Goal: Transaction & Acquisition: Purchase product/service

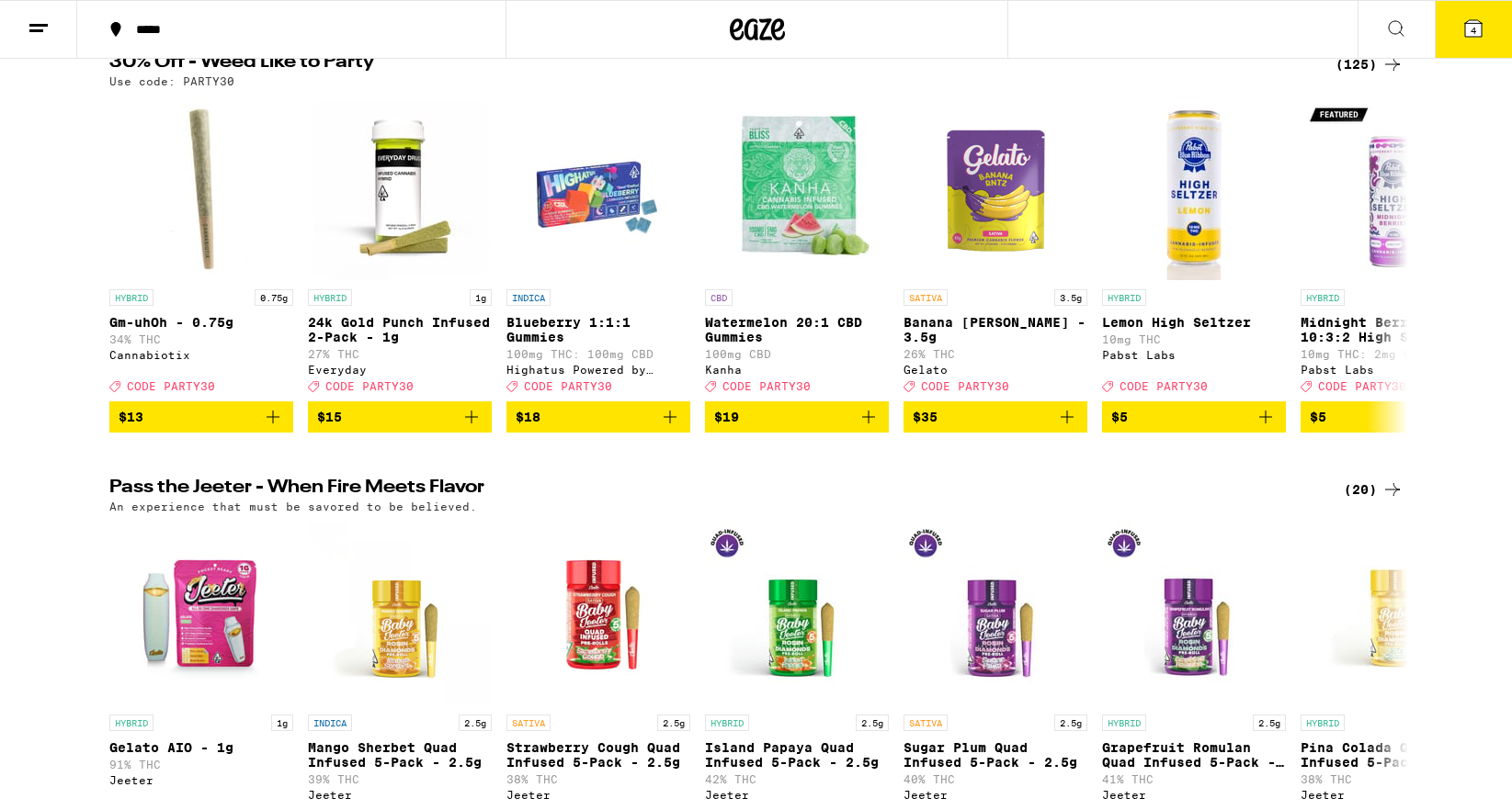
scroll to position [323, 0]
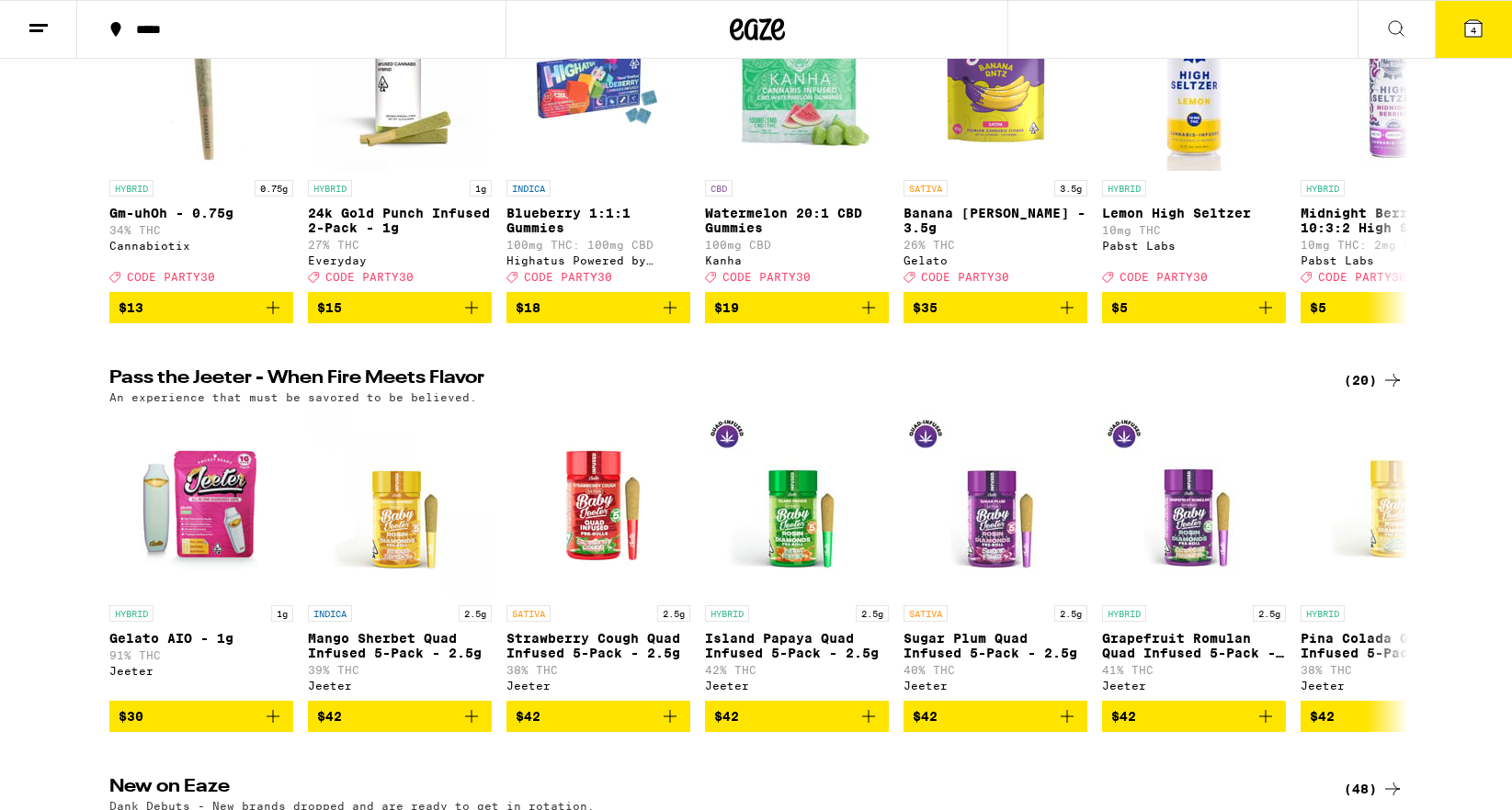
click at [8, 428] on div "Pass the Jeeter - When Fire Meets Flavor (20) An experience that must be savore…" at bounding box center [756, 550] width 1512 height 363
click at [9, 416] on div "Pass the Jeeter - When Fire Meets Flavor (20) An experience that must be savore…" at bounding box center [756, 550] width 1512 height 363
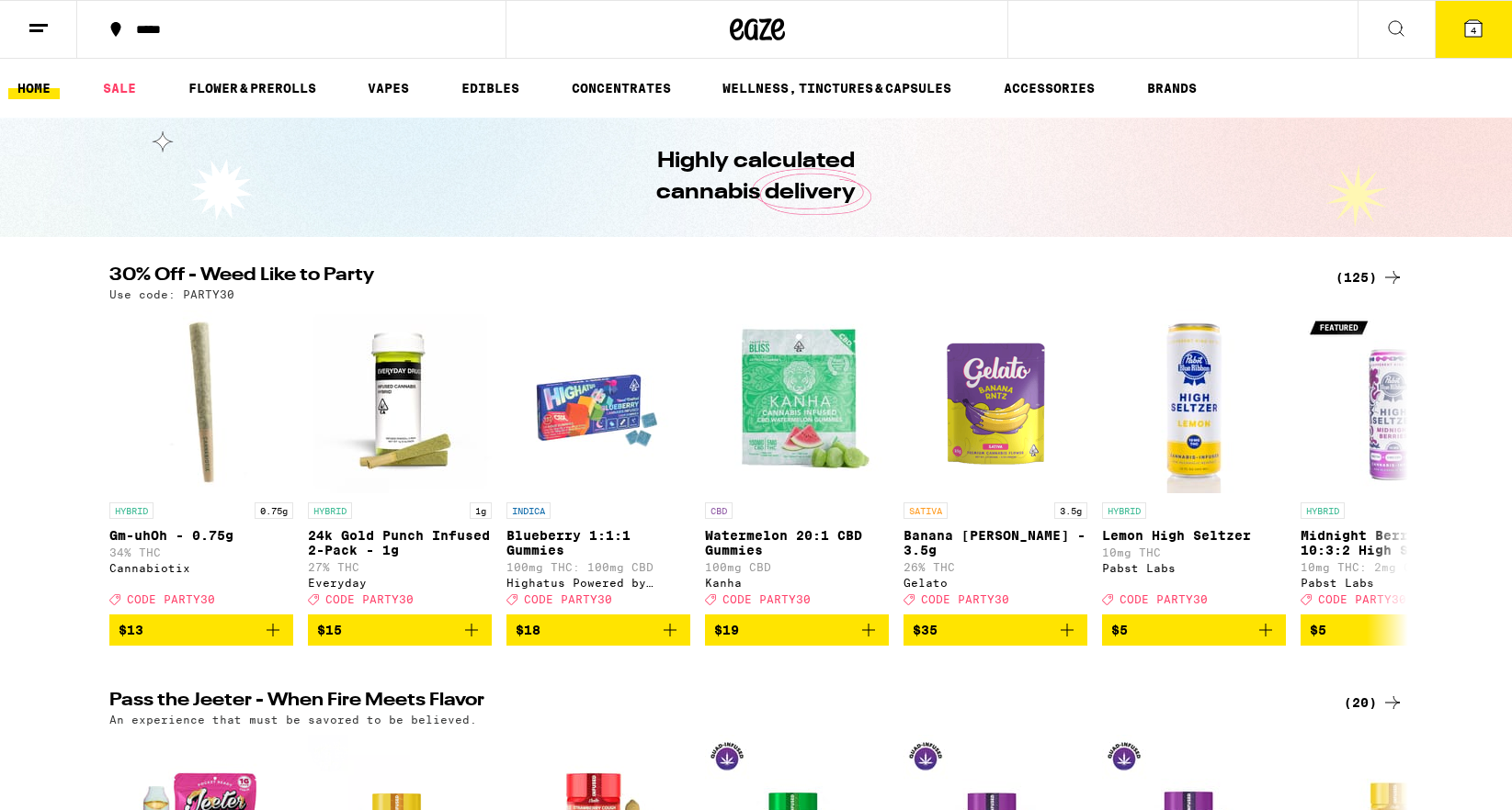
click at [9, 415] on div "30% Off - Weed Like to Party (125) Use code: PARTY30 HYBRID 0.75g Gm-uhOh - 0.7…" at bounding box center [756, 456] width 1512 height 380
click at [39, 472] on div "30% Off - Weed Like to Party (125) Use code: PARTY30 HYBRID 0.75g Gm-uhOh - 0.7…" at bounding box center [756, 456] width 1512 height 380
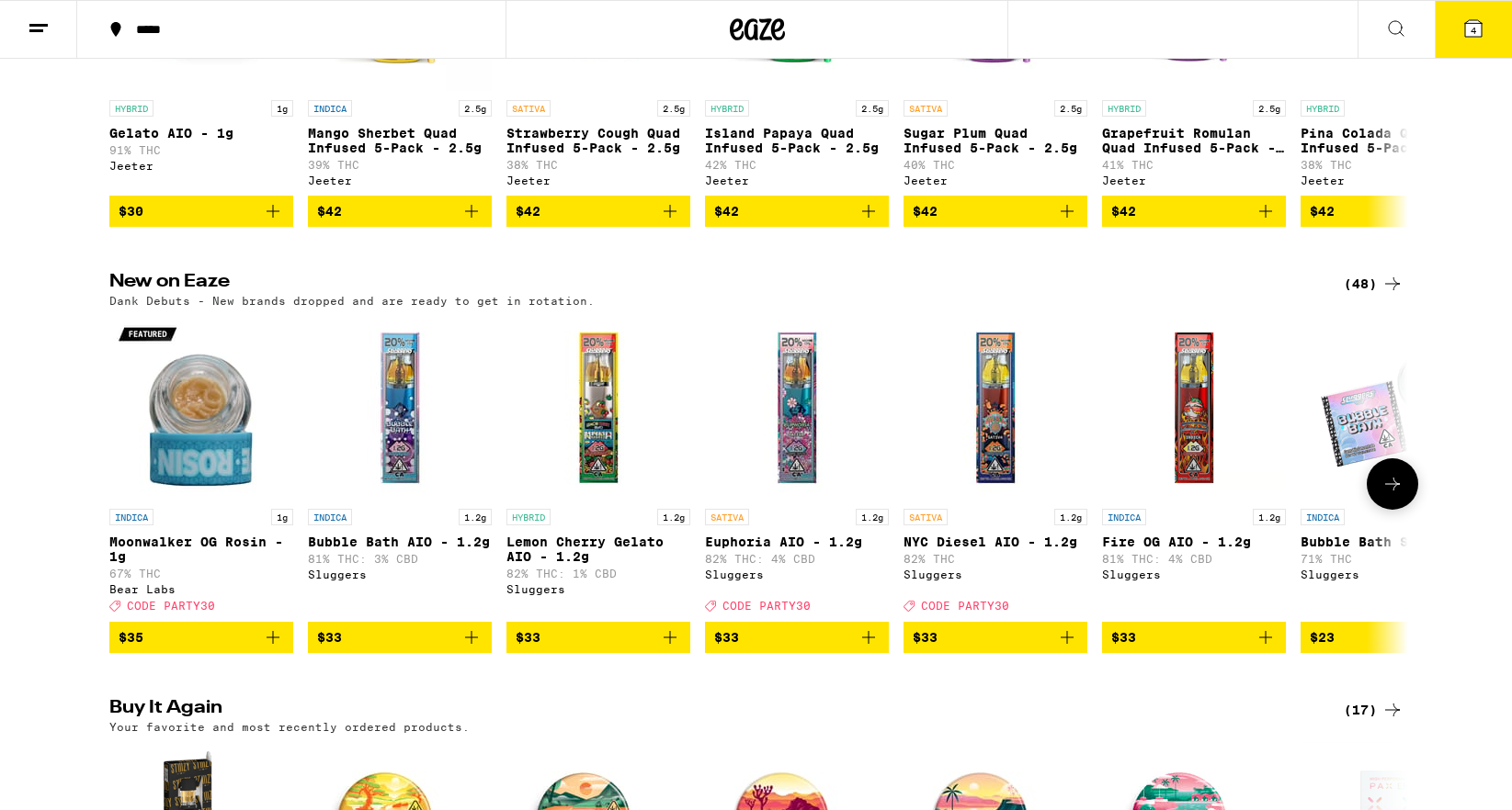
scroll to position [1355, 0]
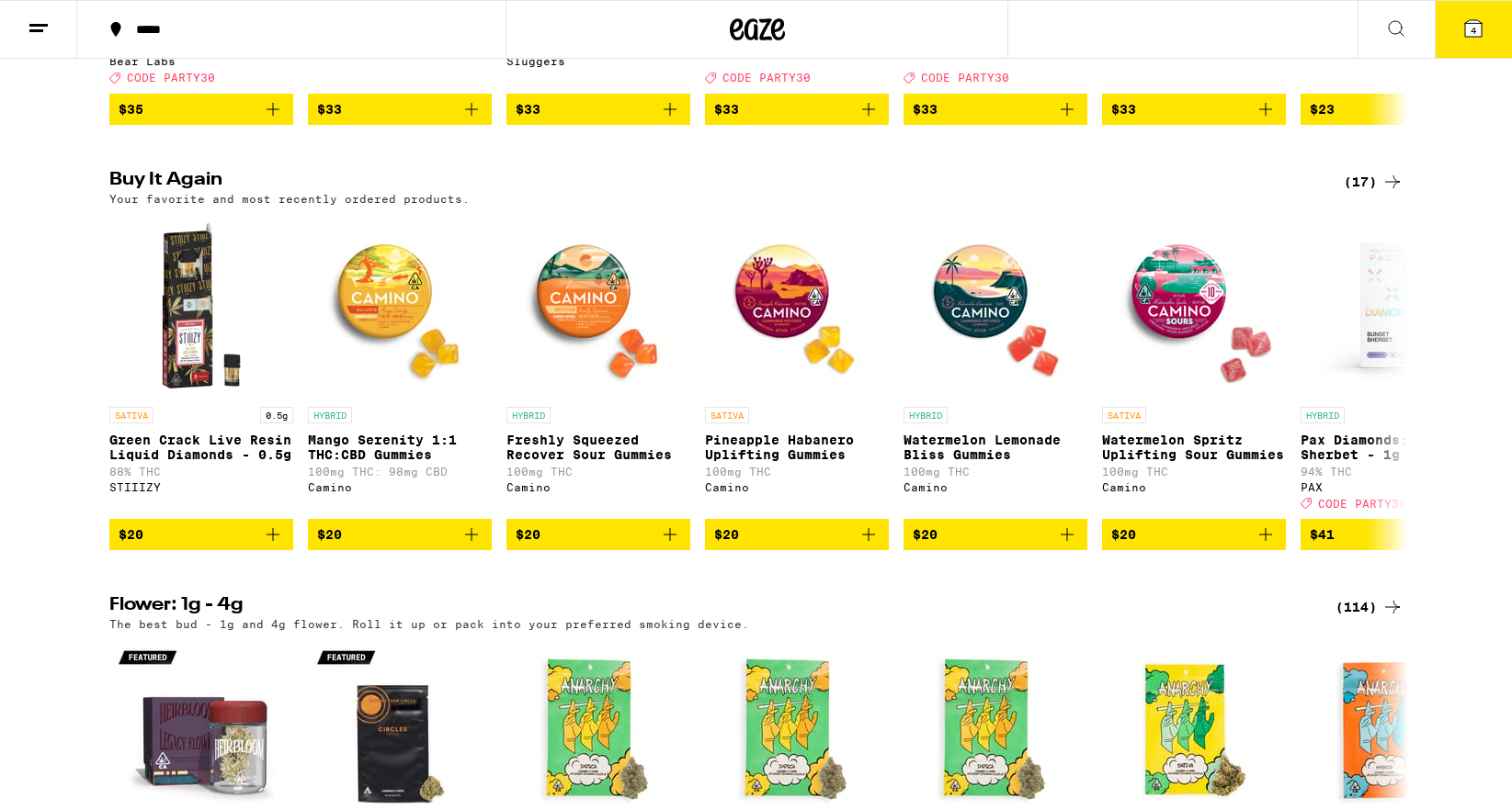
click at [72, 439] on div "Buy It Again (17) Your favorite and most recently ordered products. SATIVA 0.5g…" at bounding box center [756, 361] width 1512 height 380
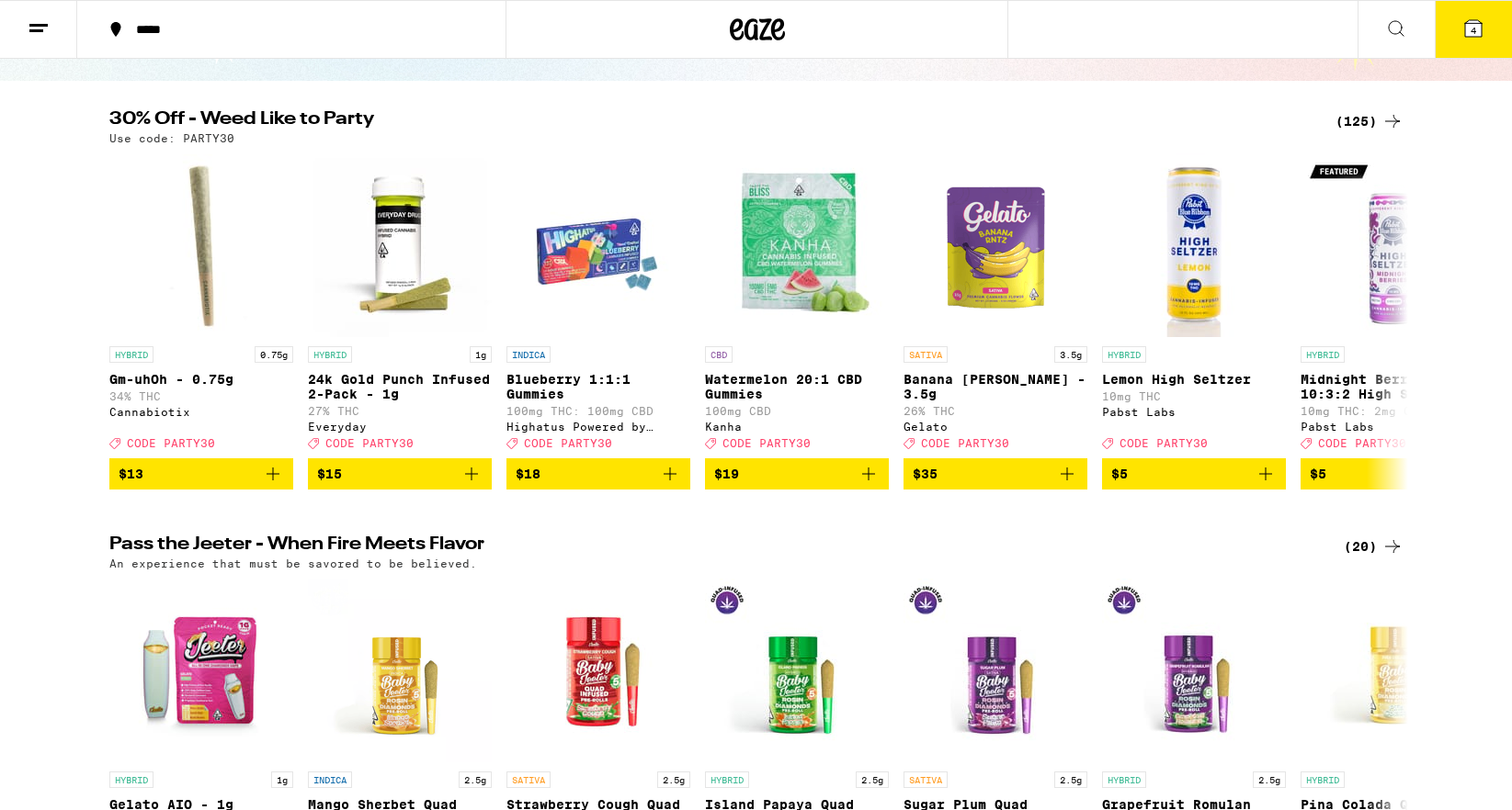
scroll to position [0, 0]
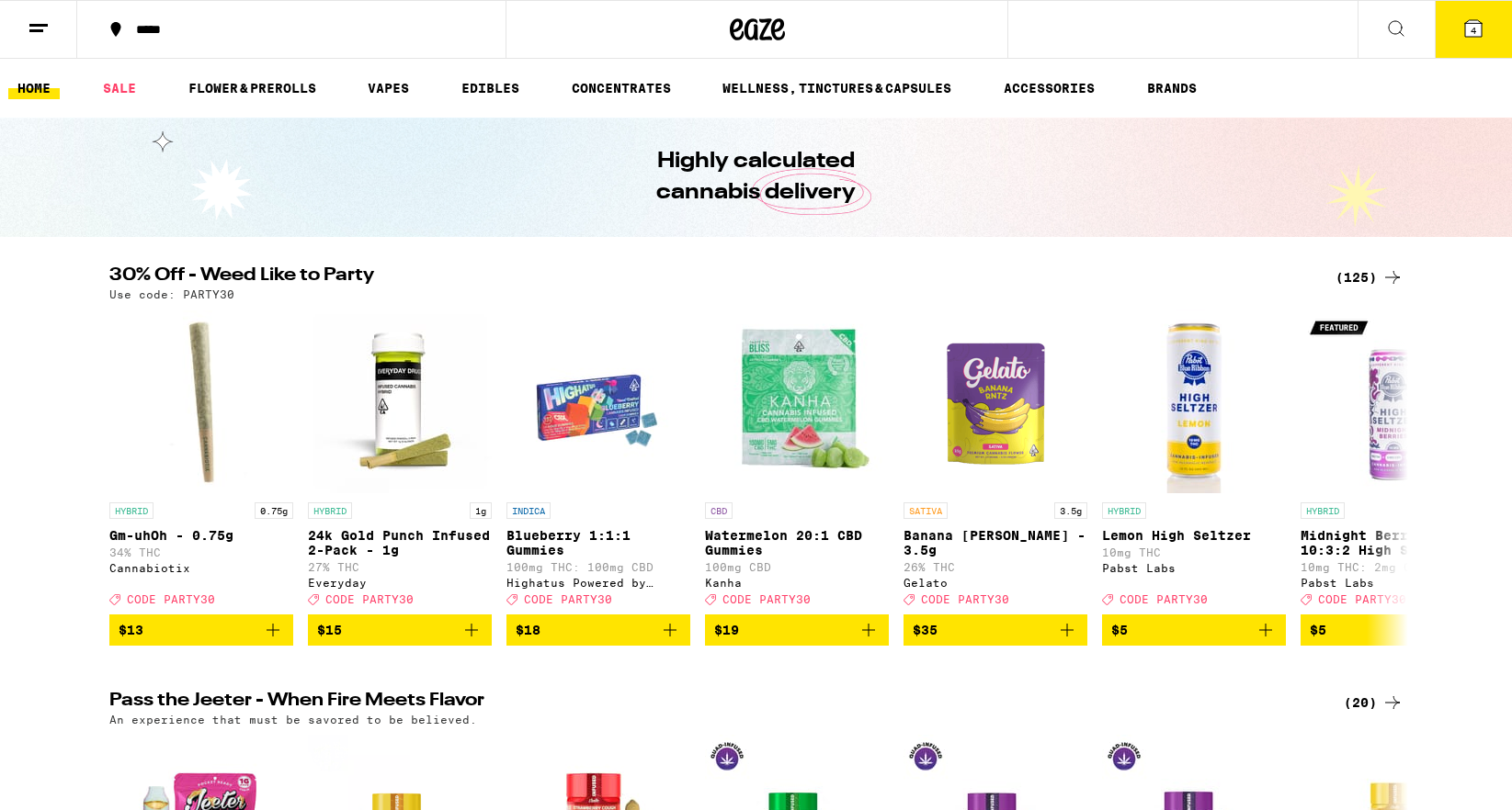
click at [1160, 226] on div "Highly calculated cannabis delivery" at bounding box center [756, 178] width 1512 height 120
click at [1049, 223] on div "Highly calculated cannabis delivery" at bounding box center [756, 178] width 706 height 120
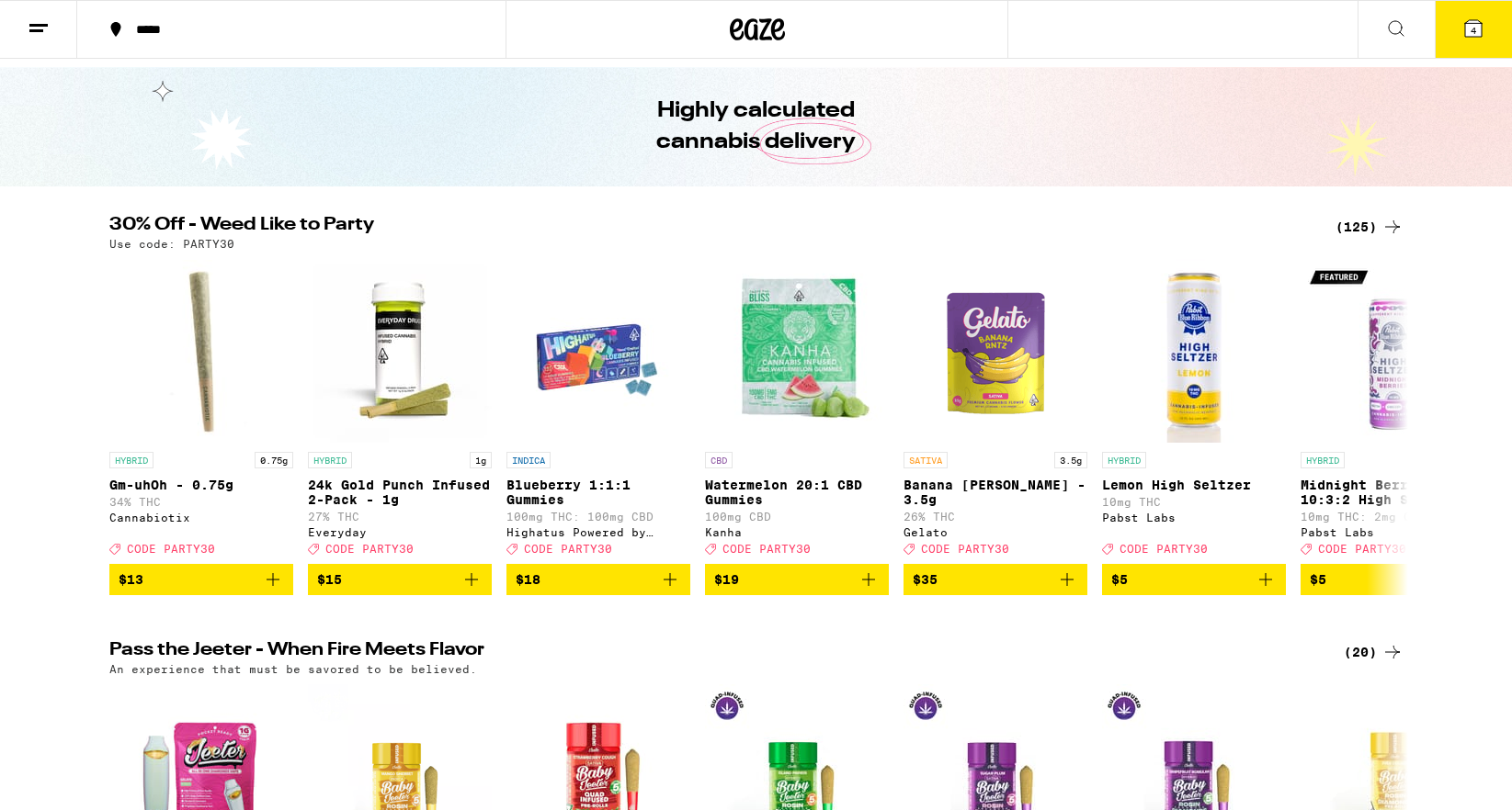
click at [1097, 147] on div "Highly calculated cannabis delivery" at bounding box center [756, 127] width 706 height 120
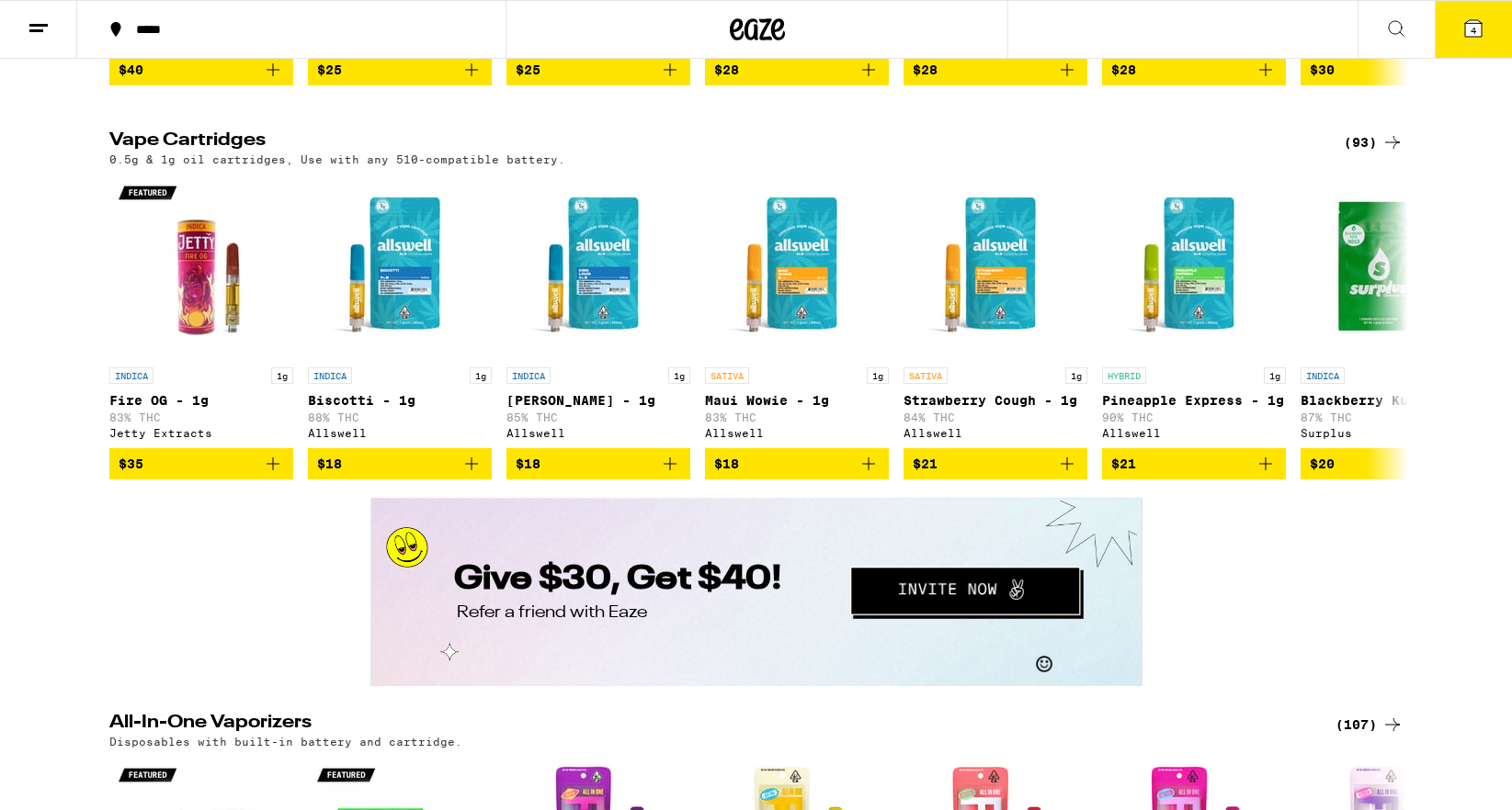
scroll to position [3178, 0]
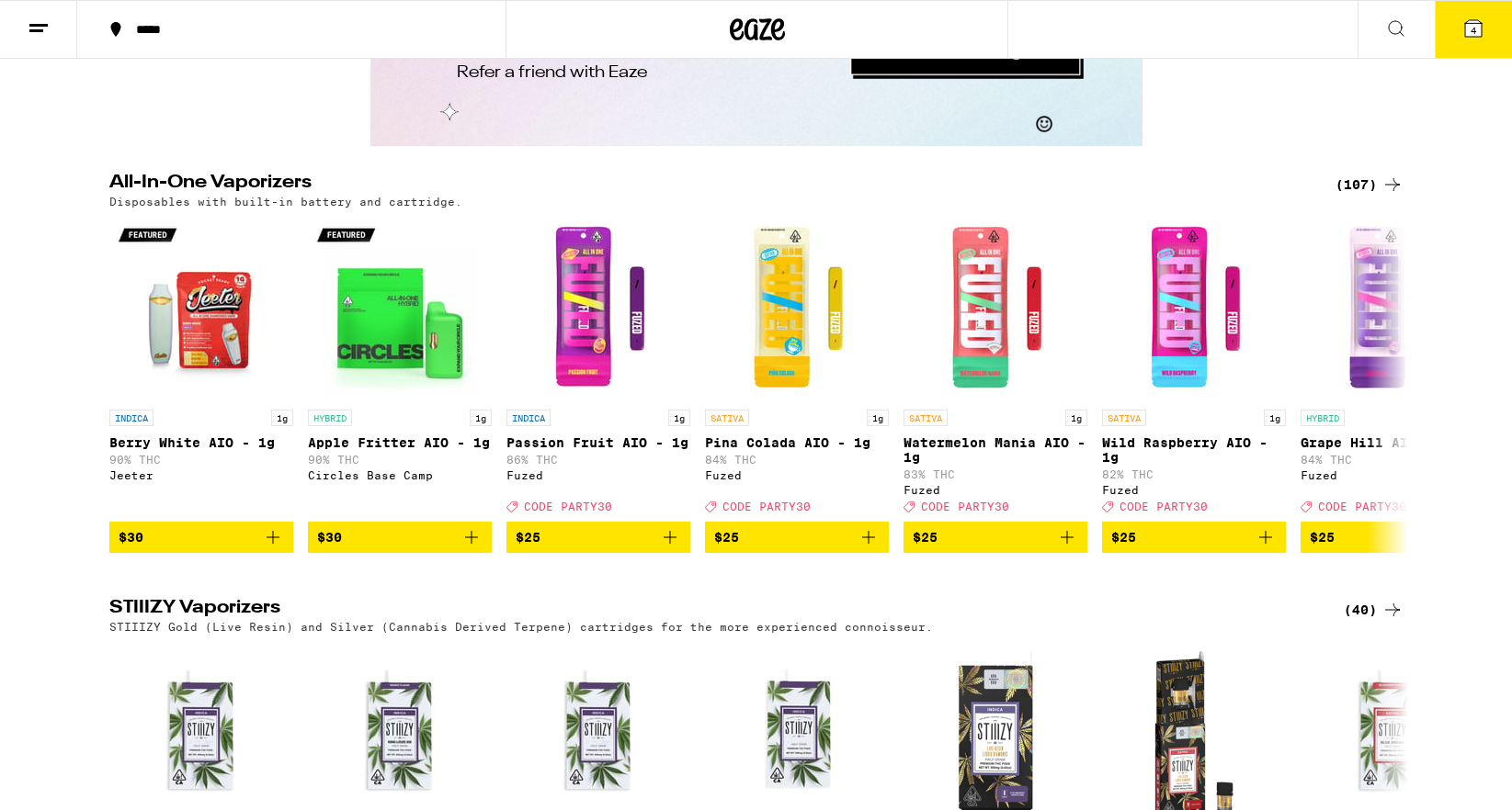
click at [1299, 207] on div "All-In-One Vaporizers (107) Disposables with built-in battery and cartridge. IN…" at bounding box center [756, 256] width 1512 height 595
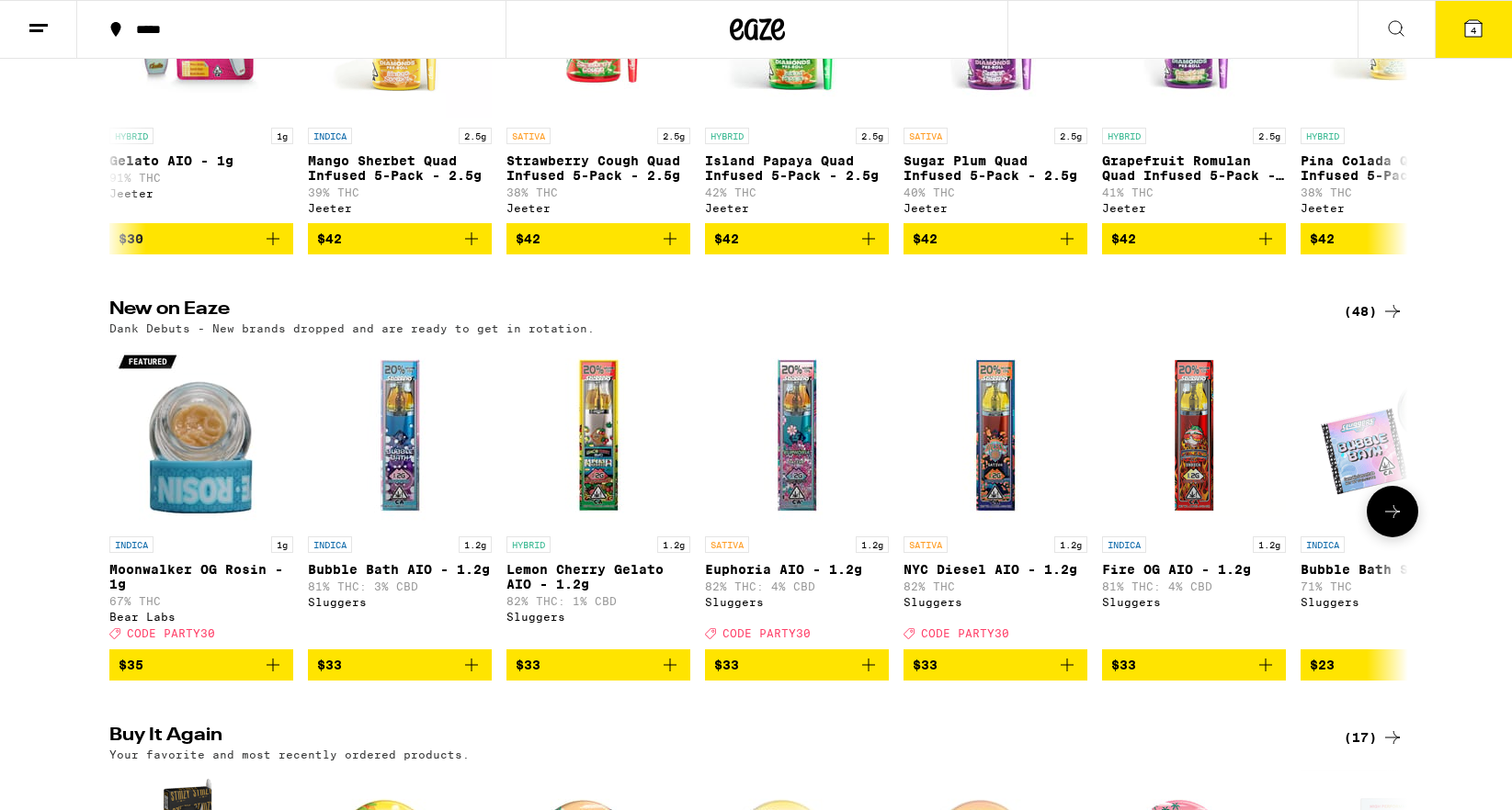
scroll to position [0, 0]
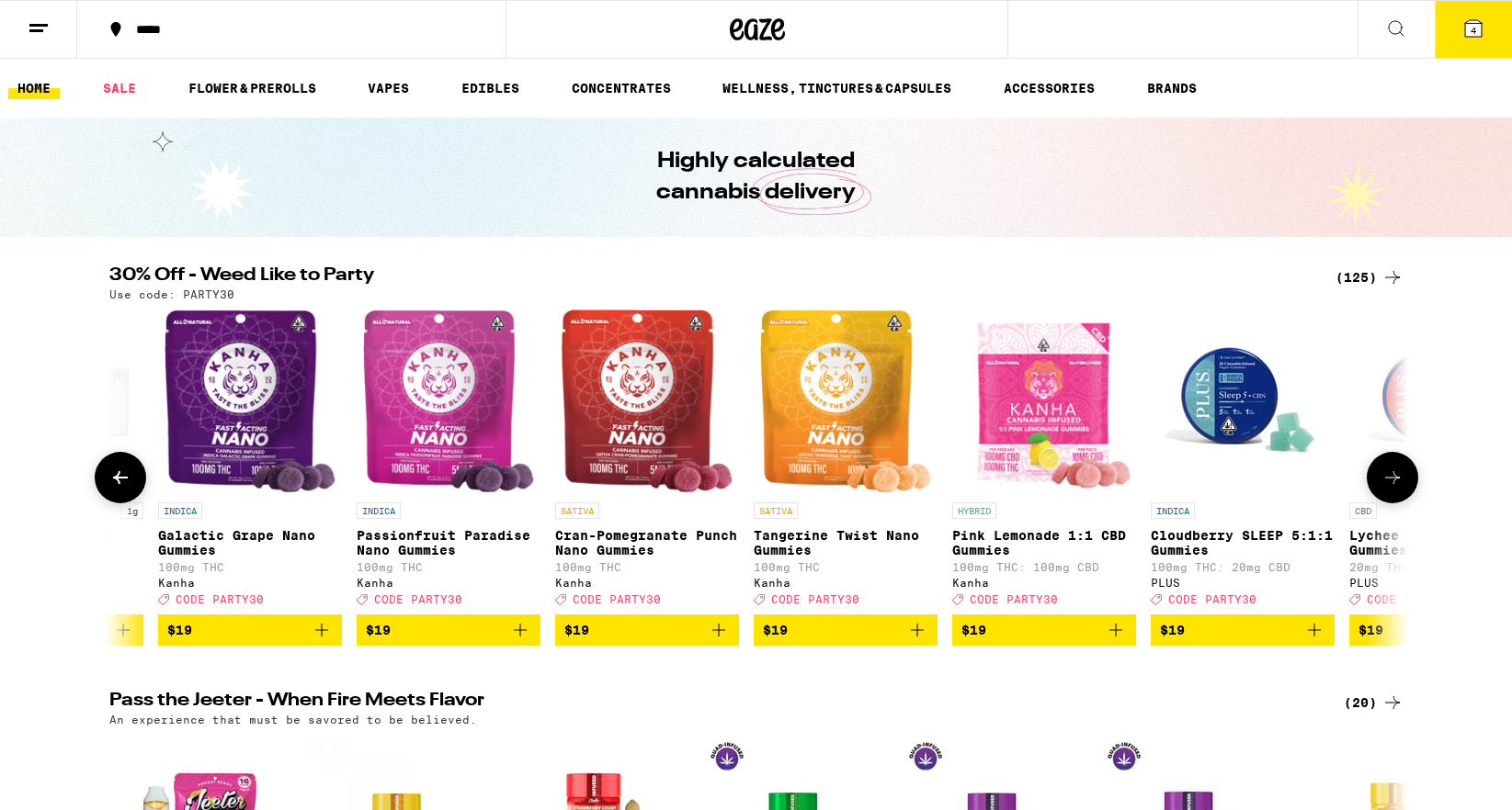
scroll to position [0, 8095]
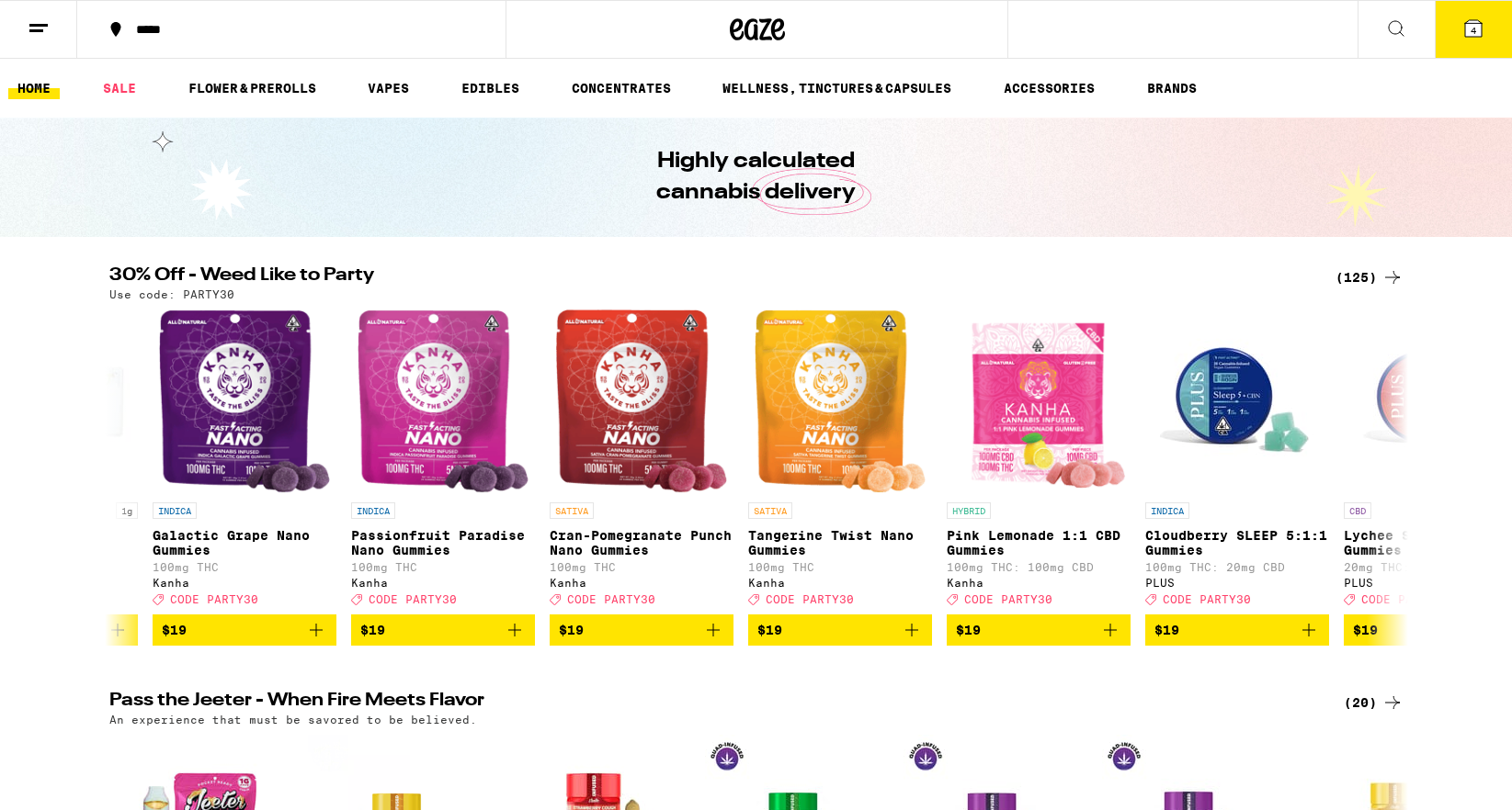
click at [26, 432] on div "30% Off - Weed Like to Party (125) Use code: PARTY30 HYBRID 0.75g Gm-uhOh - 0.7…" at bounding box center [756, 456] width 1512 height 380
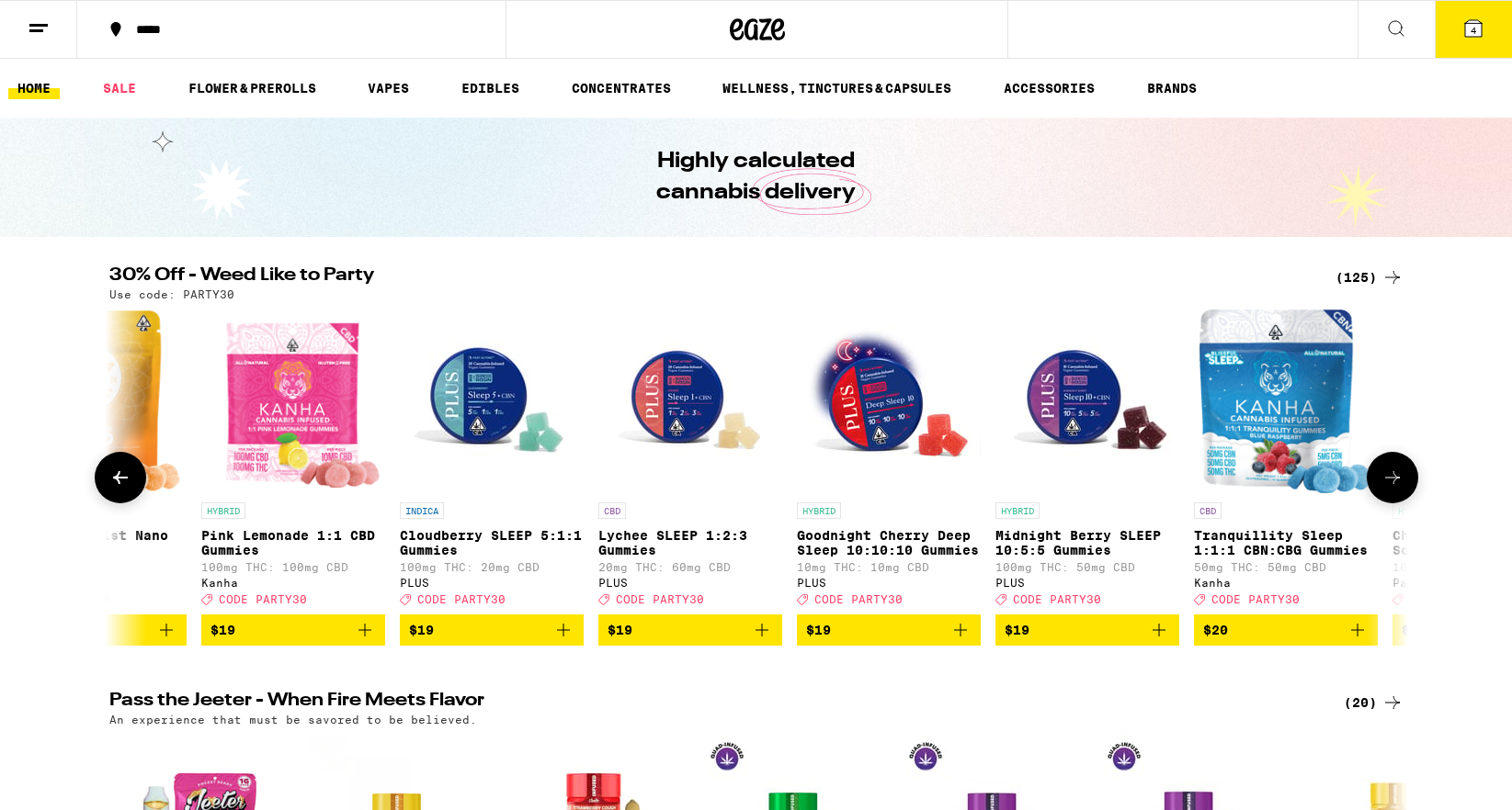
scroll to position [0, 9071]
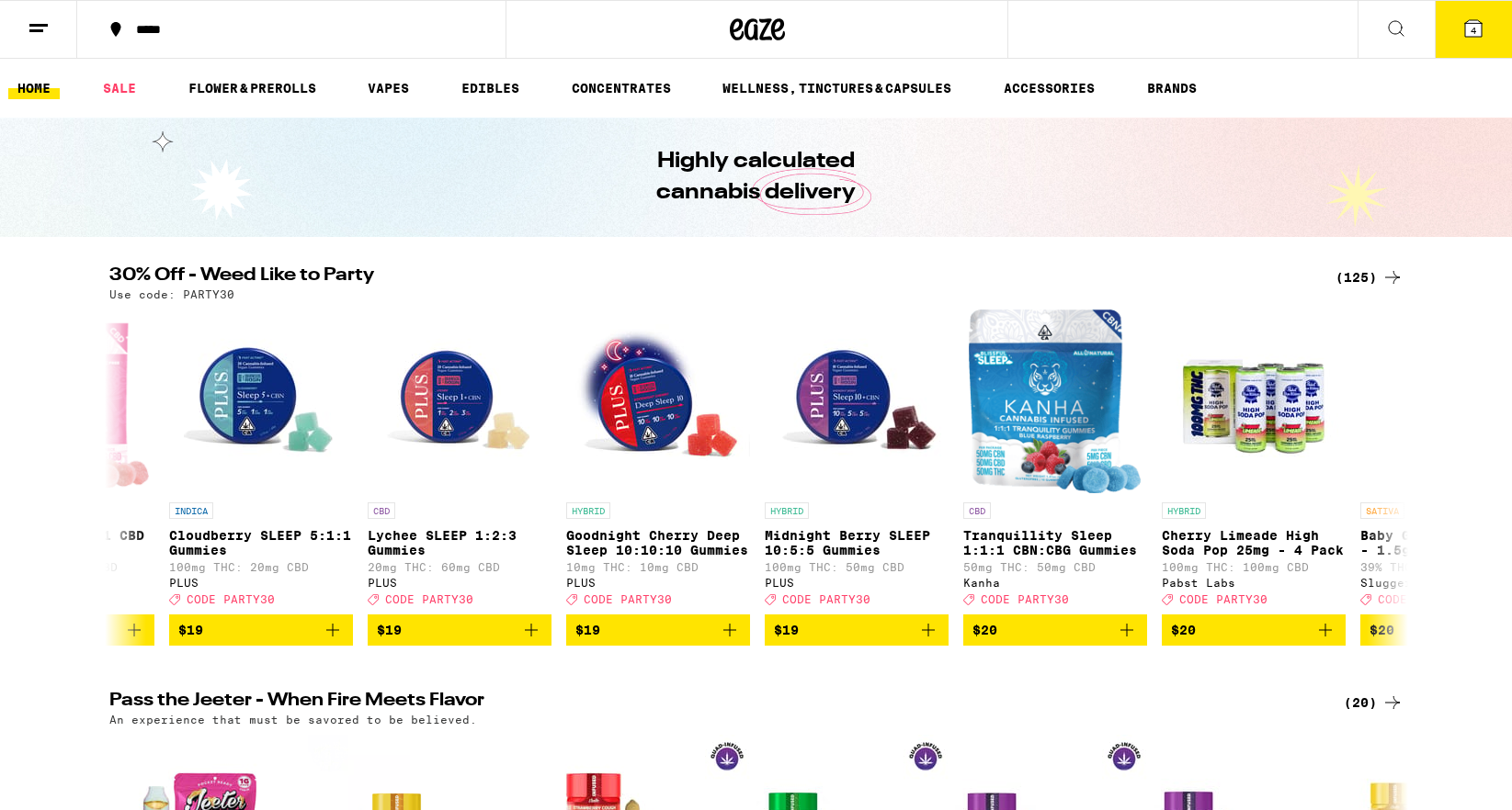
click at [1471, 41] on button "4" at bounding box center [1472, 29] width 77 height 57
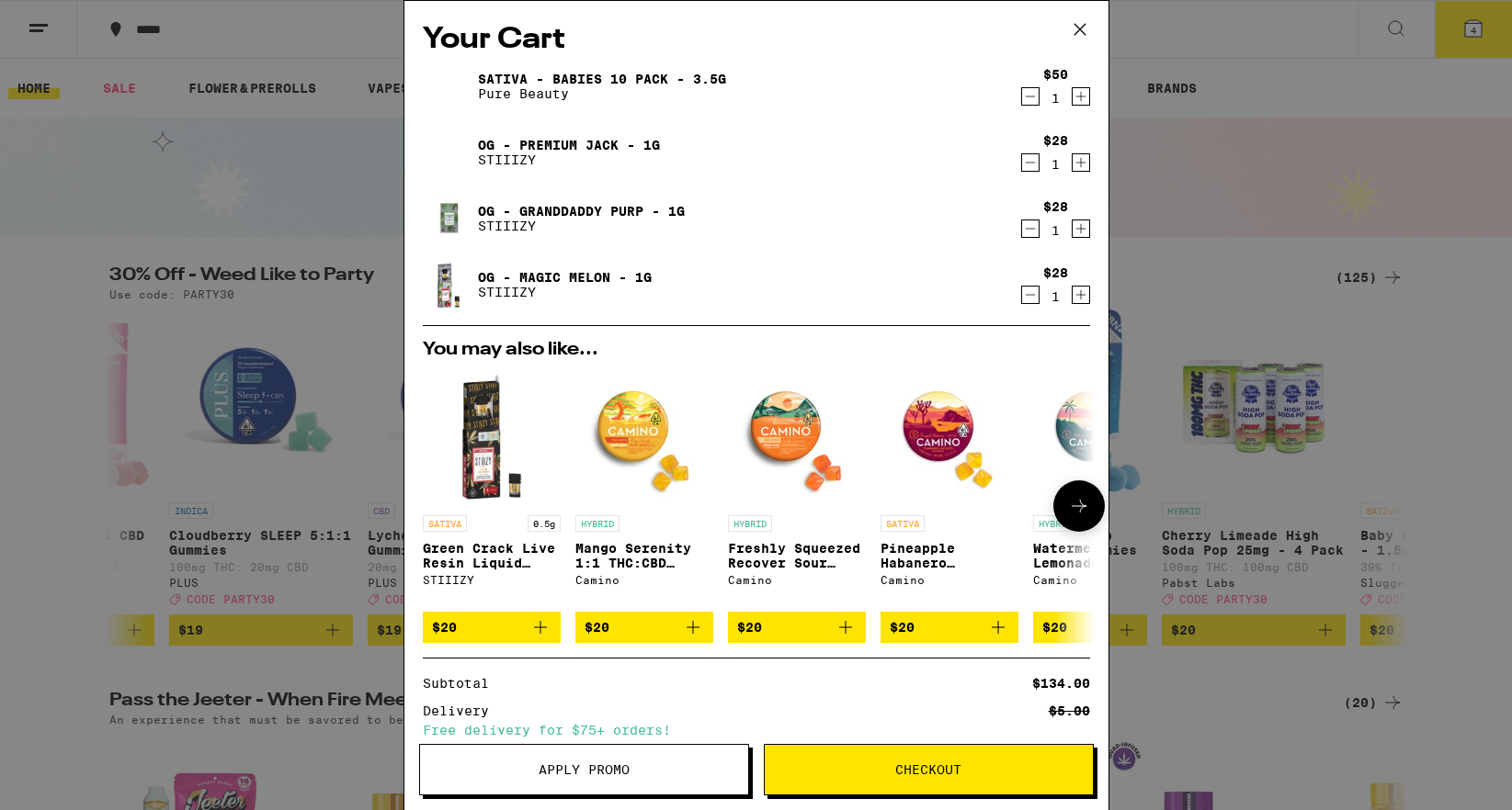
scroll to position [169, 0]
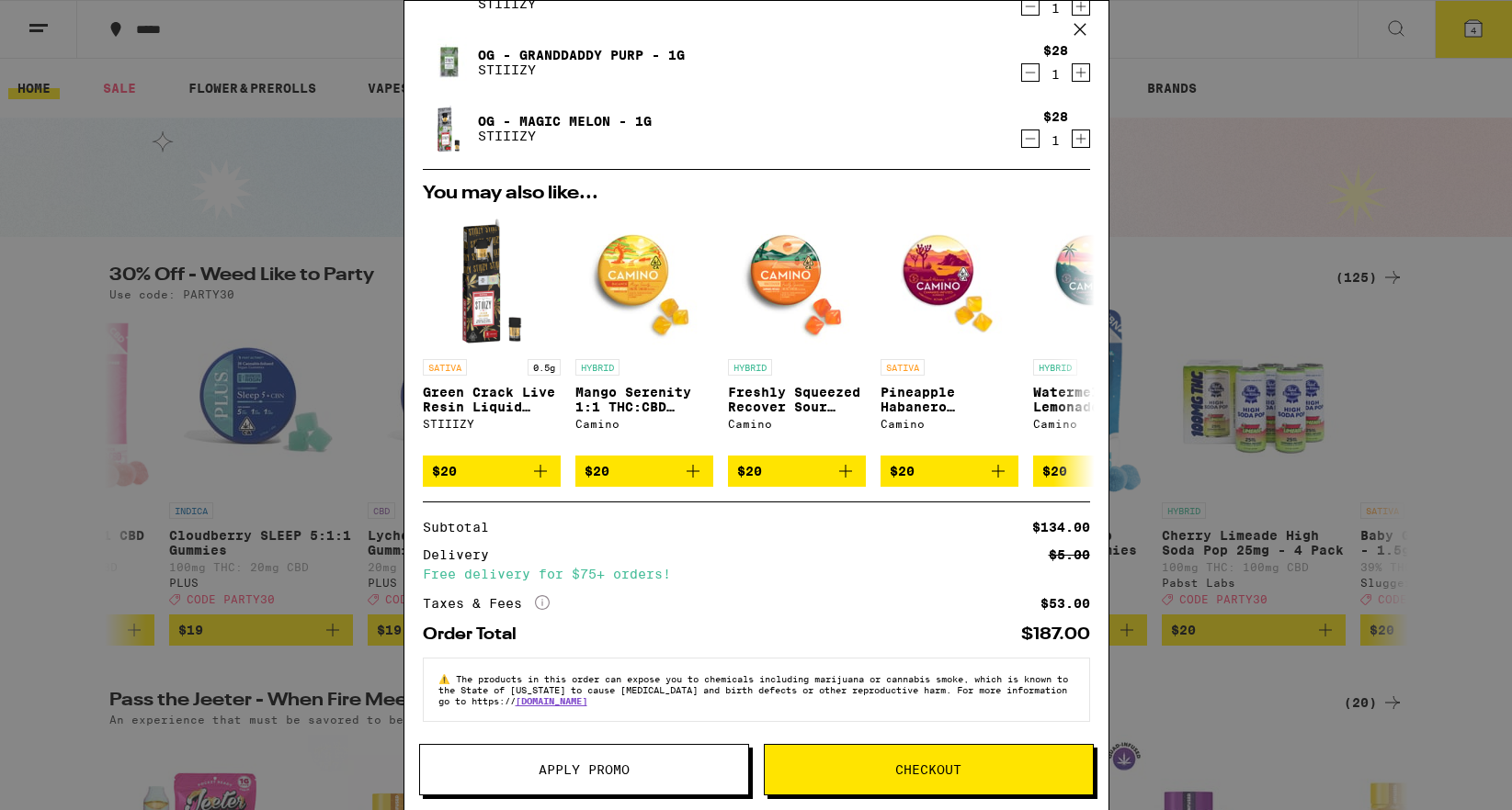
click at [179, 204] on div "Your Cart Sativa - Babies 10 Pack - 3.5g Pure Beauty $50 1 OG - Premium Jack - …" at bounding box center [756, 405] width 1512 height 810
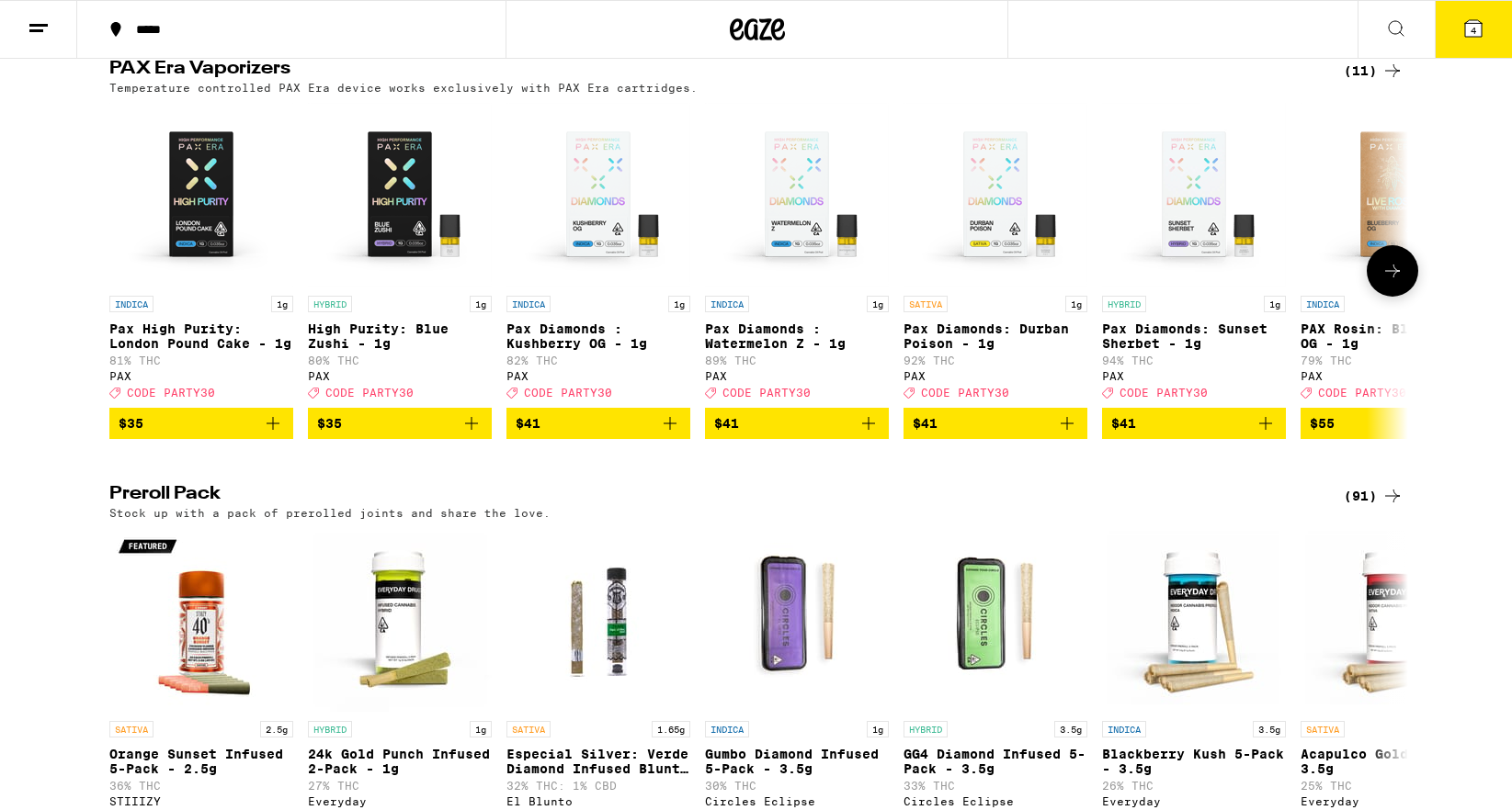
scroll to position [4172, 0]
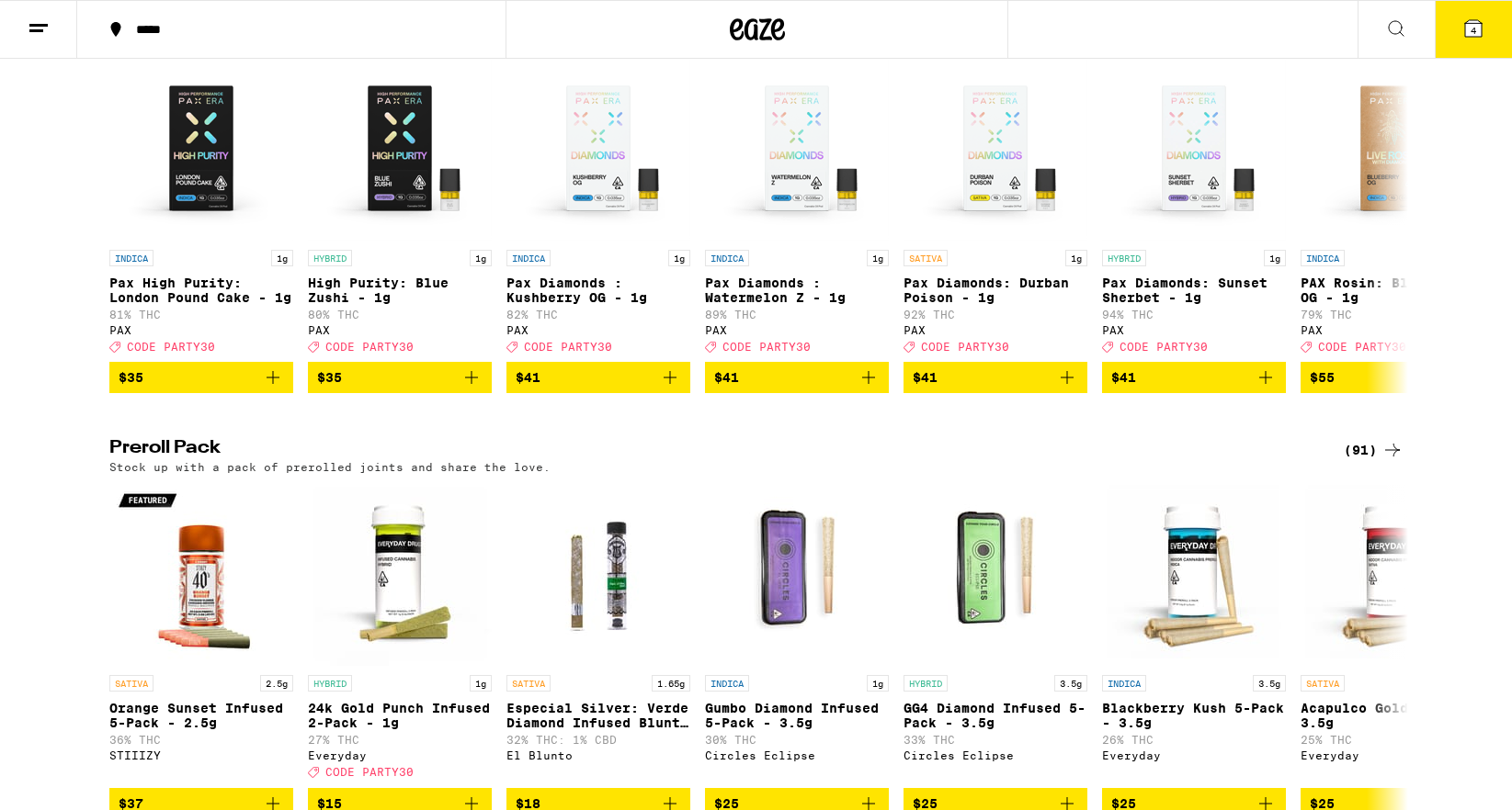
click at [1456, 394] on div "PAX Era Vaporizers (11) Temperature controlled PAX Era device works exclusively…" at bounding box center [756, 204] width 1512 height 380
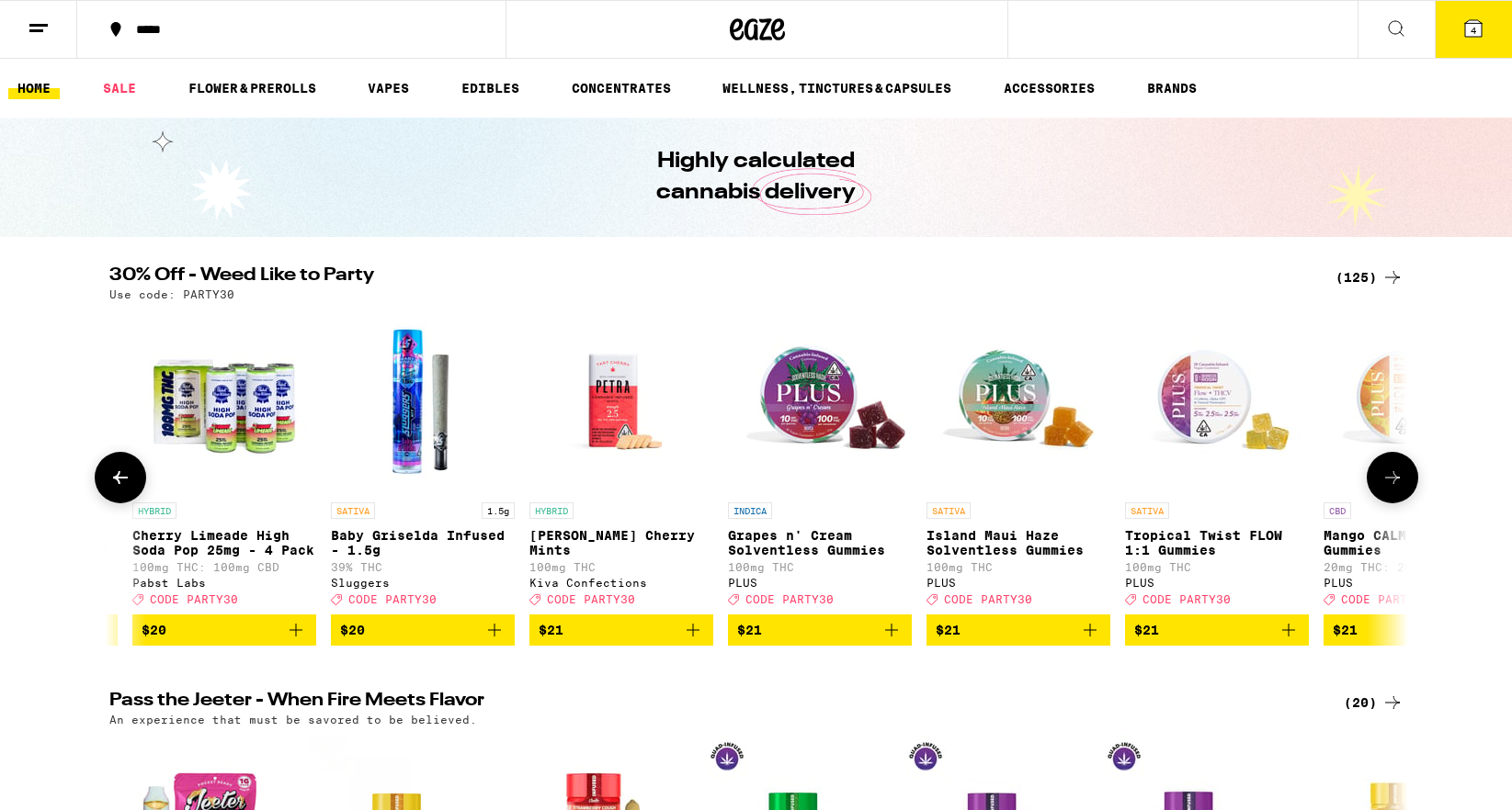
scroll to position [0, 10341]
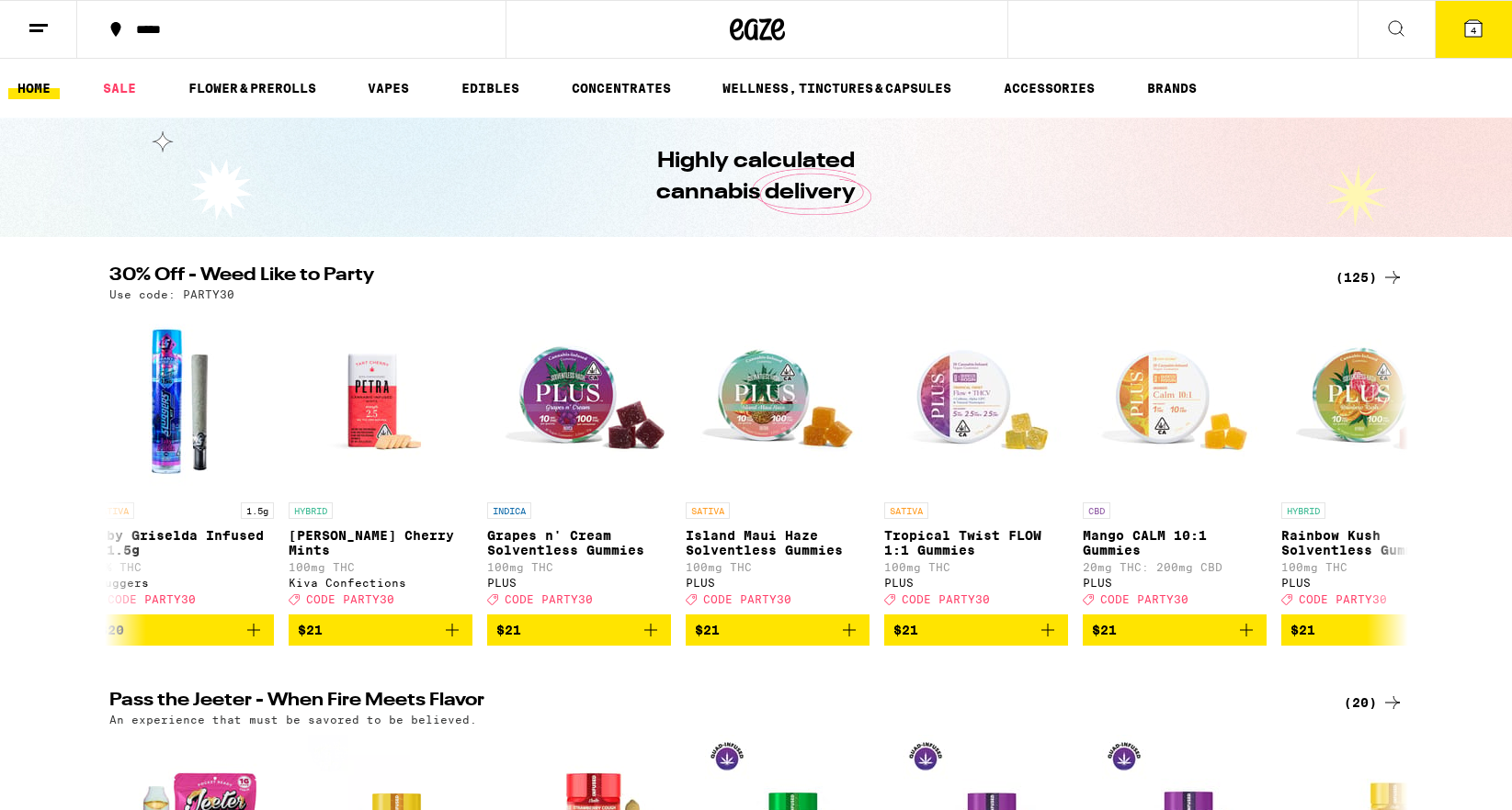
click at [1377, 272] on div "(125)" at bounding box center [1369, 278] width 68 height 22
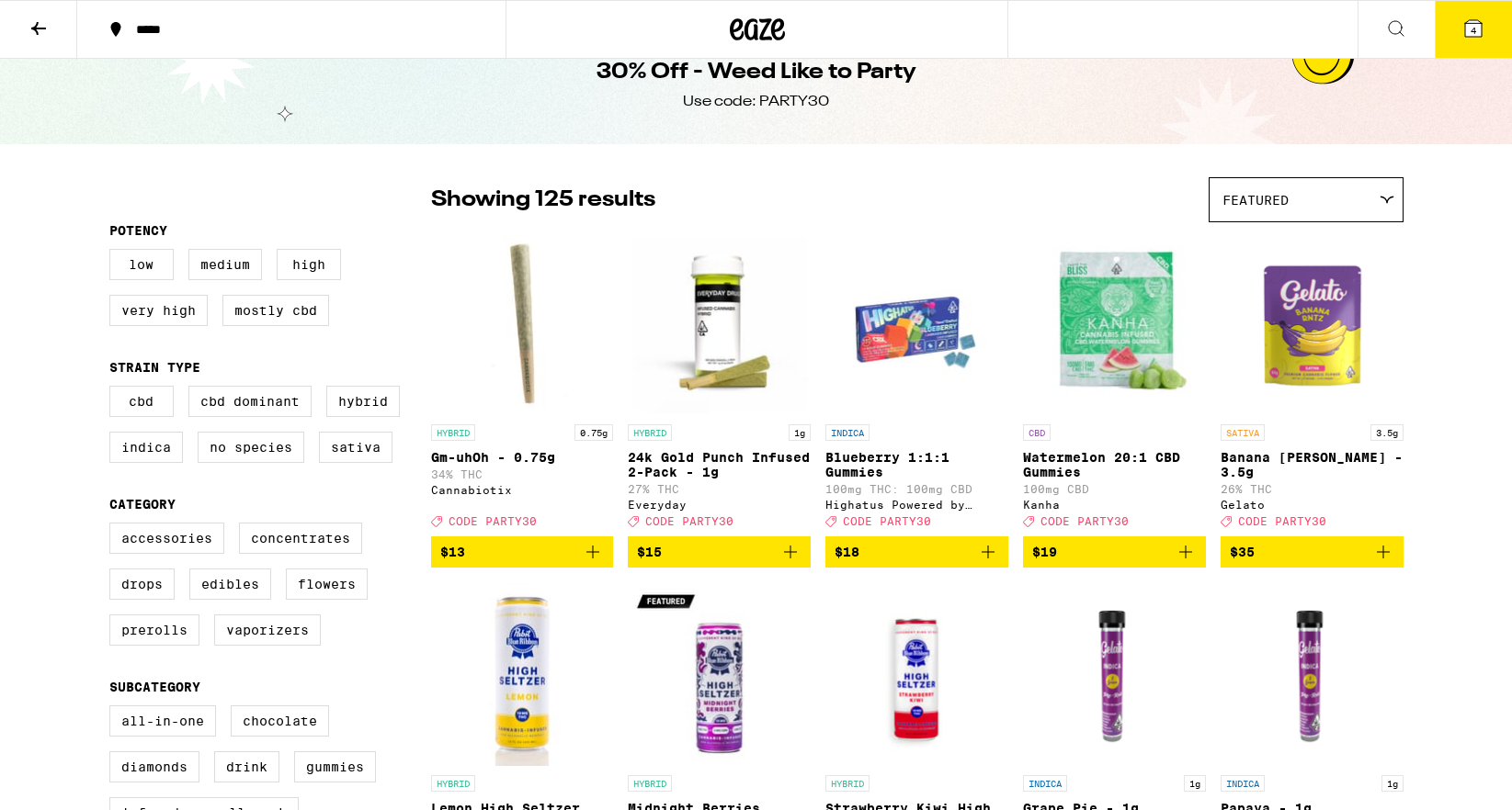
scroll to position [35, 0]
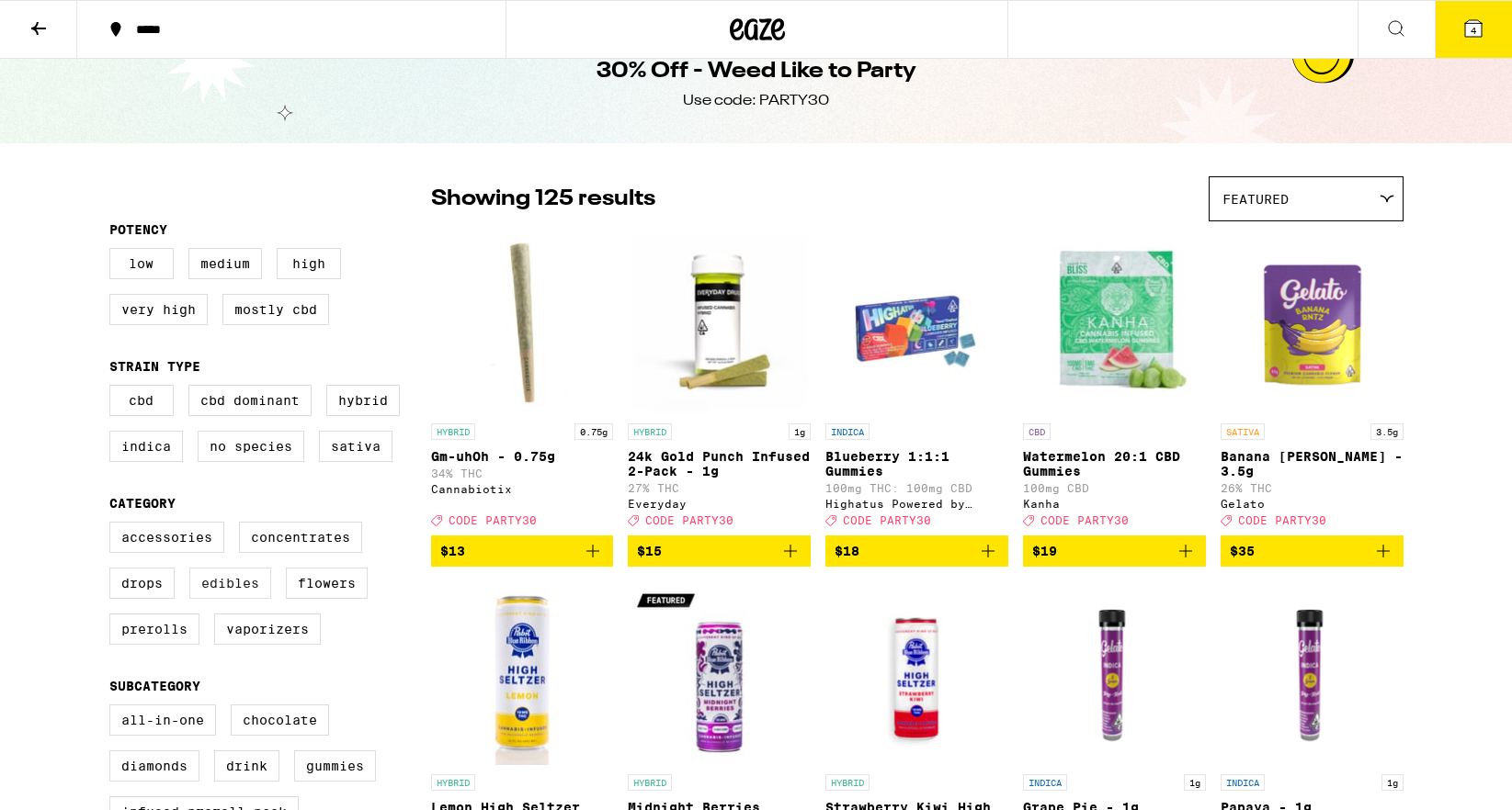
click at [231, 599] on label "Edibles" at bounding box center [230, 582] width 82 height 31
click at [114, 525] on input "Edibles" at bounding box center [113, 524] width 1 height 1
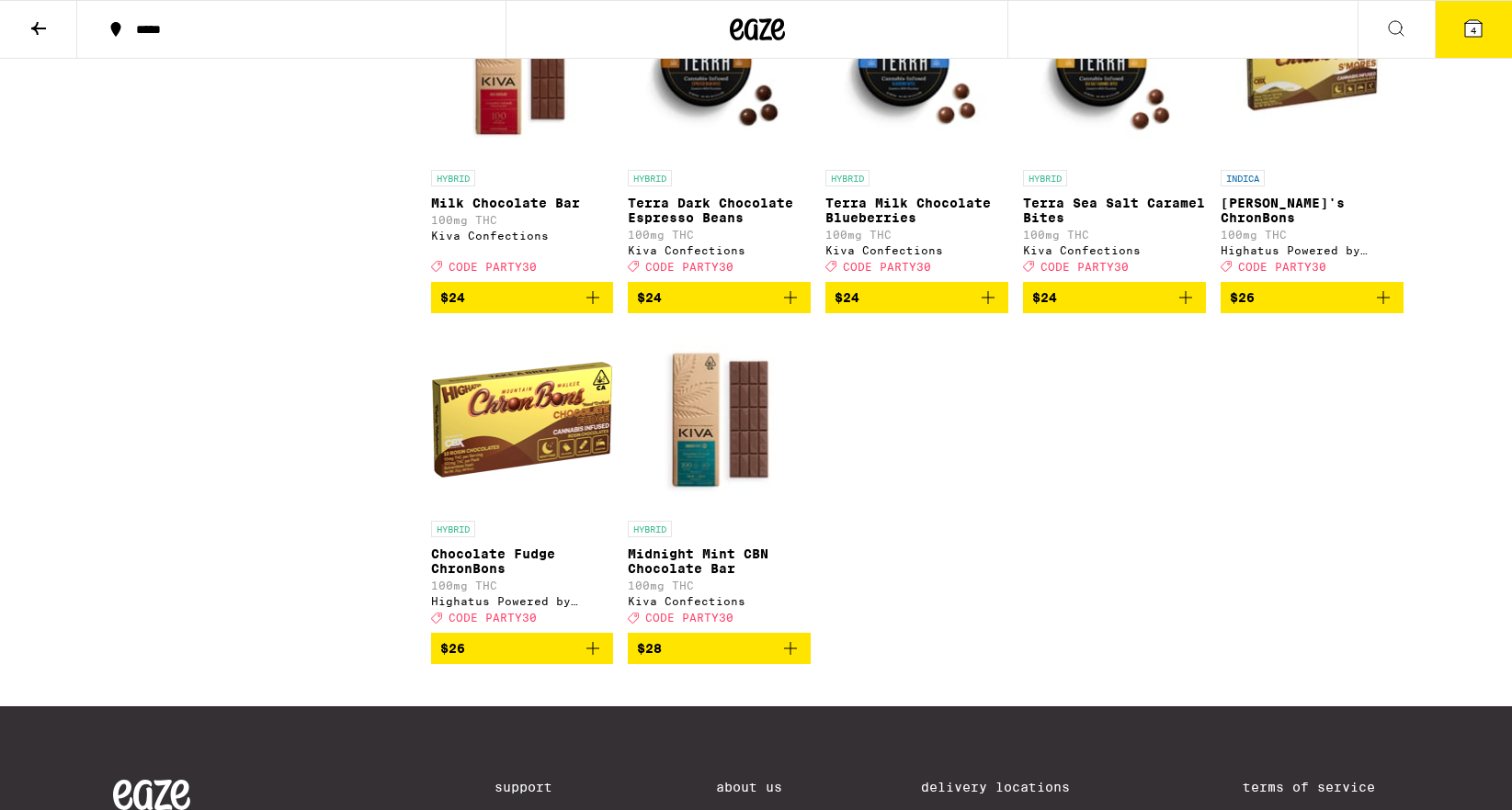
scroll to position [3797, 0]
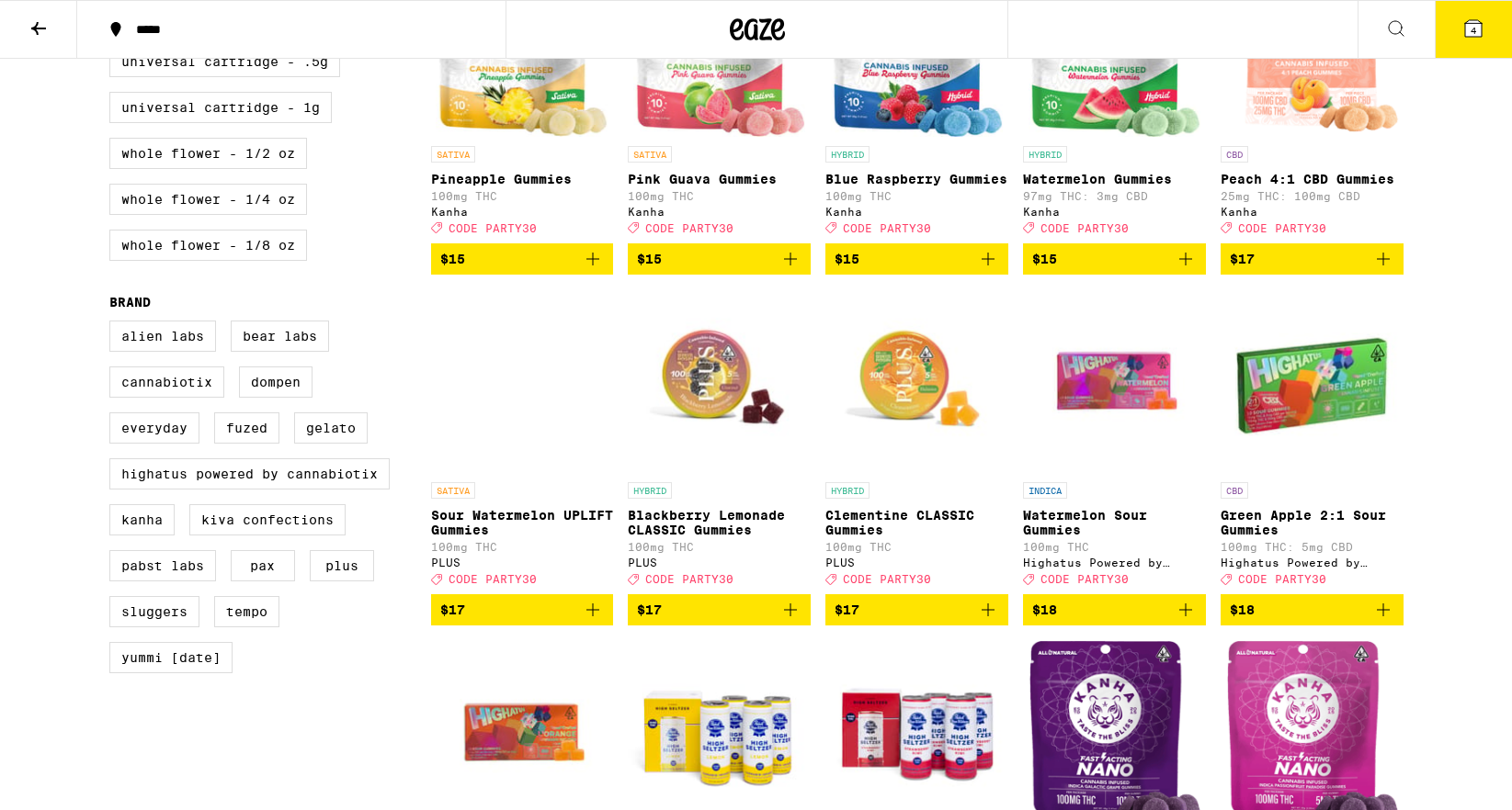
scroll to position [1060, 0]
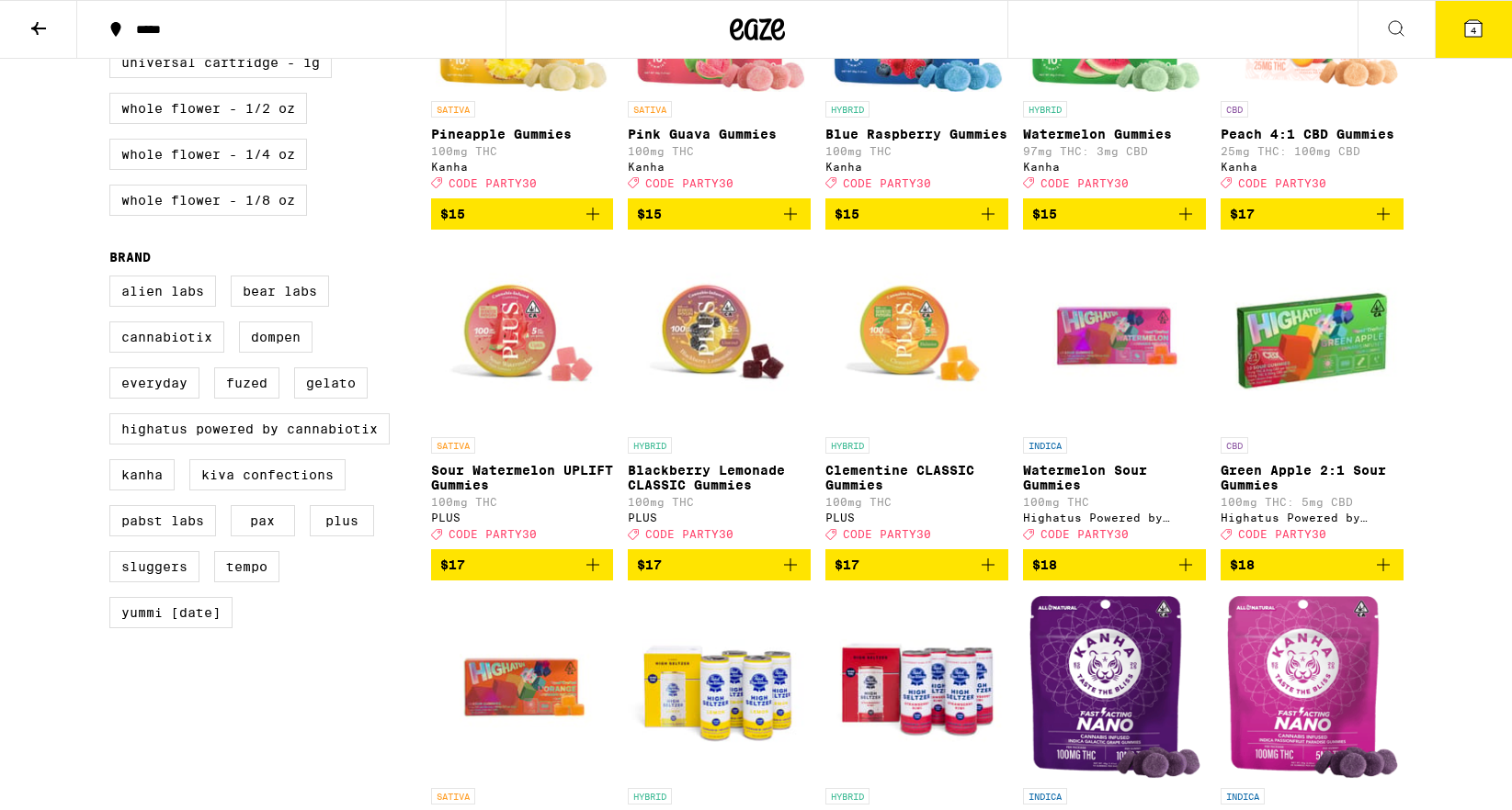
click at [588, 576] on icon "Add to bag" at bounding box center [593, 564] width 22 height 22
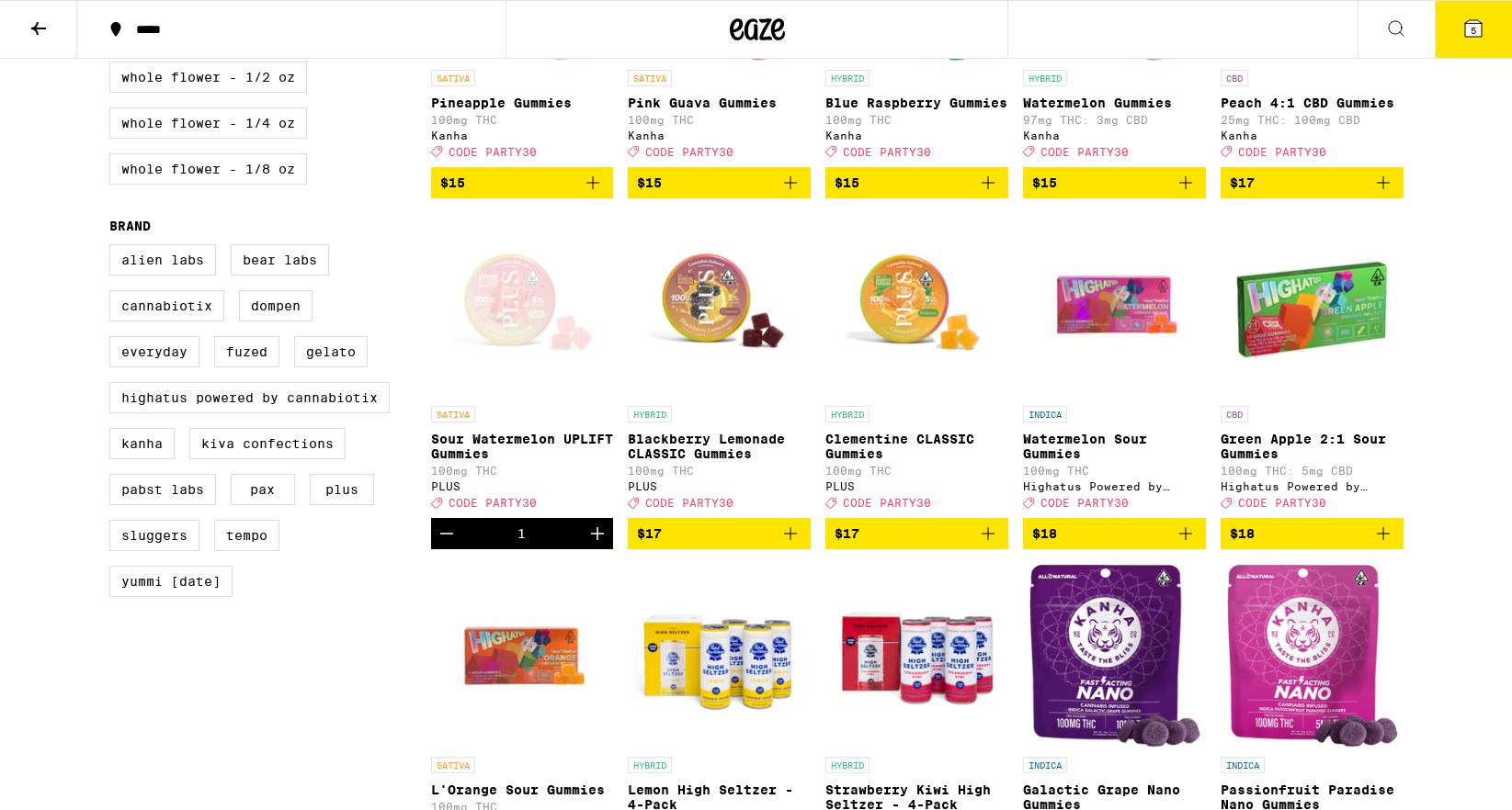
scroll to position [1098, 0]
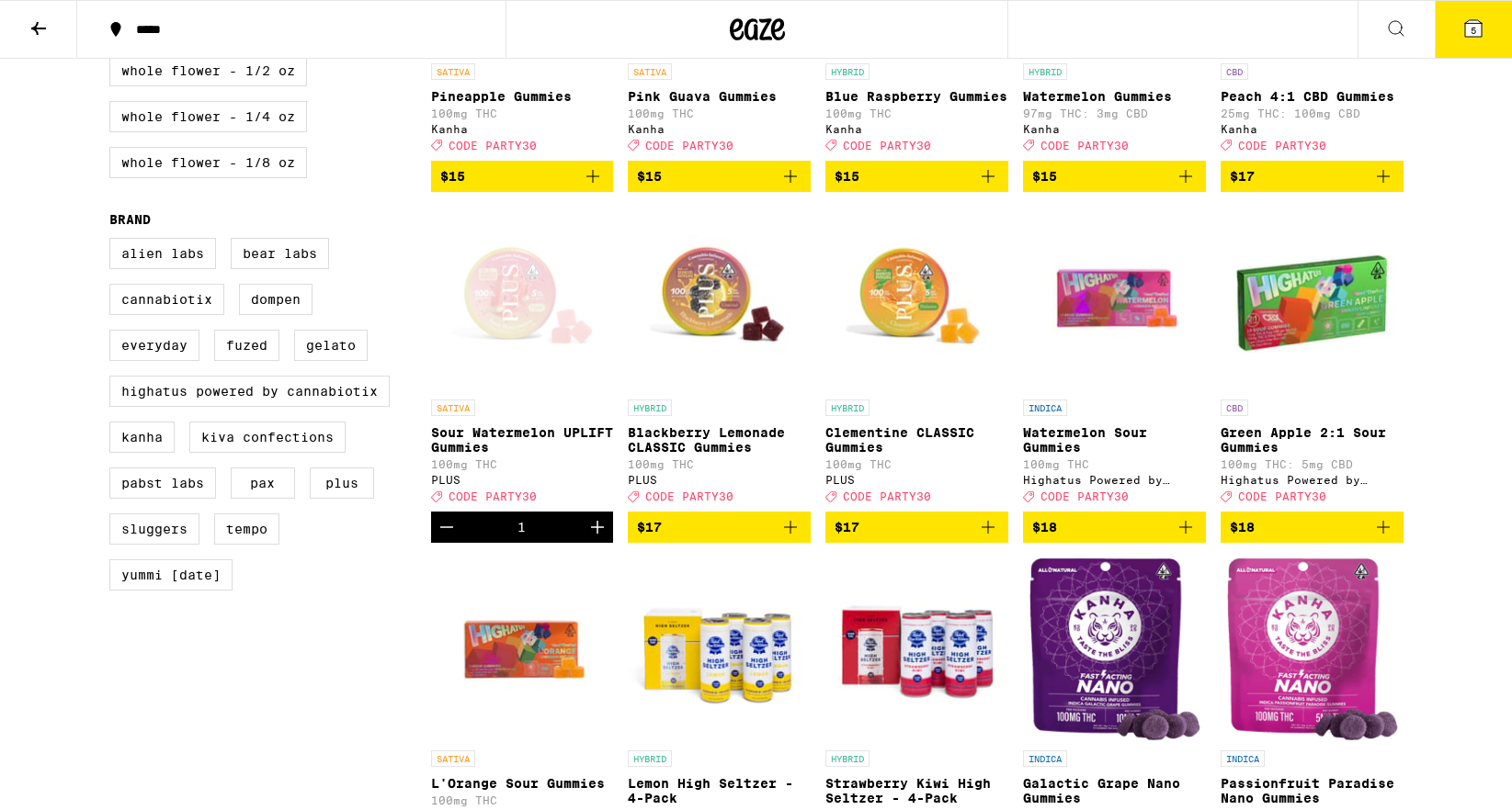
click at [602, 538] on icon "Increment" at bounding box center [598, 527] width 22 height 22
click at [999, 542] on button "$17" at bounding box center [916, 526] width 183 height 31
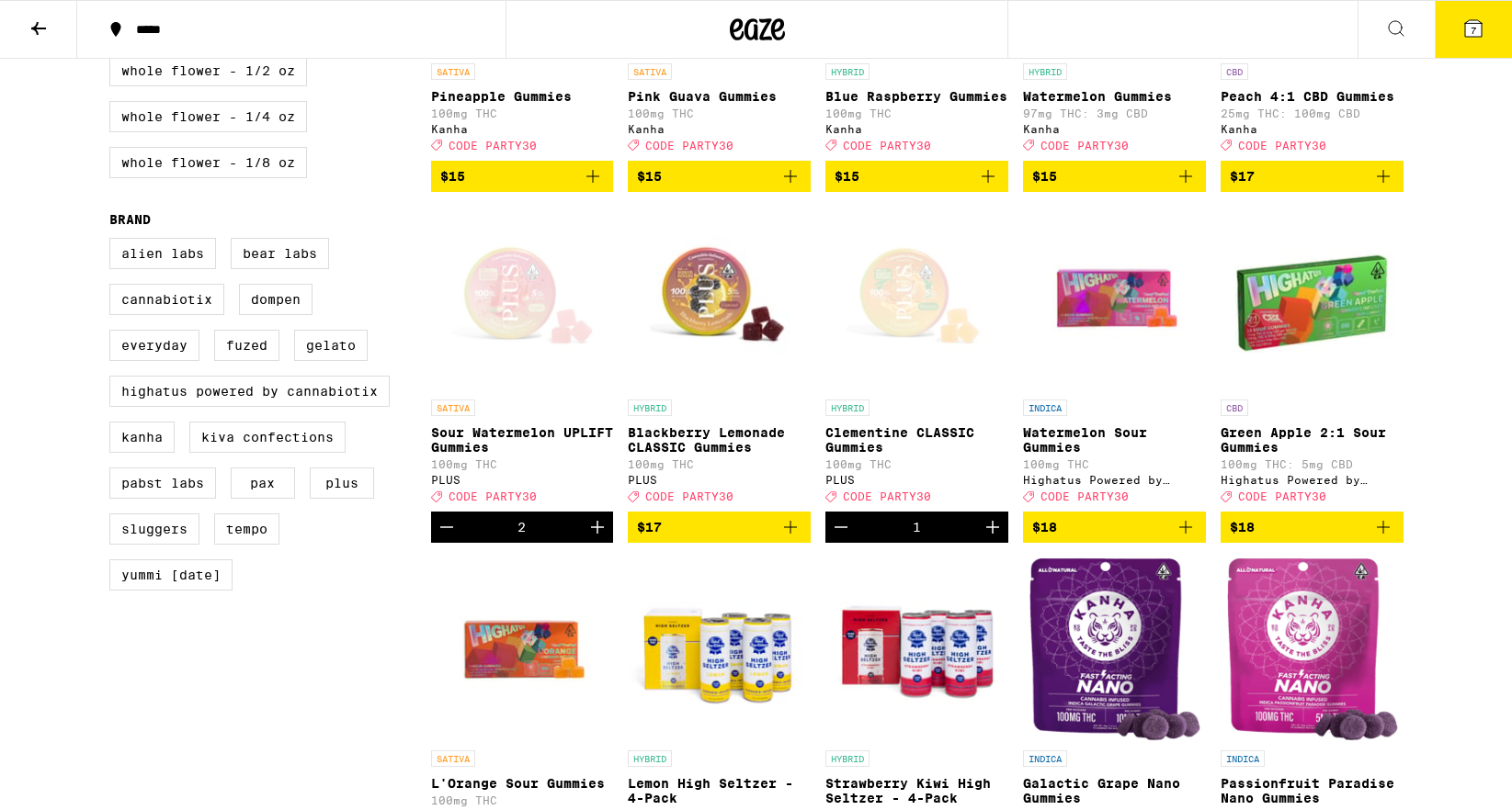
click at [987, 538] on icon "Increment" at bounding box center [992, 527] width 22 height 22
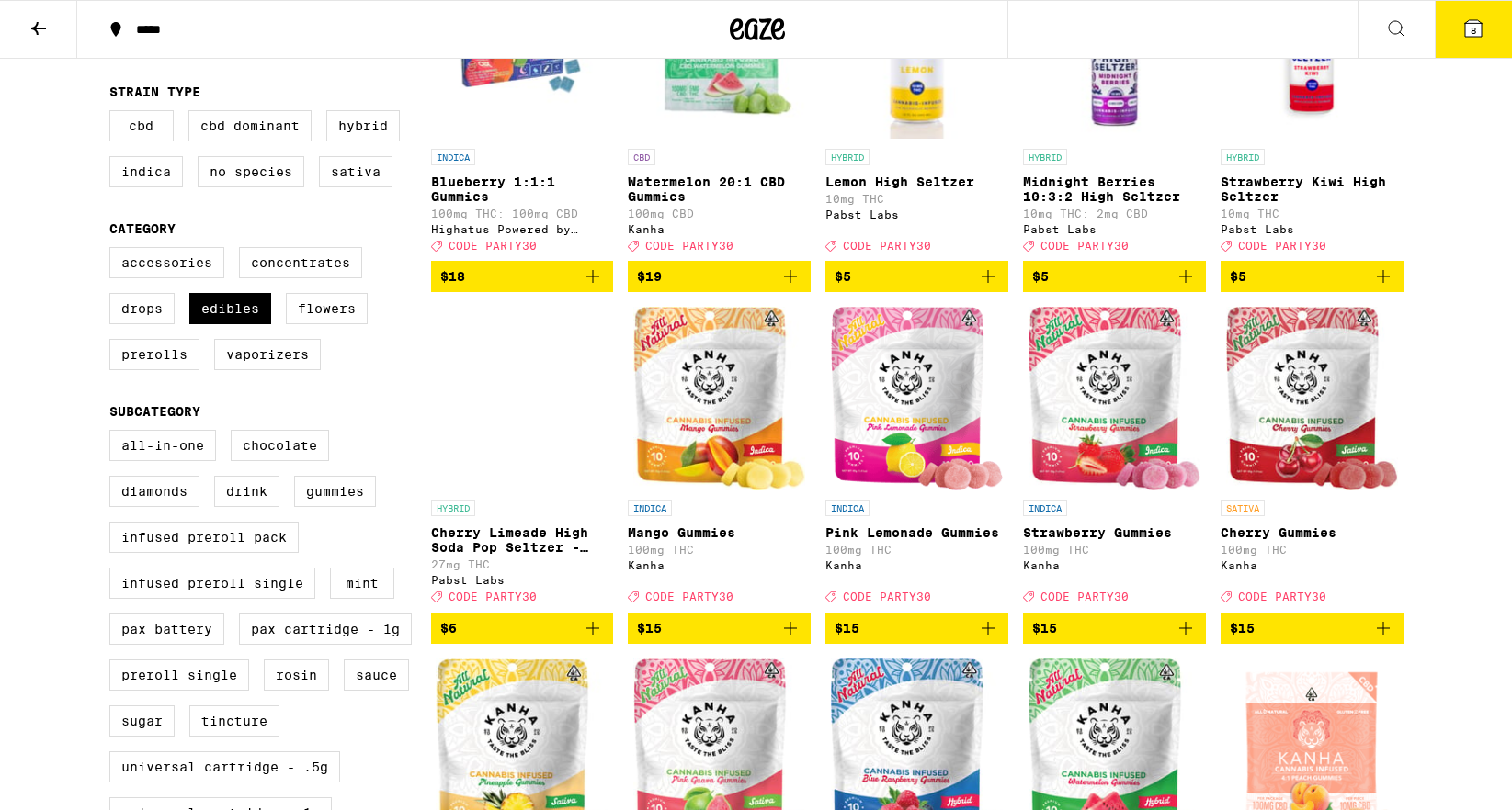
scroll to position [304, 0]
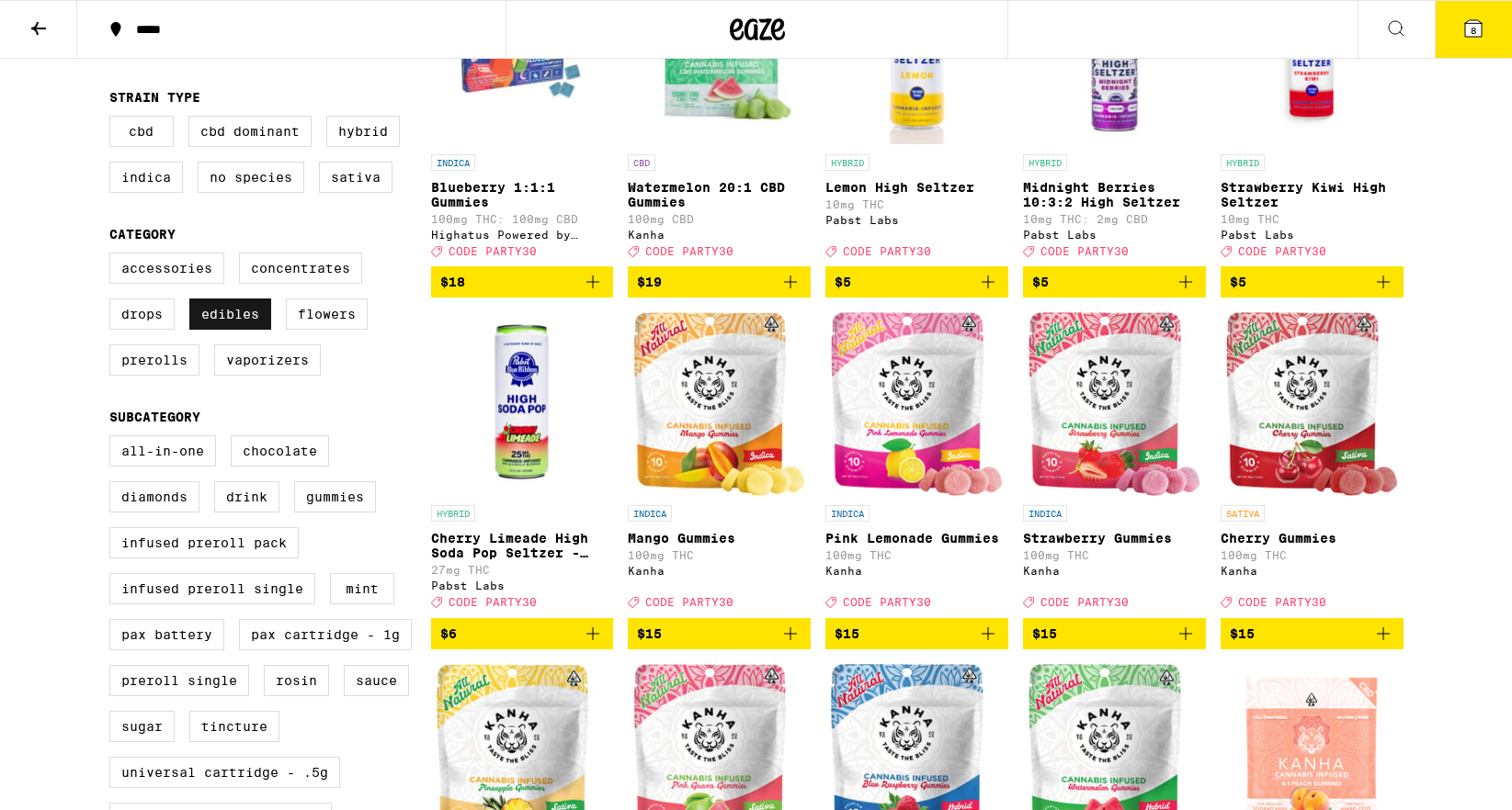
click at [234, 330] on label "Edibles" at bounding box center [230, 314] width 82 height 31
click at [114, 257] on input "Edibles" at bounding box center [113, 256] width 1 height 1
checkbox input "false"
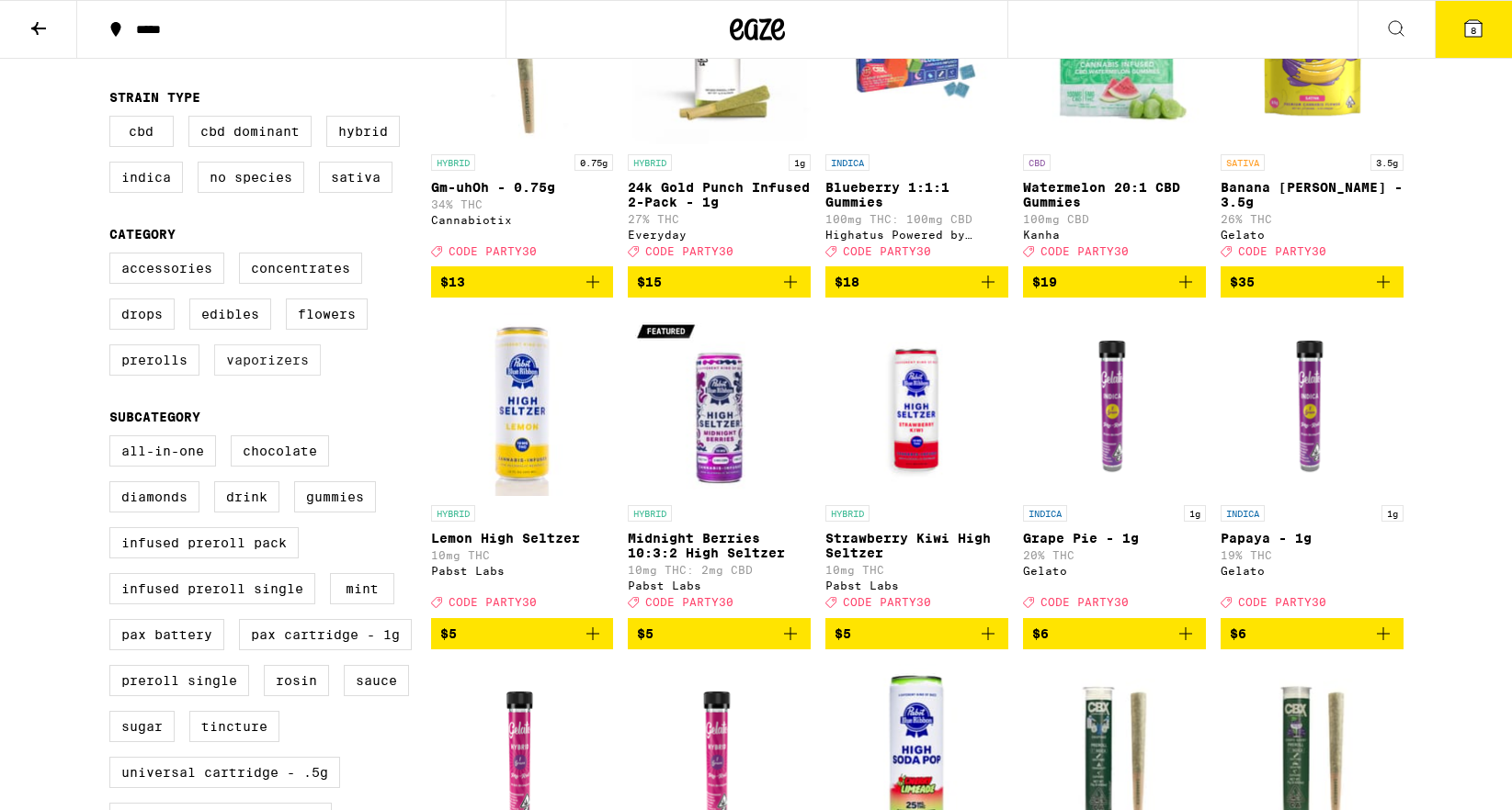
click at [252, 376] on label "Vaporizers" at bounding box center [267, 360] width 107 height 31
click at [114, 257] on input "Vaporizers" at bounding box center [113, 256] width 1 height 1
checkbox input "true"
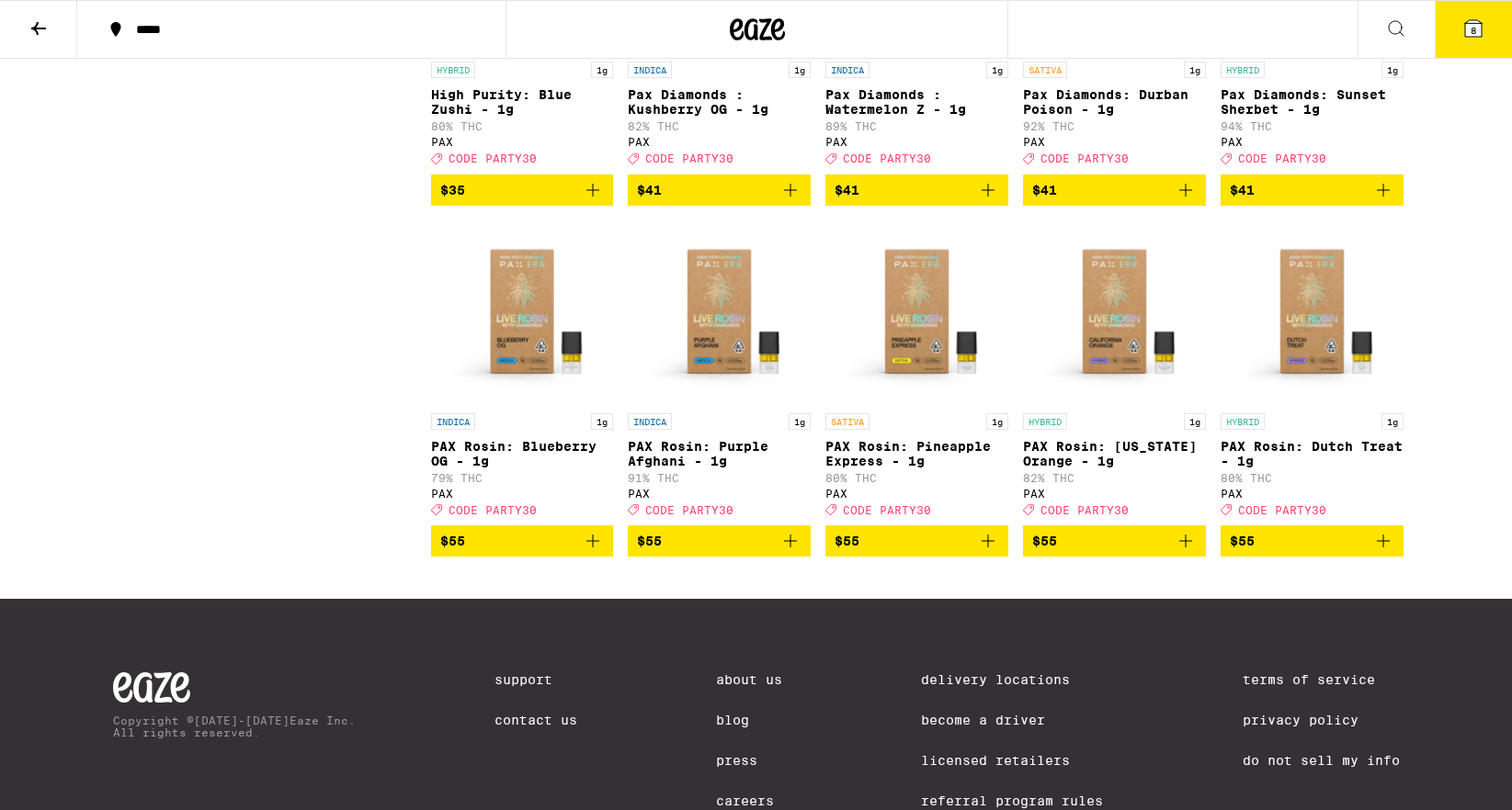
scroll to position [2152, 0]
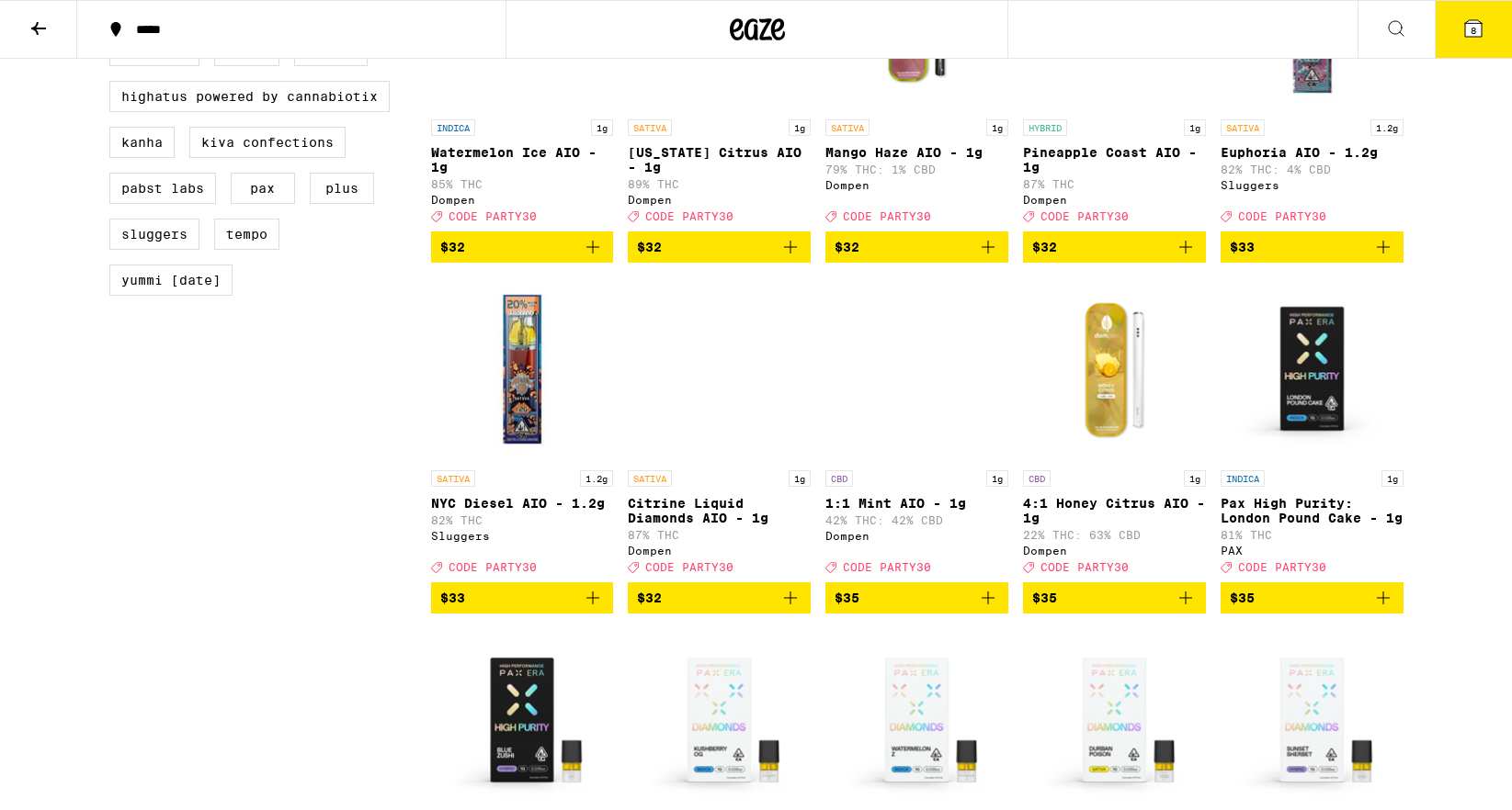
scroll to position [1865, 0]
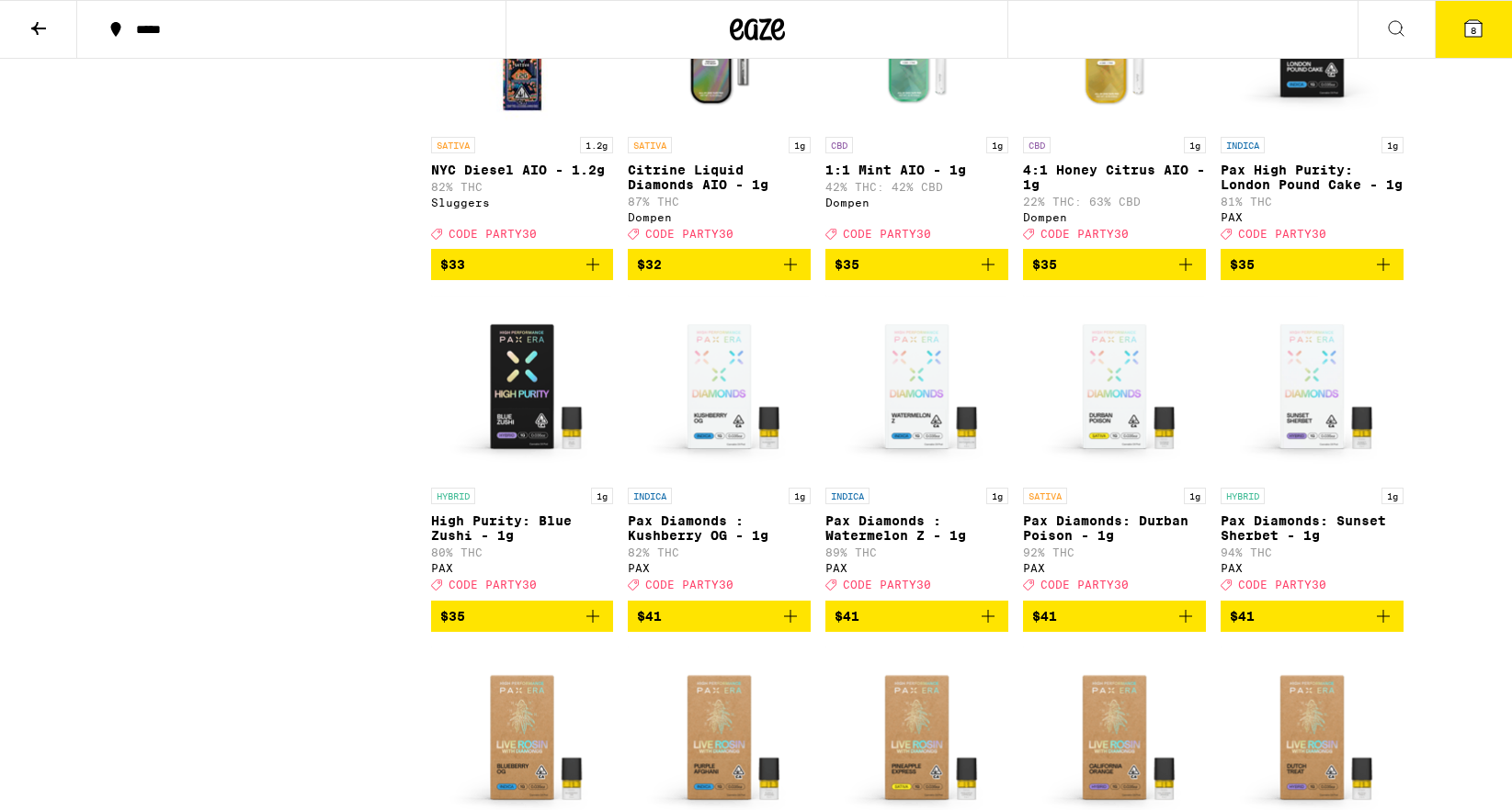
scroll to position [1716, 0]
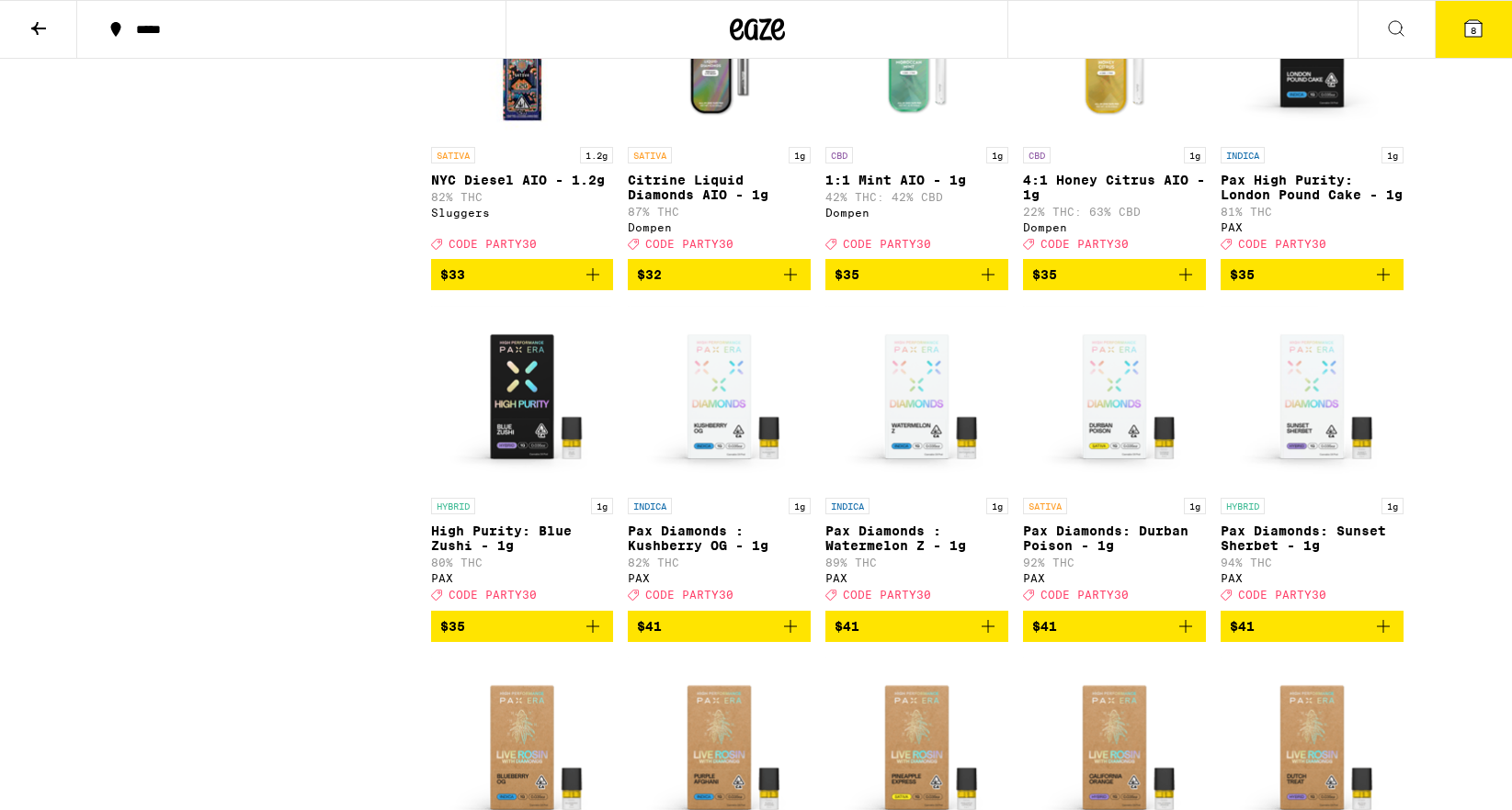
click at [596, 637] on icon "Add to bag" at bounding box center [593, 626] width 22 height 22
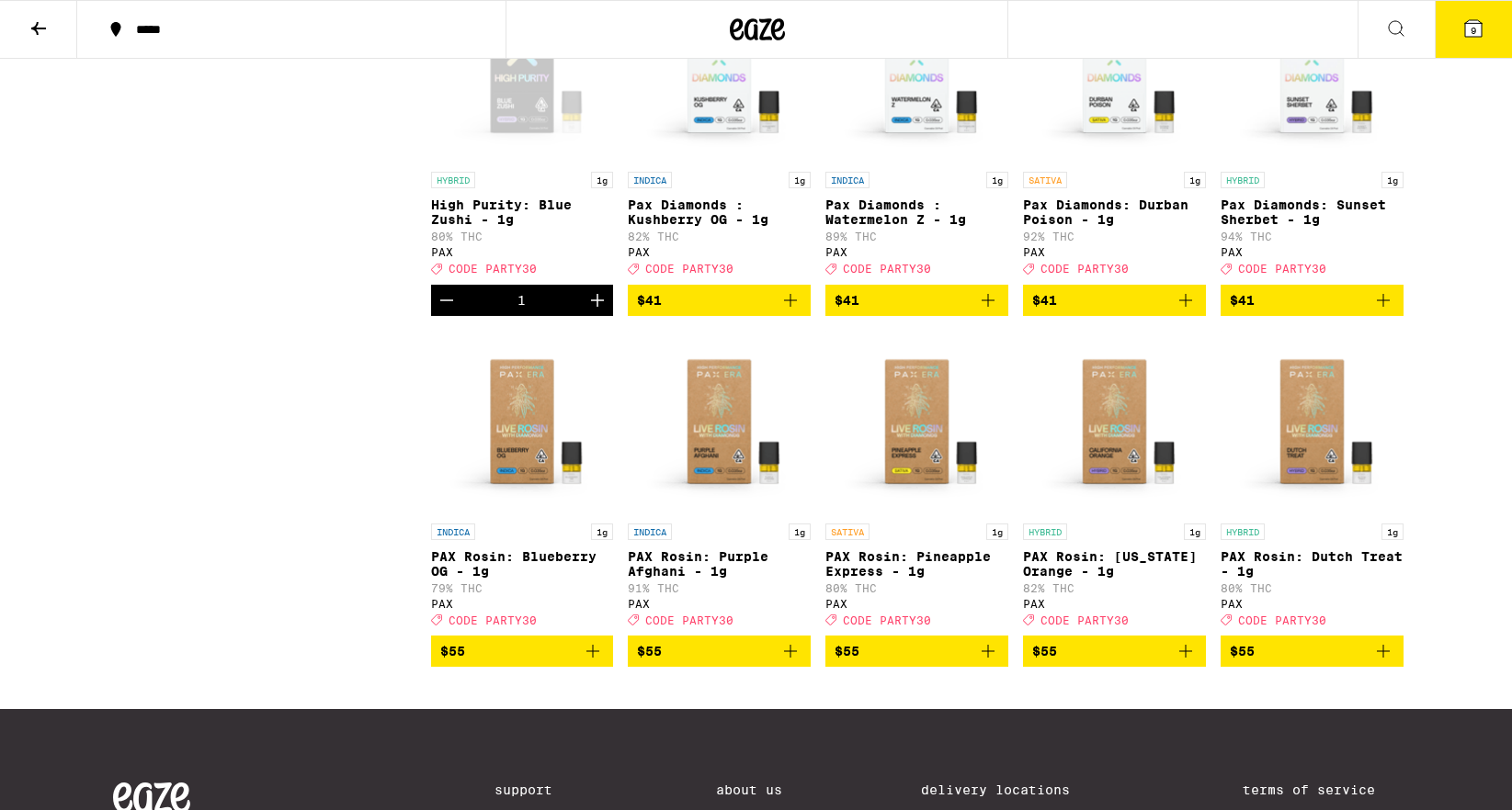
scroll to position [2040, 0]
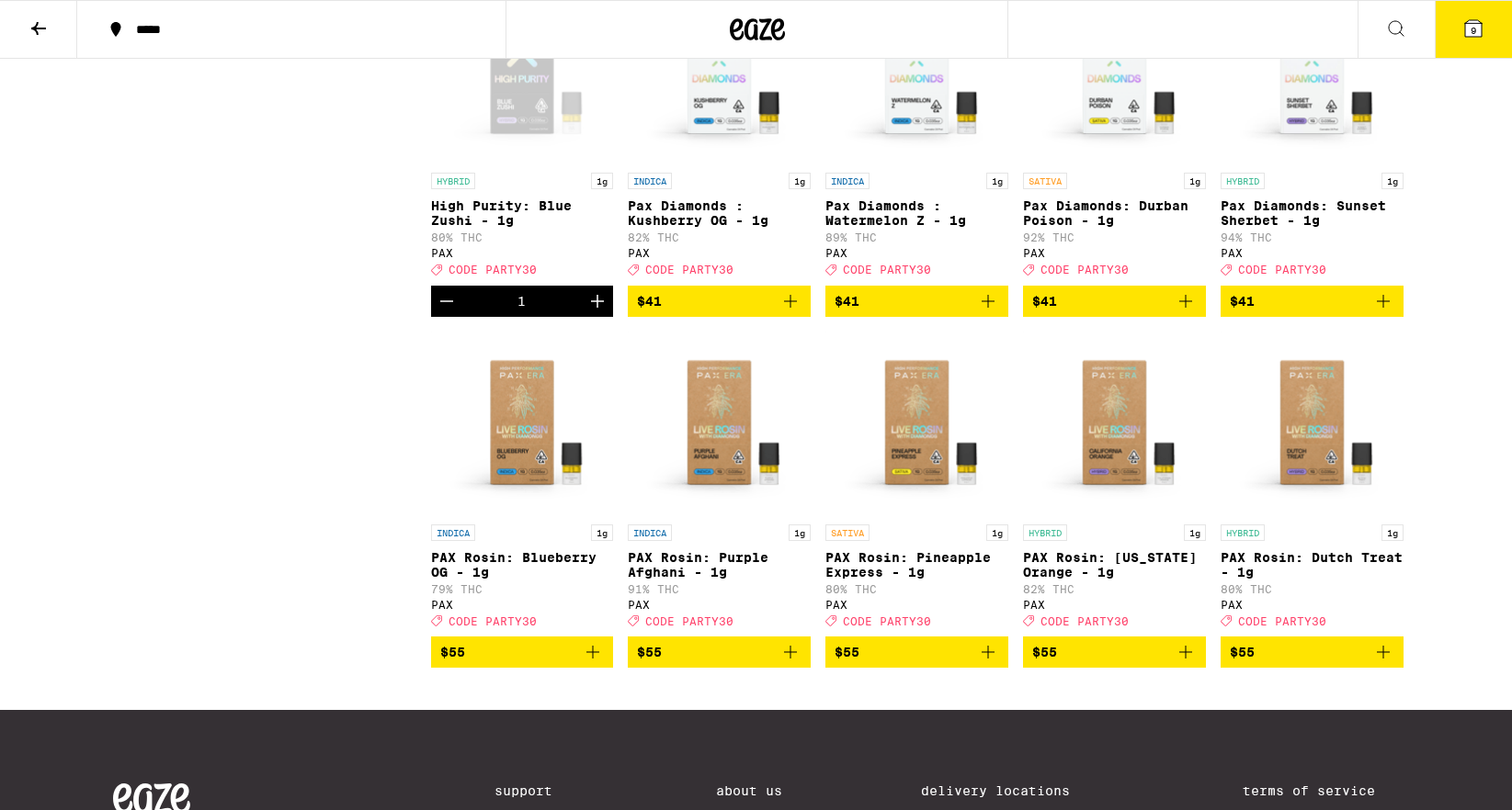
click at [792, 313] on icon "Add to bag" at bounding box center [790, 302] width 22 height 22
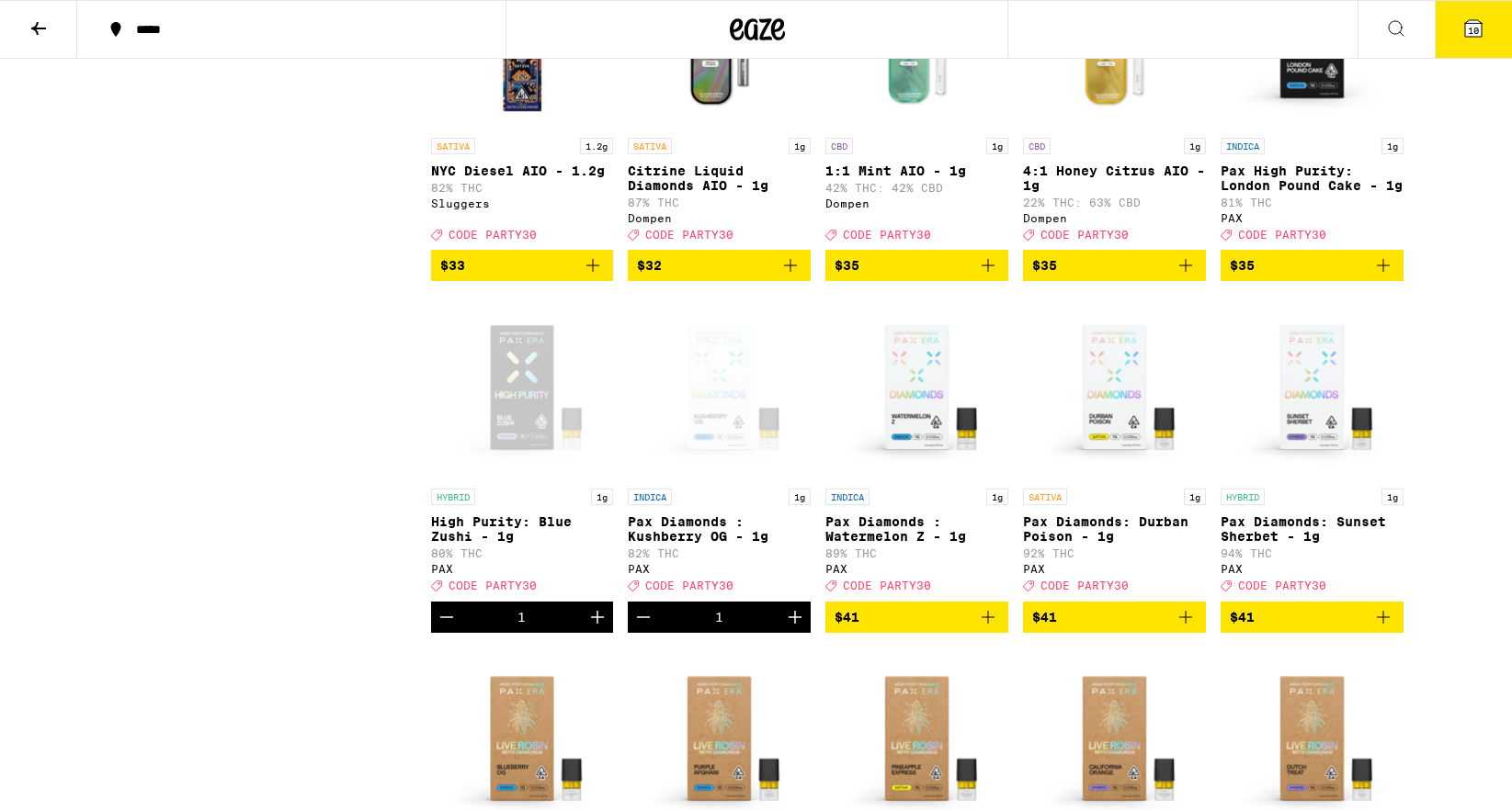
scroll to position [1693, 0]
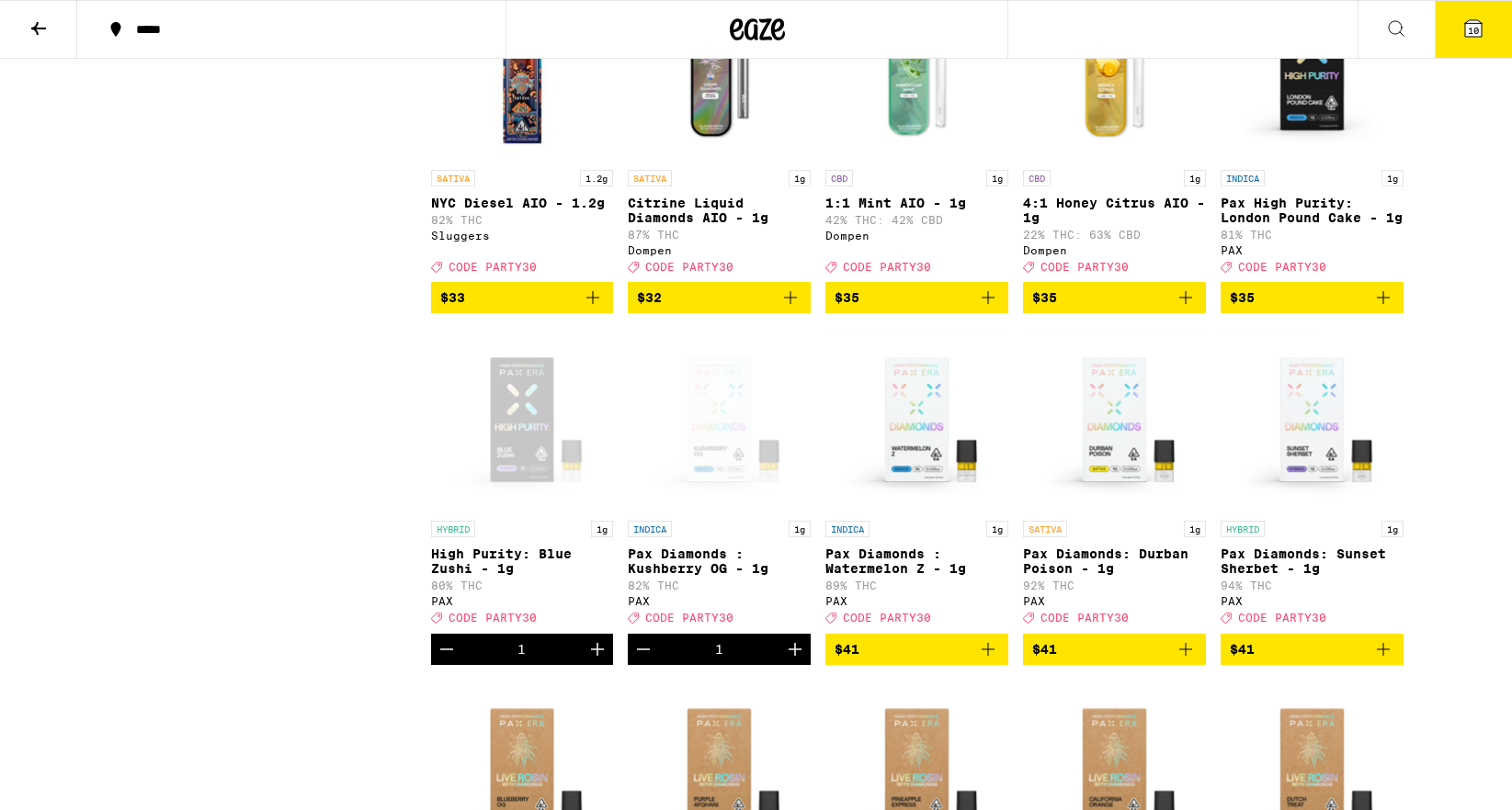
click at [641, 660] on icon "Decrement" at bounding box center [644, 649] width 22 height 22
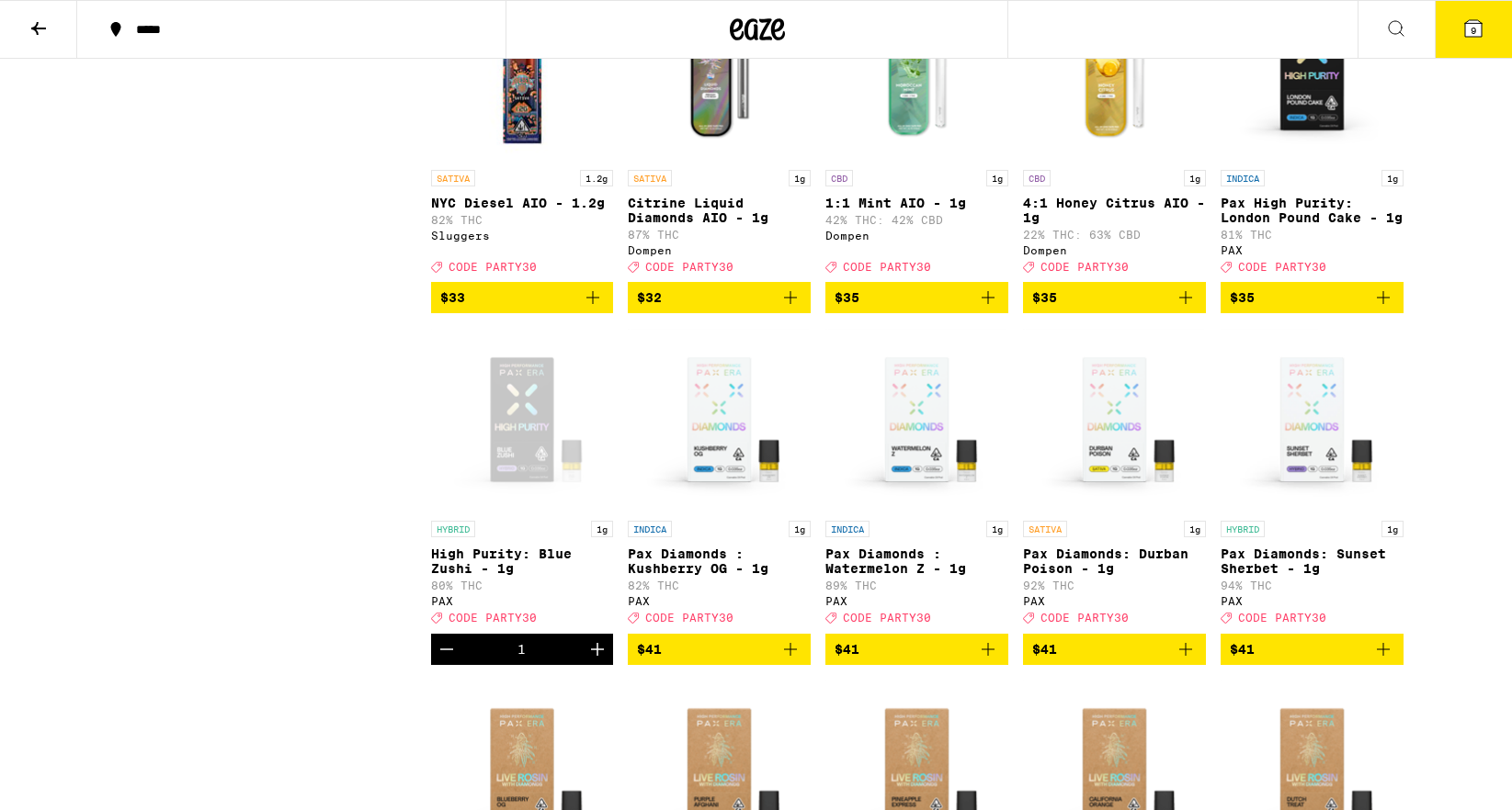
click at [1377, 309] on icon "Add to bag" at bounding box center [1383, 298] width 22 height 22
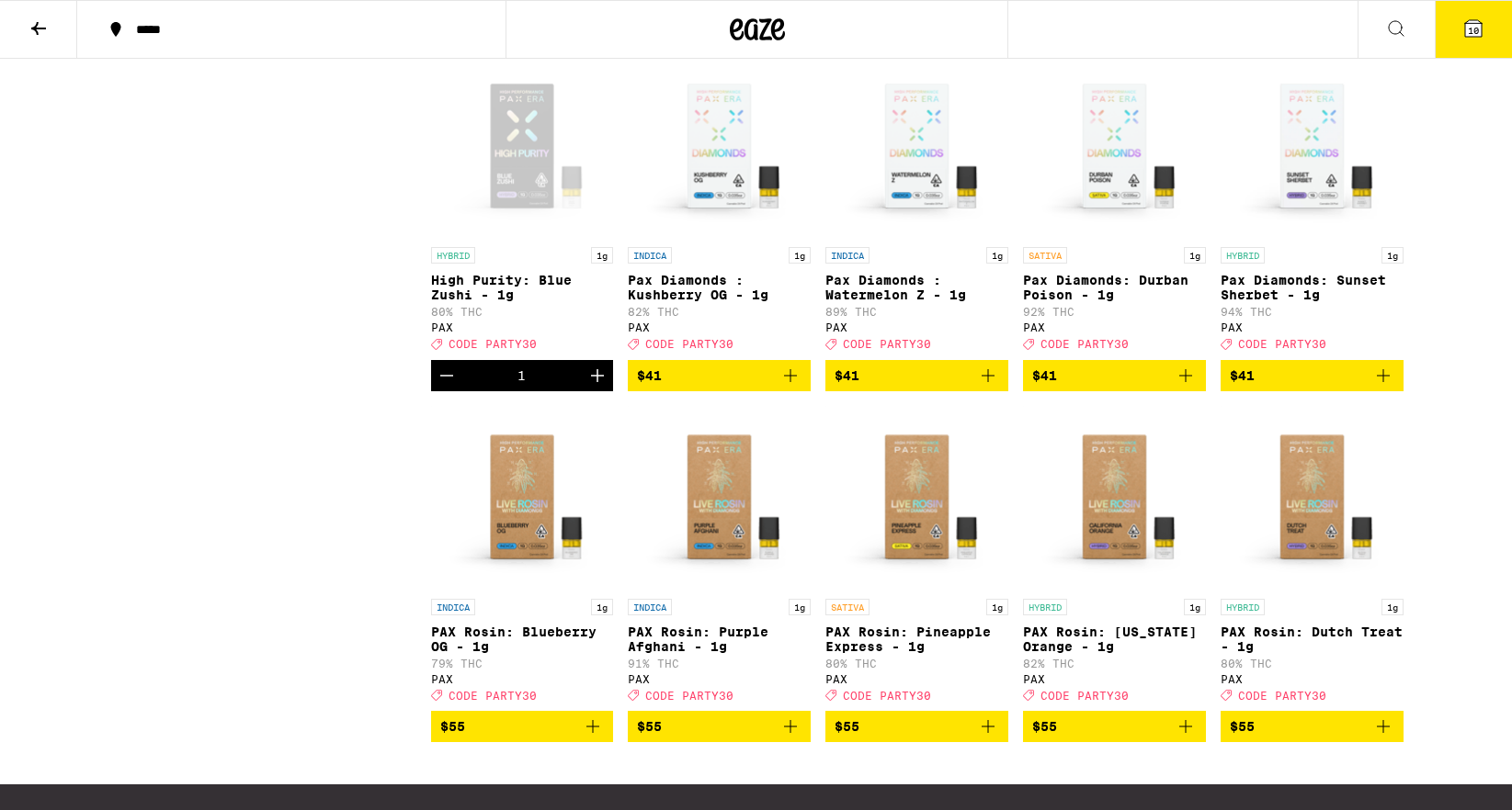
scroll to position [2015, 0]
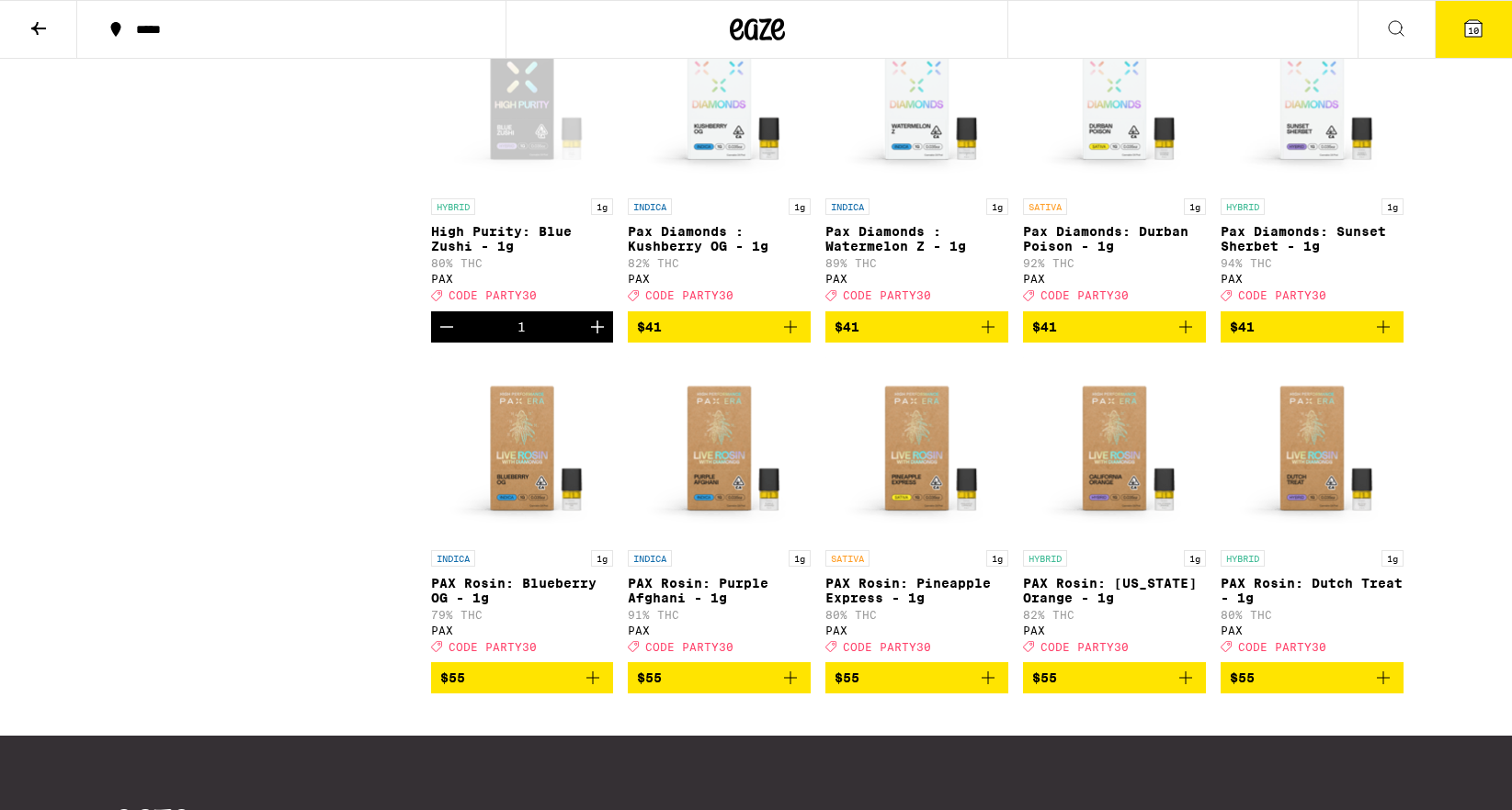
click at [982, 689] on icon "Add to bag" at bounding box center [987, 678] width 22 height 22
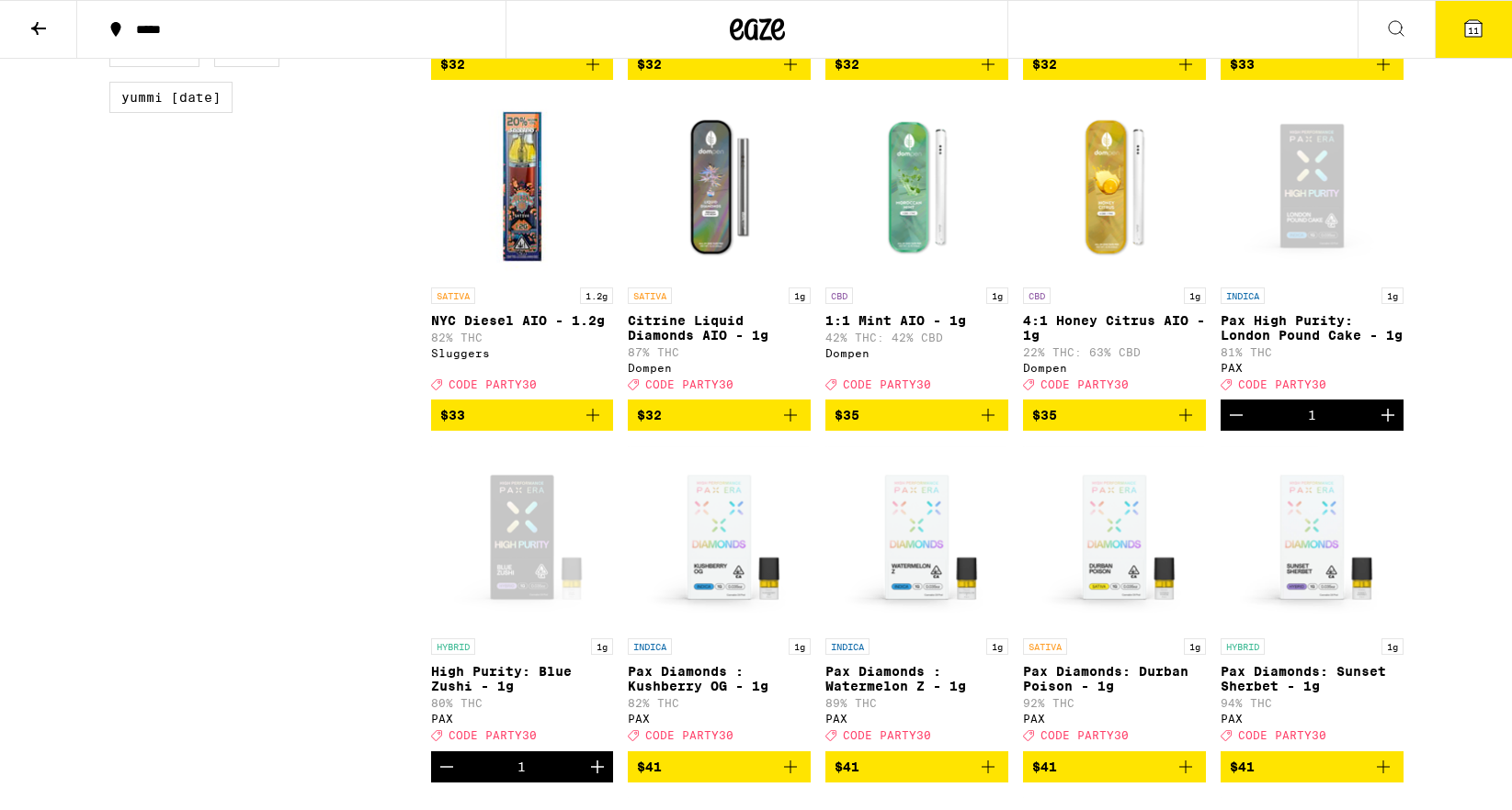
scroll to position [1584, 0]
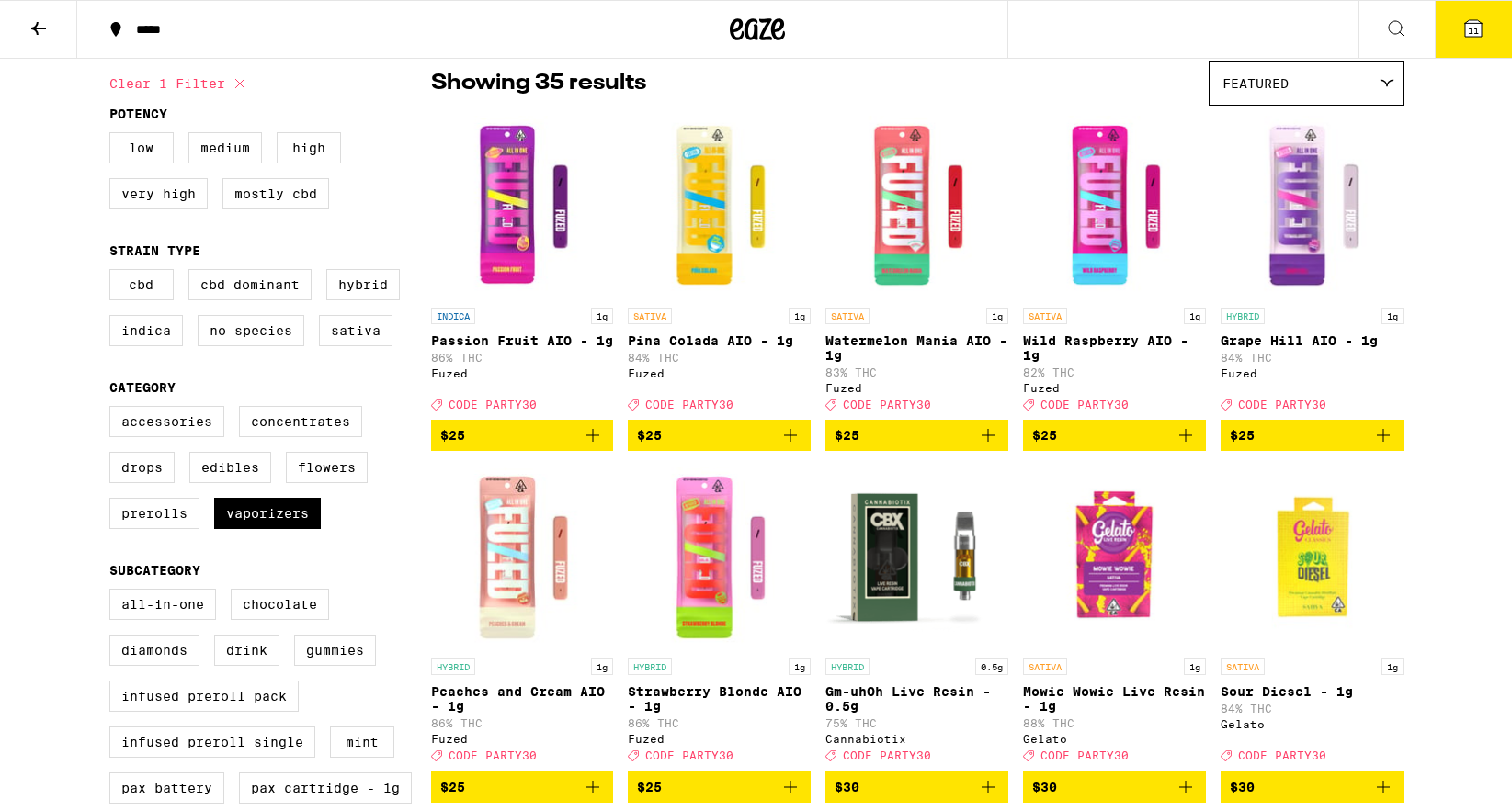
scroll to position [8, 0]
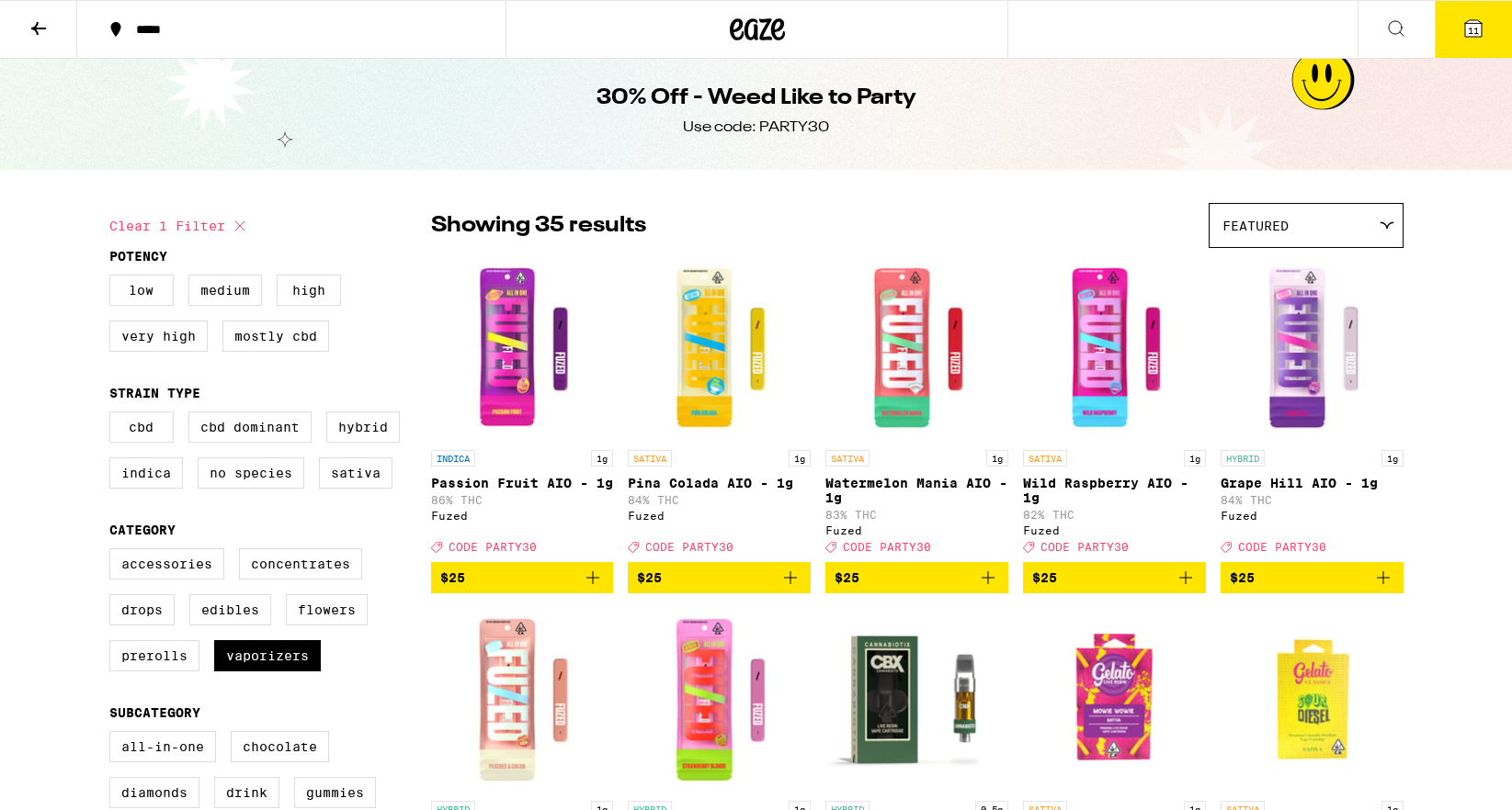
click at [1468, 29] on span "11" at bounding box center [1473, 30] width 11 height 11
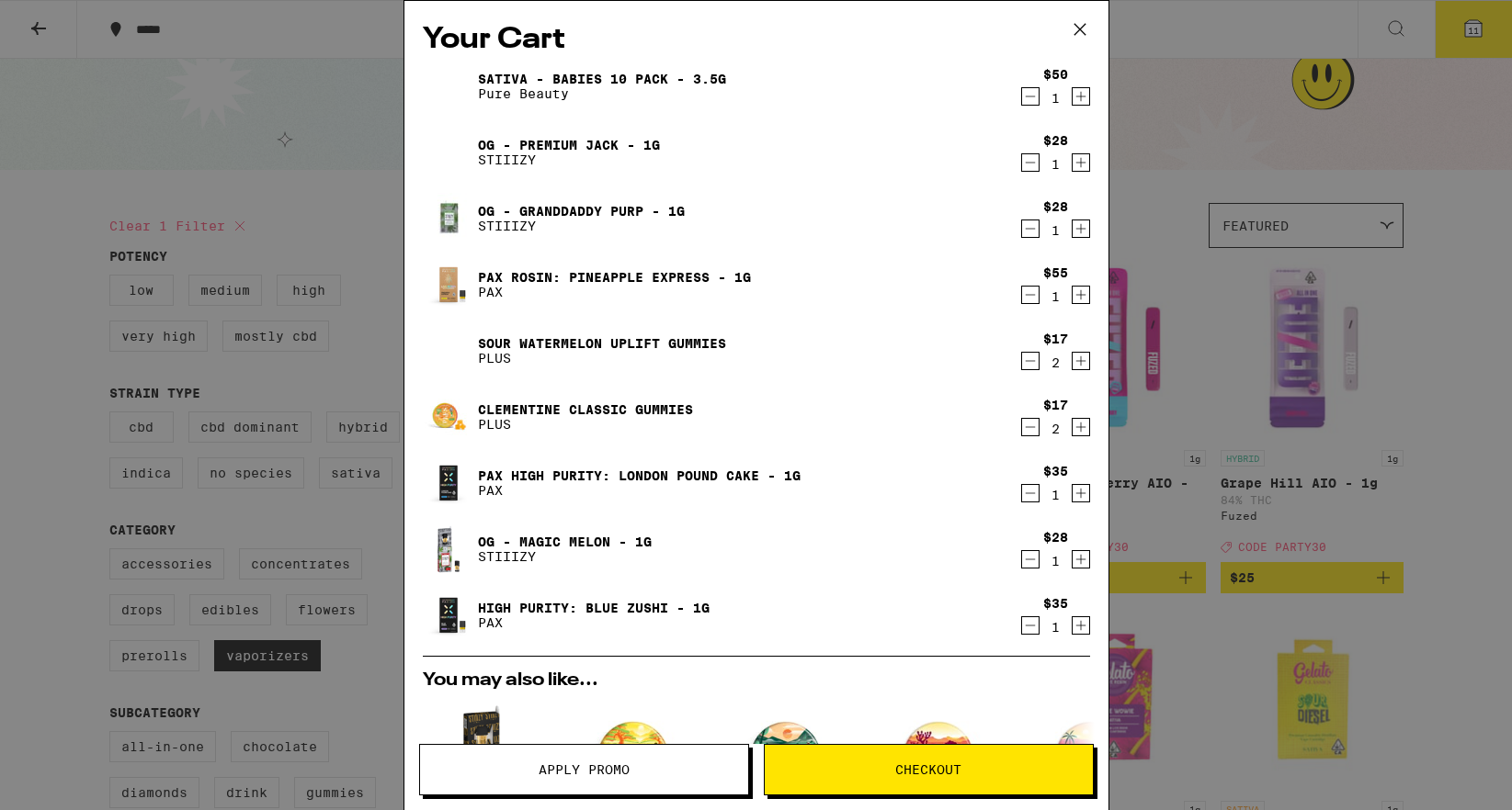
click at [607, 98] on p "Pure Beauty" at bounding box center [602, 93] width 248 height 15
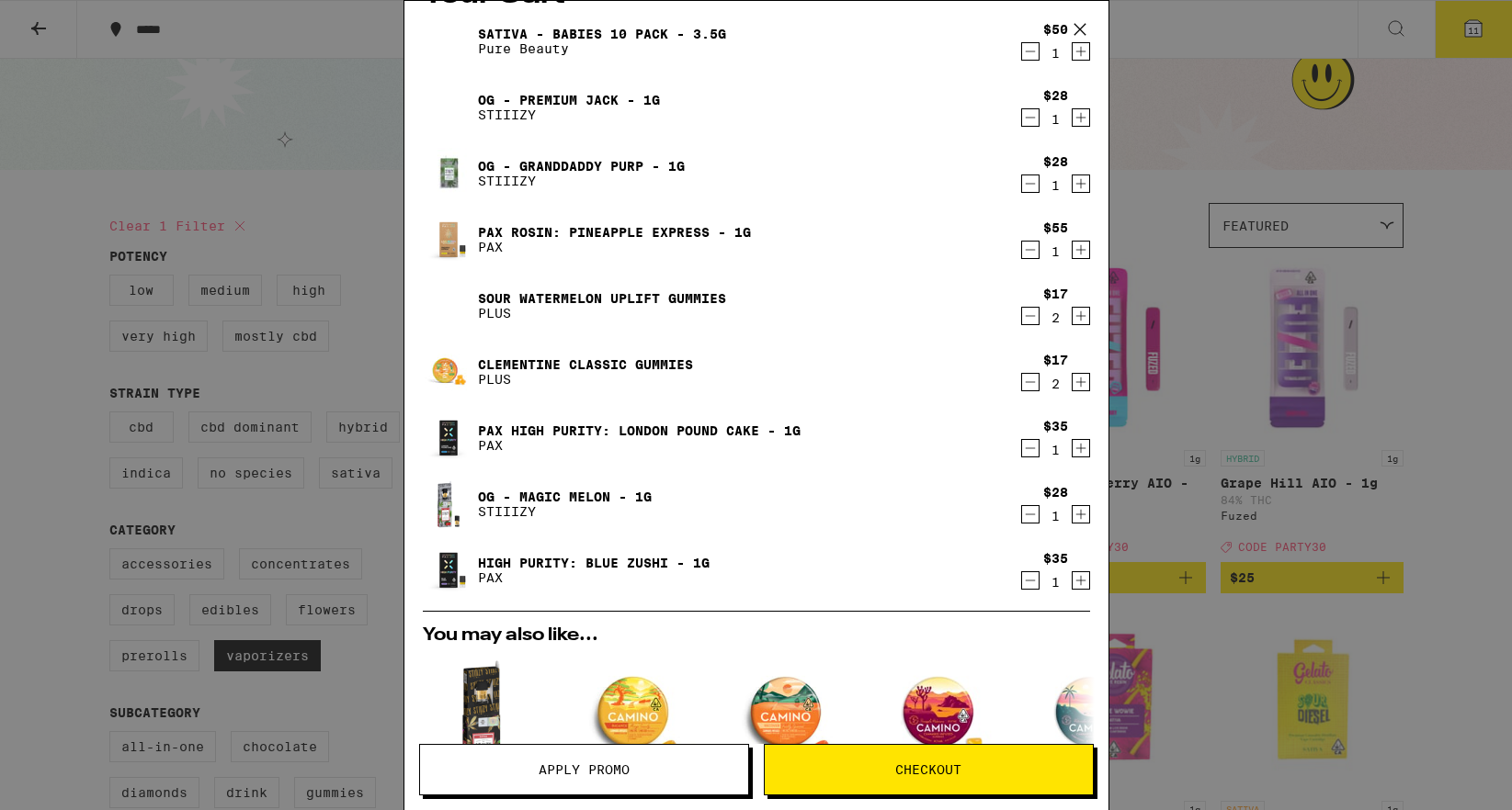
scroll to position [46, 0]
click at [1352, 189] on div "Your Cart Sativa - Babies 10 Pack - 3.5g Pure Beauty $50 1 OG - Premium Jack - …" at bounding box center [756, 405] width 1512 height 810
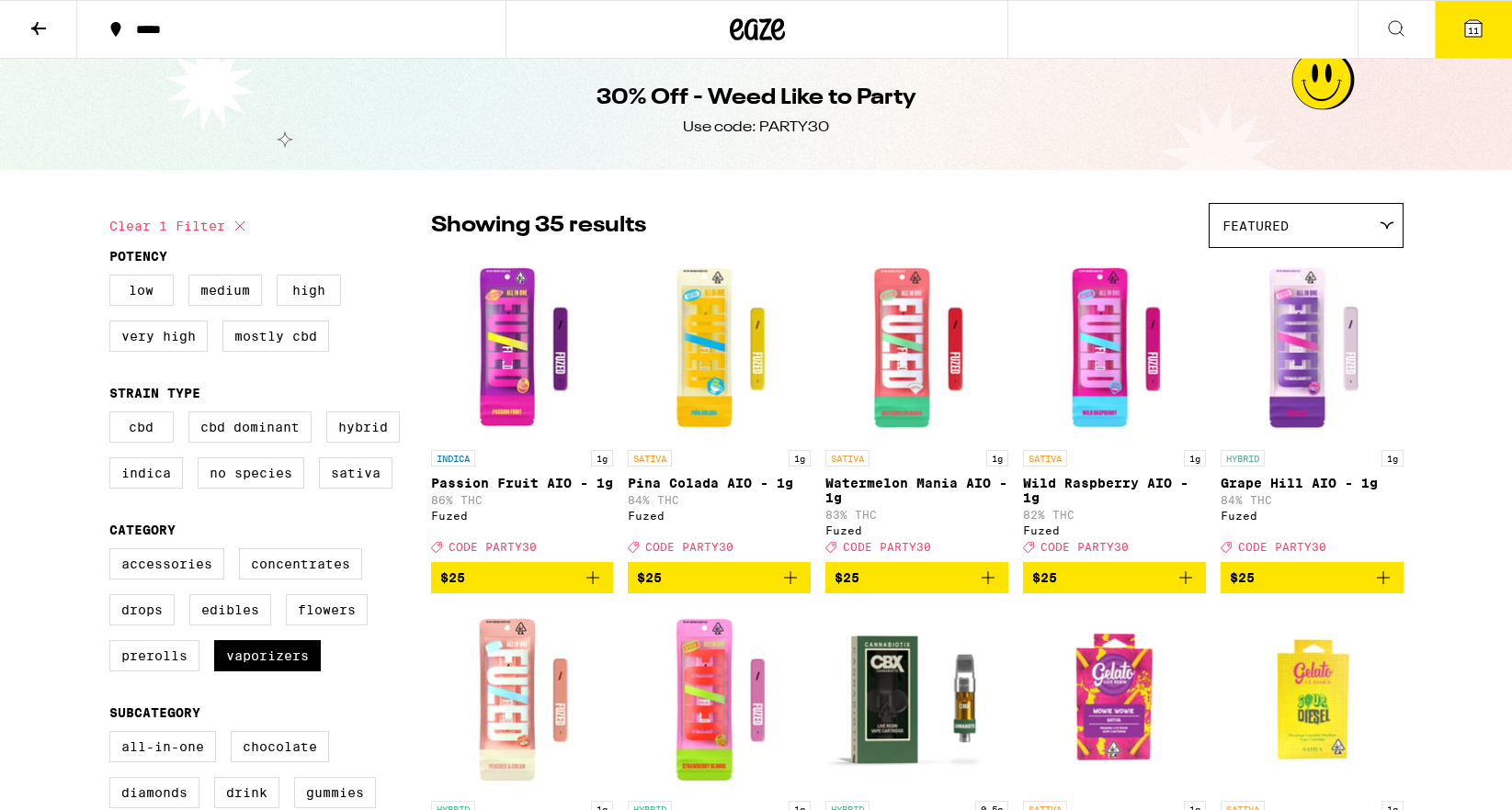
click at [1459, 40] on button "11" at bounding box center [1472, 29] width 77 height 57
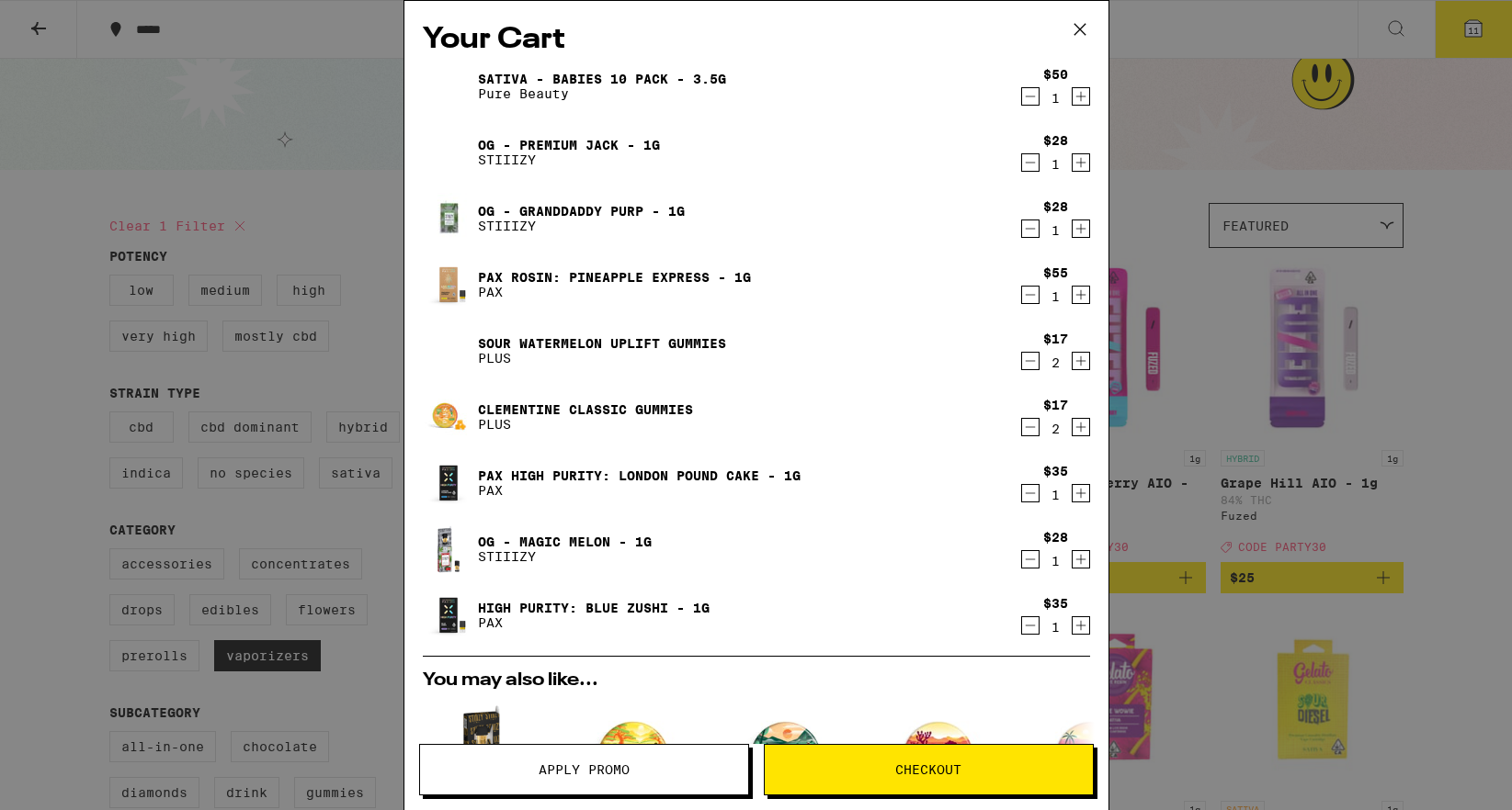
click at [1079, 362] on icon "Increment" at bounding box center [1080, 361] width 17 height 22
click at [523, 339] on link "Sour Watermelon UPLIFT Gummies" at bounding box center [602, 344] width 248 height 15
click at [538, 410] on link "Clementine CLASSIC Gummies" at bounding box center [585, 409] width 215 height 15
click at [1029, 298] on icon "Decrement" at bounding box center [1030, 295] width 17 height 22
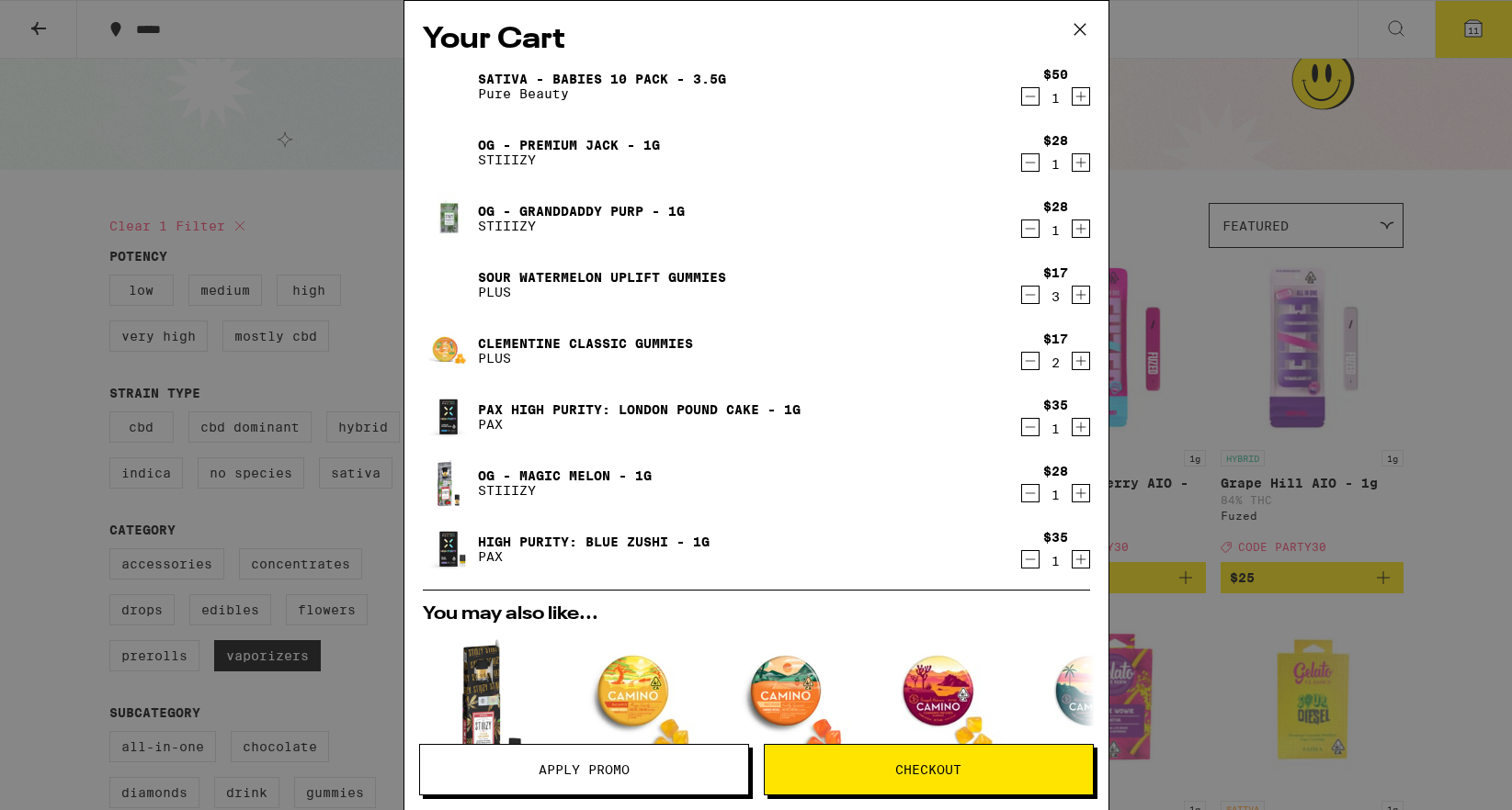
click at [1076, 21] on icon at bounding box center [1080, 30] width 28 height 28
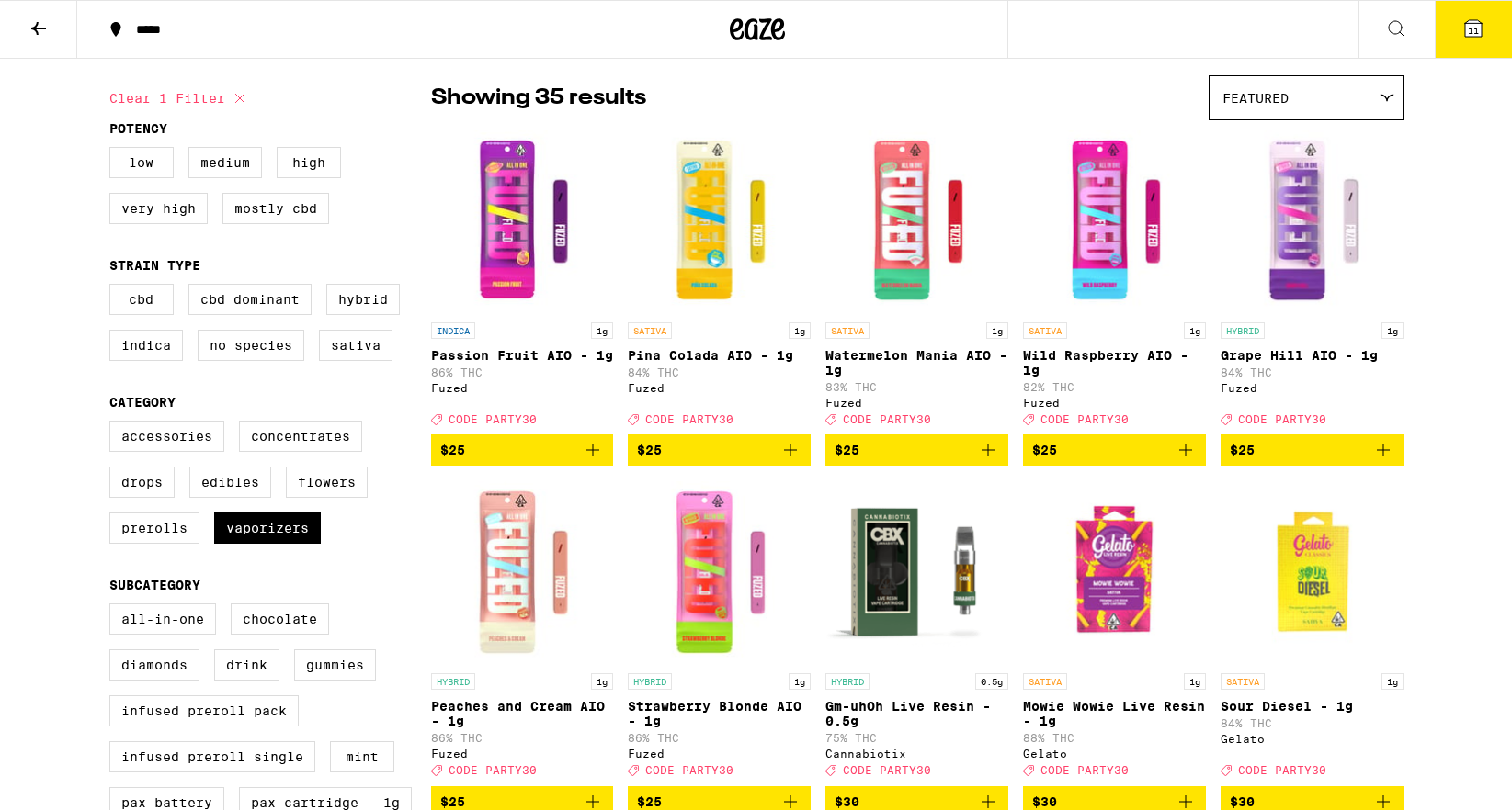
scroll to position [133, 0]
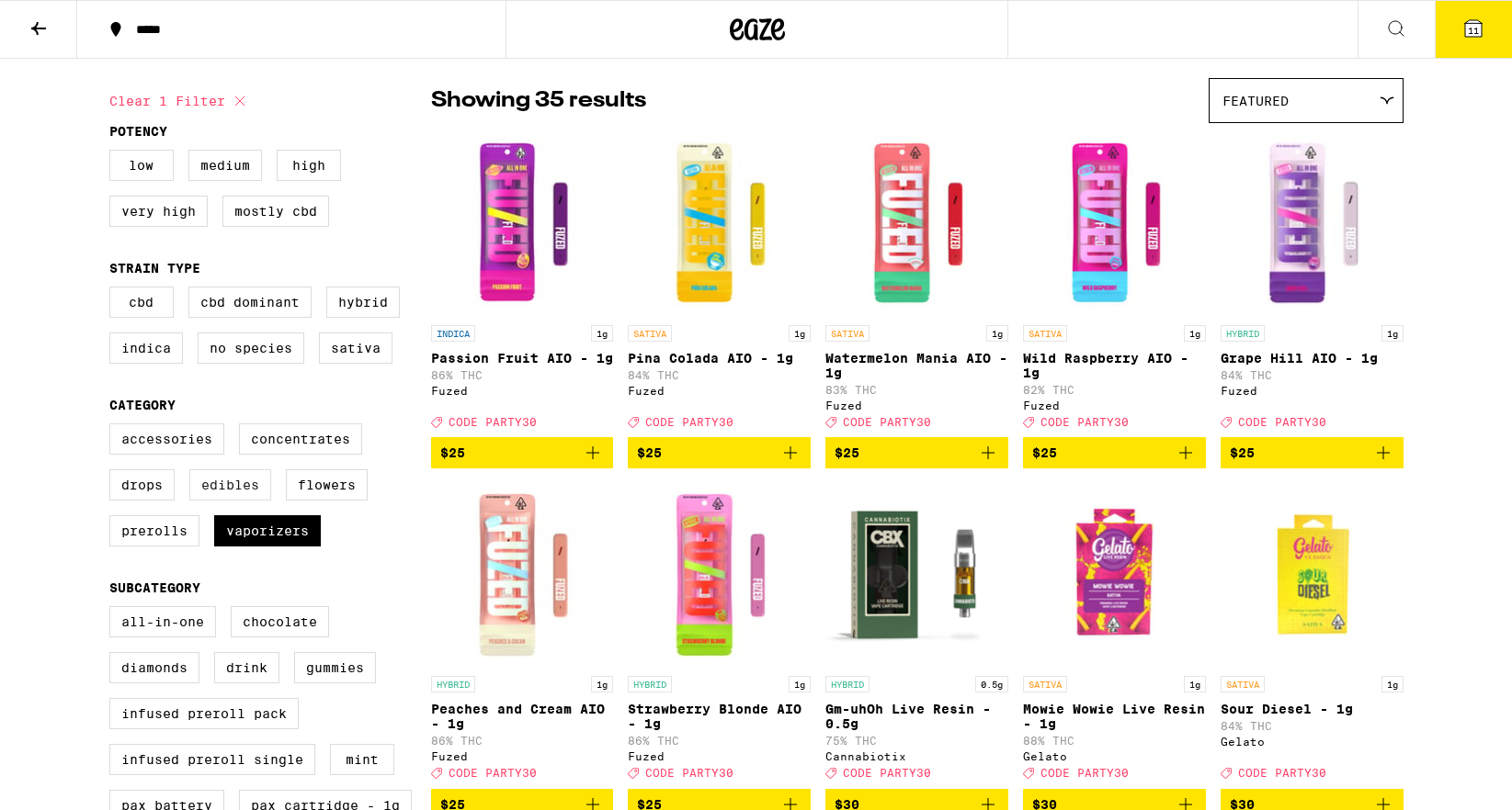
click at [246, 500] on label "Edibles" at bounding box center [230, 484] width 82 height 31
click at [114, 427] on input "Edibles" at bounding box center [113, 426] width 1 height 1
checkbox input "true"
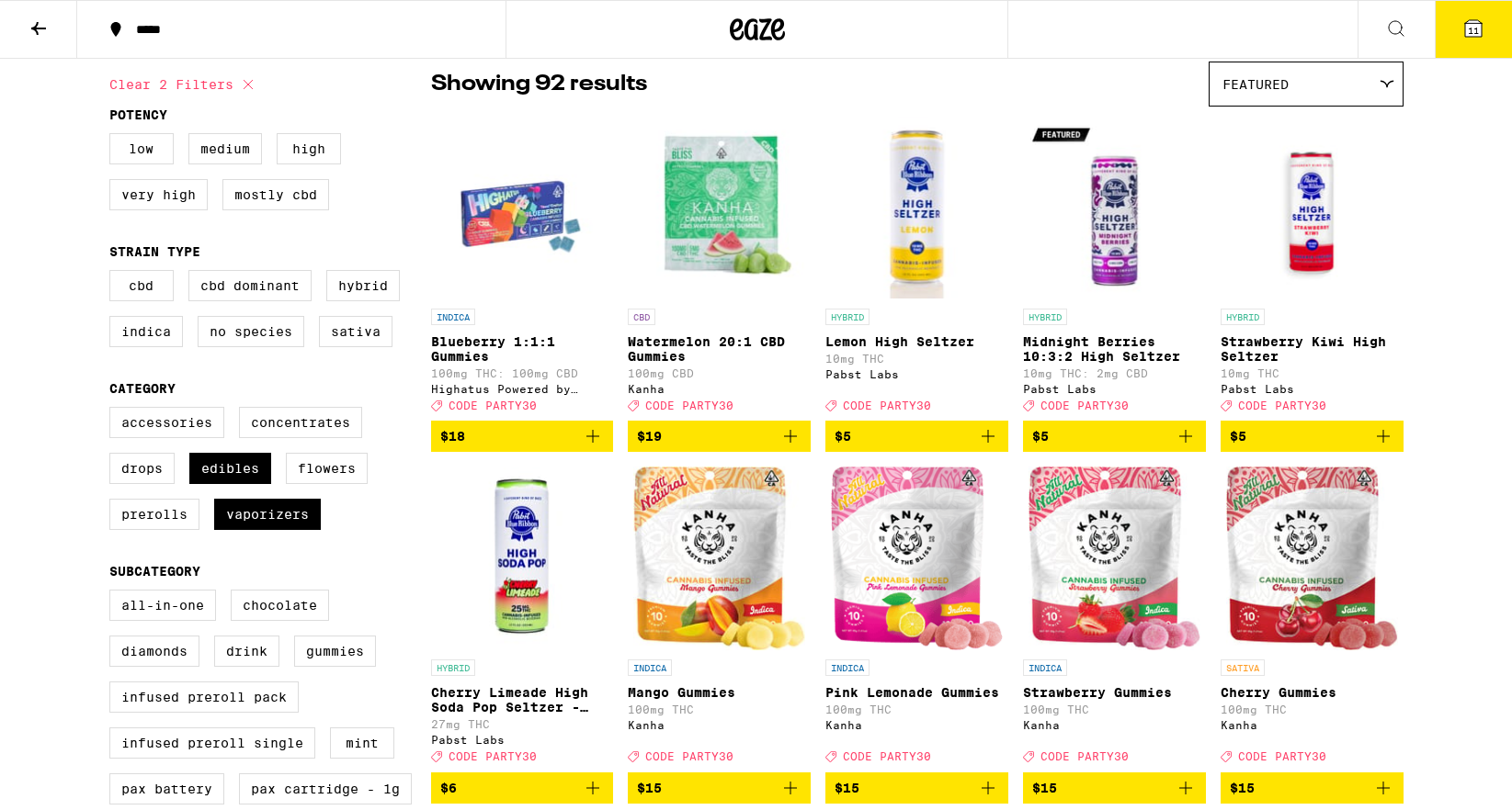
scroll to position [178, 0]
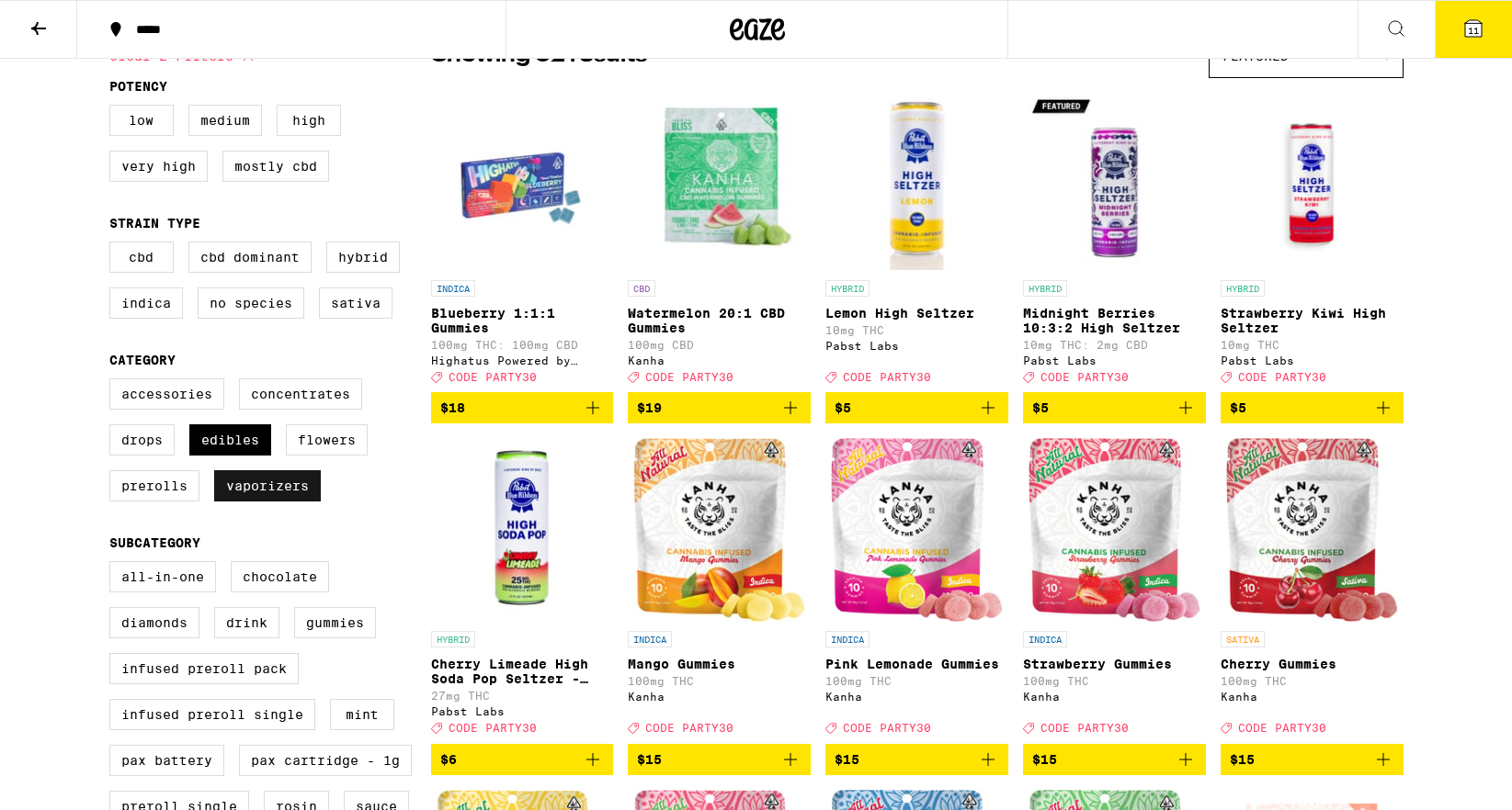
click at [275, 501] on label "Vaporizers" at bounding box center [267, 485] width 107 height 31
click at [114, 383] on input "Vaporizers" at bounding box center [113, 382] width 1 height 1
checkbox input "false"
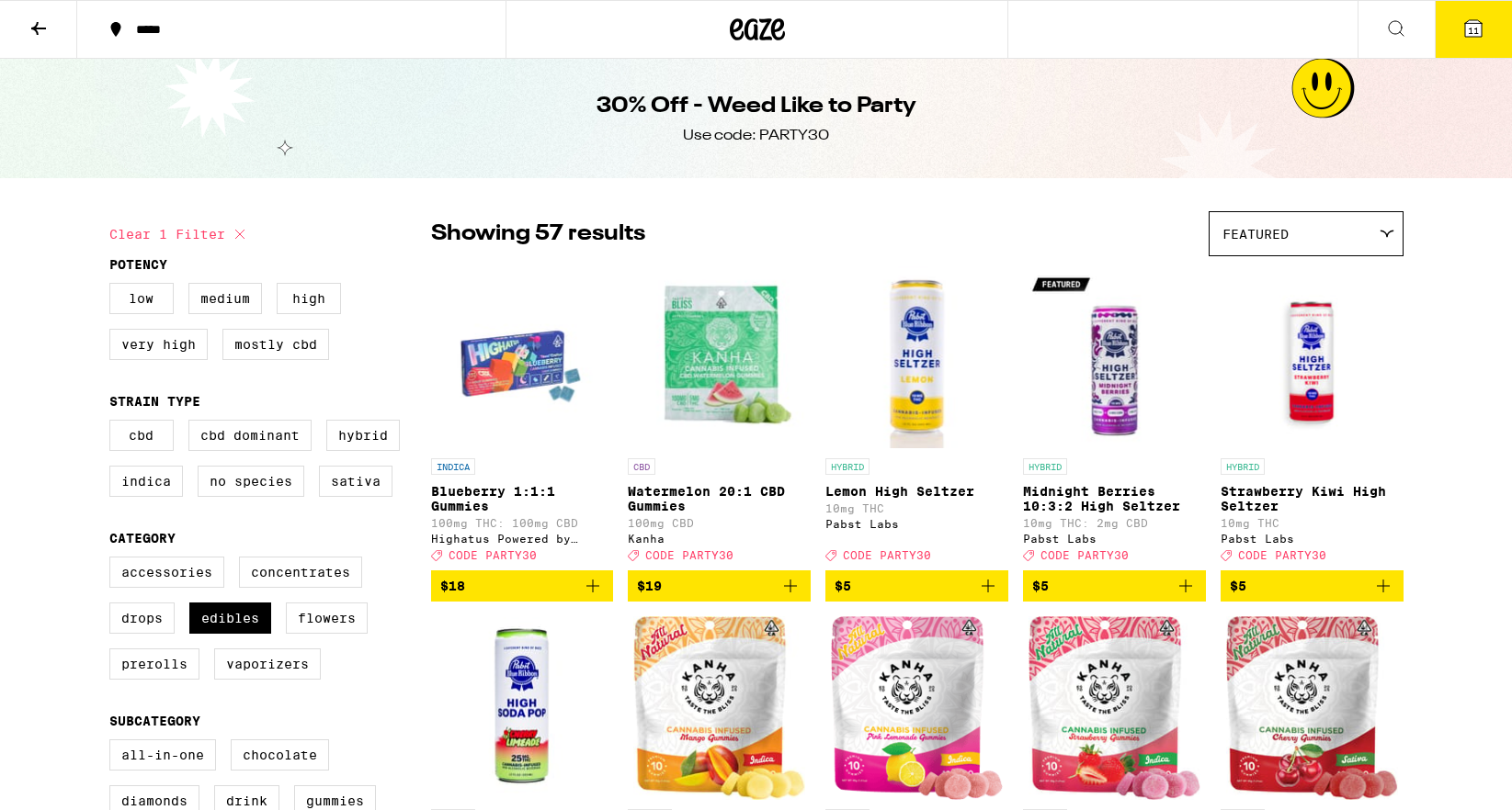
click at [40, 18] on icon at bounding box center [39, 28] width 22 height 22
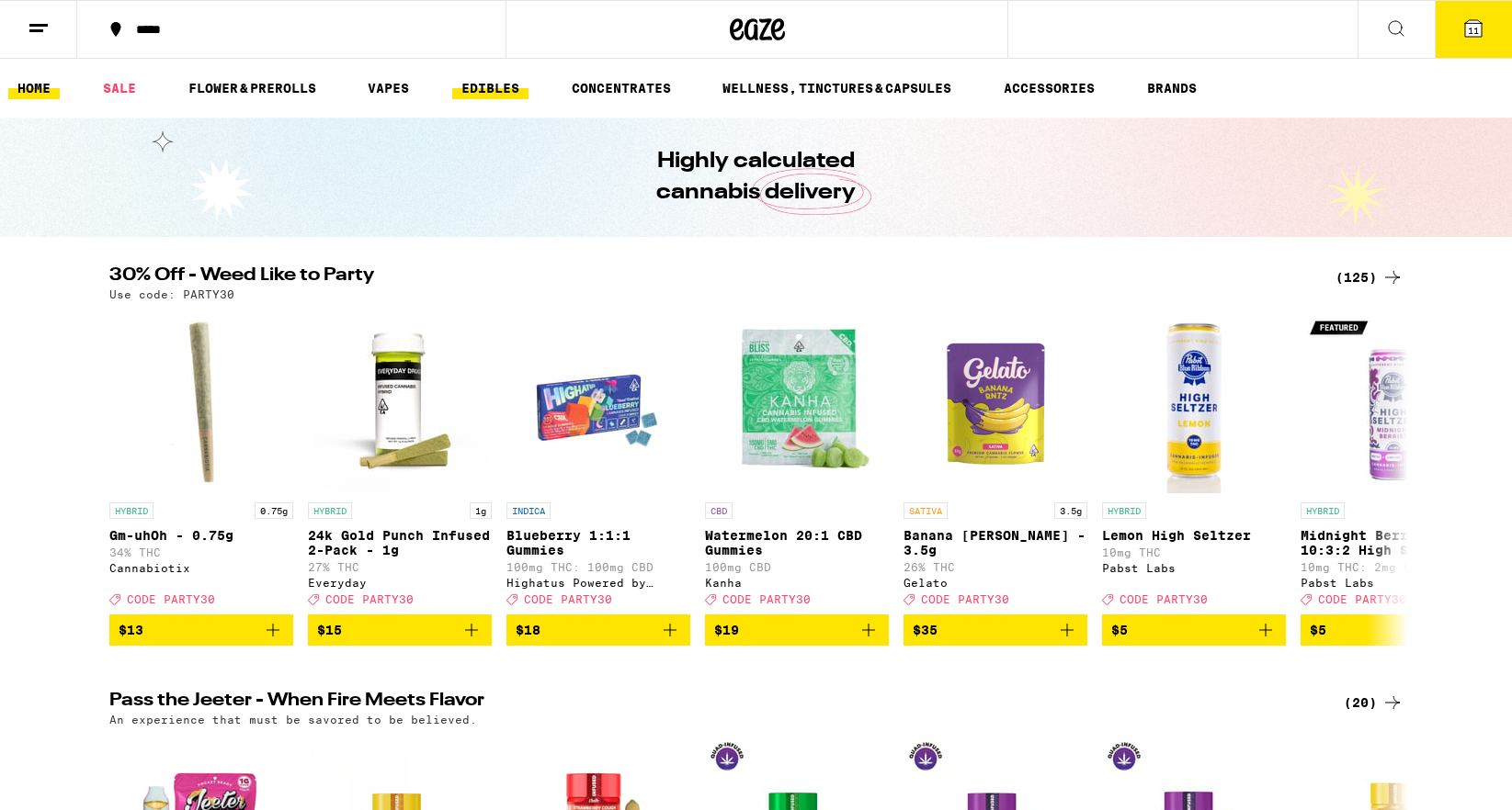
click at [483, 79] on link "EDIBLES" at bounding box center [490, 88] width 76 height 22
click at [481, 86] on link "EDIBLES" at bounding box center [490, 88] width 76 height 22
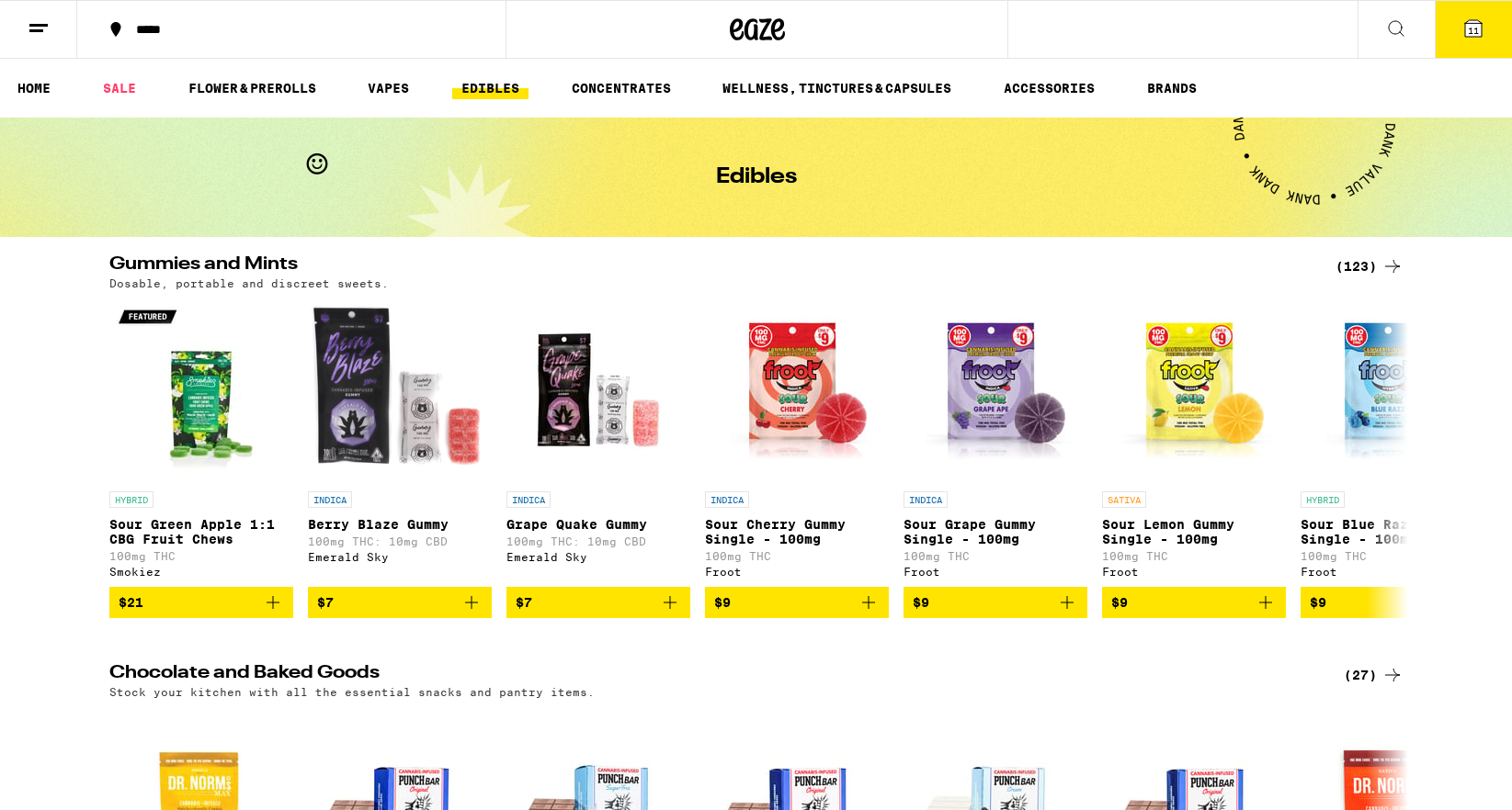
click at [1239, 36] on div "***** 11" at bounding box center [756, 29] width 1512 height 59
click at [1399, 39] on button at bounding box center [1395, 30] width 77 height 58
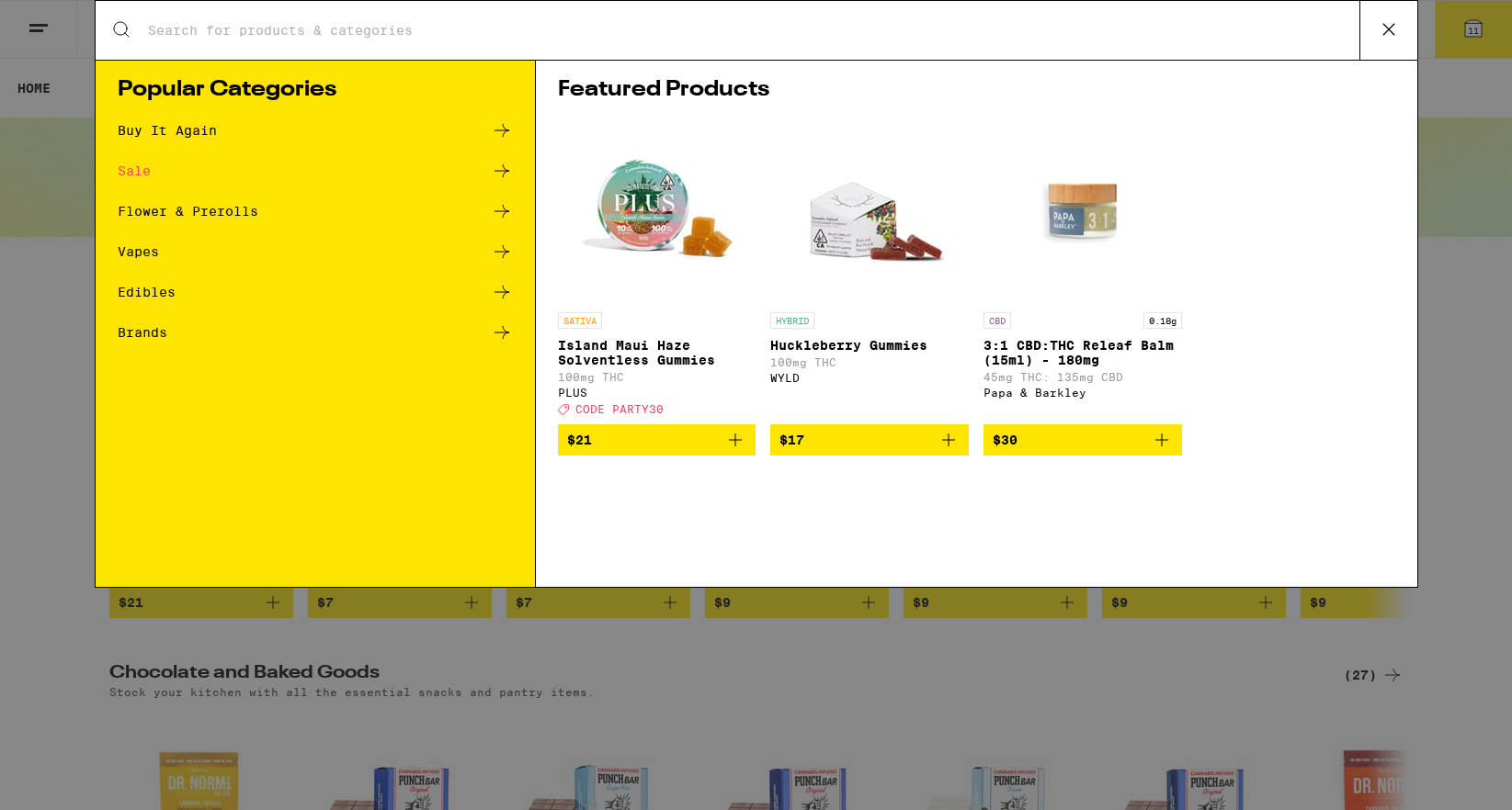
type input "c"
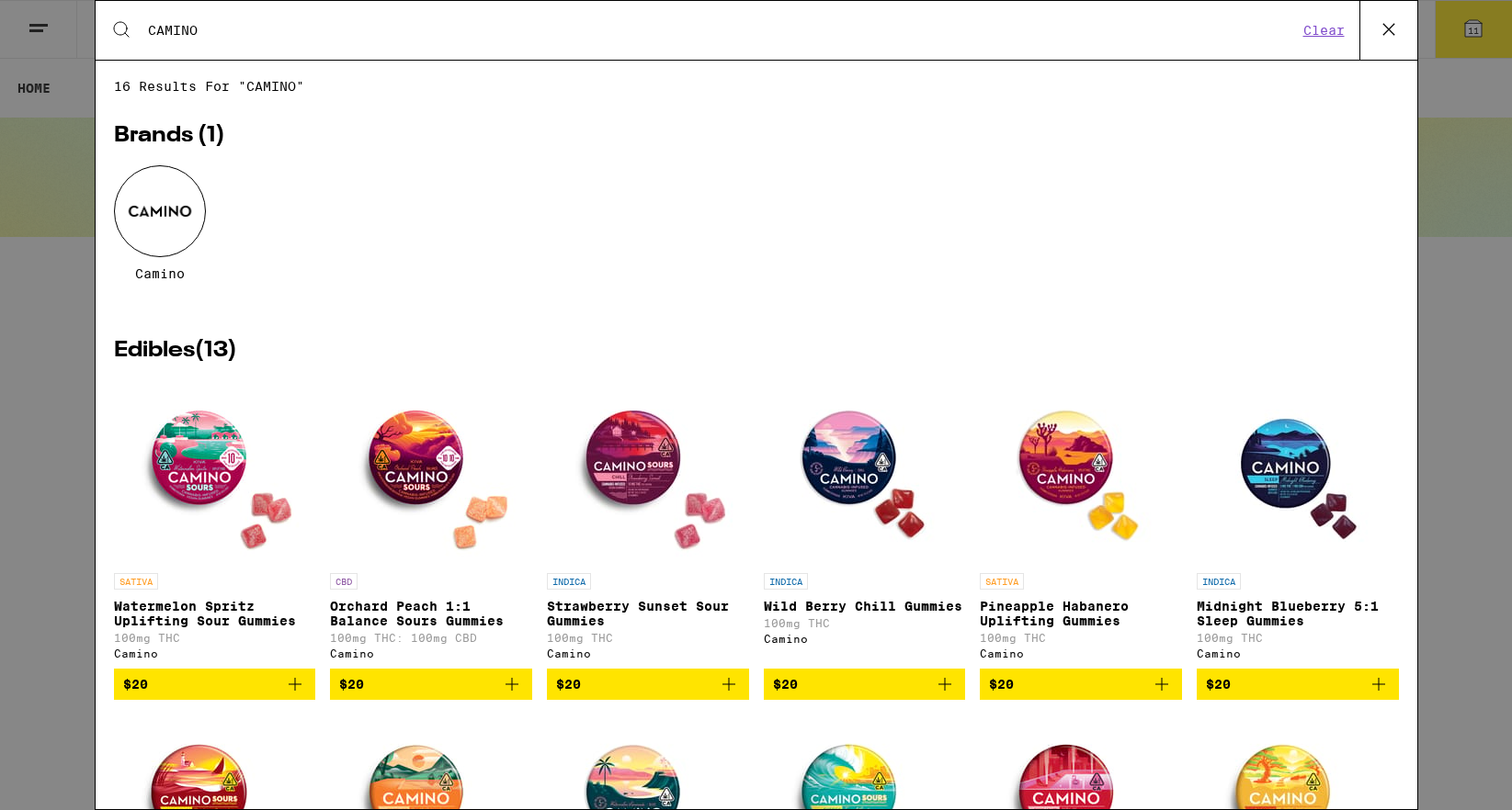
type input "CAMINO"
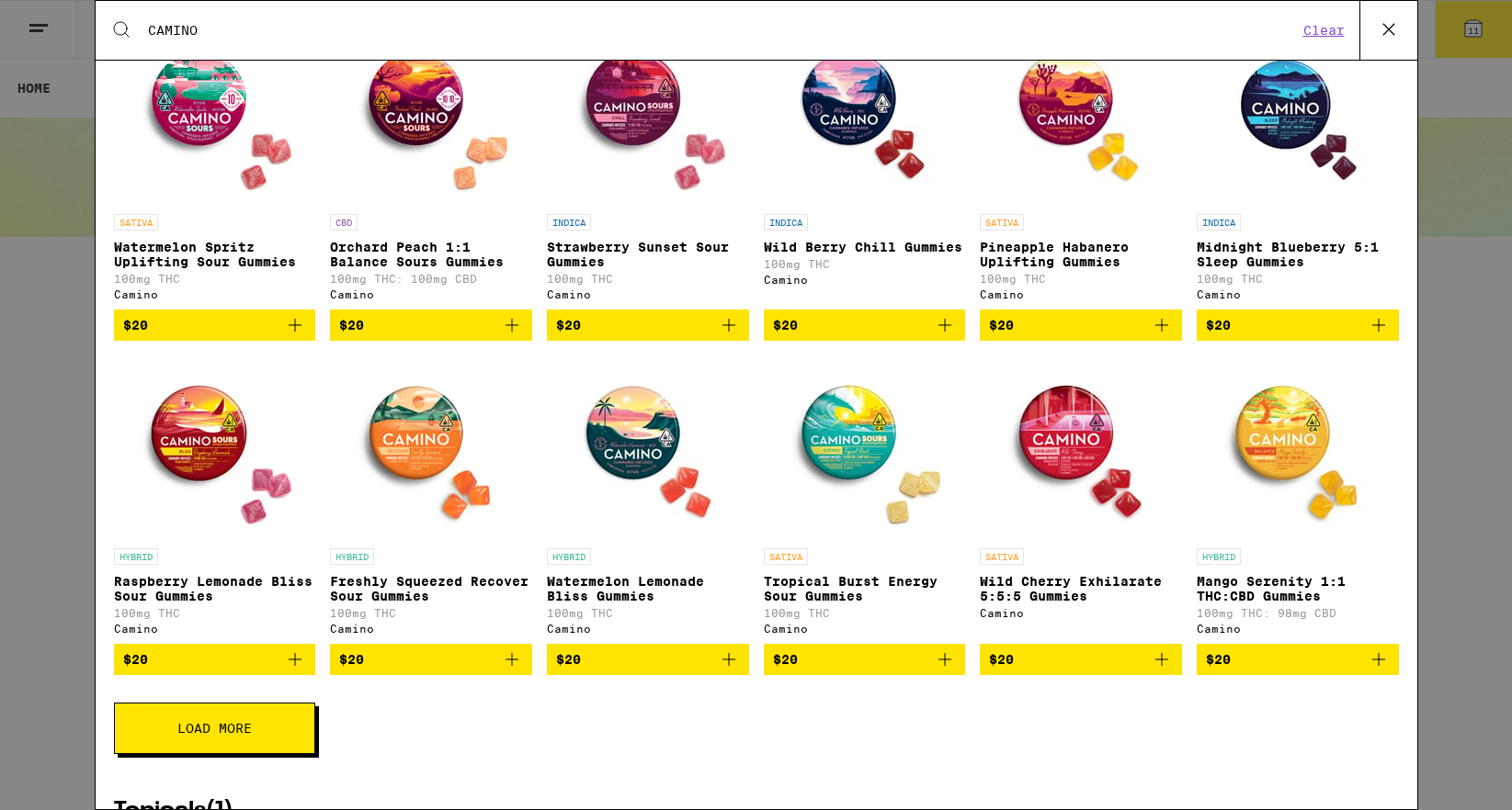
scroll to position [360, 0]
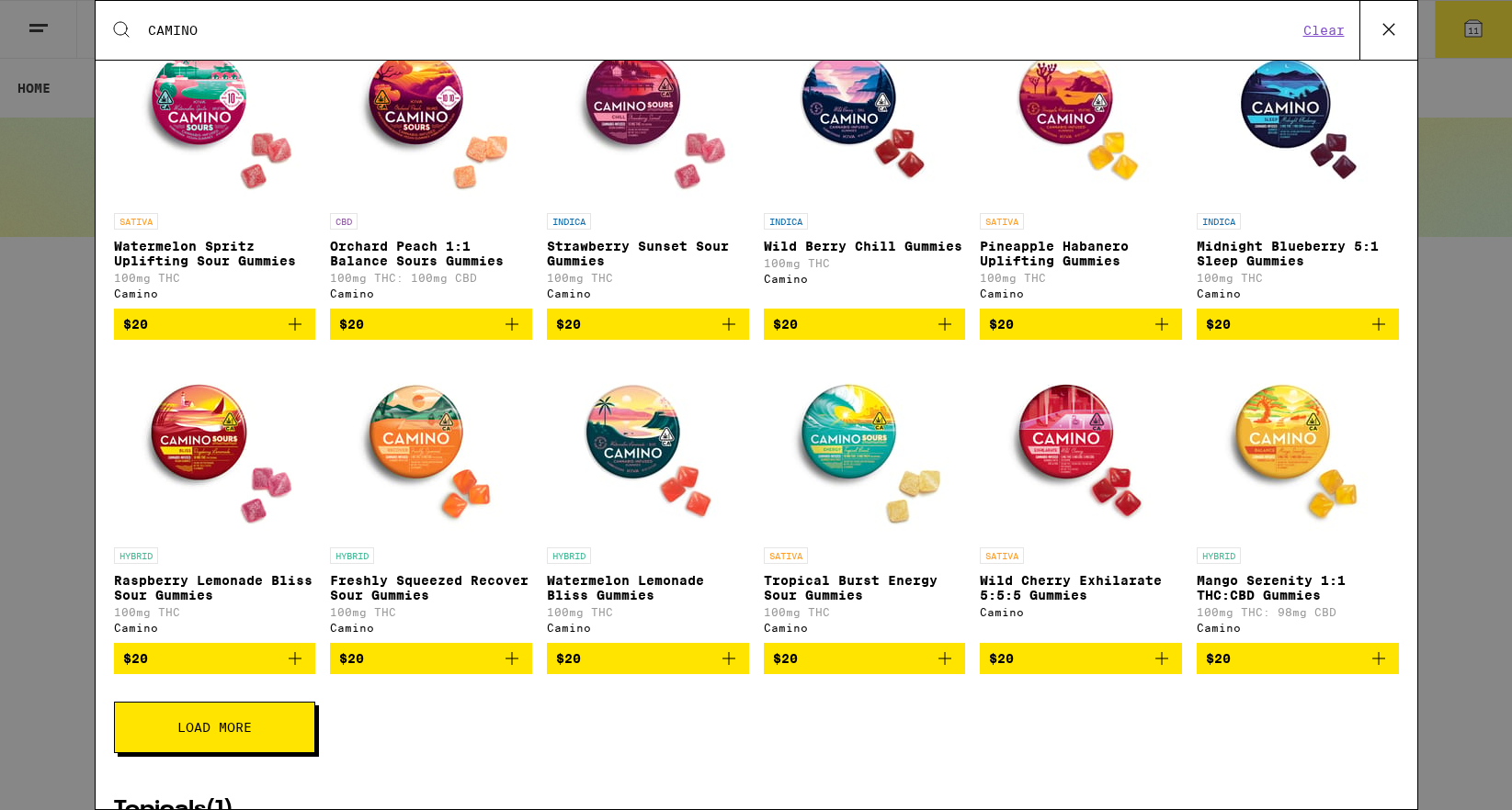
click at [1166, 336] on icon "Add to bag" at bounding box center [1161, 325] width 22 height 22
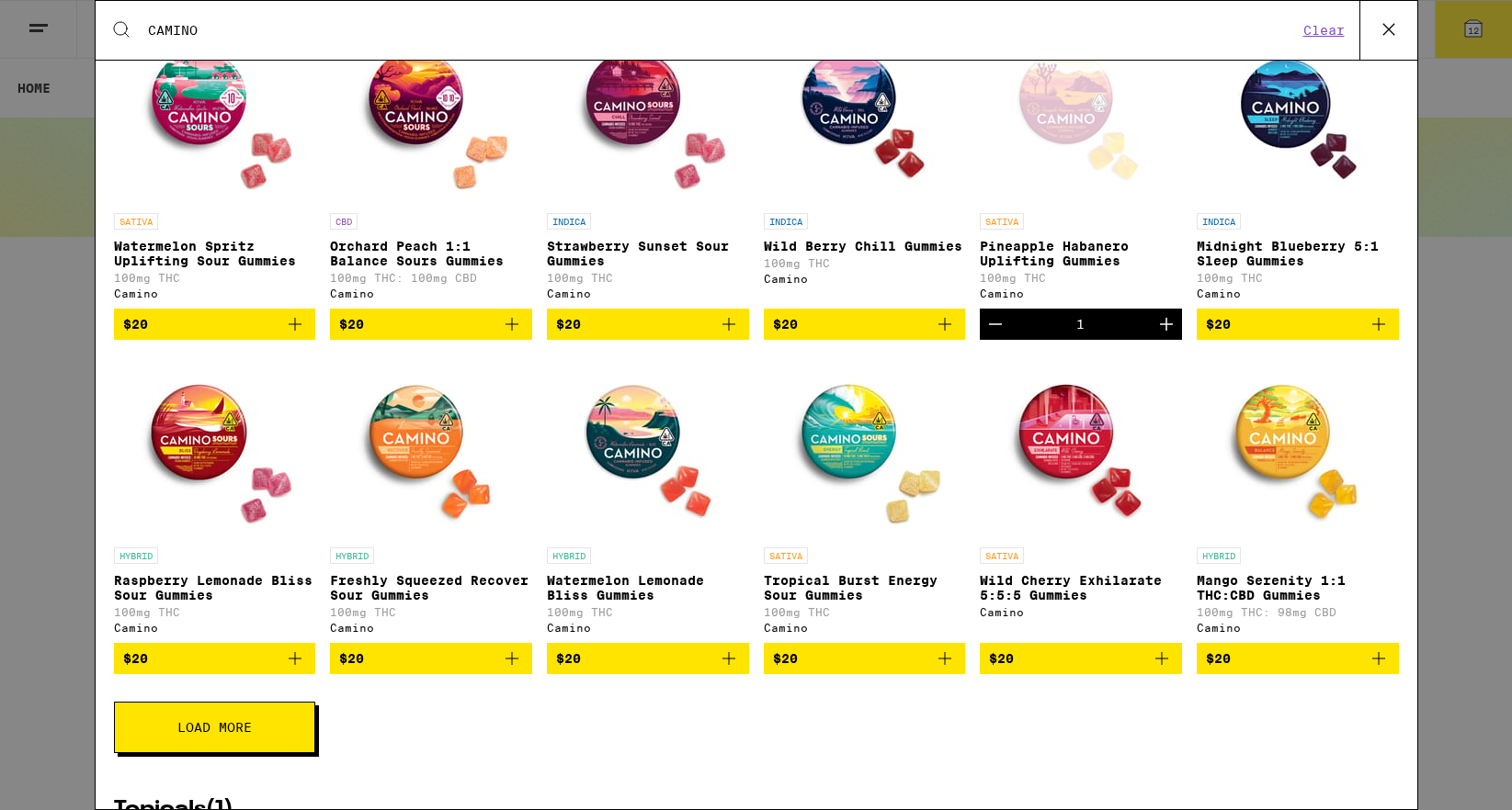
click at [1387, 18] on icon at bounding box center [1389, 30] width 28 height 28
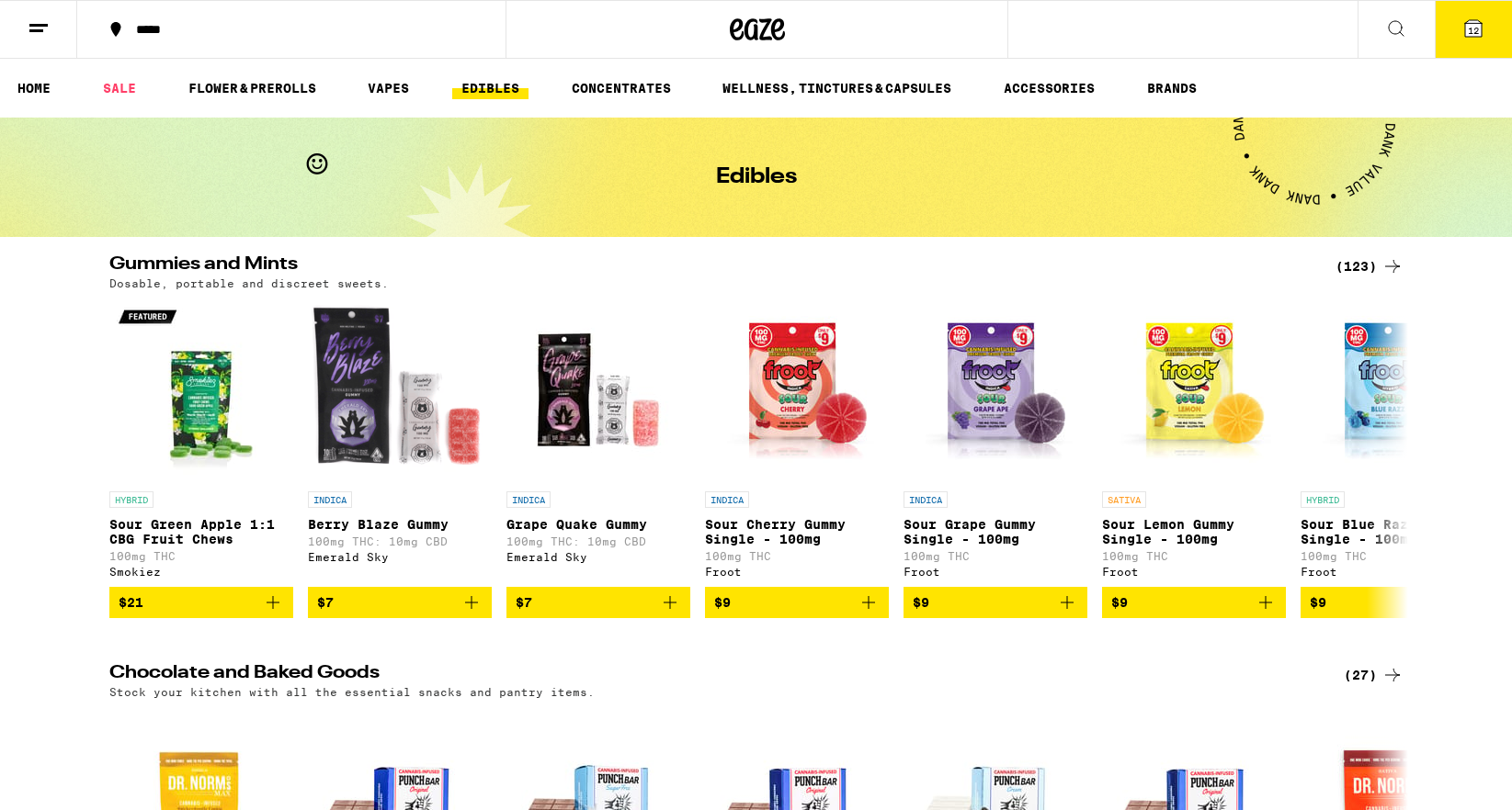
click at [1473, 35] on span "12" at bounding box center [1473, 30] width 11 height 11
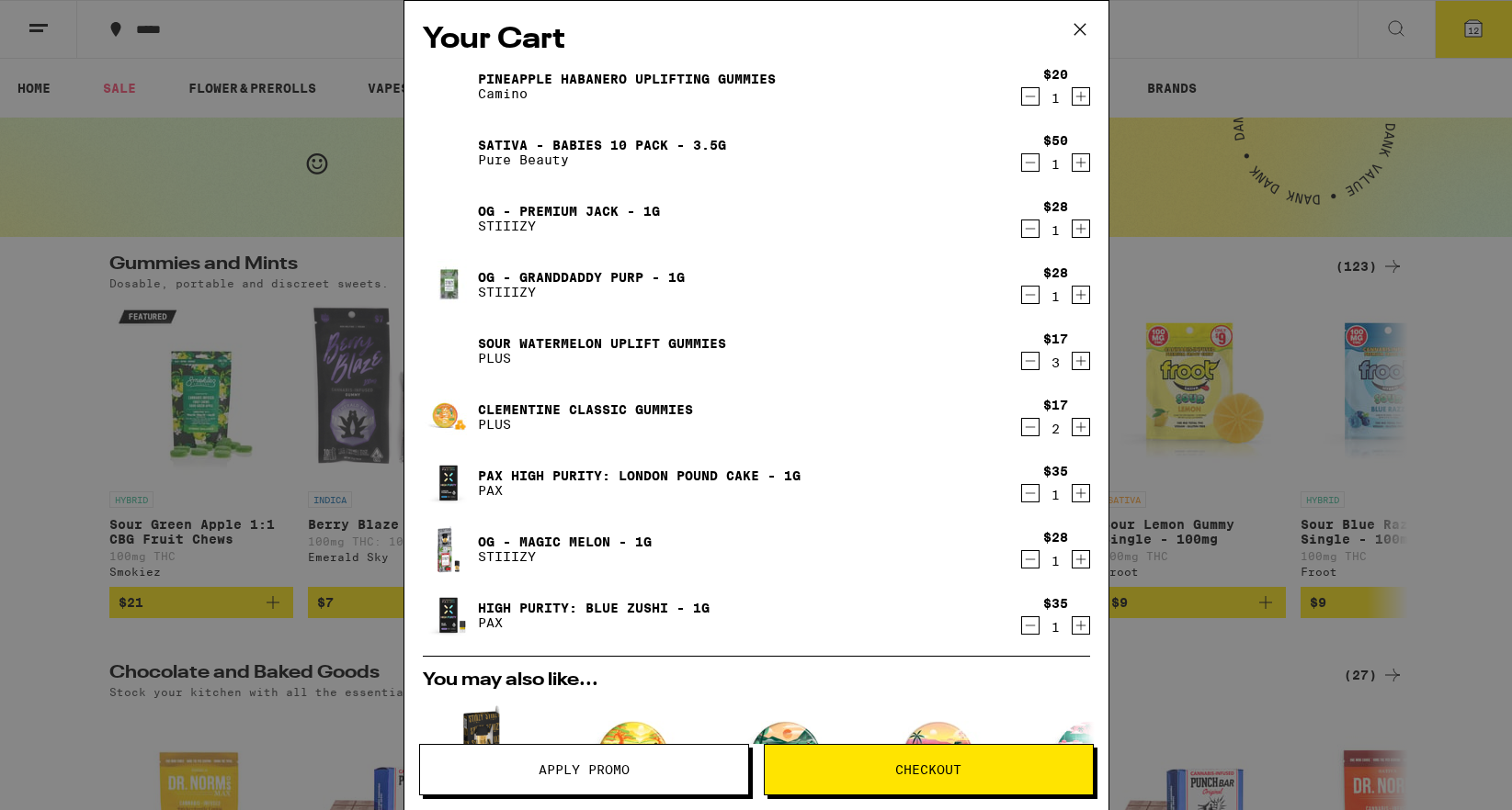
click at [8, 502] on div "Your Cart Pineapple Habanero Uplifting Gummies Camino $20 1 Sativa - Babies 10 …" at bounding box center [756, 405] width 1512 height 810
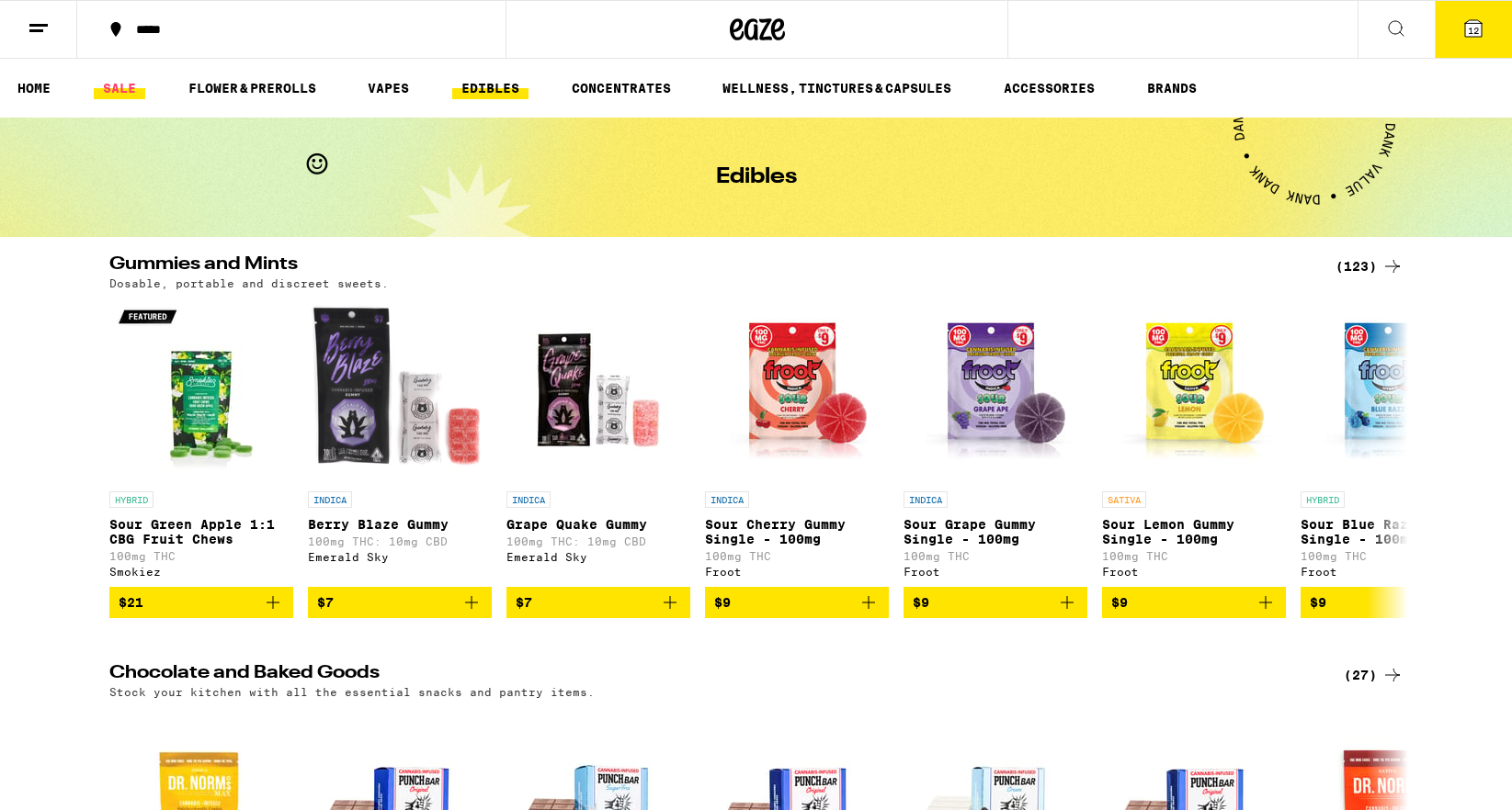
click at [132, 99] on link "SALE" at bounding box center [119, 88] width 51 height 22
click at [102, 80] on link "SALE" at bounding box center [119, 88] width 51 height 22
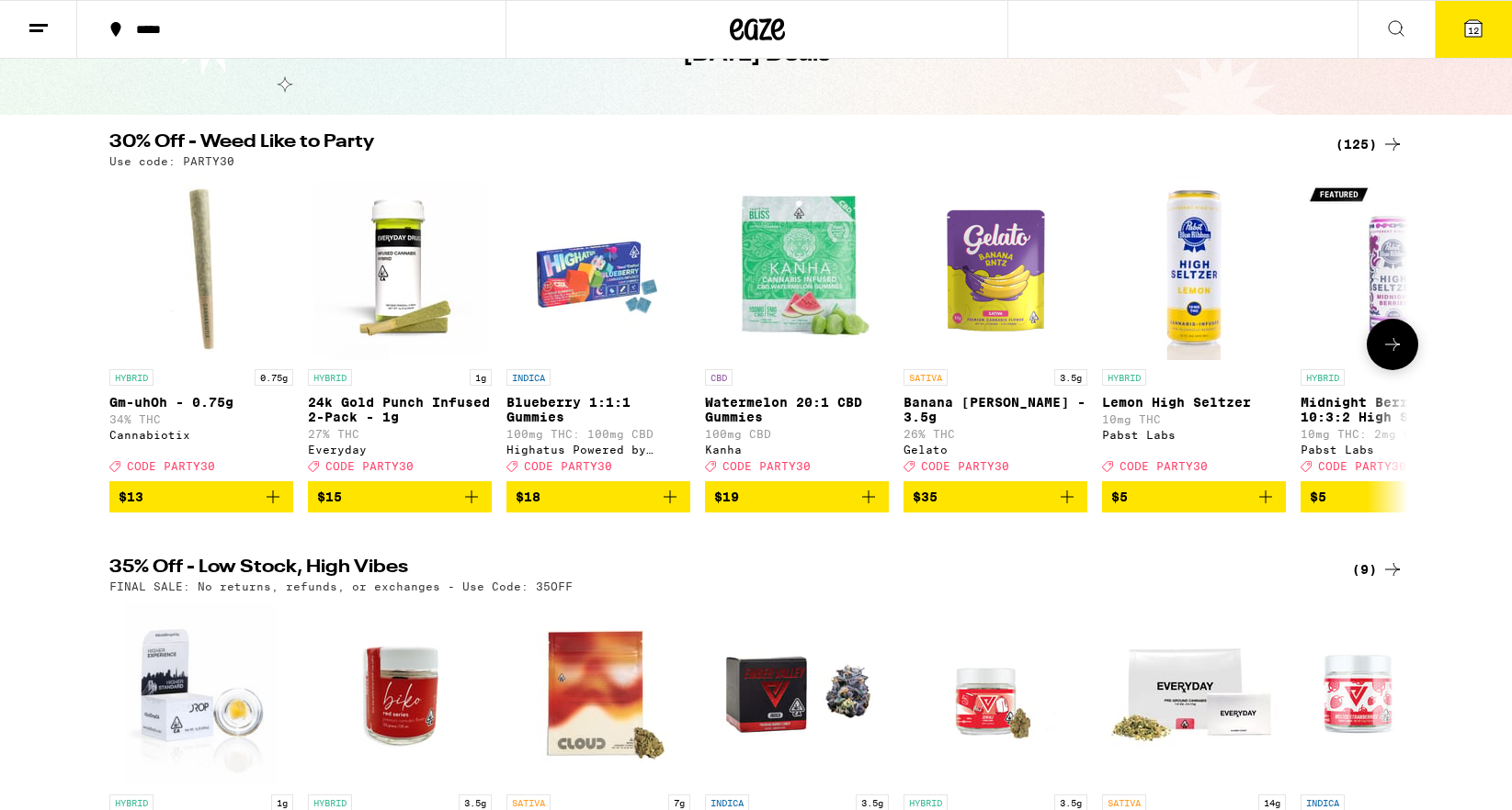
scroll to position [171, 0]
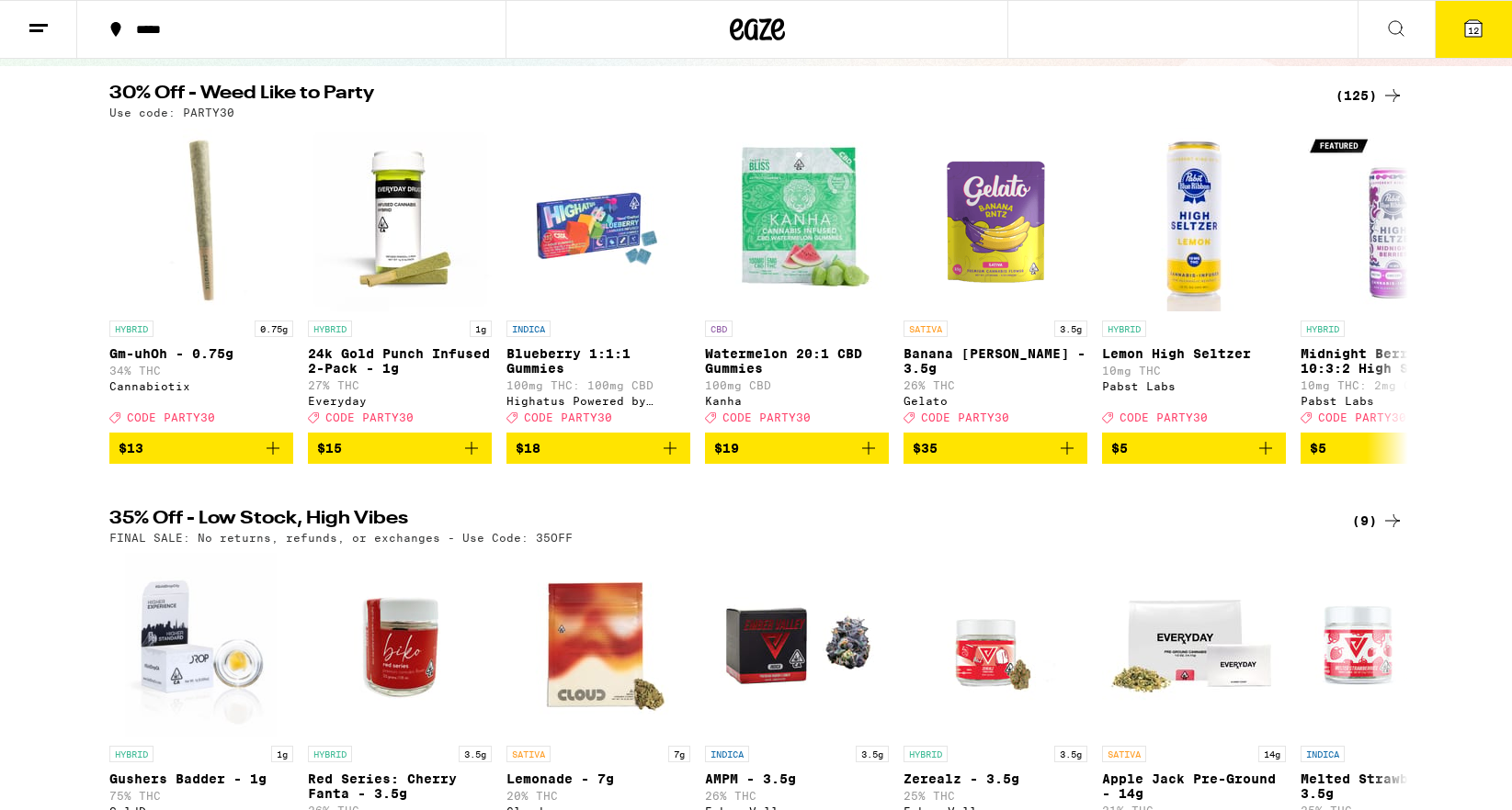
click at [910, 515] on div "30% Off - Weed Like to Party (125) Use code: PARTY30 HYBRID 0.75g Gm-uhOh - 0.7…" at bounding box center [756, 655] width 1512 height 1142
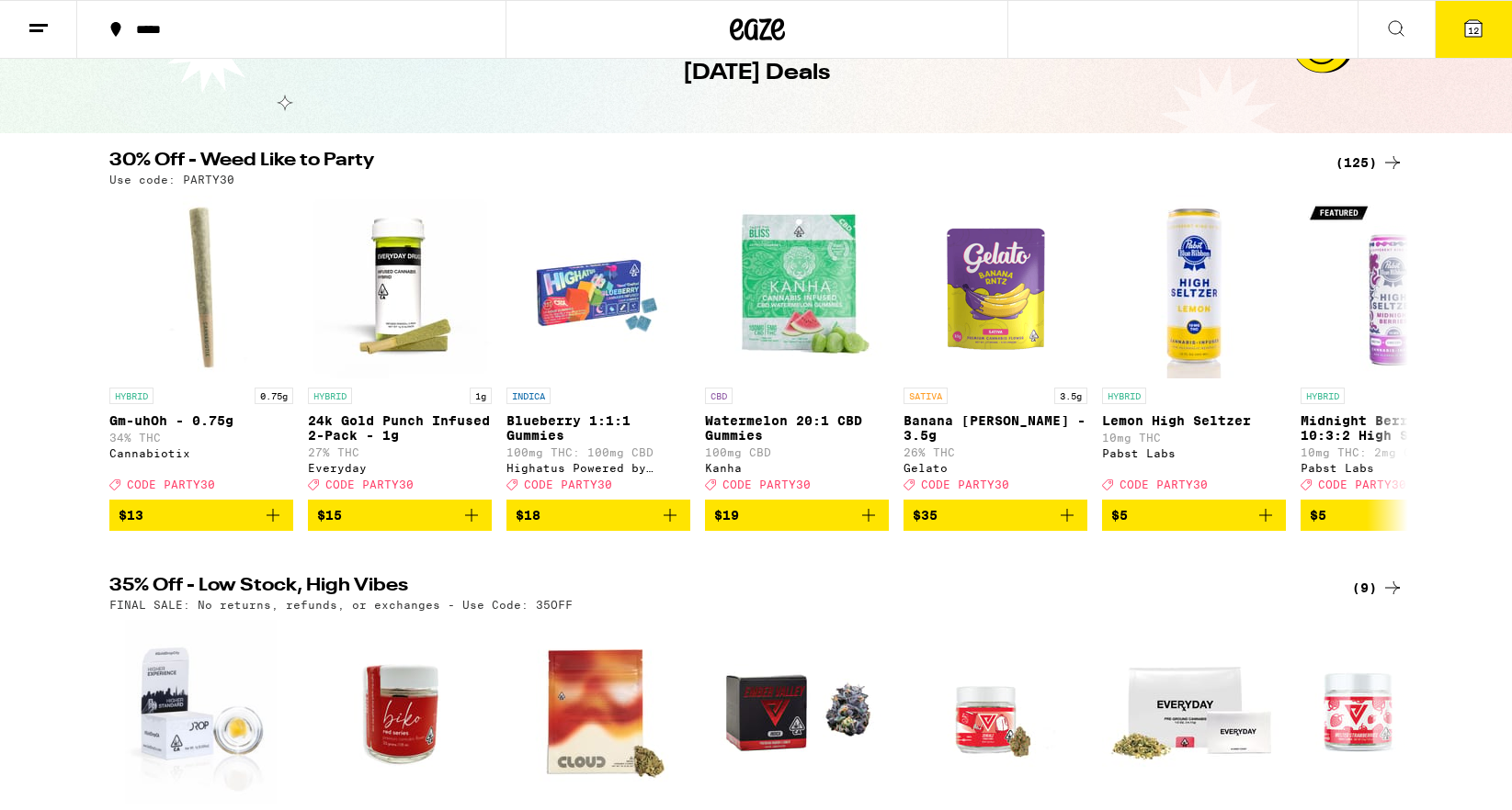
scroll to position [17, 0]
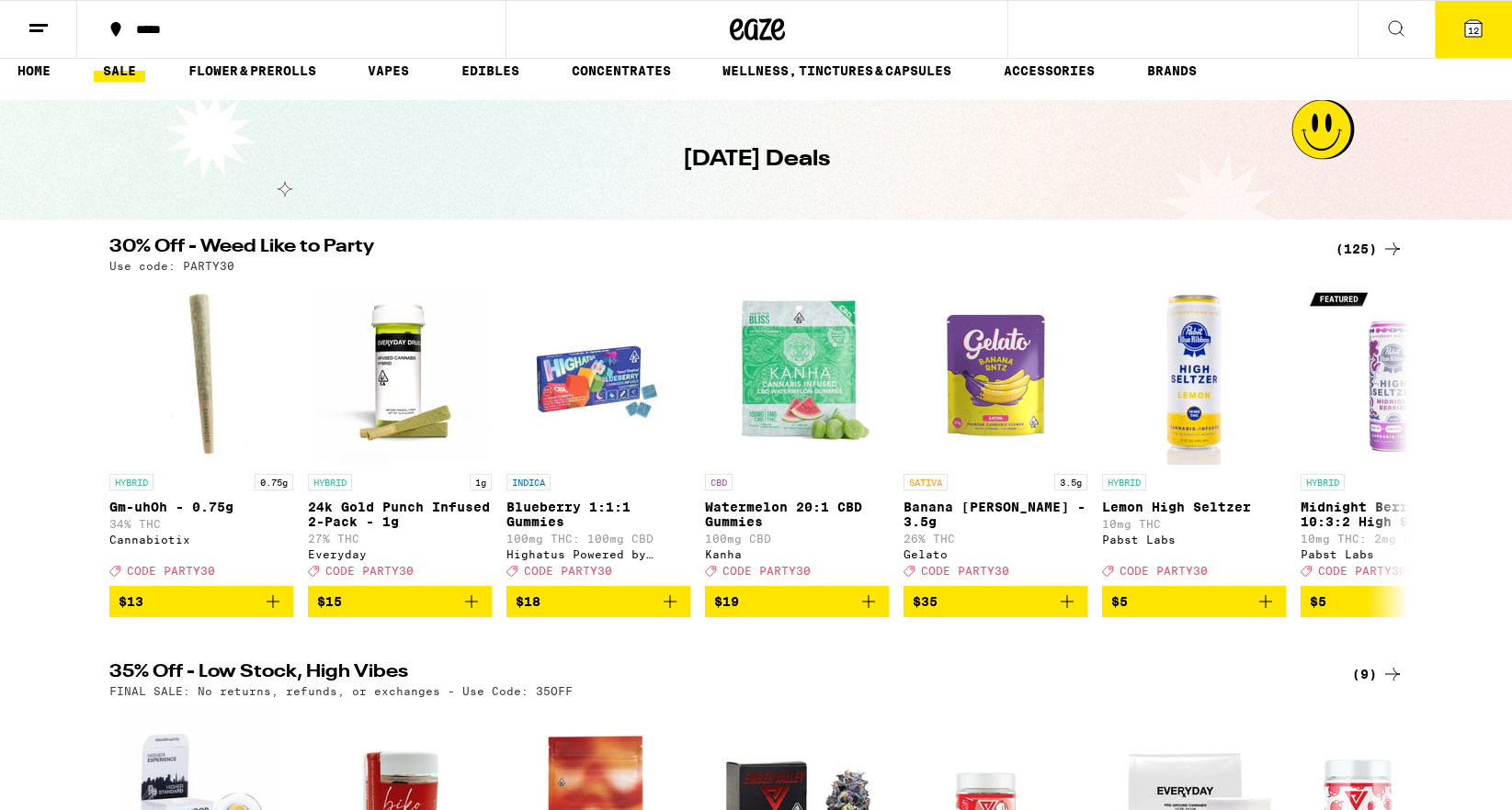
click at [1365, 246] on div "(125)" at bounding box center [1369, 249] width 68 height 22
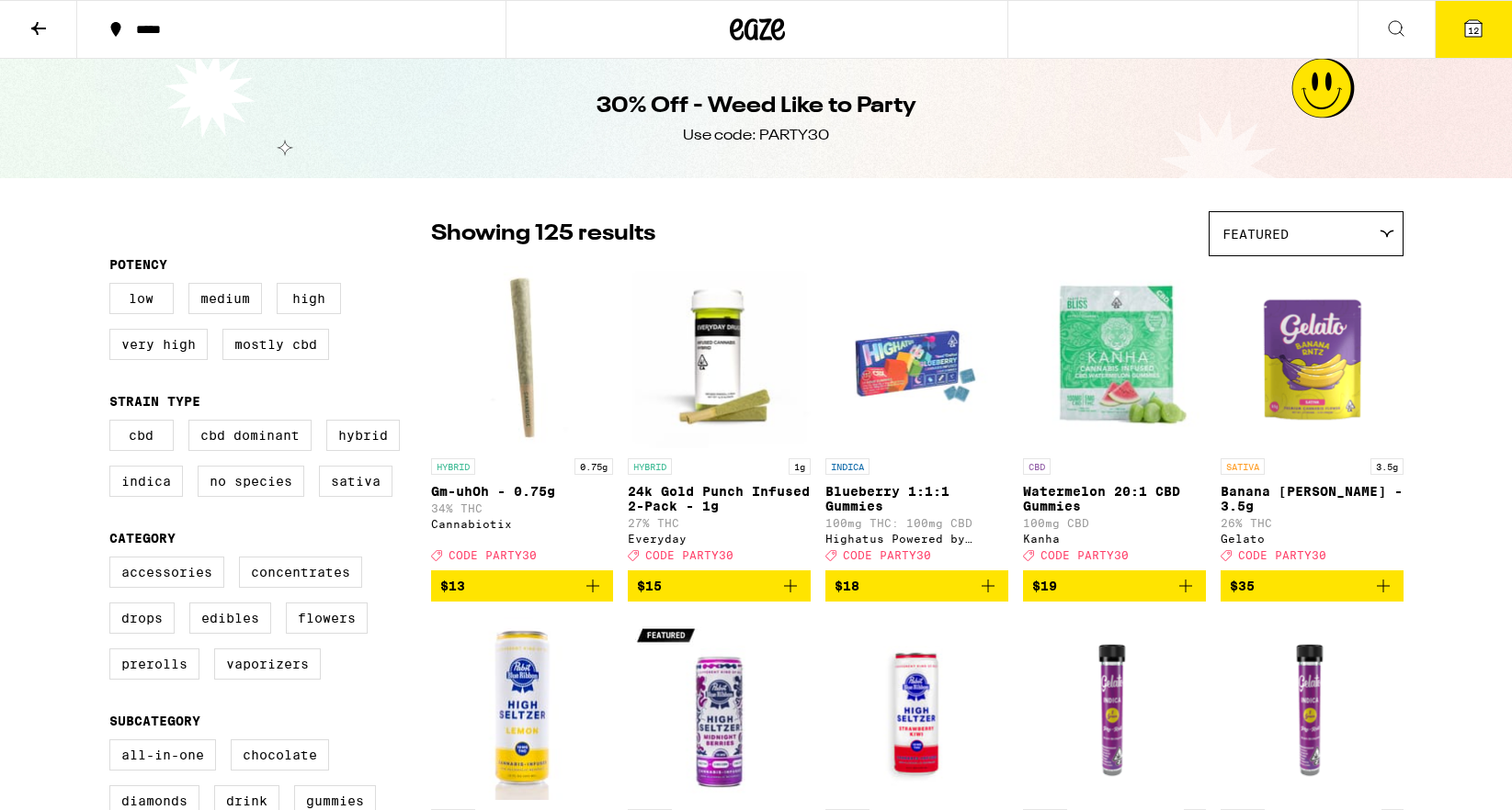
click at [46, 153] on div "30% Off - Weed Like to Party Use code: PARTY30" at bounding box center [756, 119] width 1512 height 120
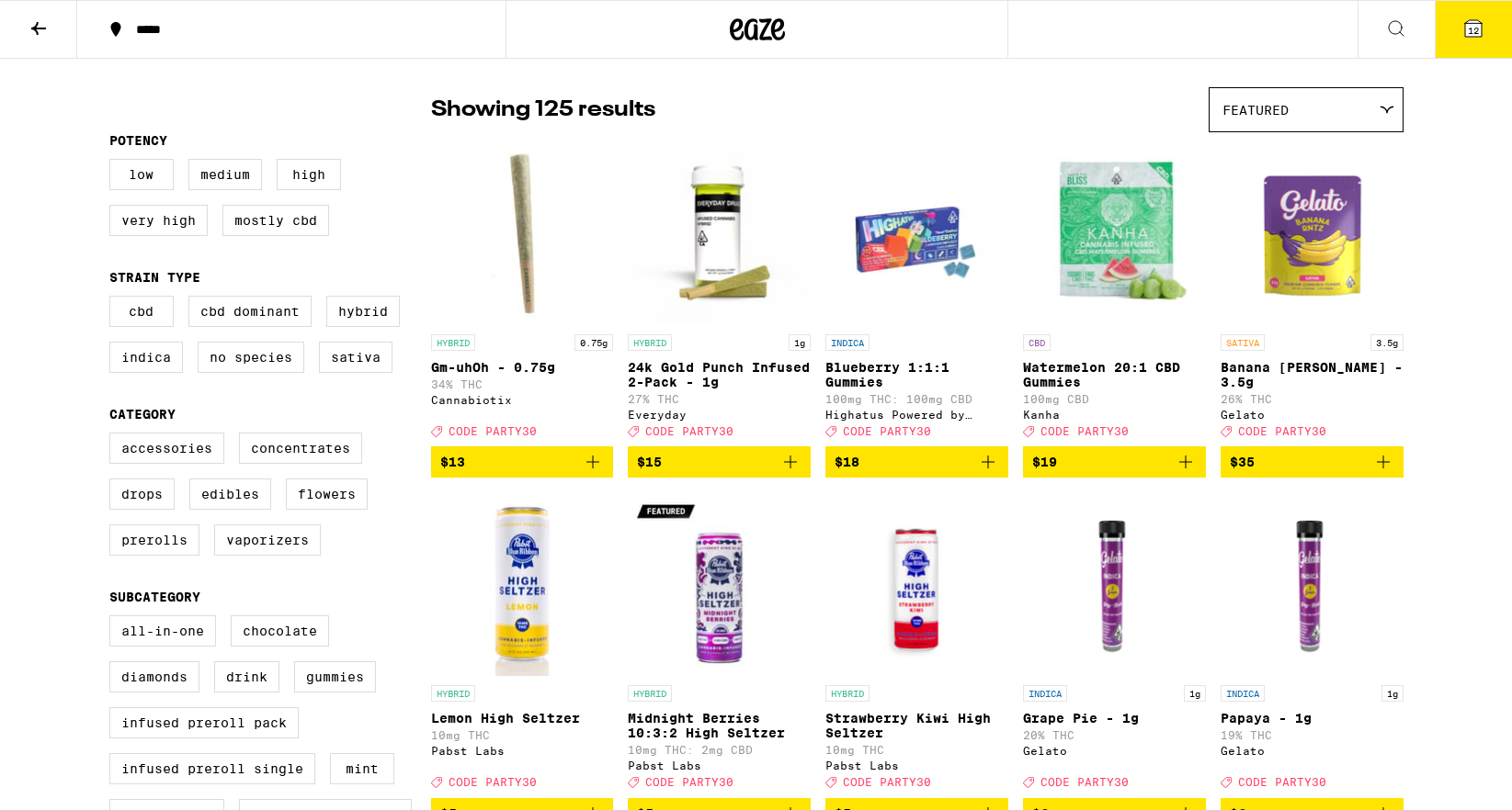
scroll to position [0, 0]
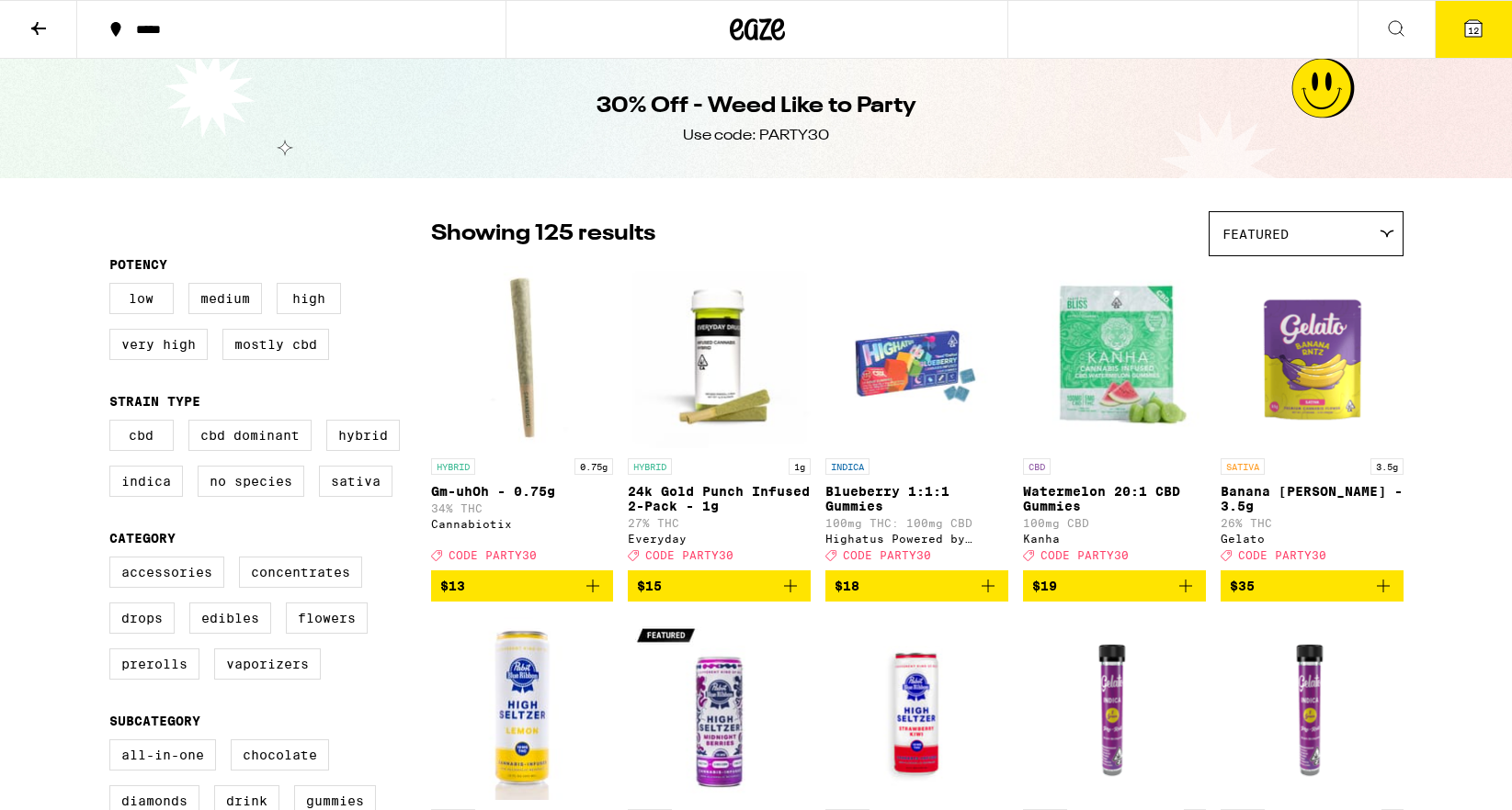
click at [36, 29] on icon at bounding box center [38, 28] width 15 height 13
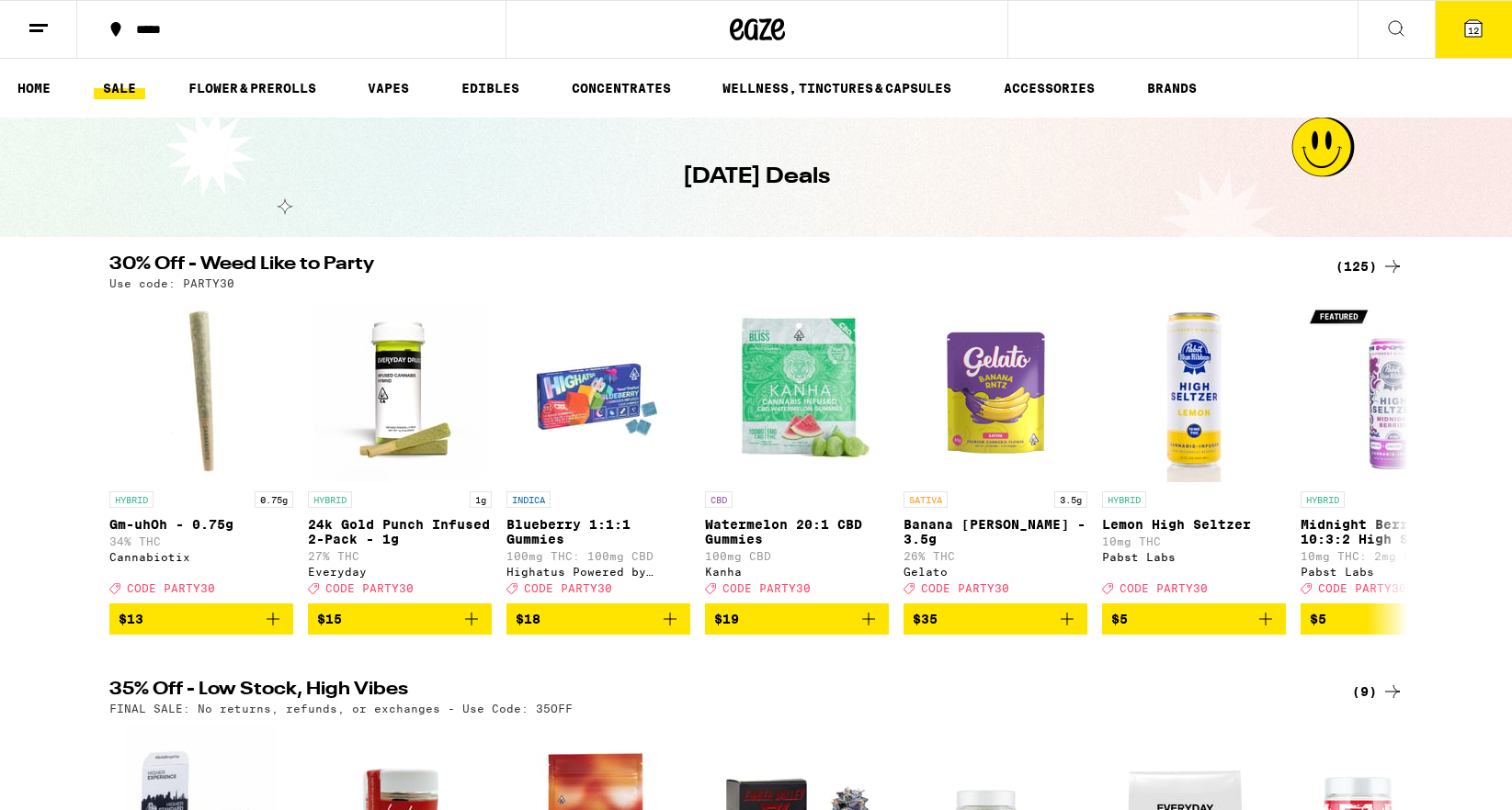
click at [40, 27] on icon at bounding box center [39, 28] width 22 height 22
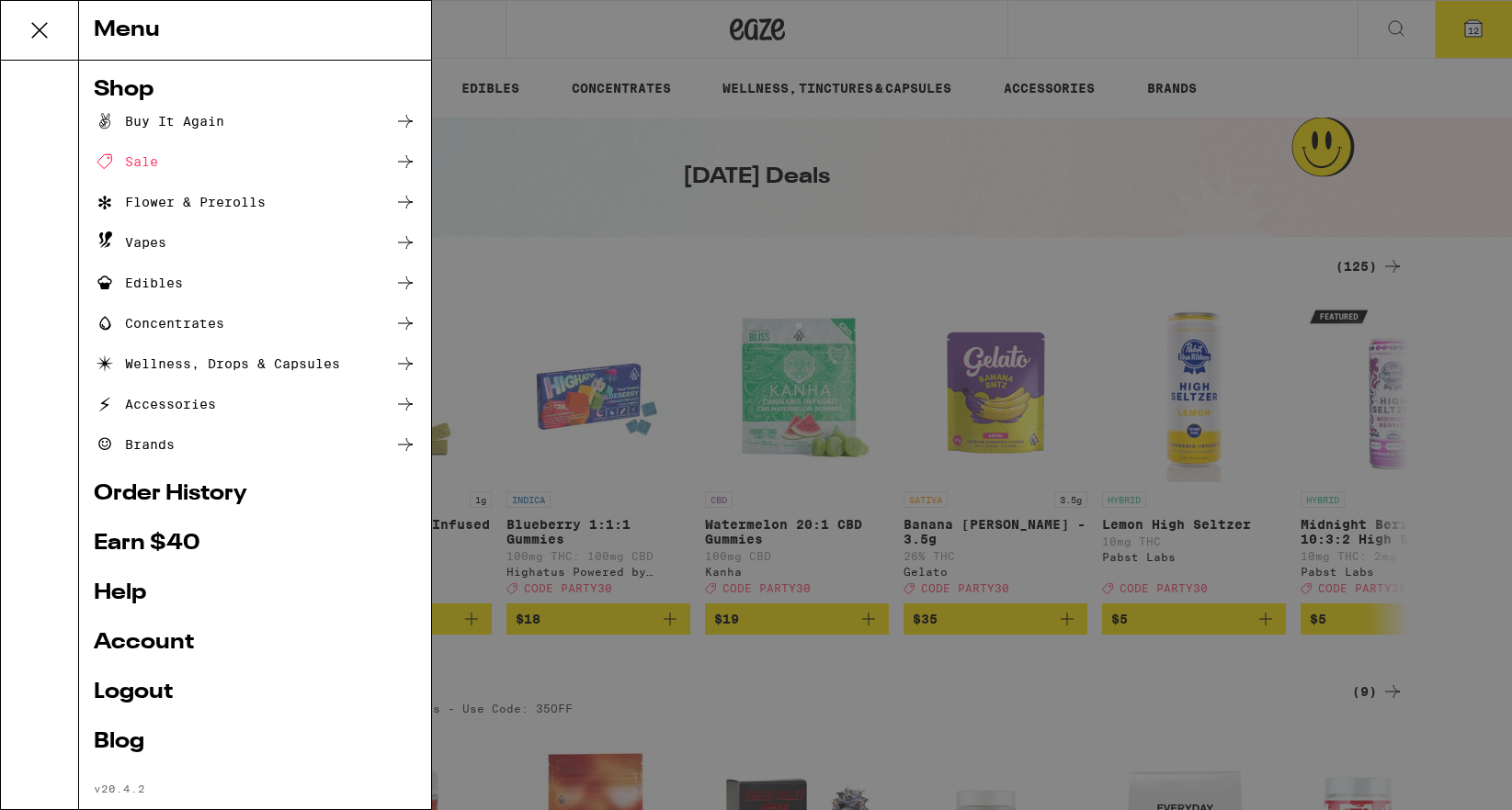
click at [226, 156] on div "Sale" at bounding box center [255, 162] width 323 height 22
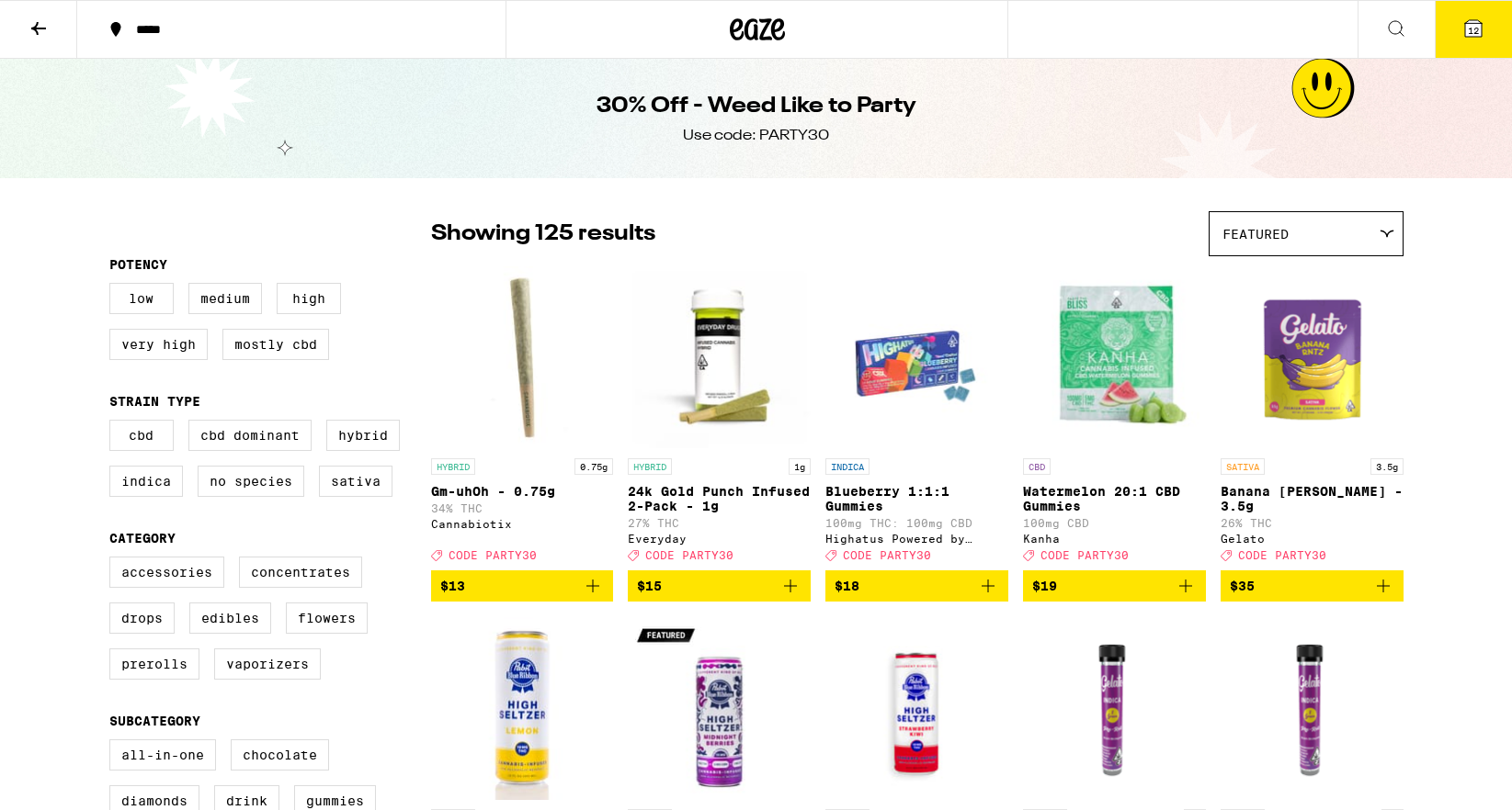
click at [26, 24] on button at bounding box center [38, 30] width 77 height 58
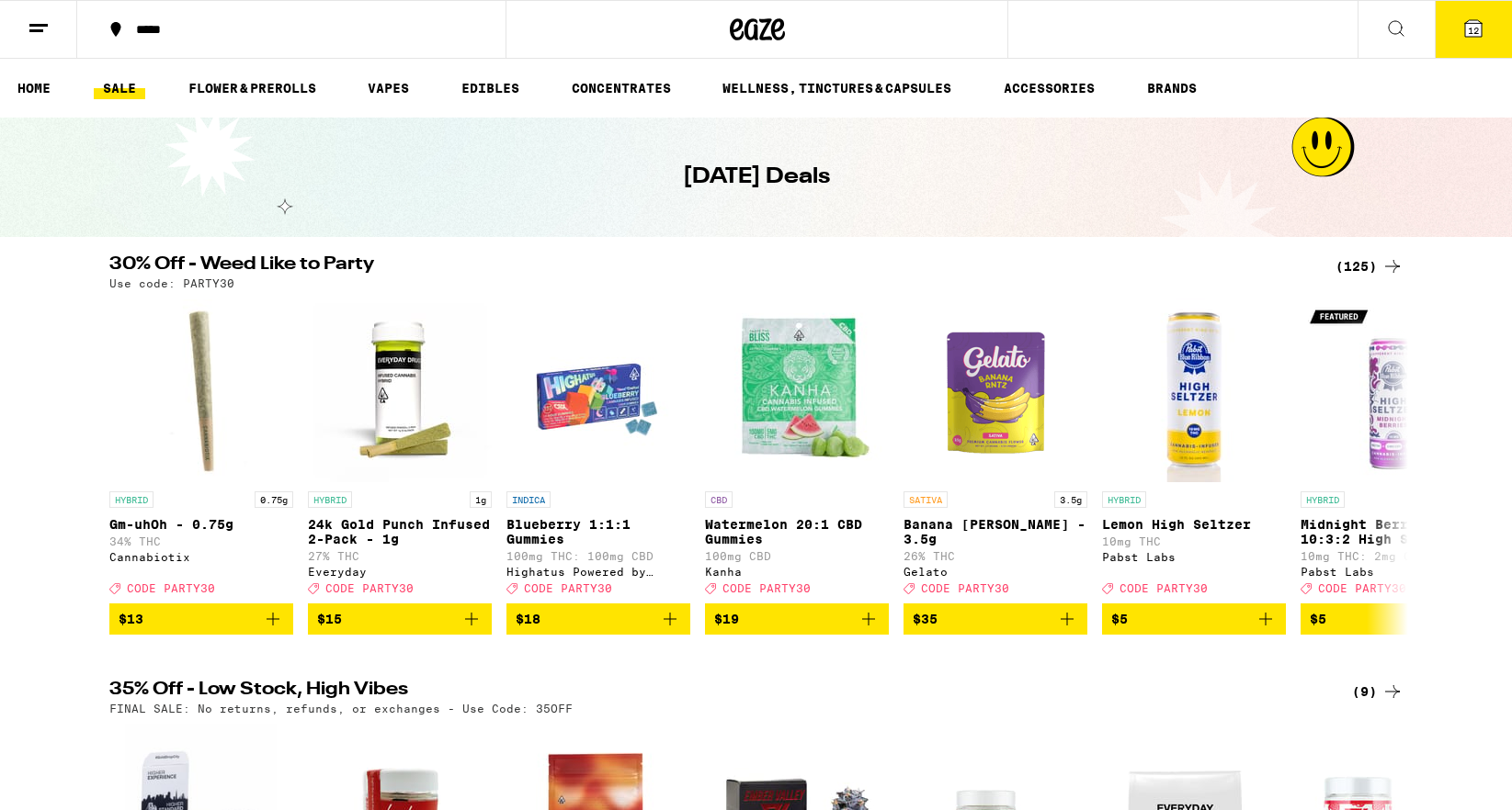
click at [33, 27] on icon at bounding box center [39, 28] width 22 height 22
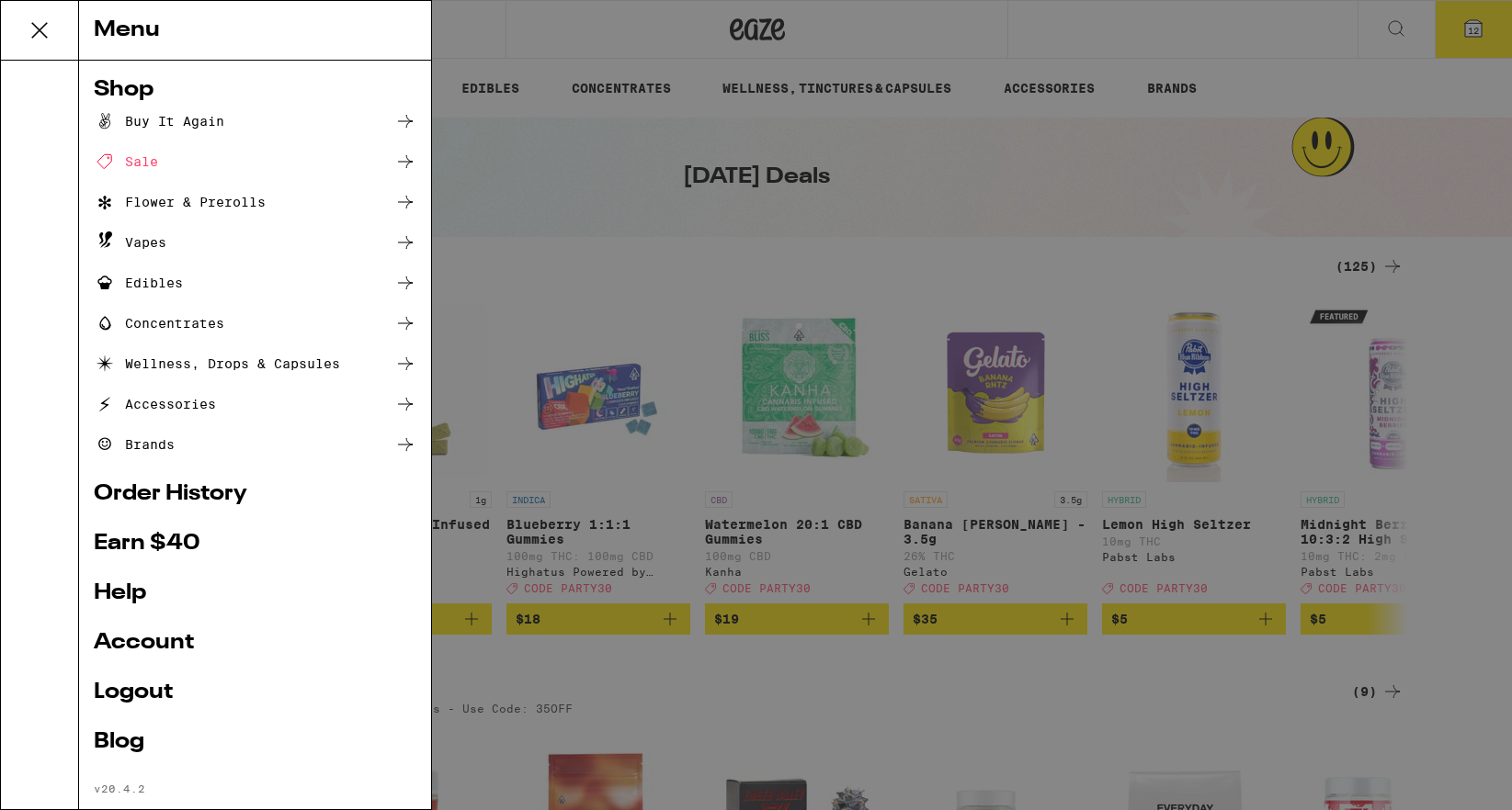
click at [147, 546] on link "Earn $ 40" at bounding box center [255, 543] width 323 height 22
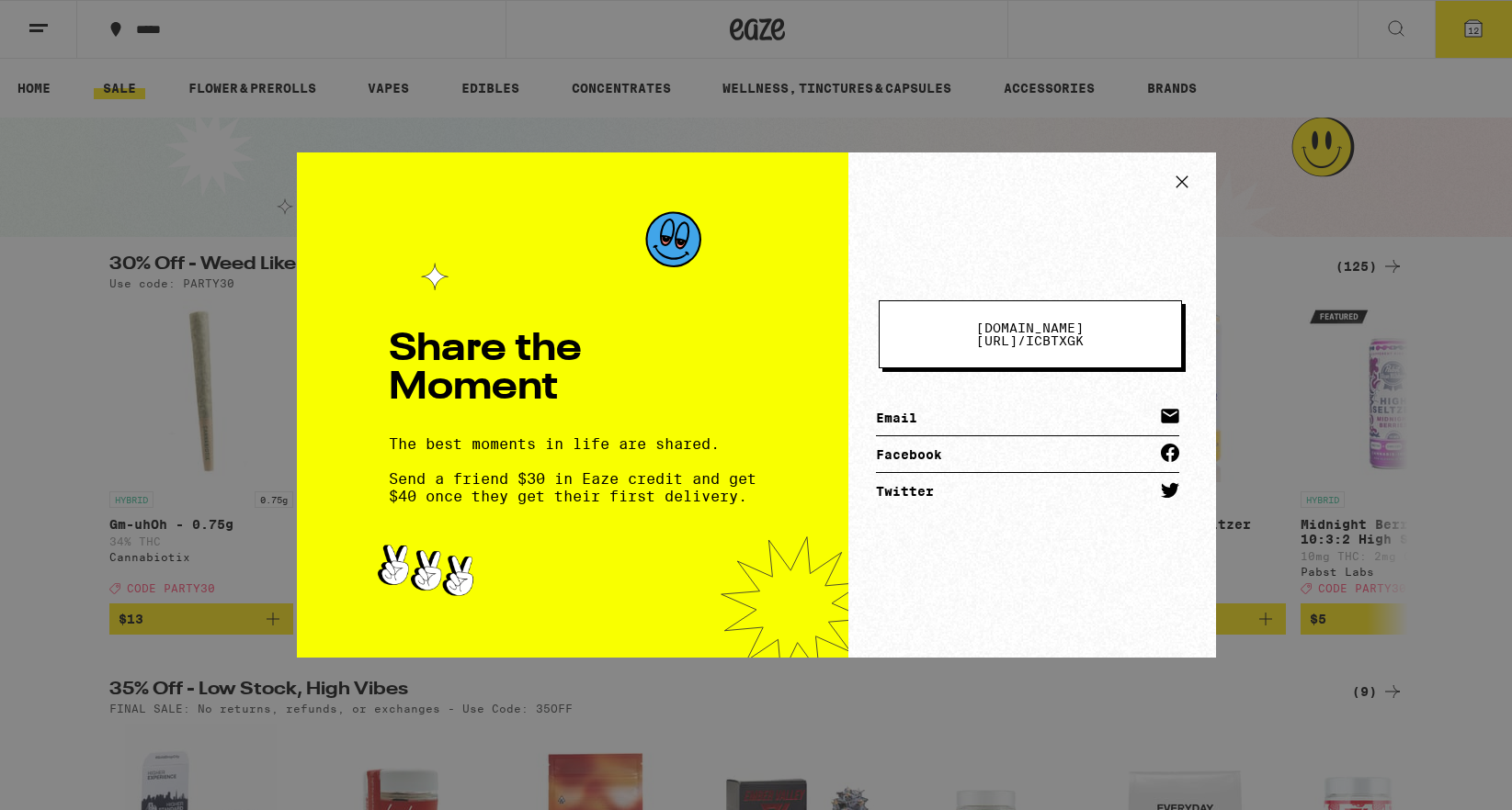
click at [1136, 343] on button "eaze.com/share/l / icbtxgk" at bounding box center [1029, 335] width 303 height 68
click at [1180, 180] on icon at bounding box center [1180, 182] width 11 height 11
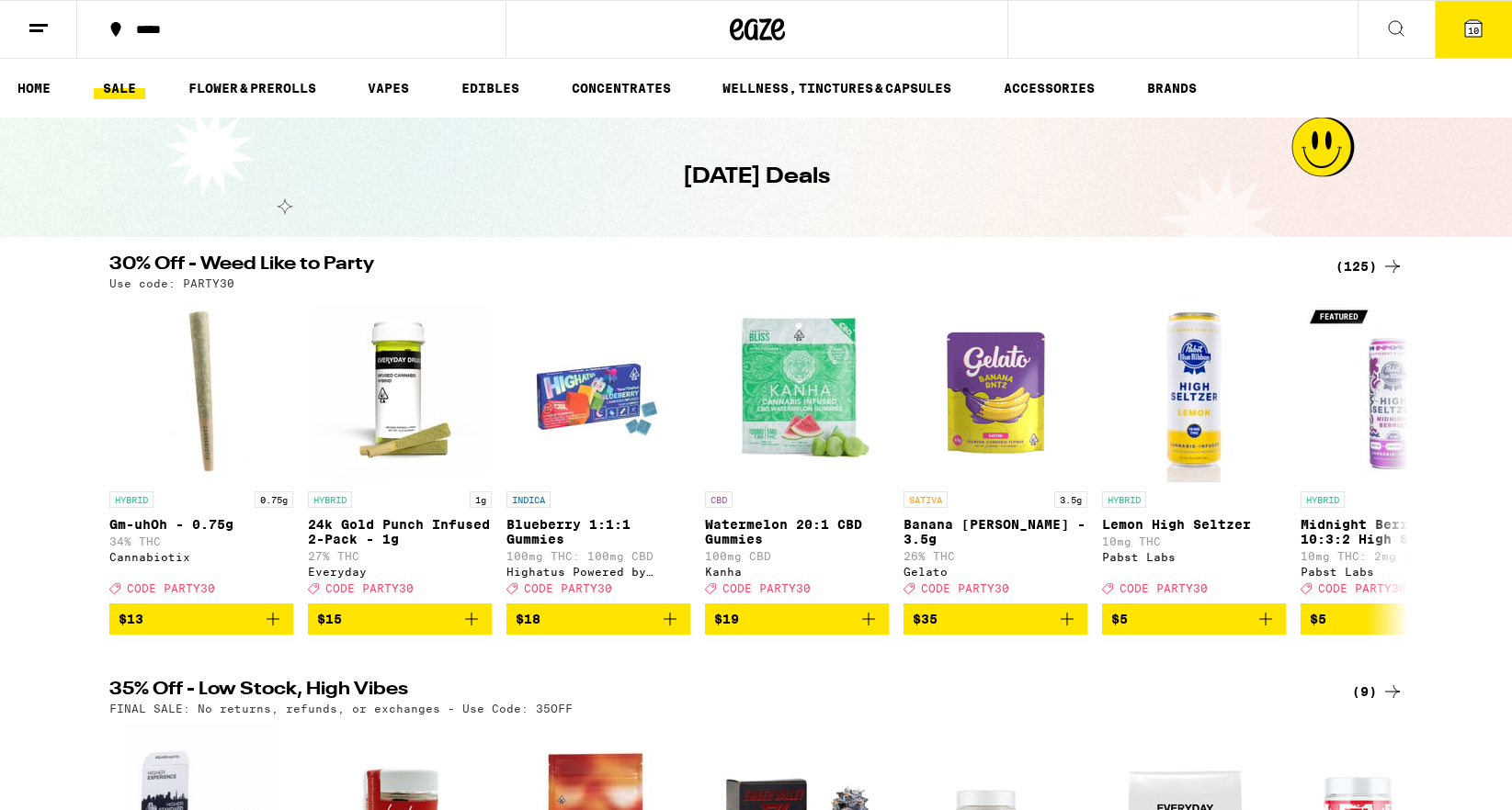
click at [47, 42] on button at bounding box center [38, 30] width 77 height 58
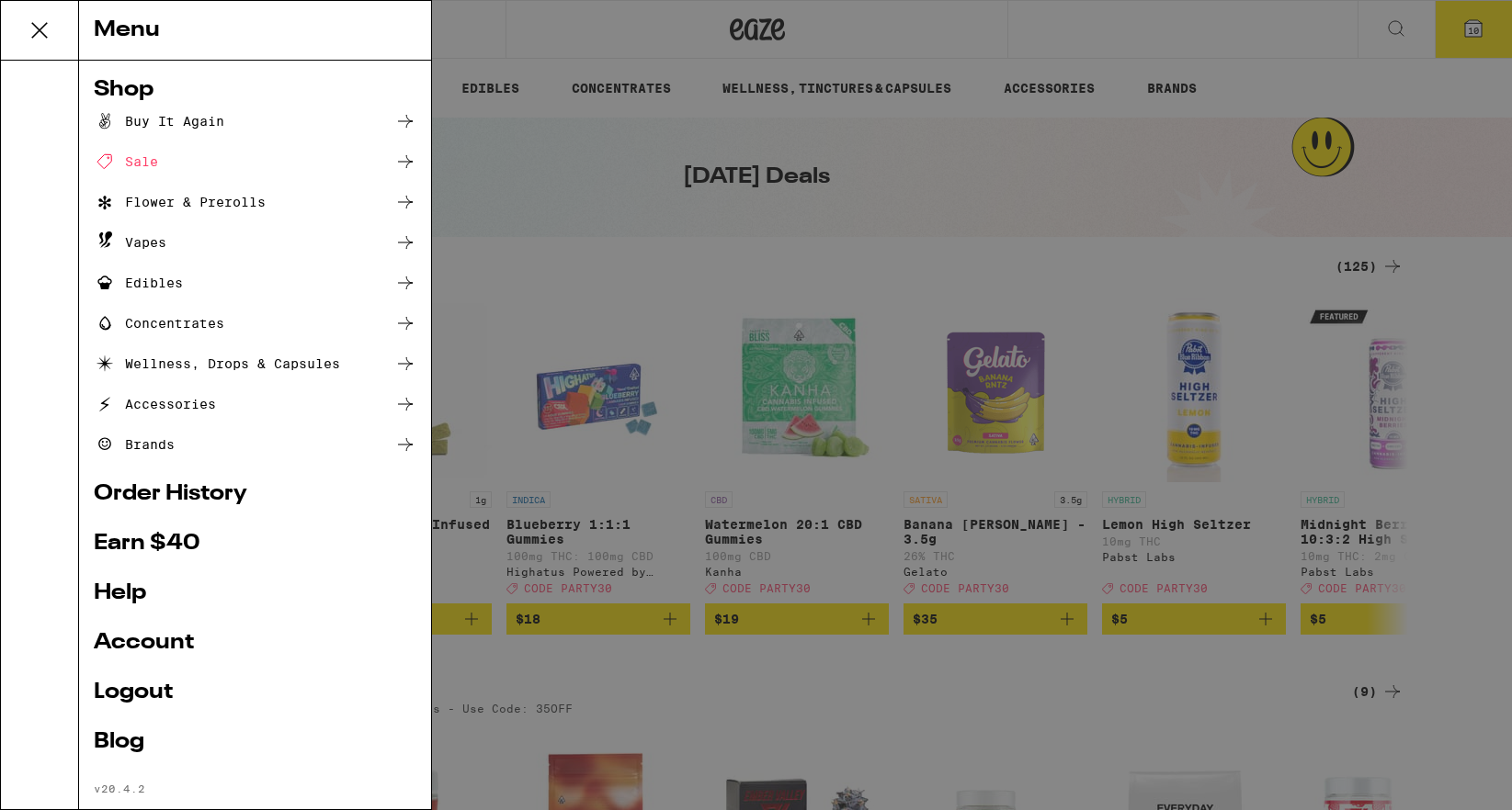
click at [165, 474] on ul "Shop Buy It Again Sale Flower & Prerolls Vapes Edibles Concentrates Wellness, D…" at bounding box center [255, 436] width 323 height 716
click at [125, 640] on link "Account" at bounding box center [255, 643] width 323 height 22
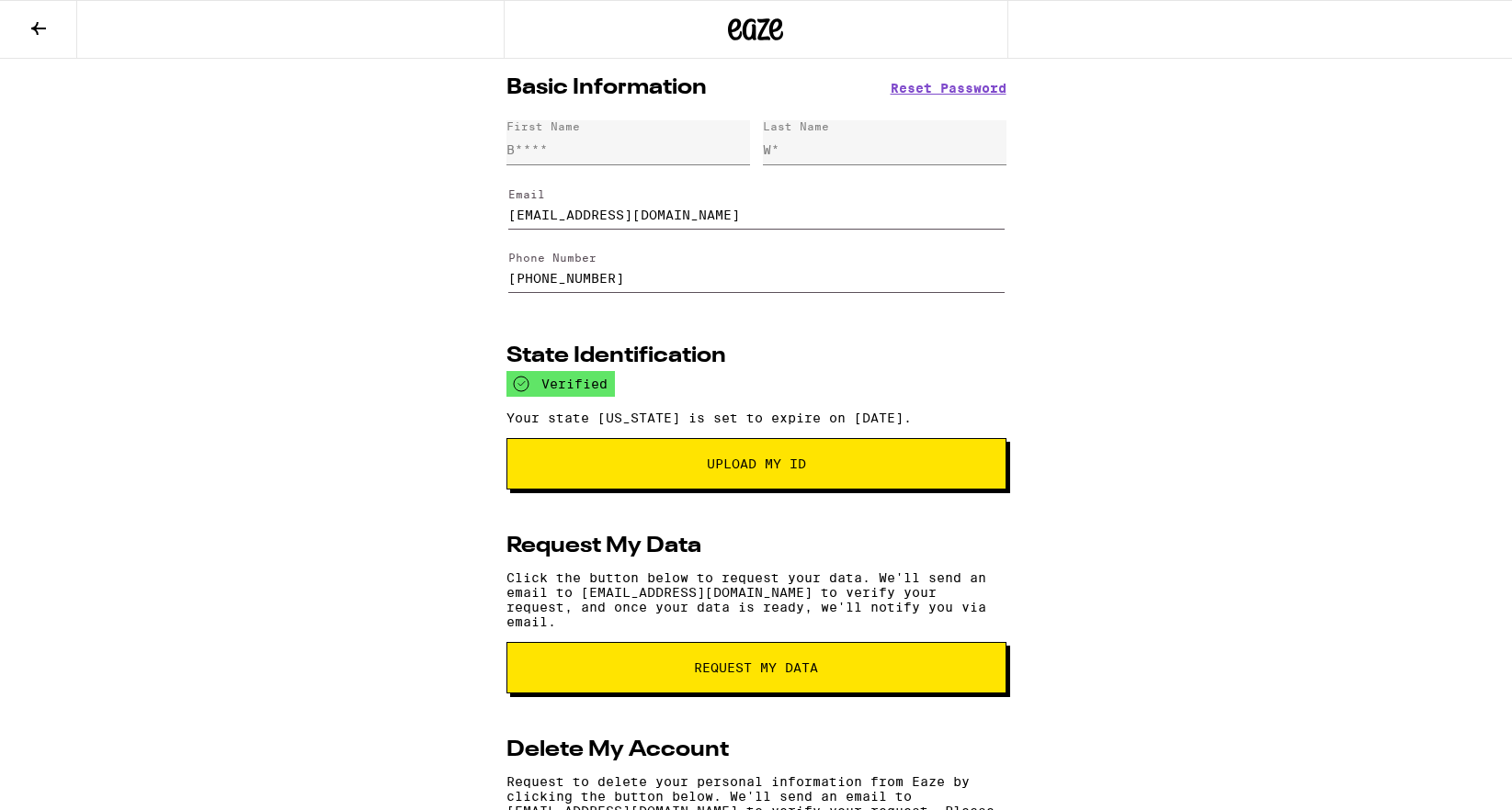
click at [1159, 334] on div "Basic Information Reset Password First Name B**** Last Name W* Email brianwu93@…" at bounding box center [756, 508] width 1512 height 899
click at [35, 44] on button at bounding box center [38, 30] width 77 height 58
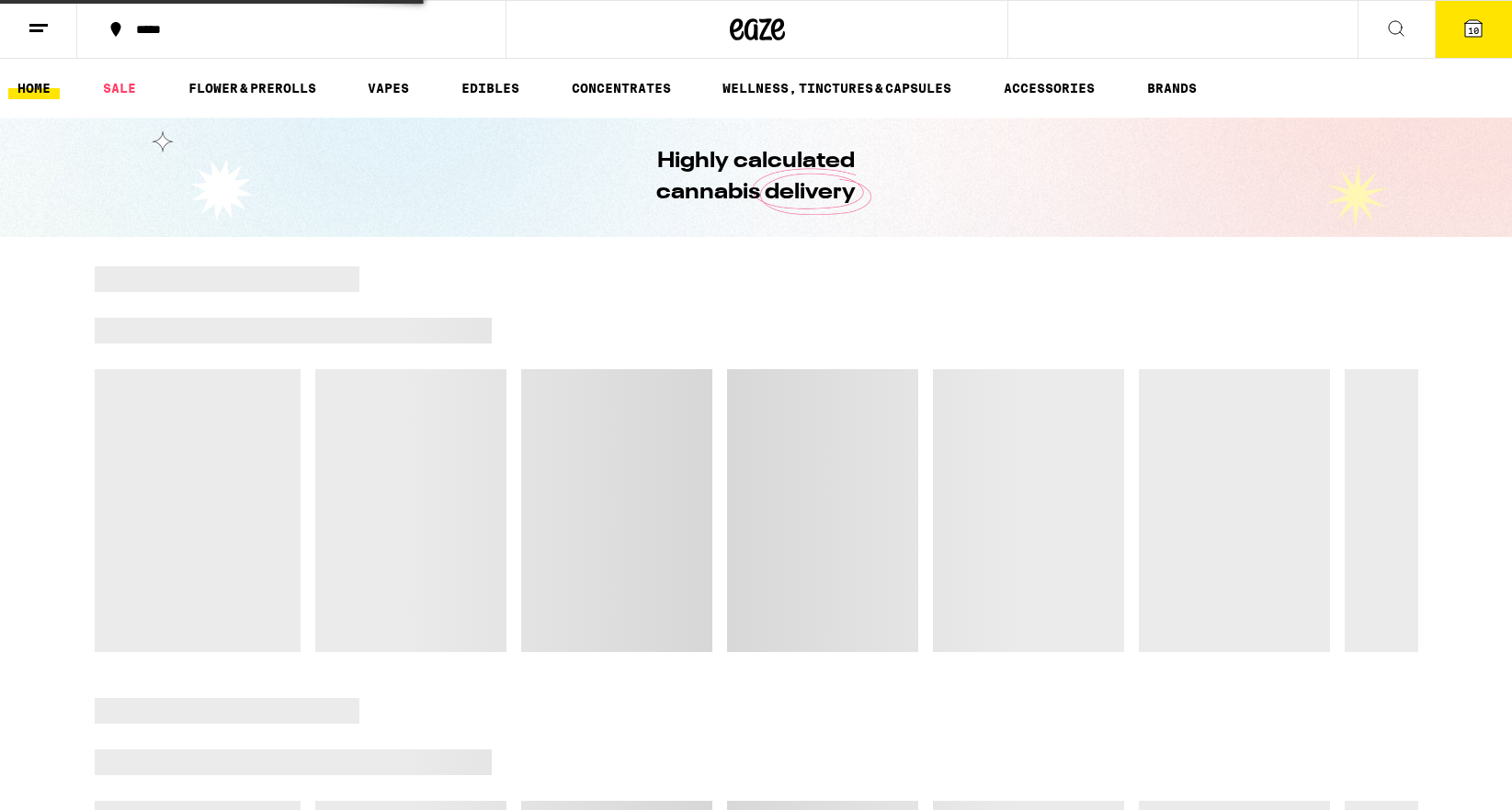
click at [39, 35] on icon at bounding box center [39, 28] width 22 height 22
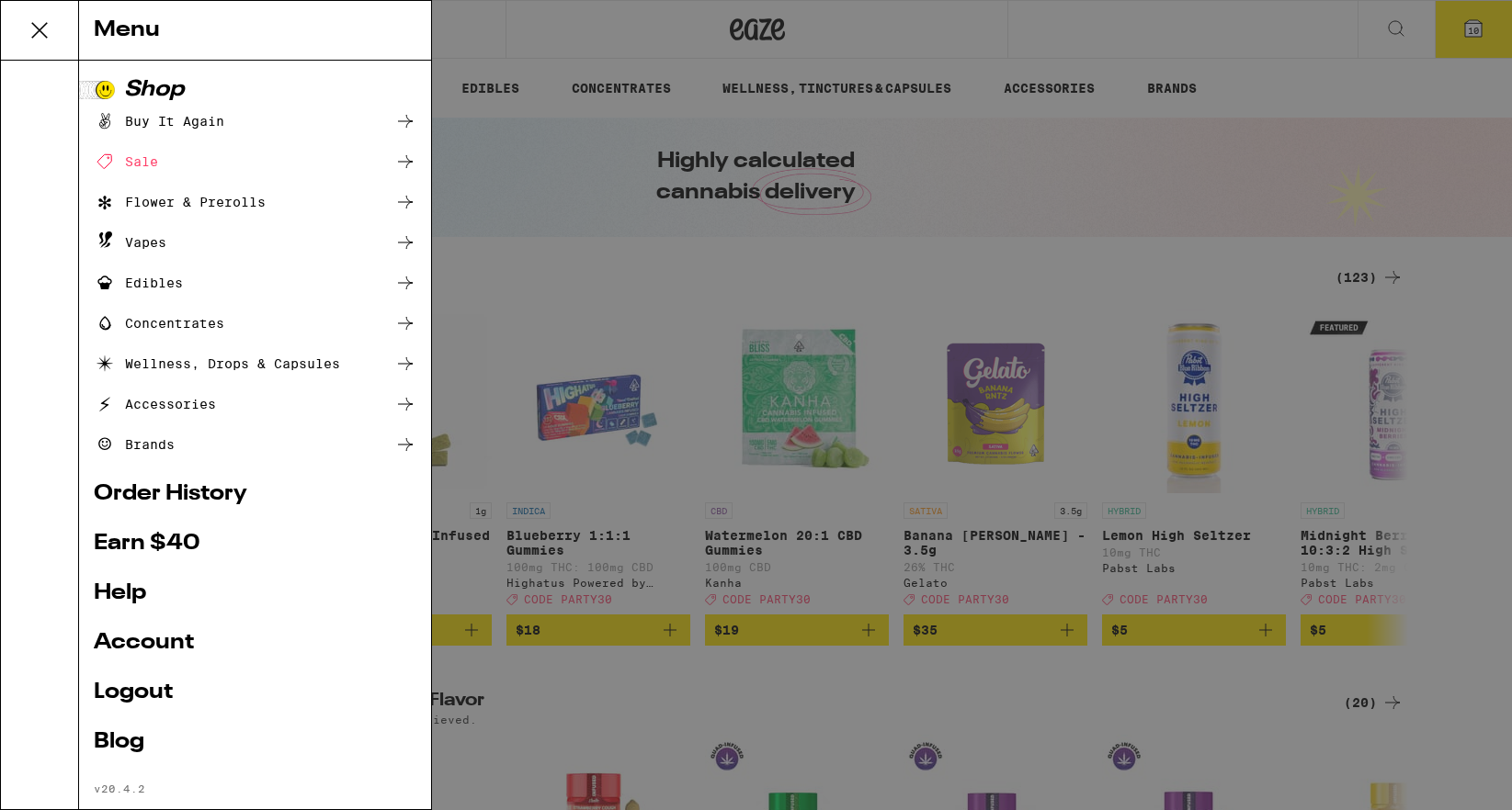
scroll to position [34, 0]
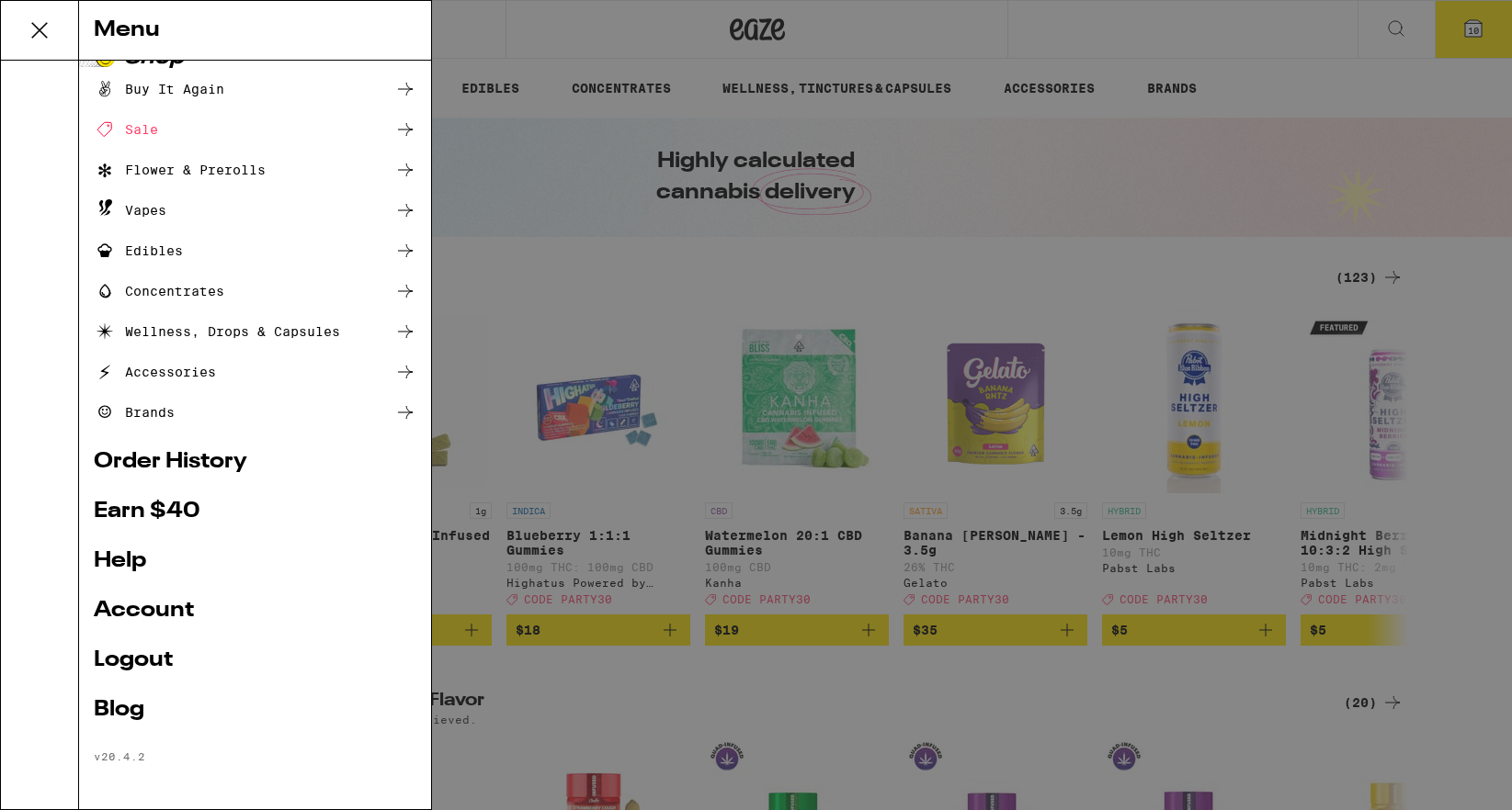
click at [172, 604] on link "Account" at bounding box center [255, 610] width 323 height 22
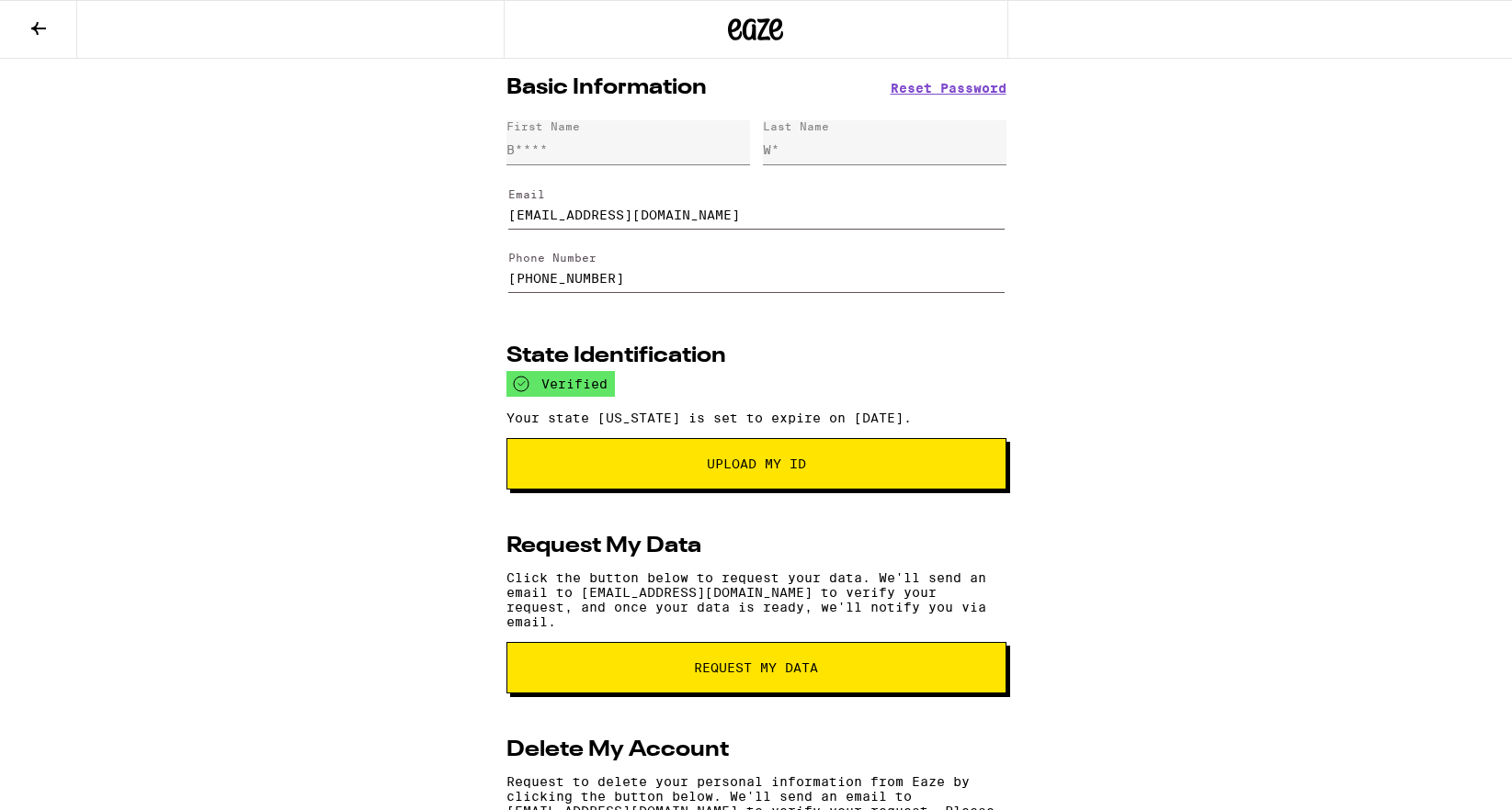
click at [53, 29] on button at bounding box center [38, 30] width 77 height 58
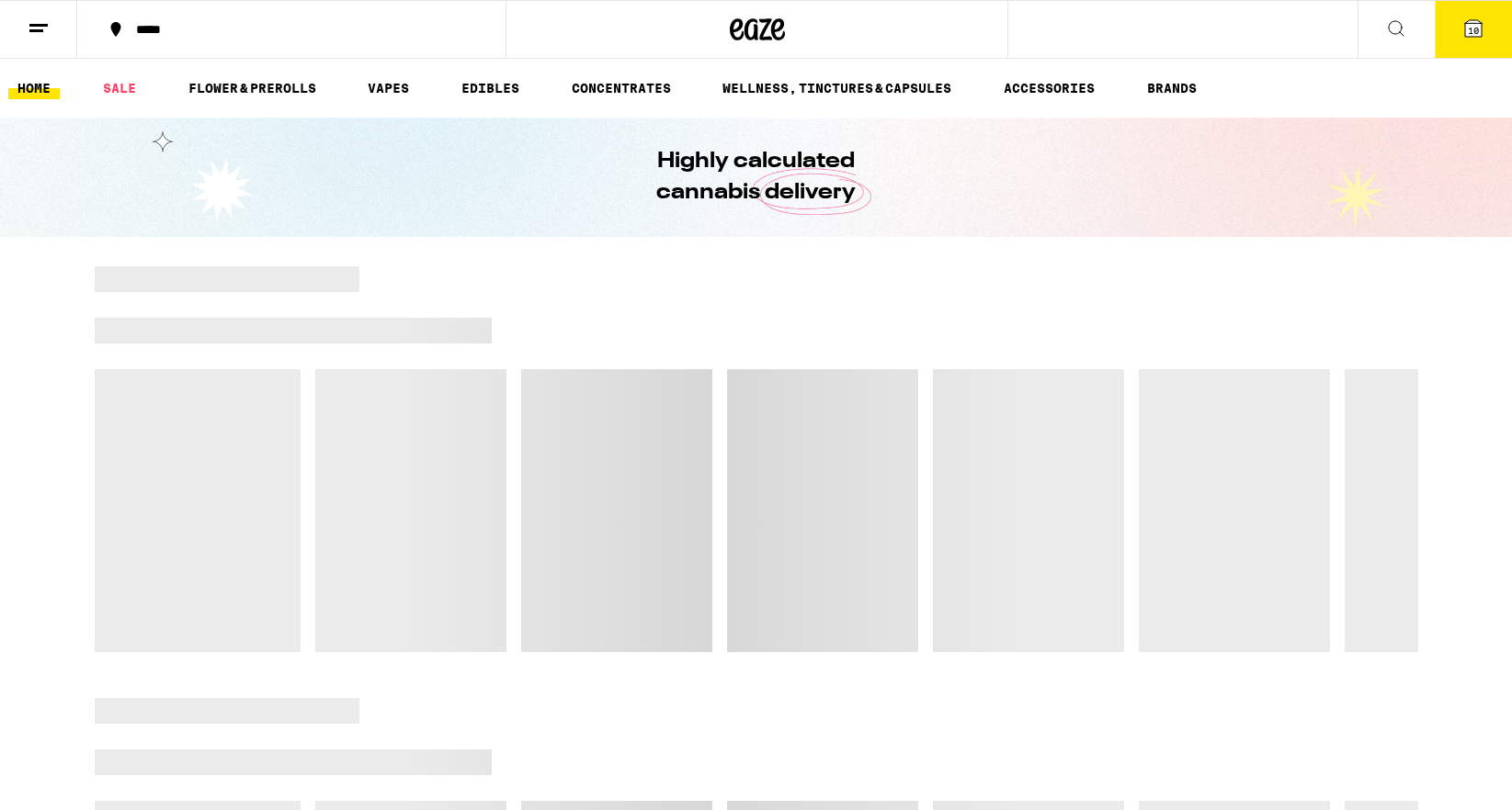
click at [40, 30] on line at bounding box center [36, 30] width 14 height 0
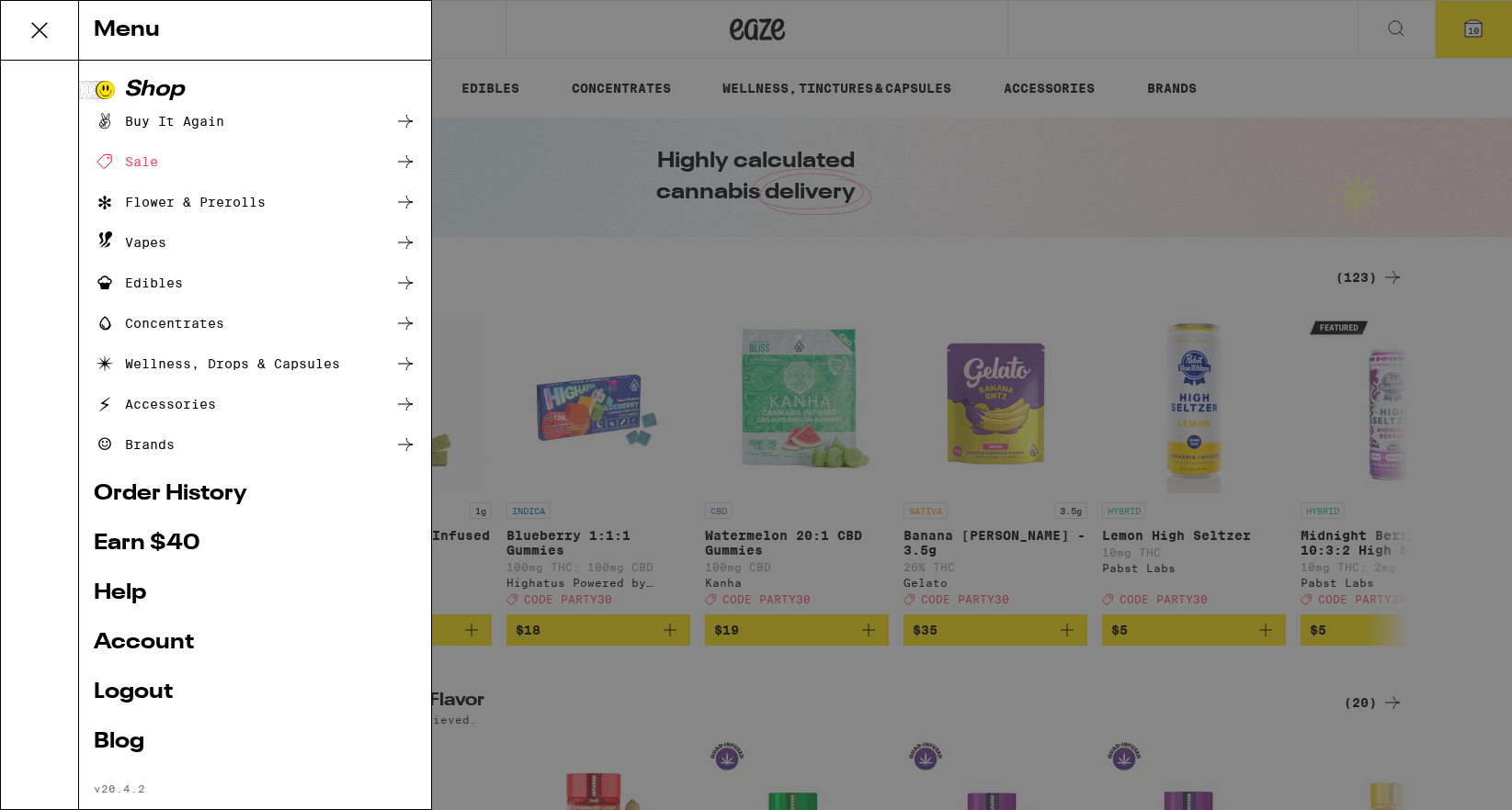
click at [165, 496] on link "Order History" at bounding box center [255, 494] width 323 height 22
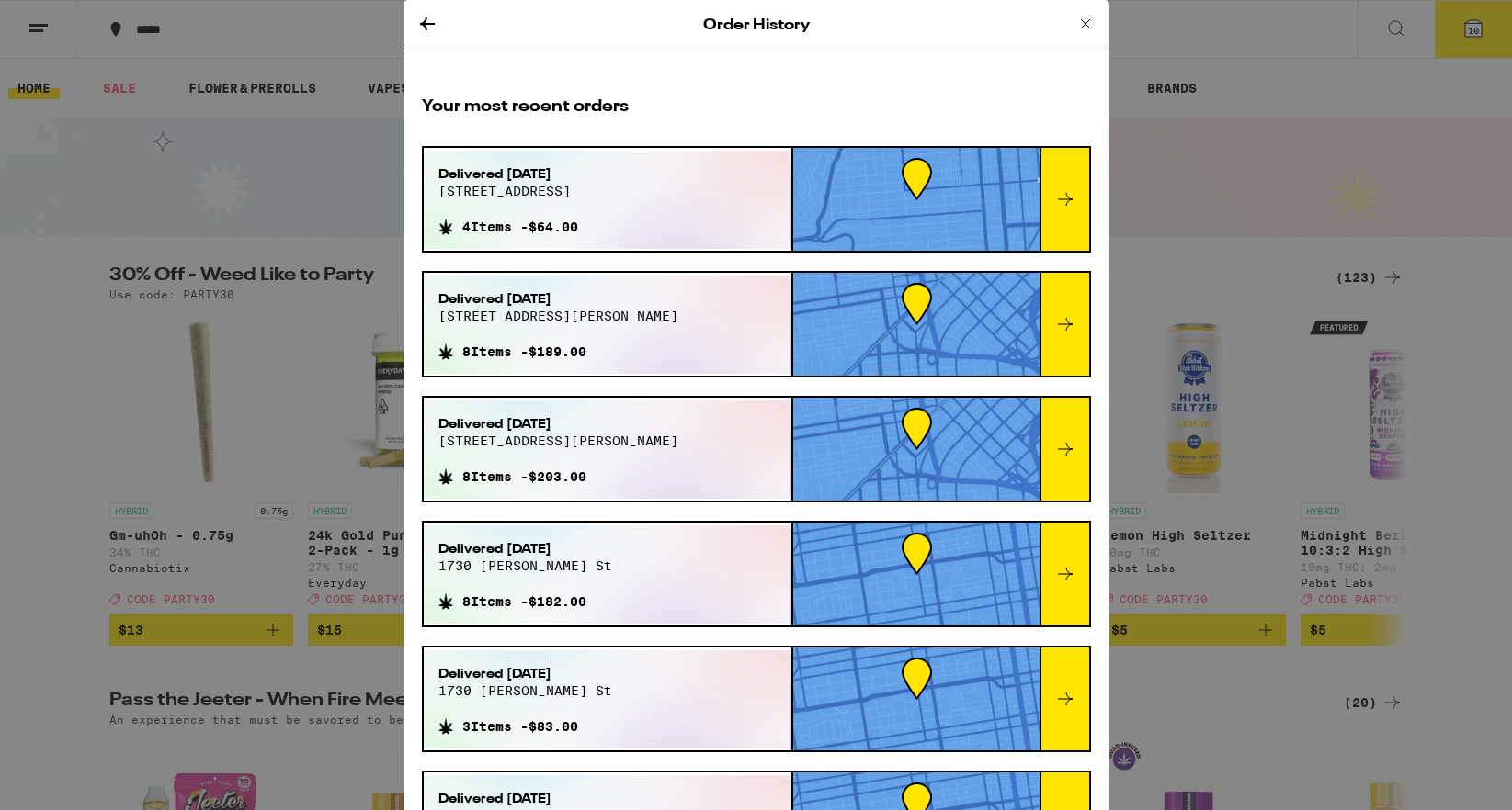
scroll to position [8, 0]
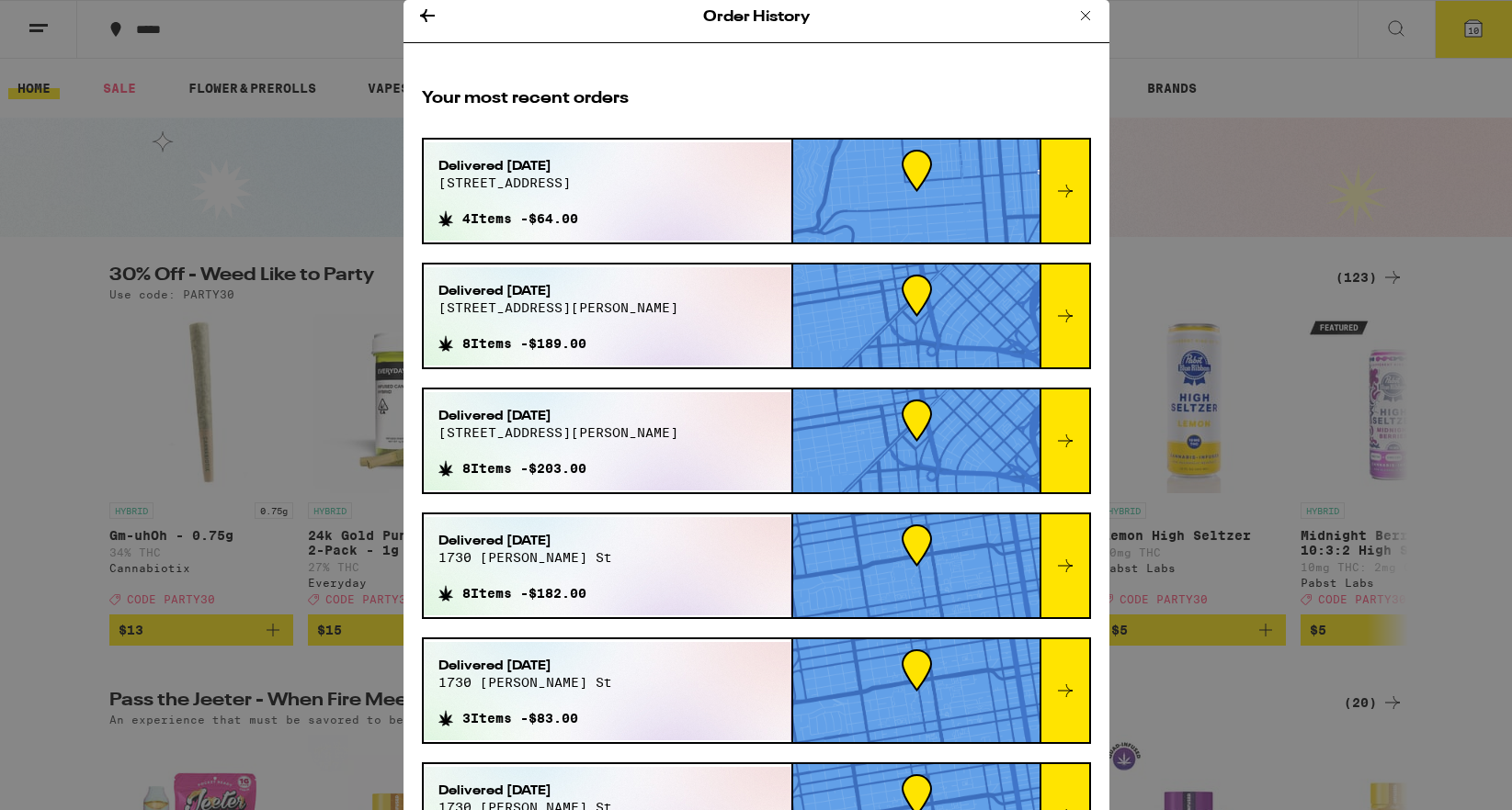
click at [1187, 57] on div "Order History Your most recent orders Delivered Aug 3, 2025 341 jersey st 4 Ite…" at bounding box center [756, 405] width 1512 height 810
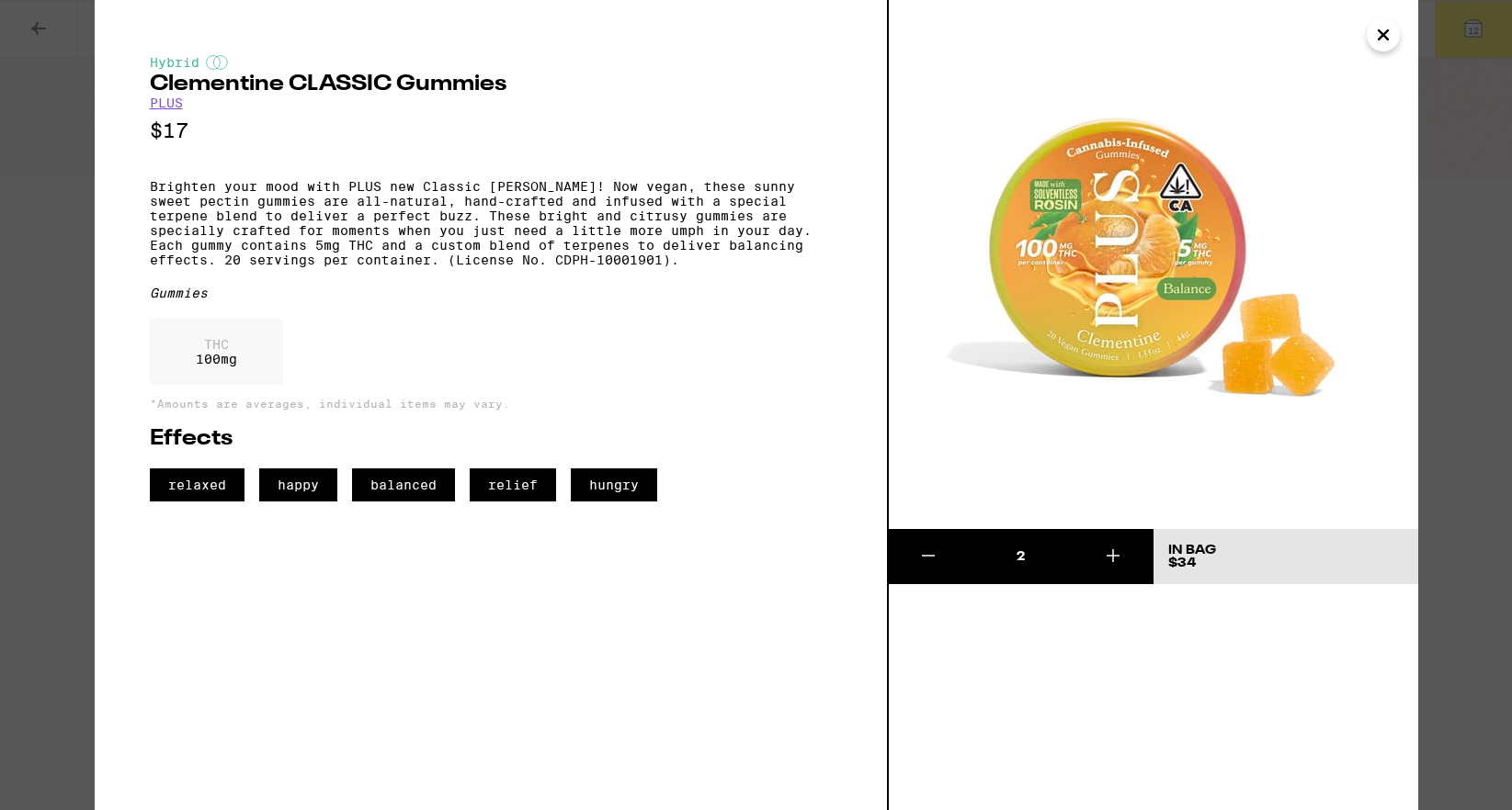
click at [1483, 131] on div "Hybrid Clementine CLASSIC Gummies PLUS $17 Brighten your mood with PLUS new Cla…" at bounding box center [756, 405] width 1512 height 810
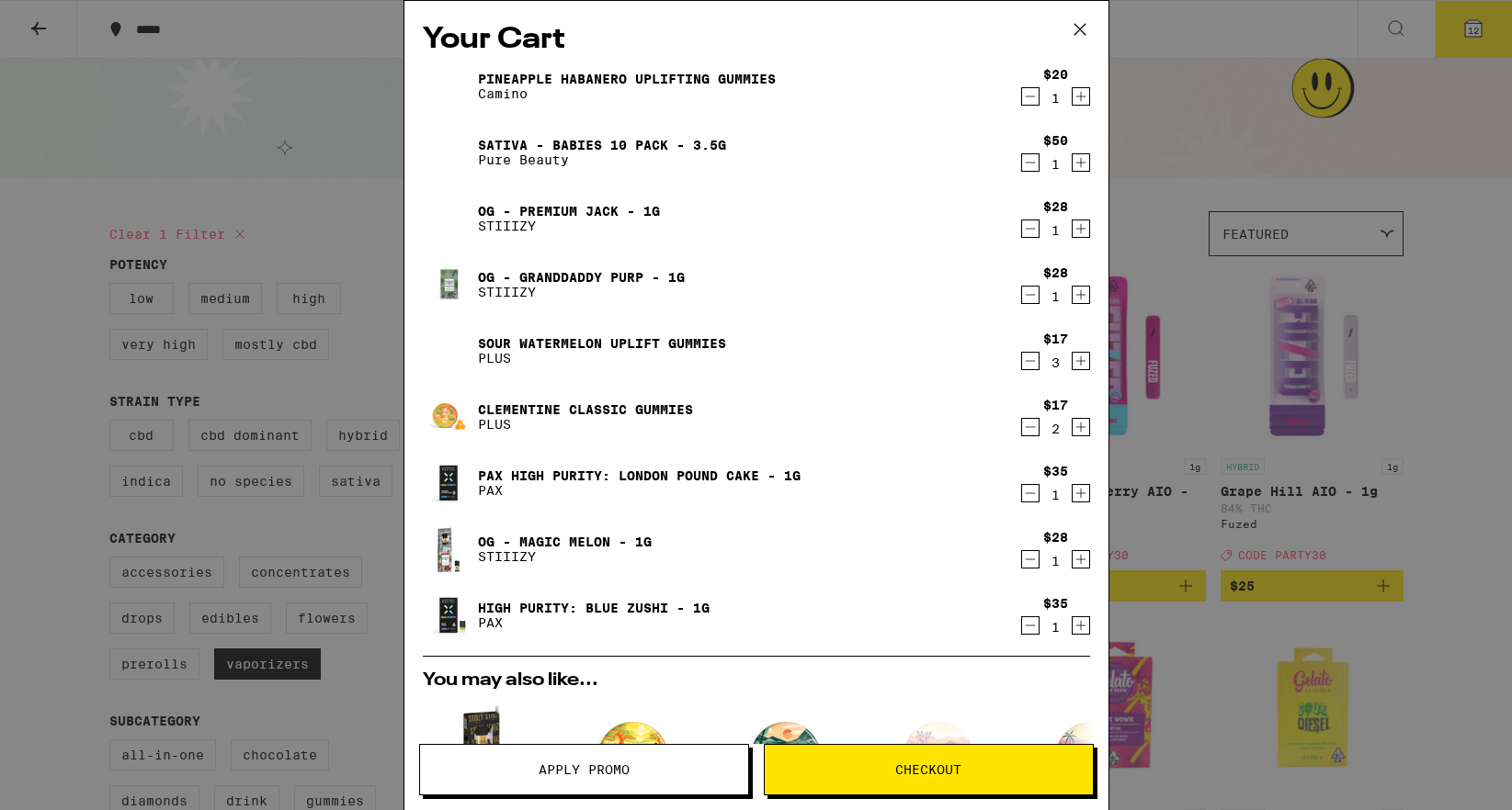
click at [795, 30] on h2 "Your Cart" at bounding box center [756, 39] width 668 height 41
click at [813, 46] on h2 "Your Cart" at bounding box center [756, 39] width 668 height 41
click at [1225, 101] on div "Your Cart Pineapple Habanero Uplifting Gummies Camino $20 1 Sativa - Babies 10 …" at bounding box center [756, 405] width 1512 height 810
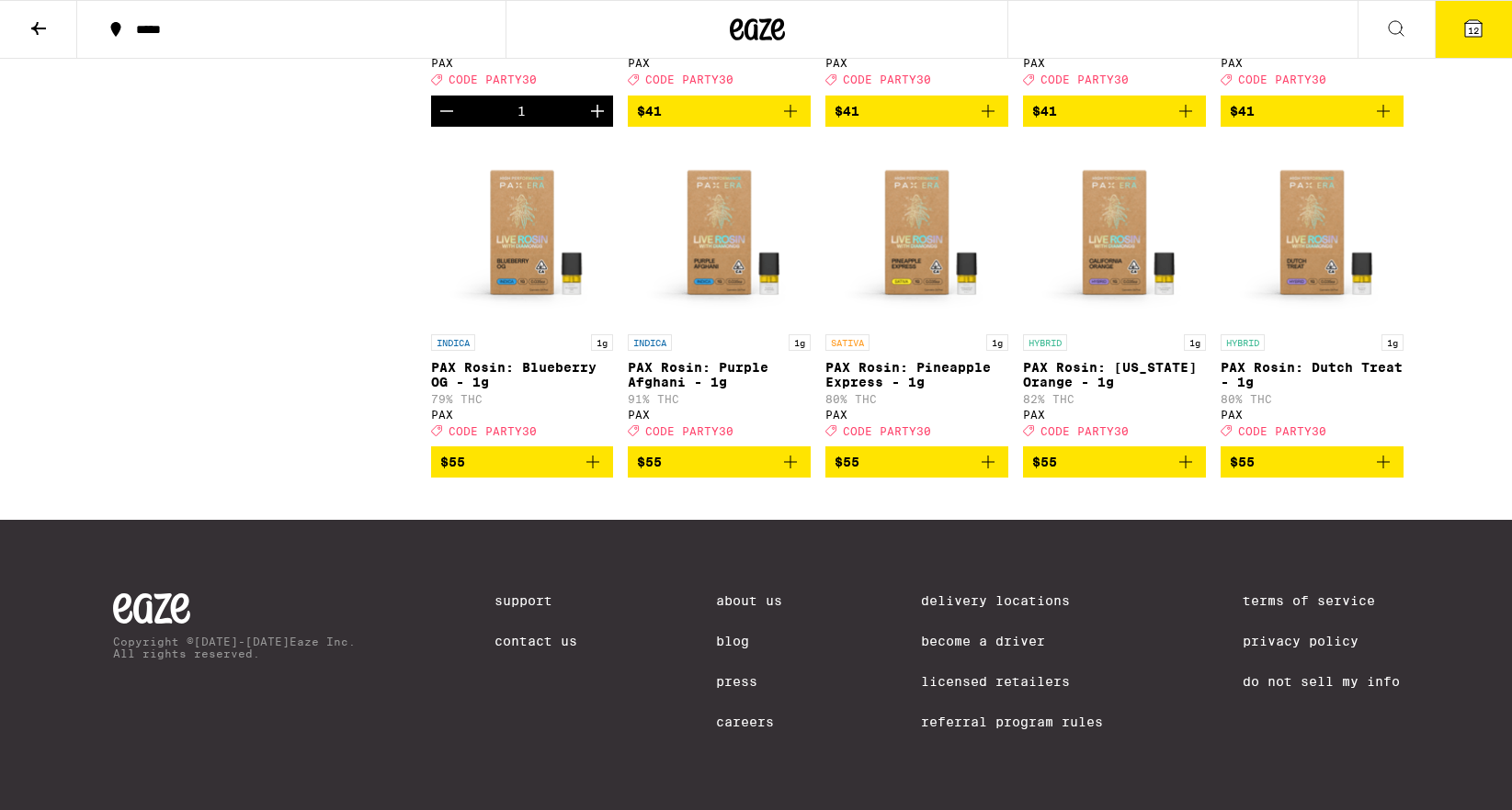
scroll to position [1917, 0]
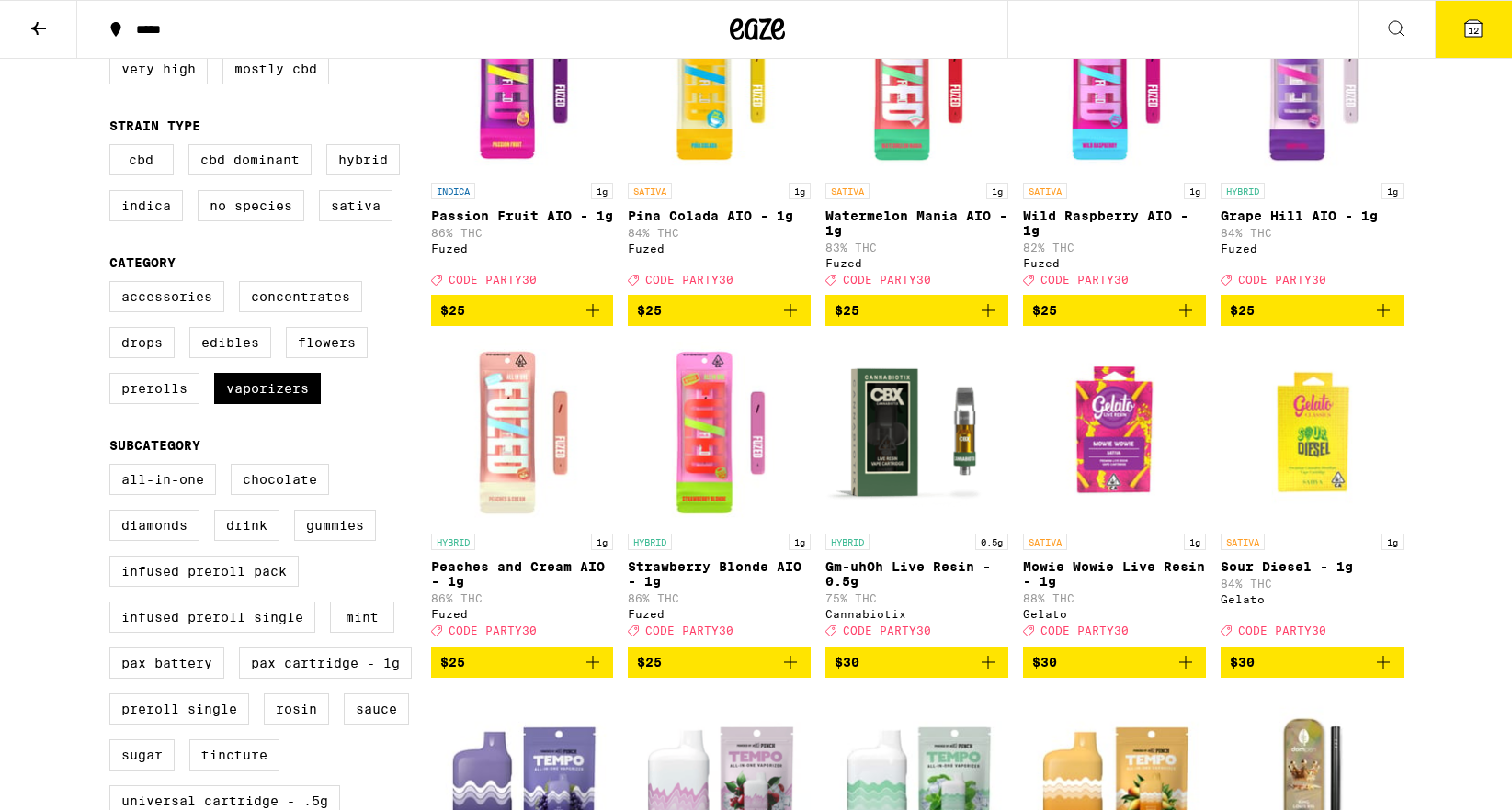
scroll to position [5, 0]
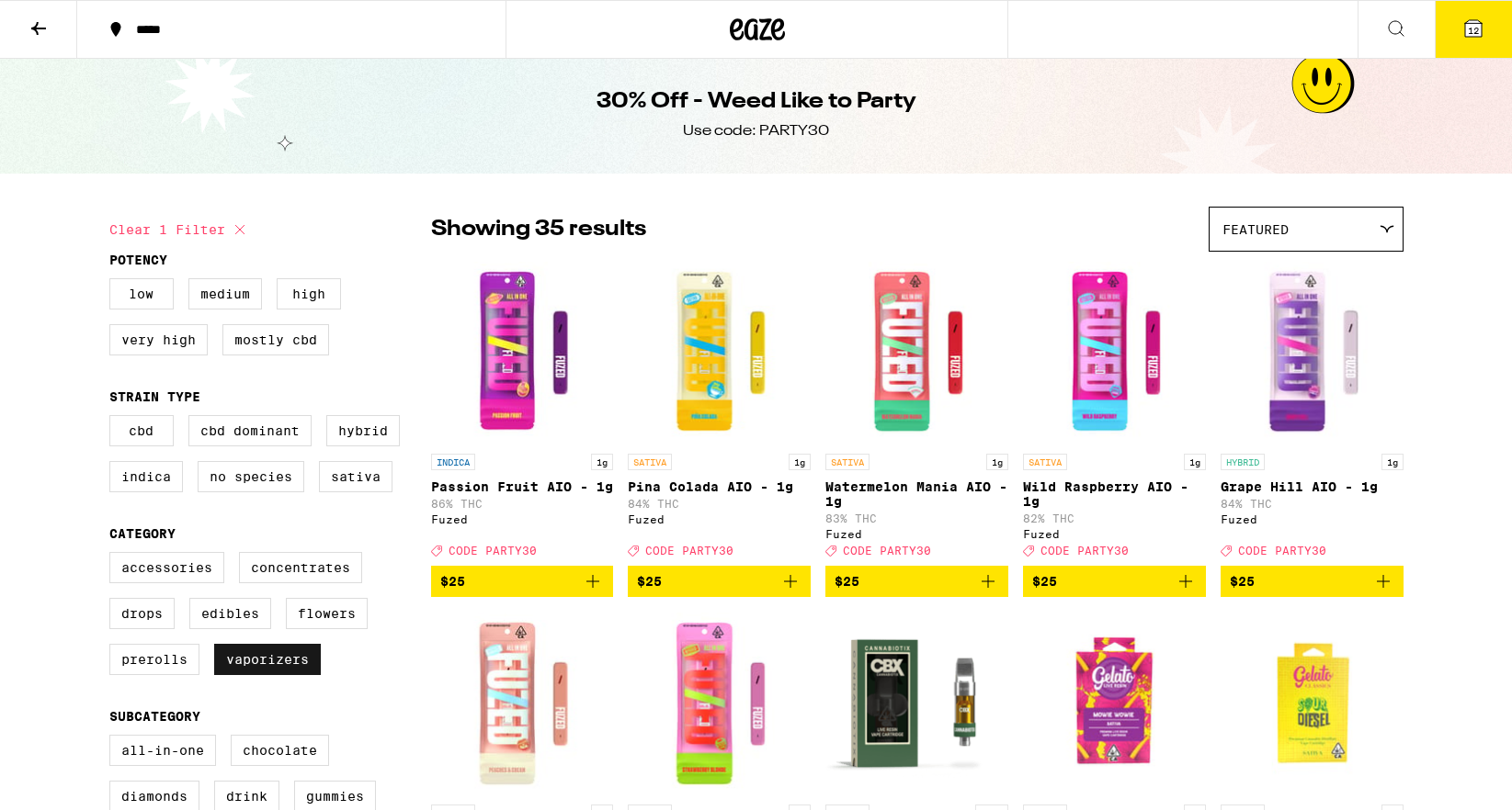
click at [269, 675] on label "Vaporizers" at bounding box center [267, 659] width 107 height 31
click at [114, 555] on input "Vaporizers" at bounding box center [113, 554] width 1 height 1
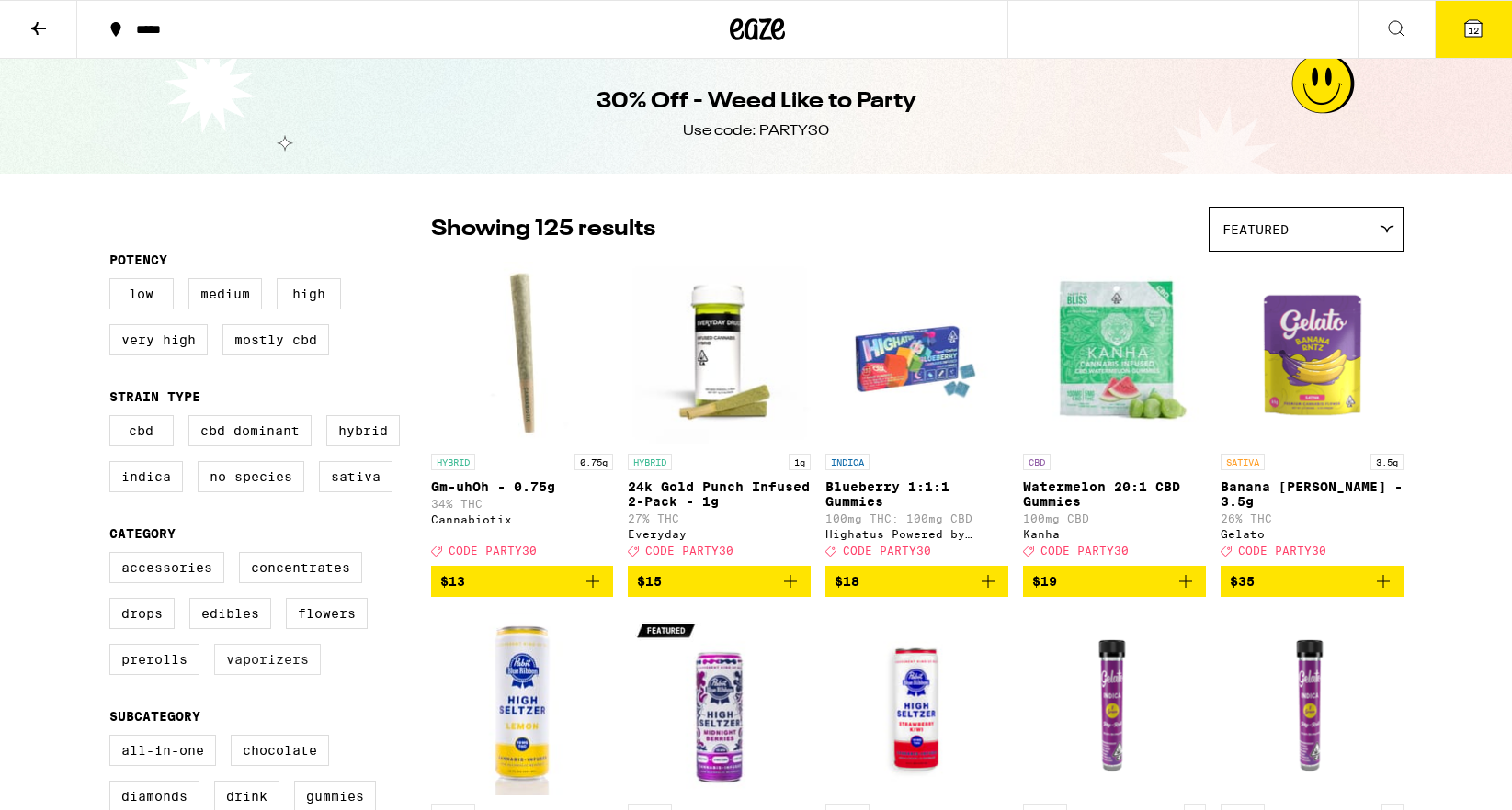
click at [266, 675] on label "Vaporizers" at bounding box center [267, 659] width 107 height 31
click at [114, 555] on input "Vaporizers" at bounding box center [113, 554] width 1 height 1
checkbox input "true"
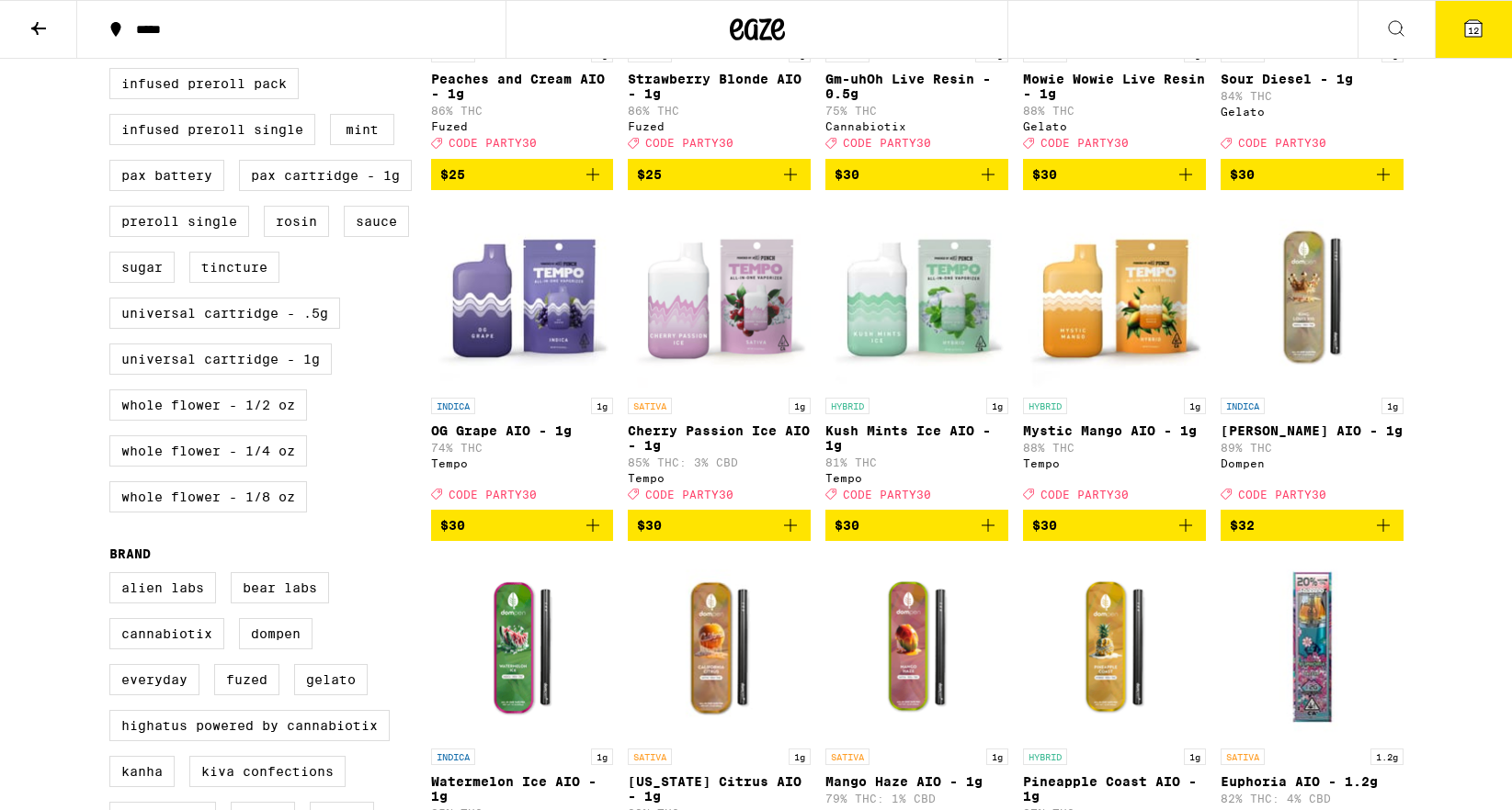
scroll to position [125, 0]
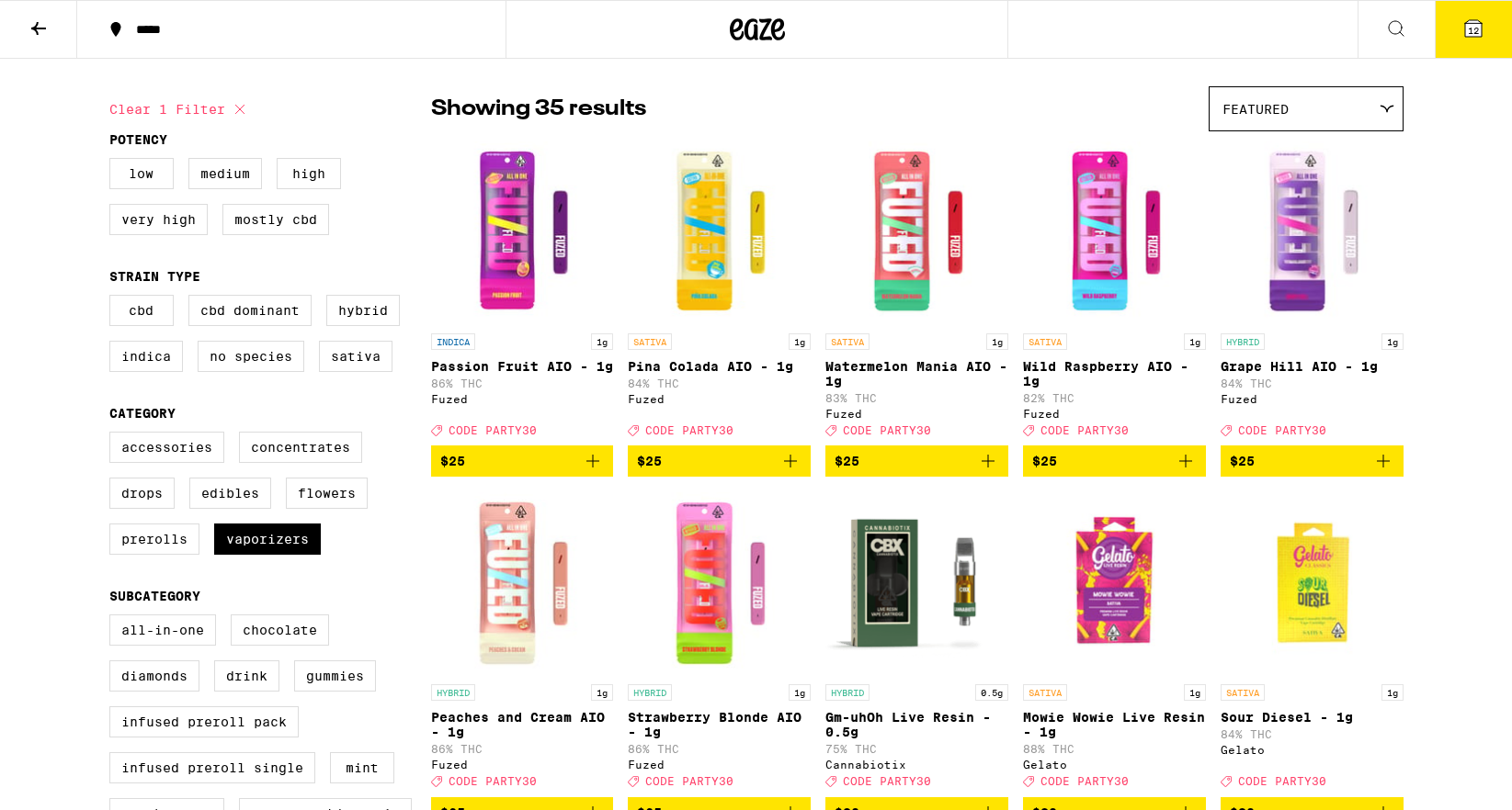
click at [30, 27] on icon at bounding box center [39, 28] width 22 height 22
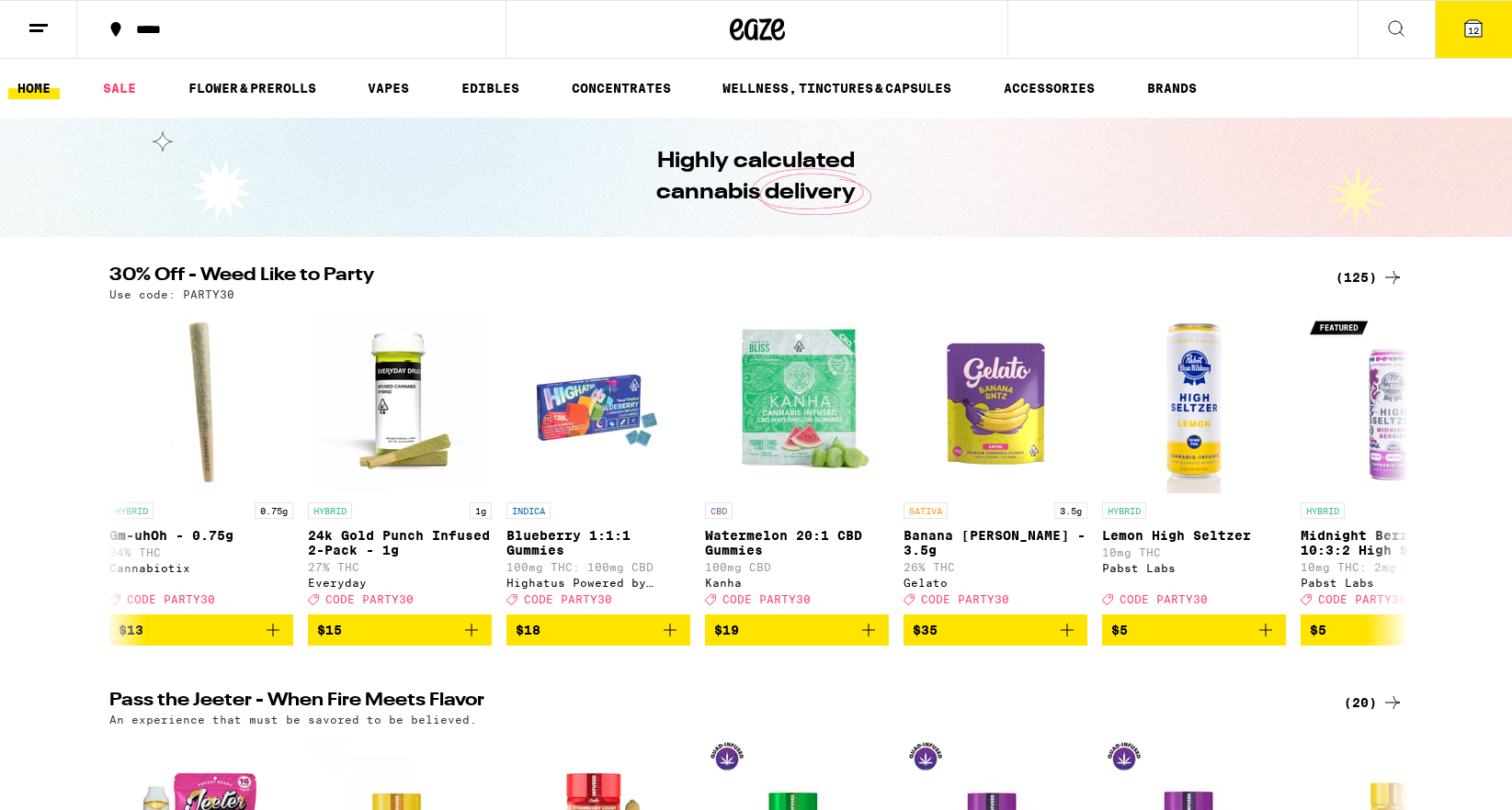
click at [1382, 29] on button at bounding box center [1395, 30] width 77 height 58
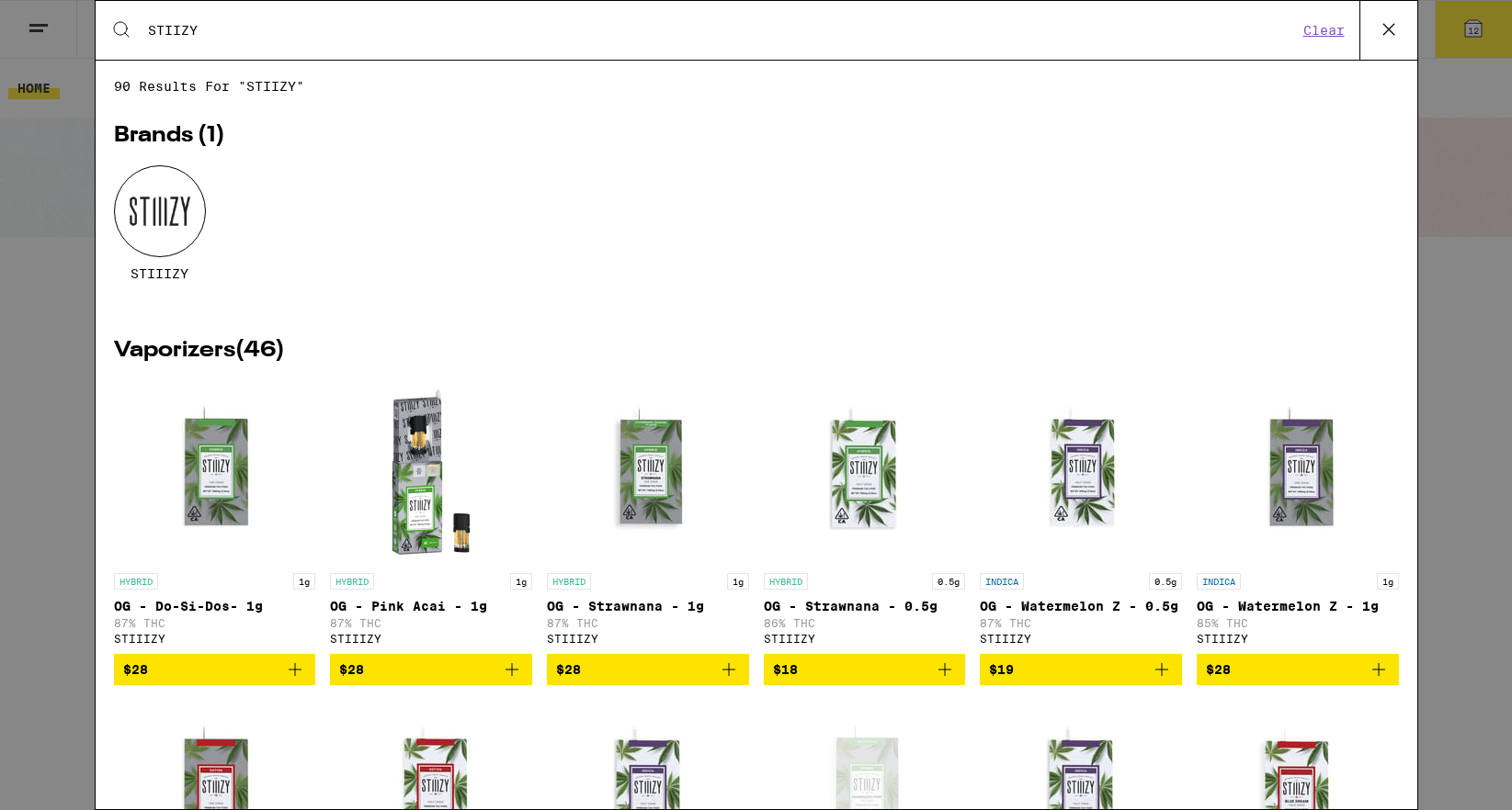
type input "STIIZY"
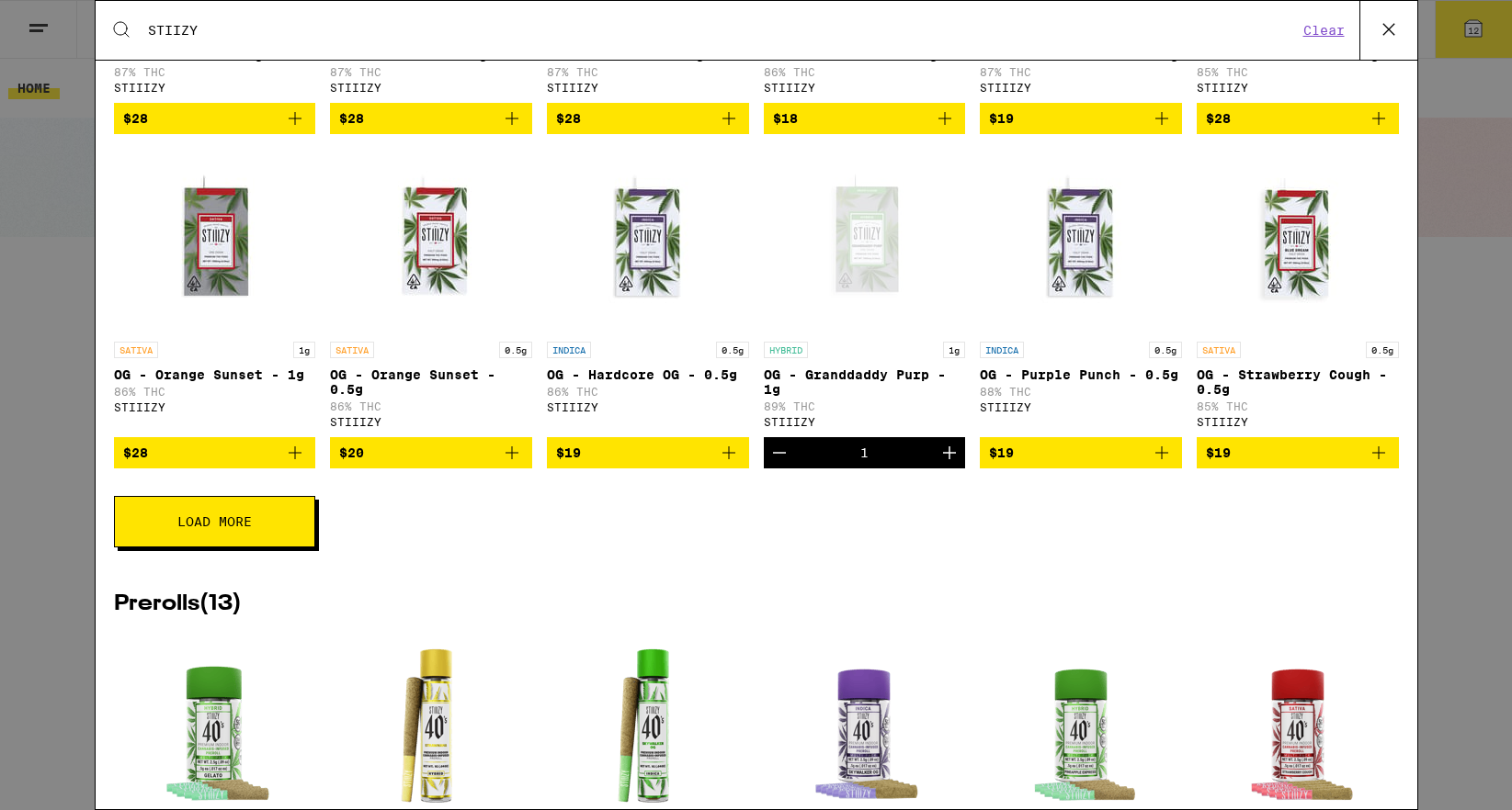
scroll to position [553, 0]
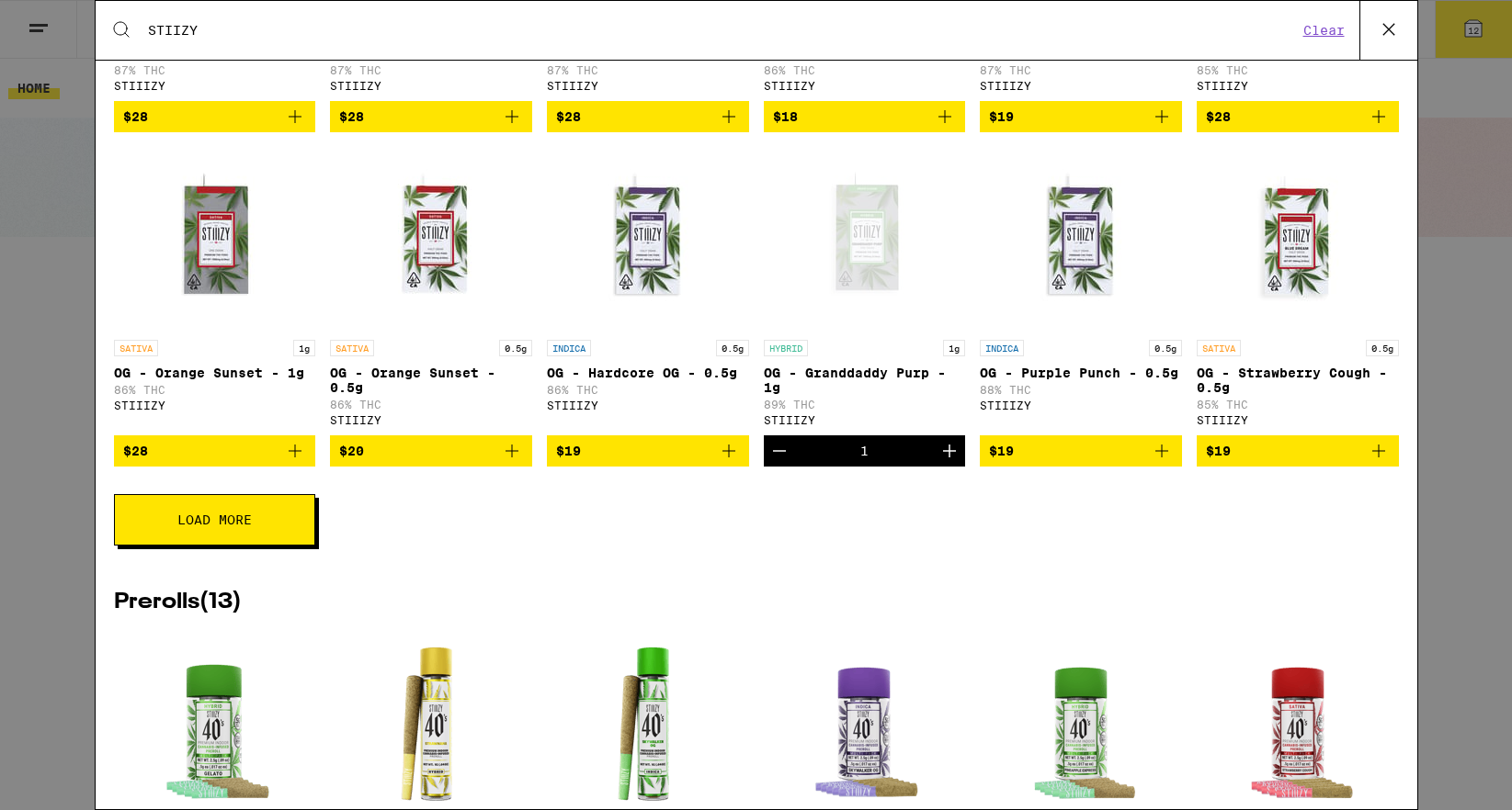
click at [198, 526] on span "Load More" at bounding box center [214, 519] width 74 height 13
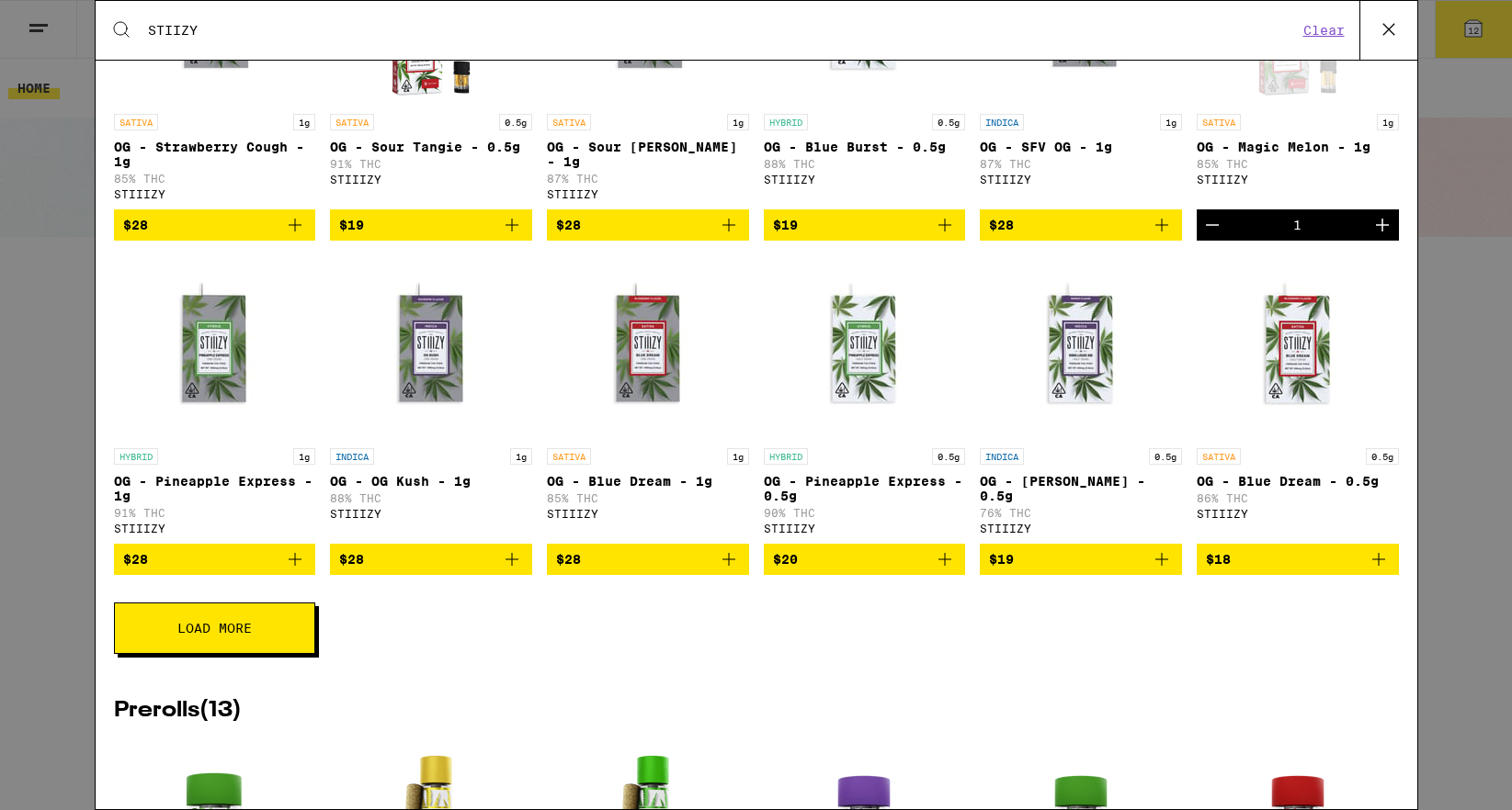
scroll to position [1109, 0]
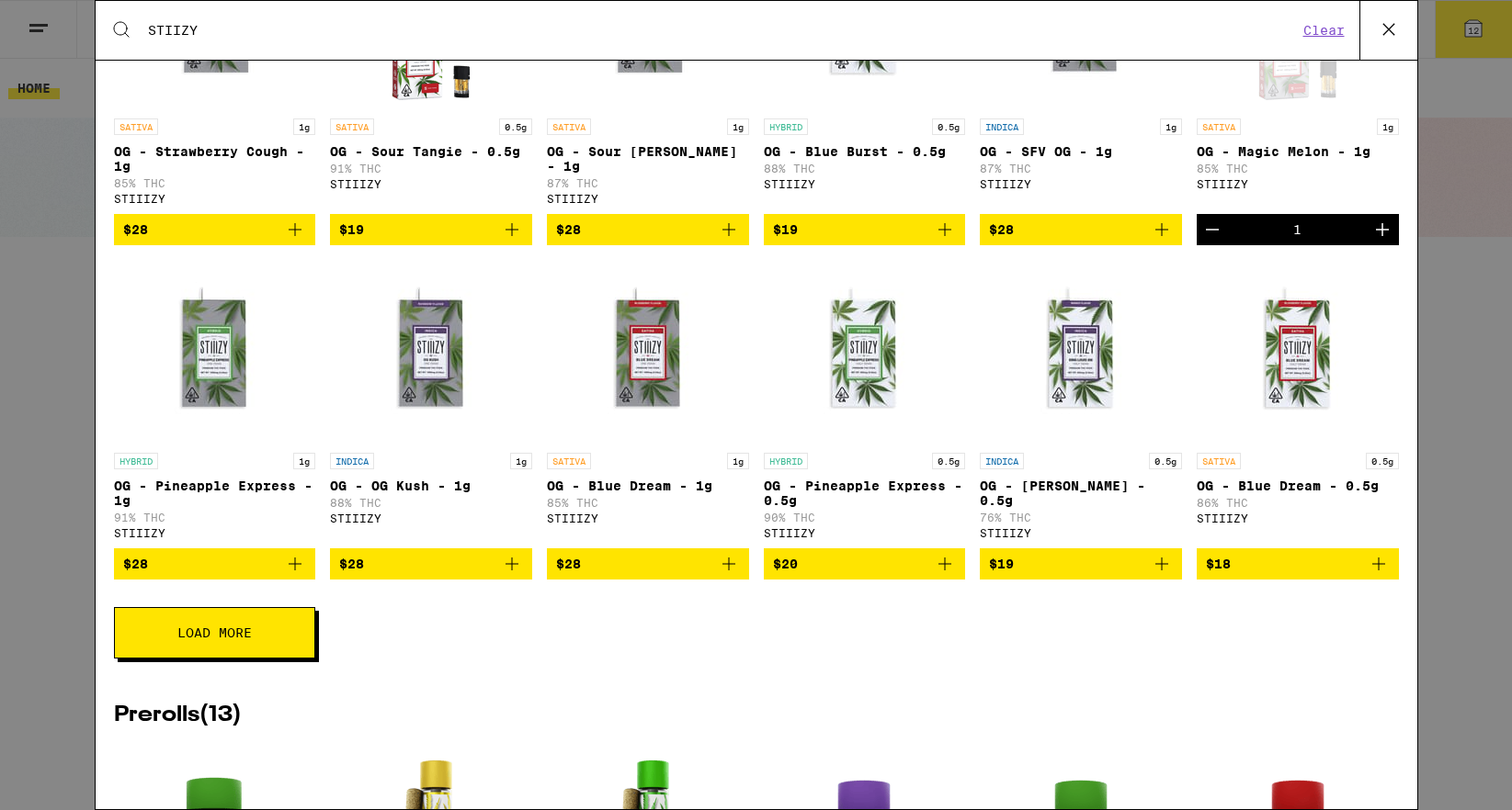
click at [299, 575] on icon "Add to bag" at bounding box center [295, 564] width 22 height 22
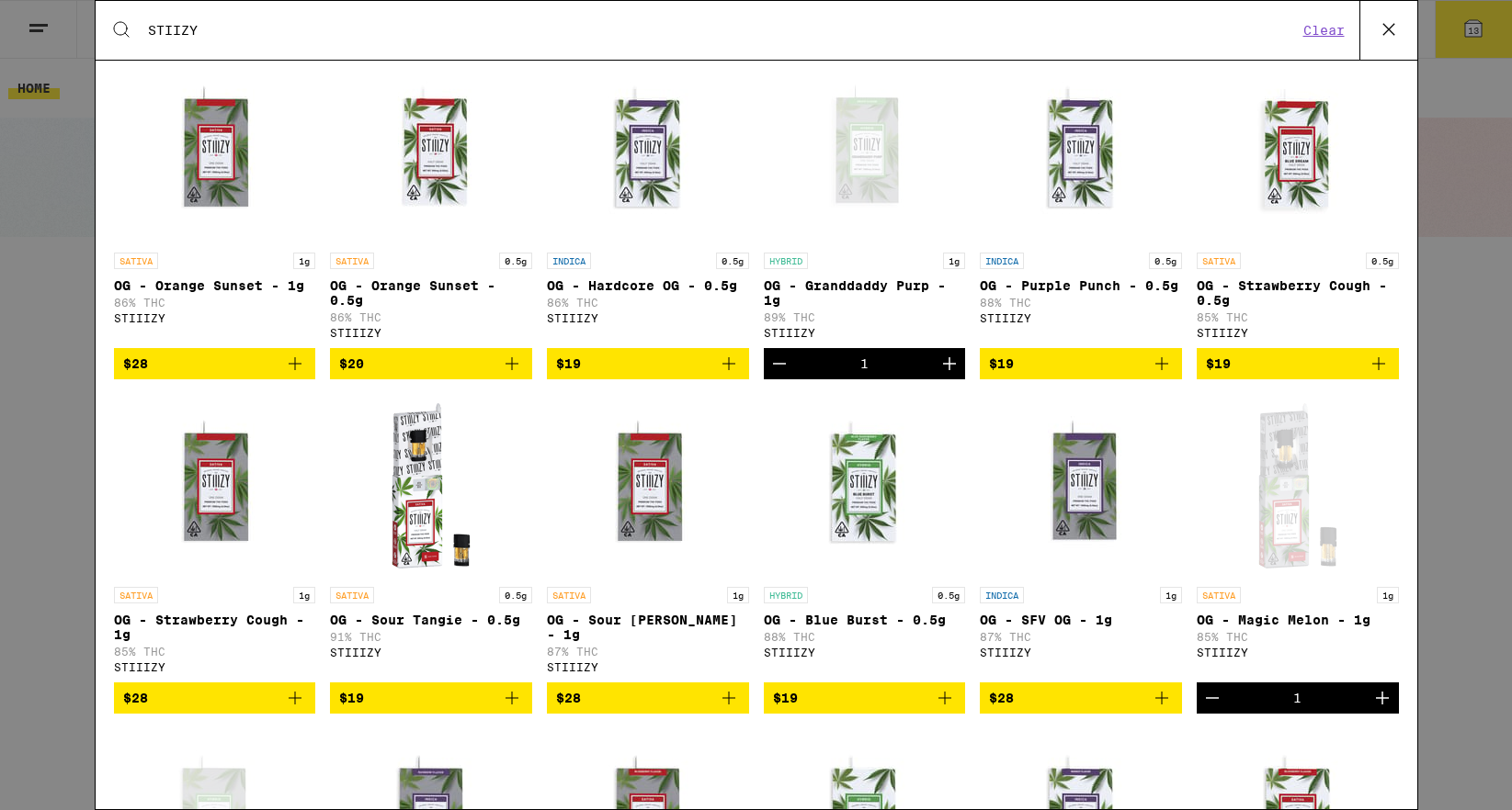
scroll to position [638, 0]
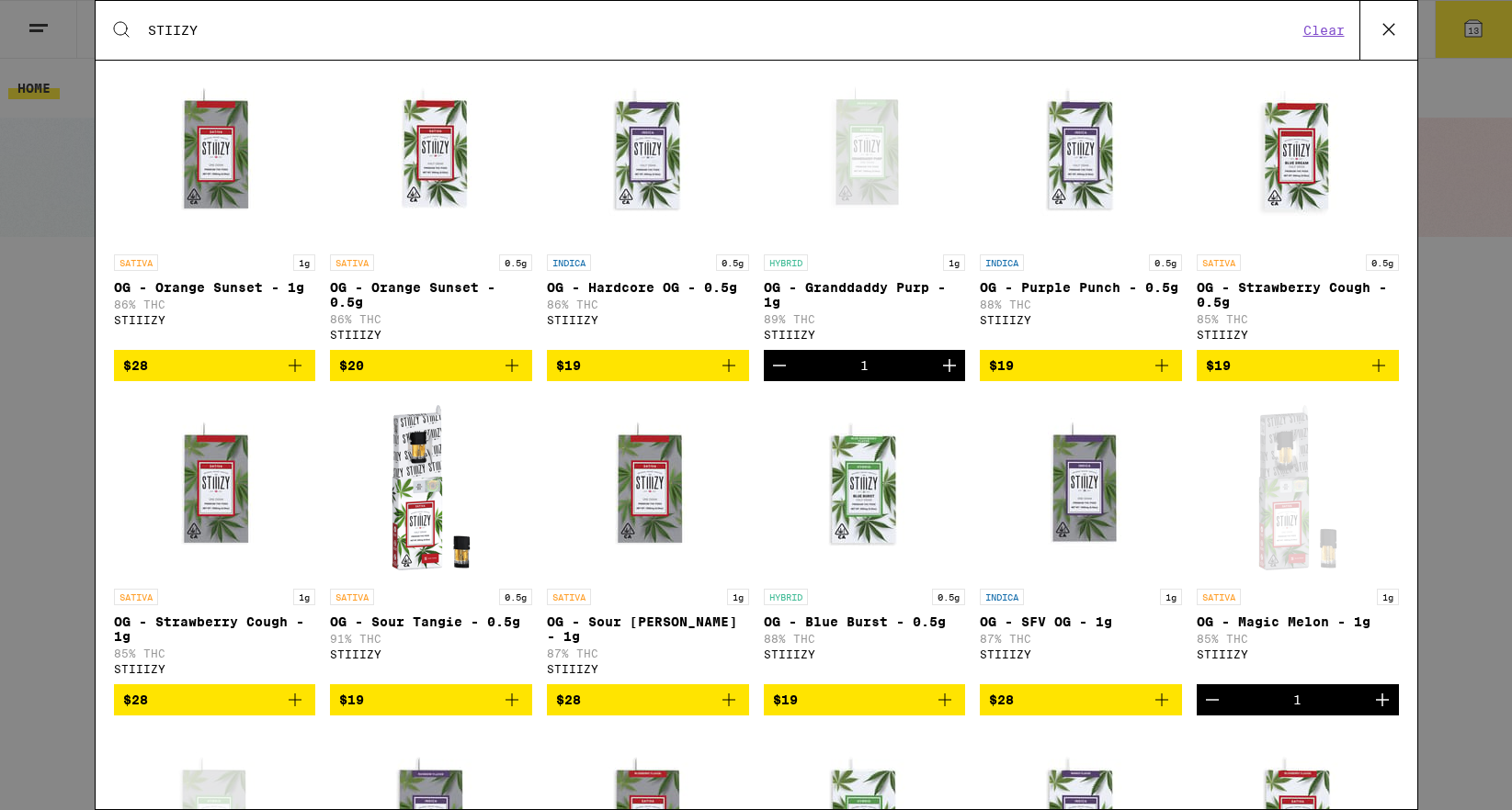
click at [777, 377] on icon "Decrement" at bounding box center [779, 366] width 22 height 22
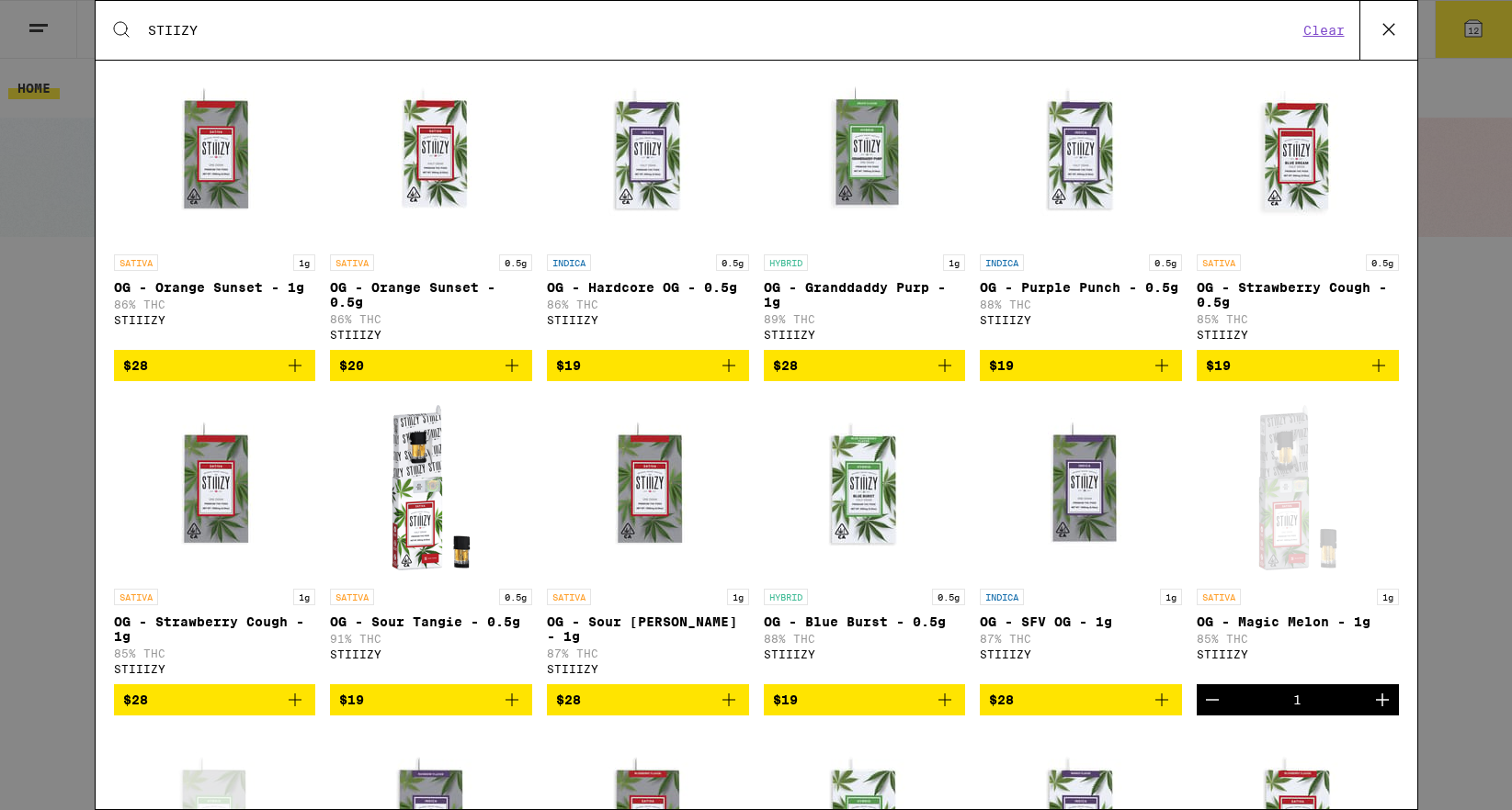
click at [946, 377] on icon "Add to bag" at bounding box center [944, 366] width 22 height 22
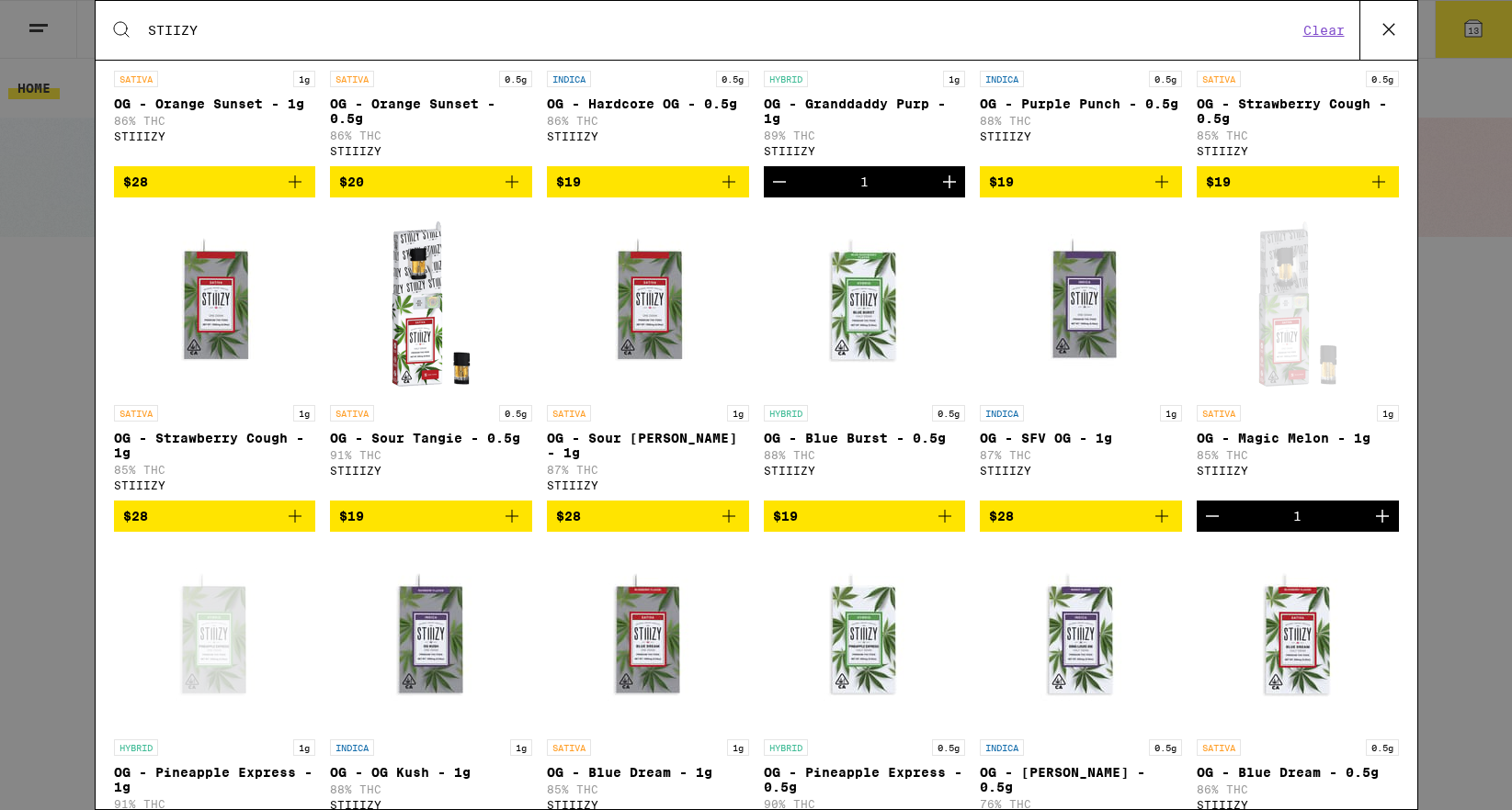
scroll to position [825, 0]
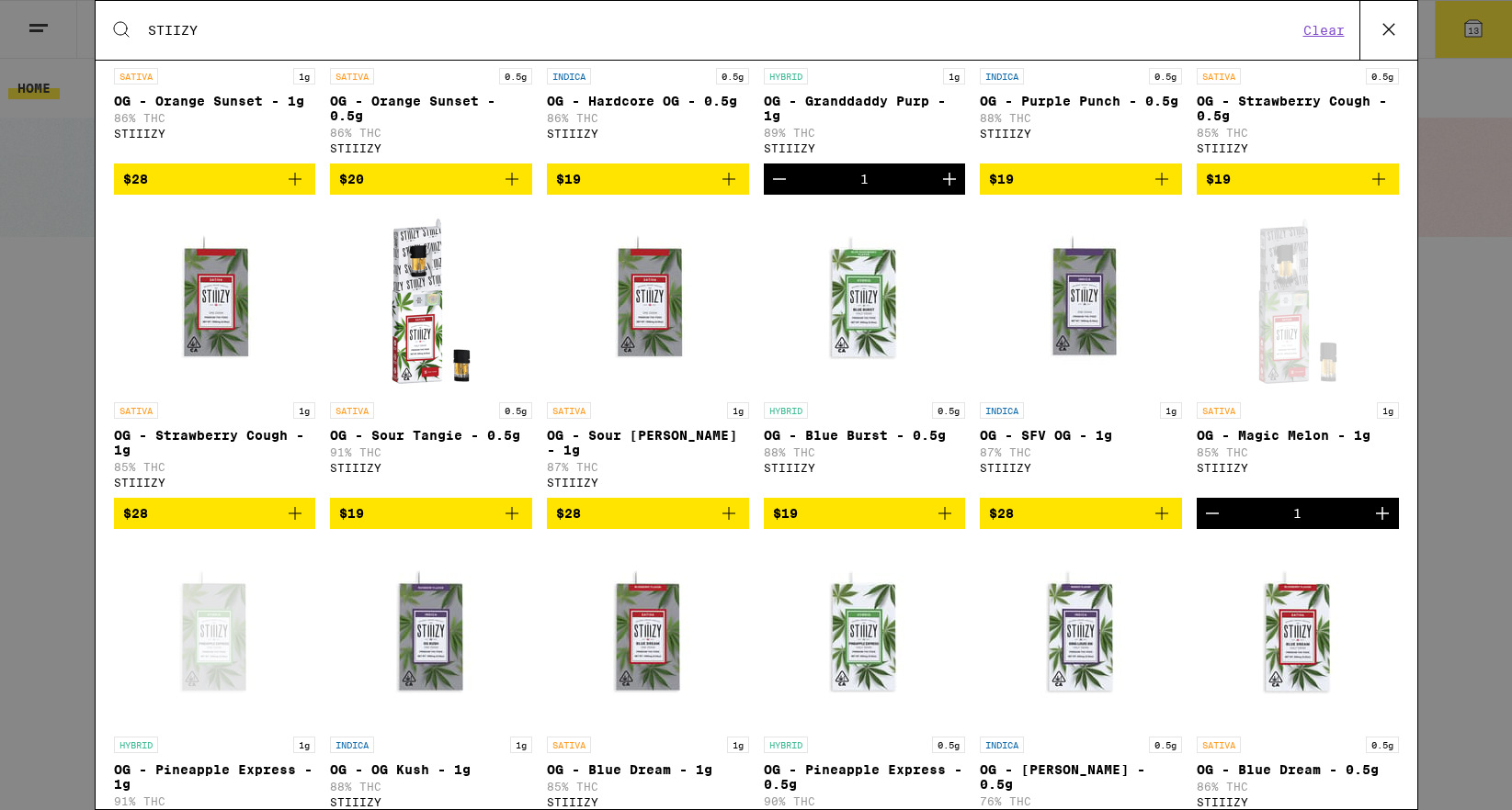
click at [1470, 336] on div "Search for Products STIIZY Clear 90 results for "STIIZY" Brands ( 1 ) STIIIZY V…" at bounding box center [756, 405] width 1512 height 810
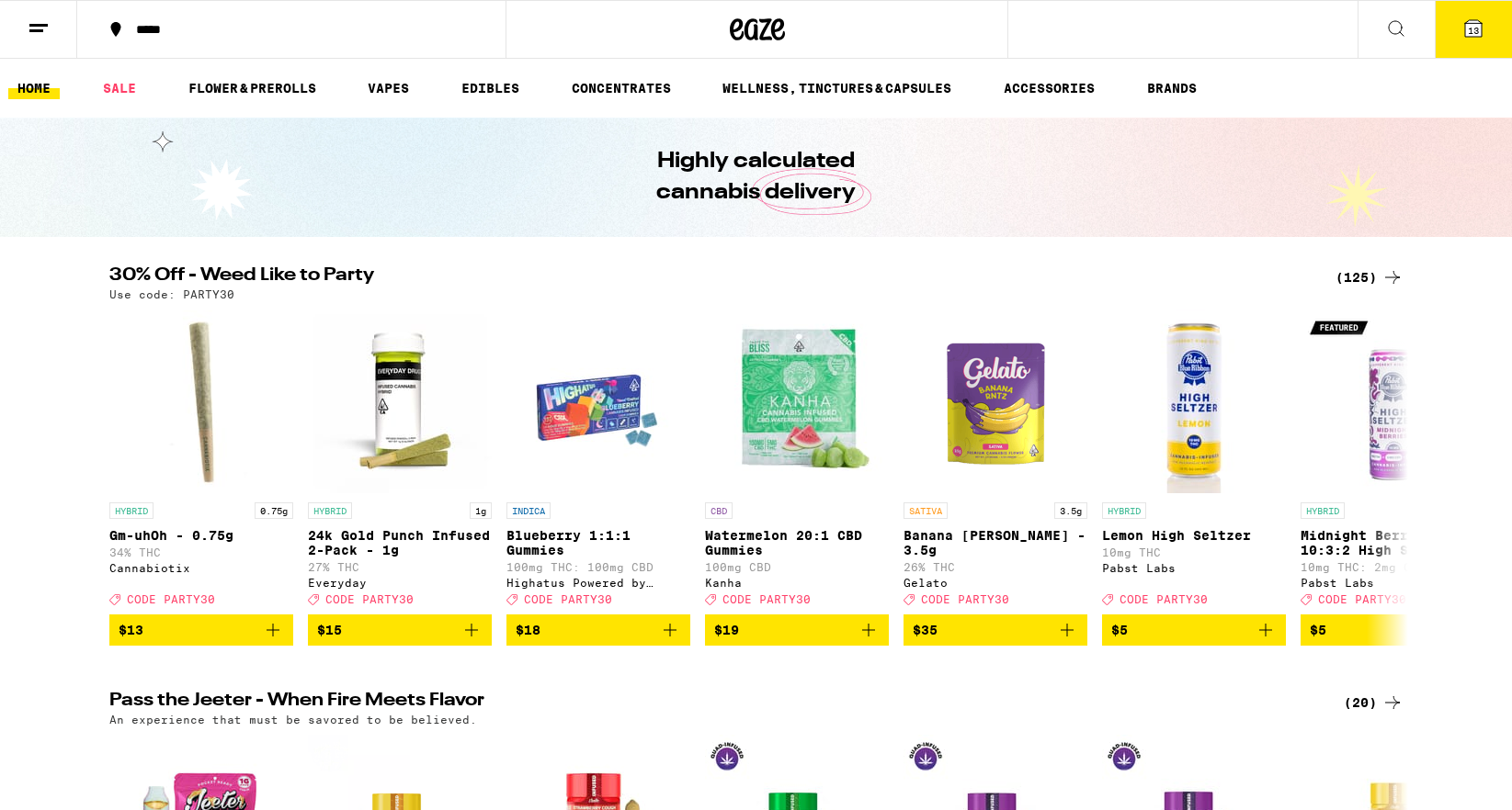
click at [1458, 32] on button "13" at bounding box center [1472, 29] width 77 height 57
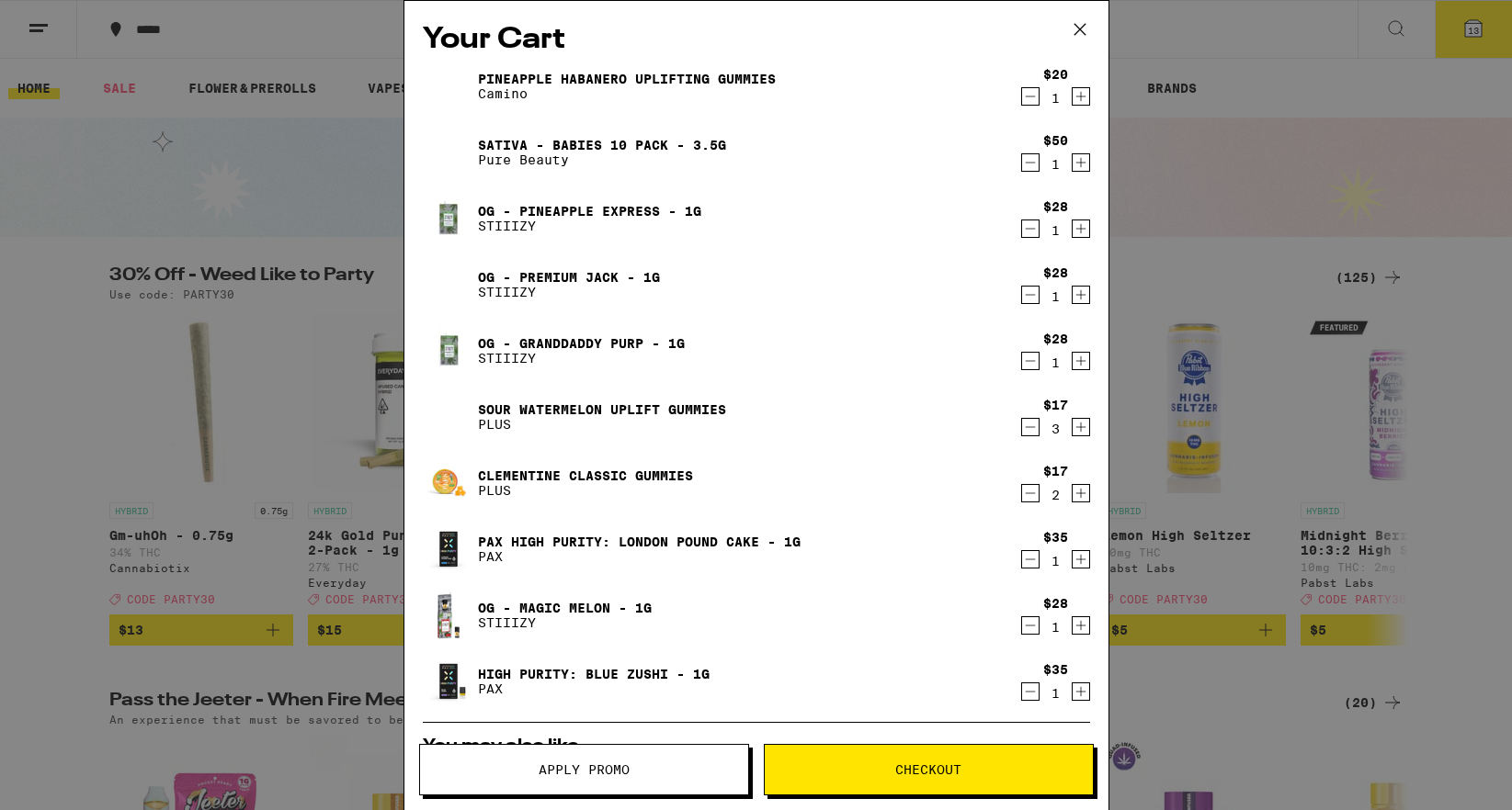
click at [556, 339] on link "OG - Granddaddy Purp - 1g" at bounding box center [581, 344] width 207 height 15
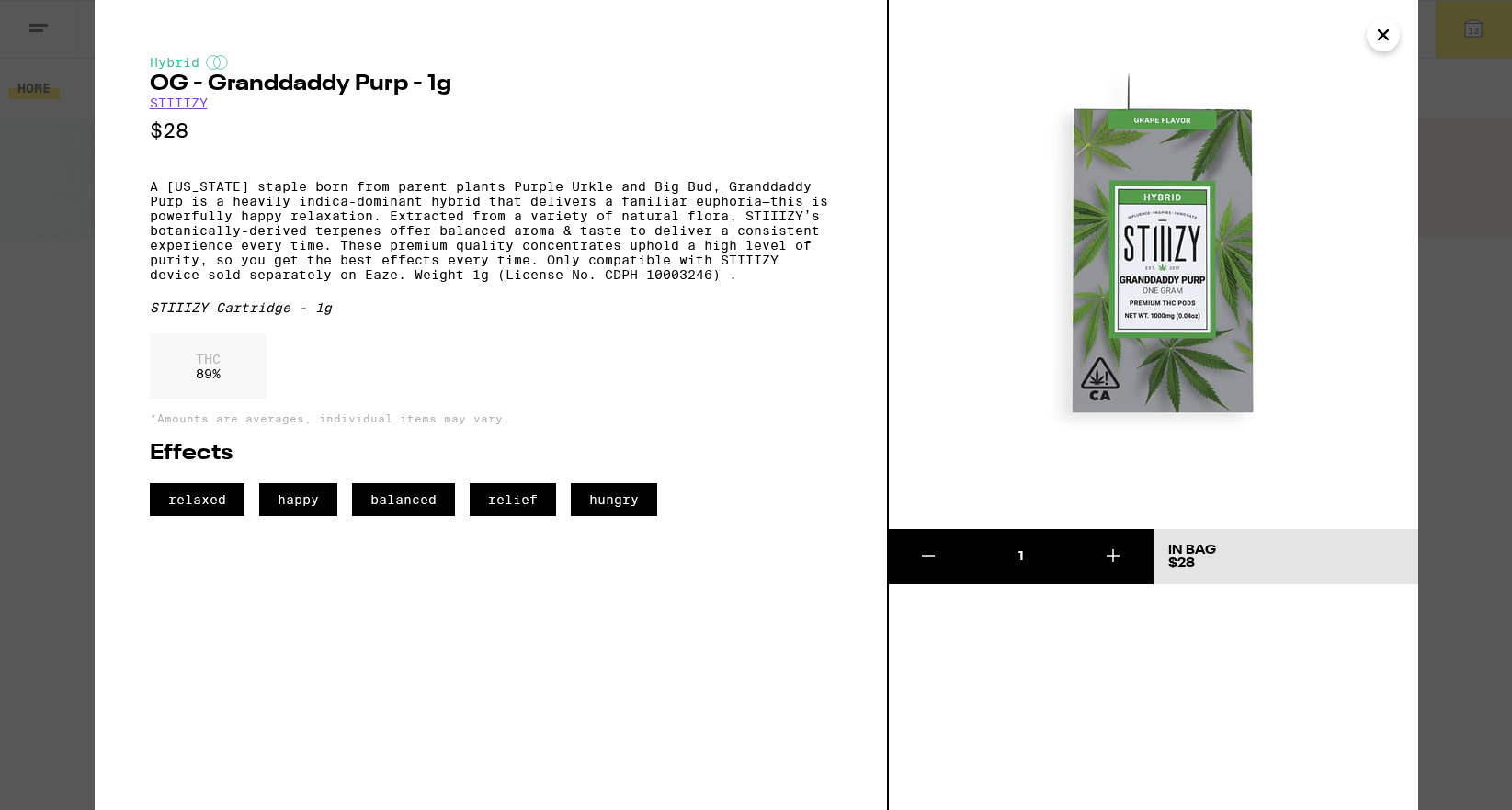
click at [1388, 41] on icon "Close" at bounding box center [1383, 35] width 22 height 28
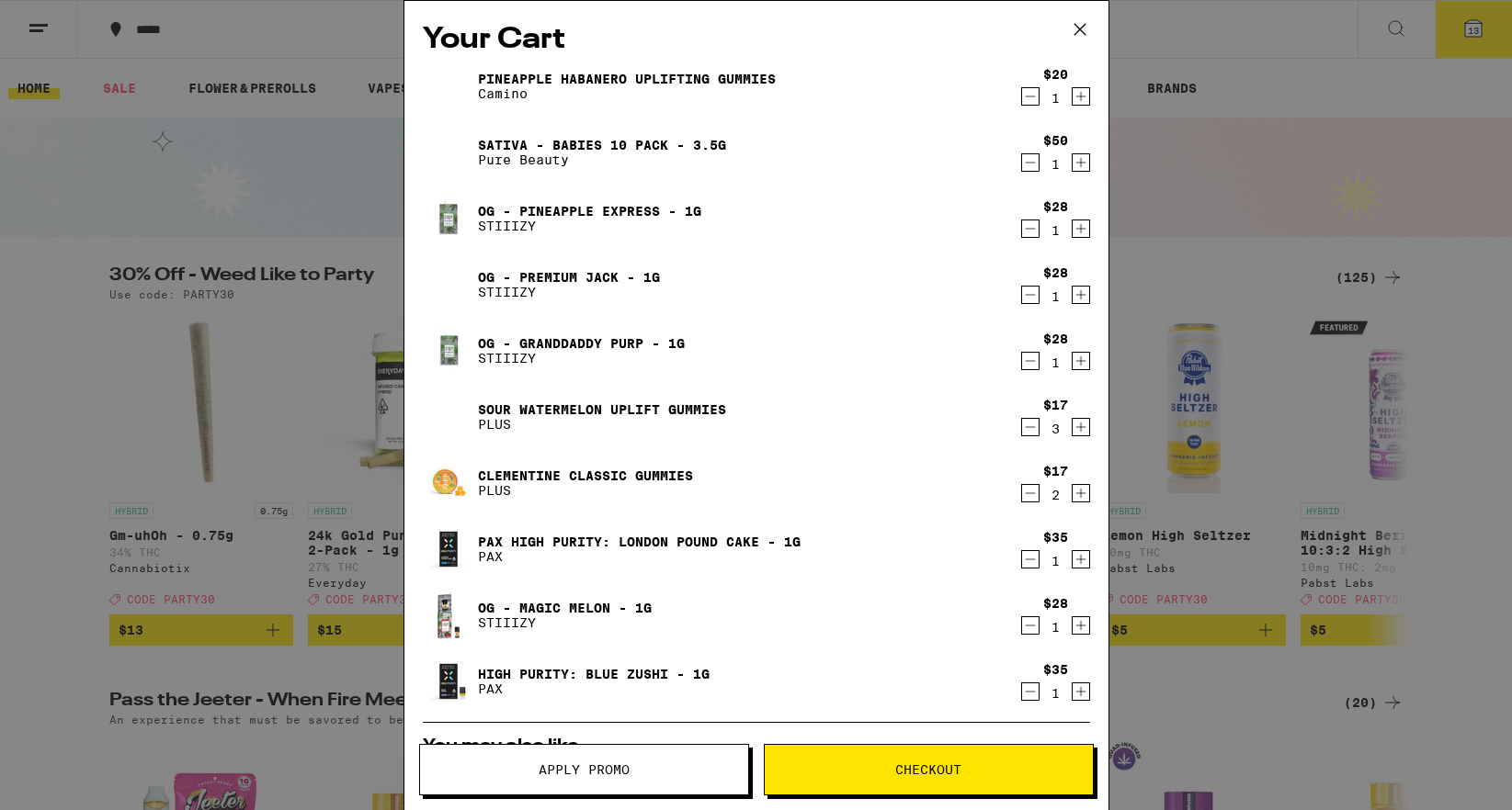
click at [570, 279] on link "OG - Premium Jack - 1g" at bounding box center [569, 277] width 182 height 15
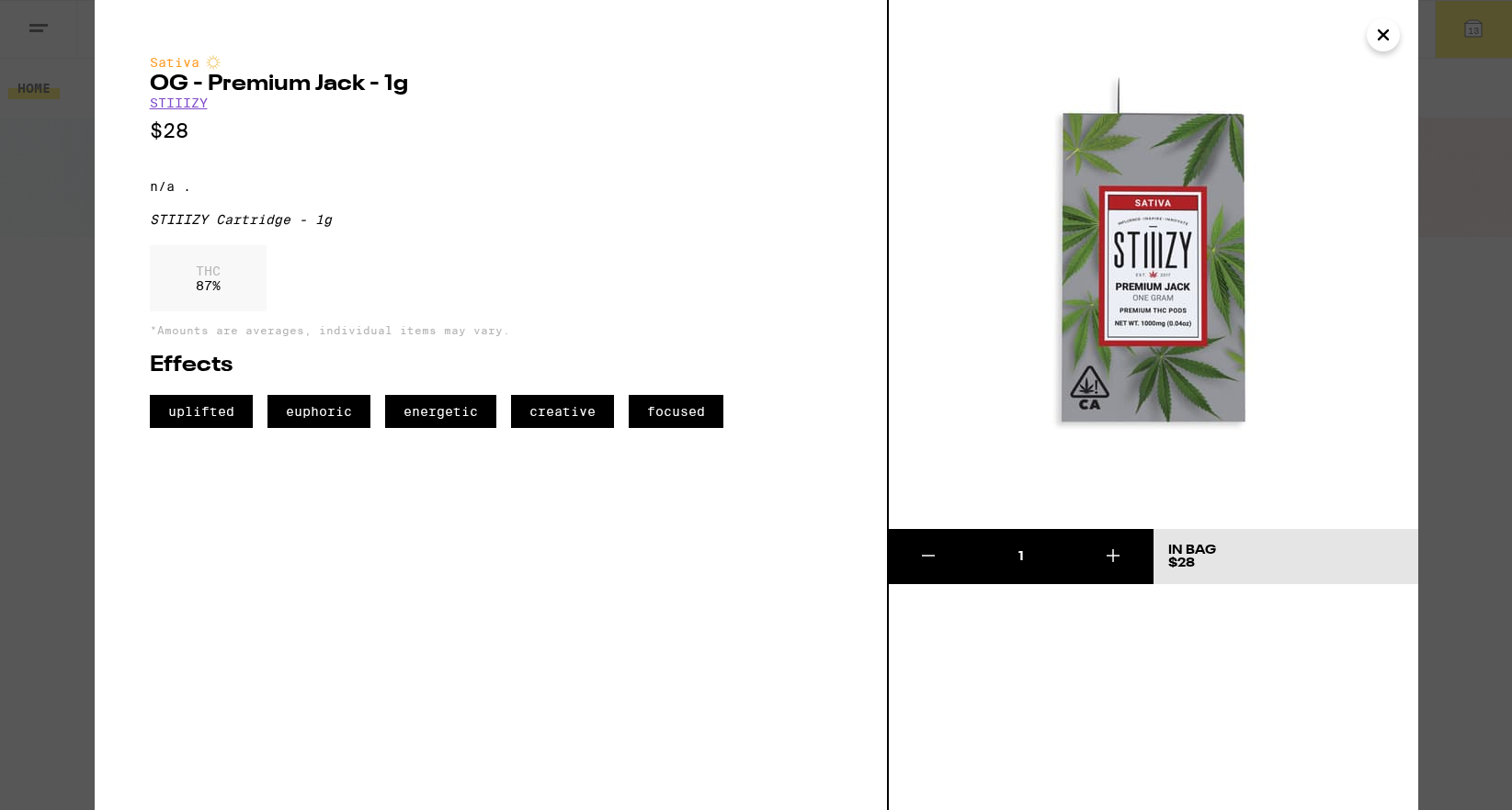
click at [1384, 45] on icon "Close" at bounding box center [1383, 35] width 22 height 28
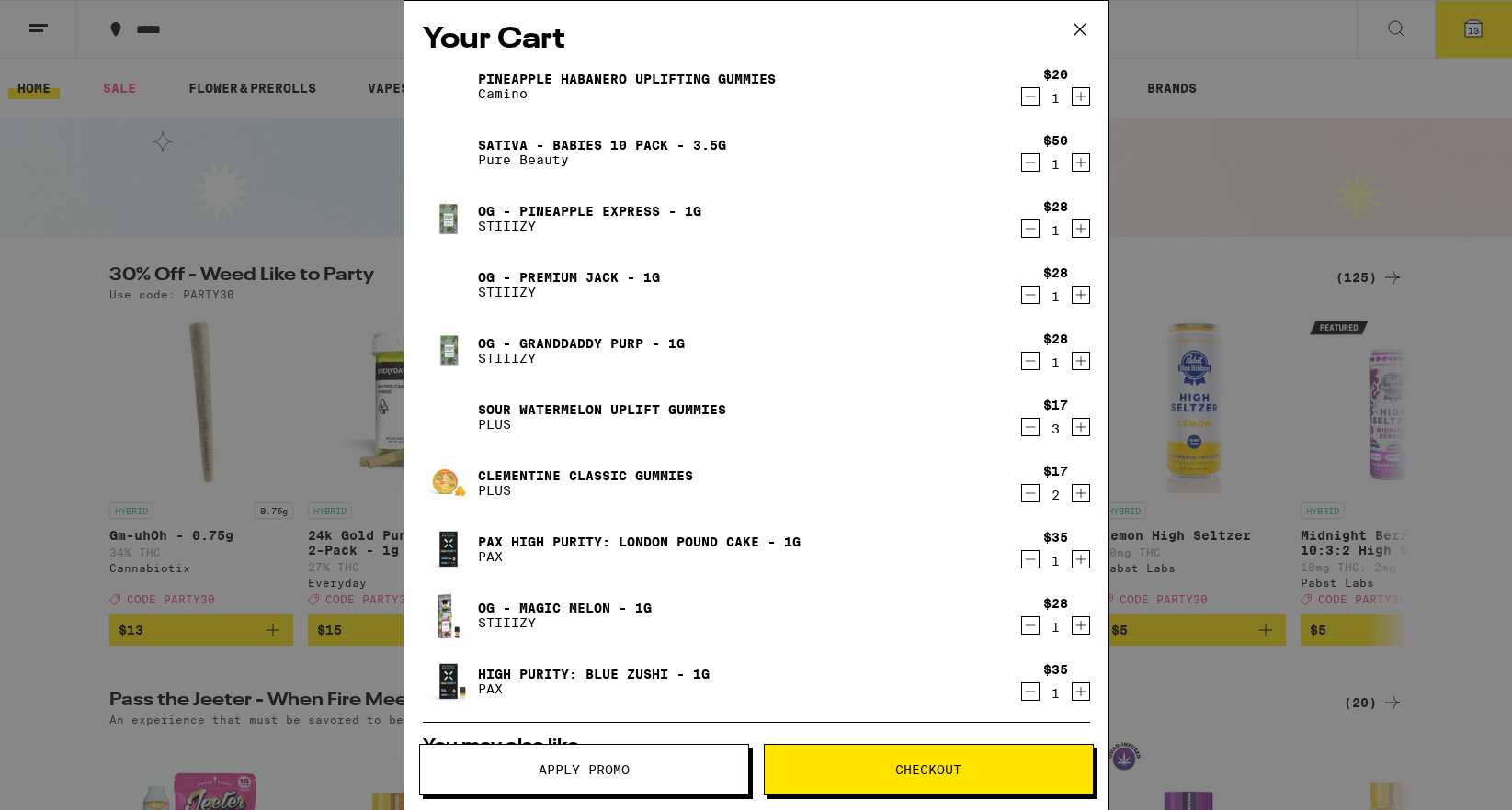
click at [575, 609] on link "OG - Magic Melon - 1g" at bounding box center [565, 607] width 174 height 15
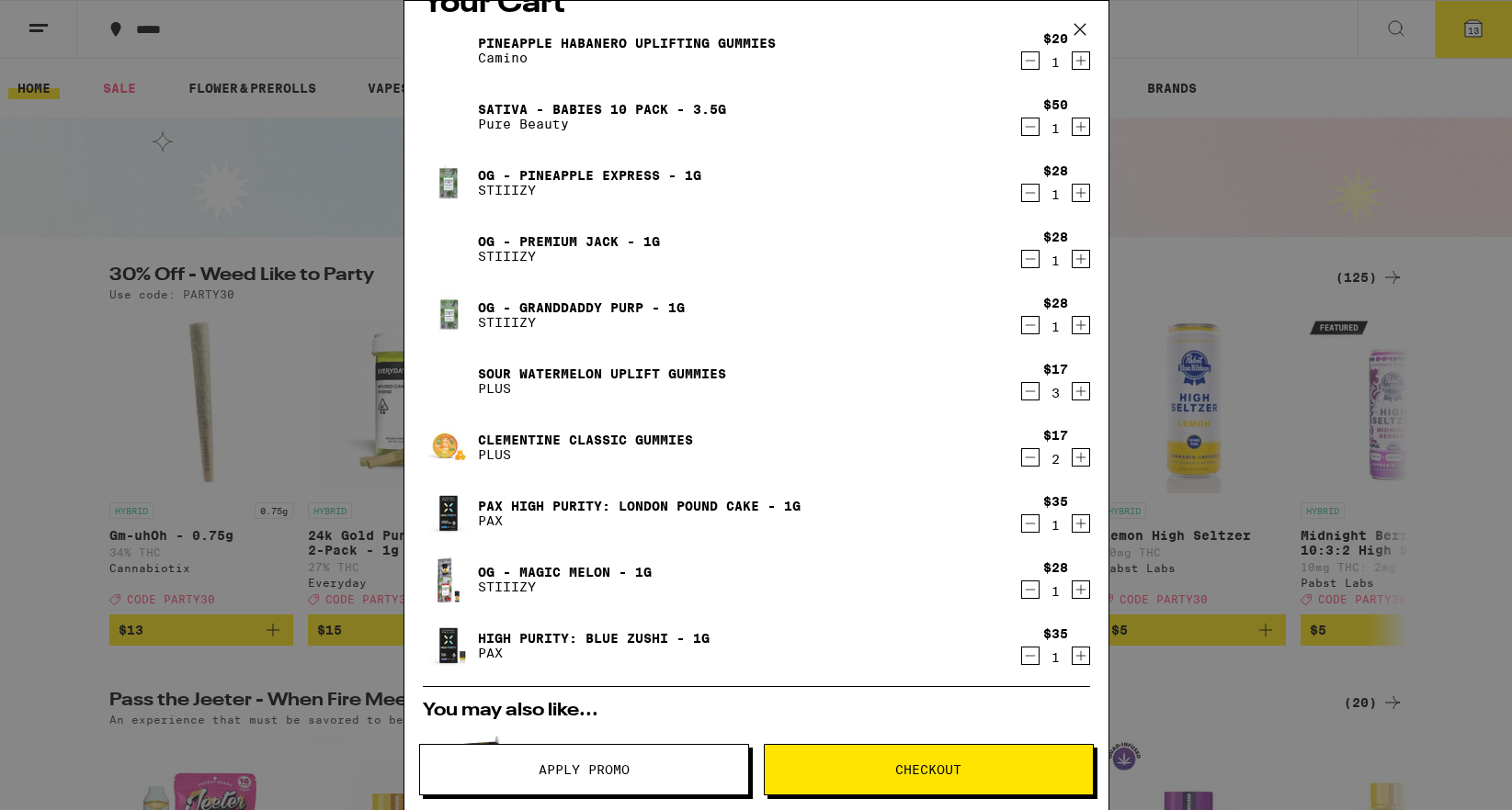
click at [1027, 658] on icon "Decrement" at bounding box center [1030, 656] width 17 height 22
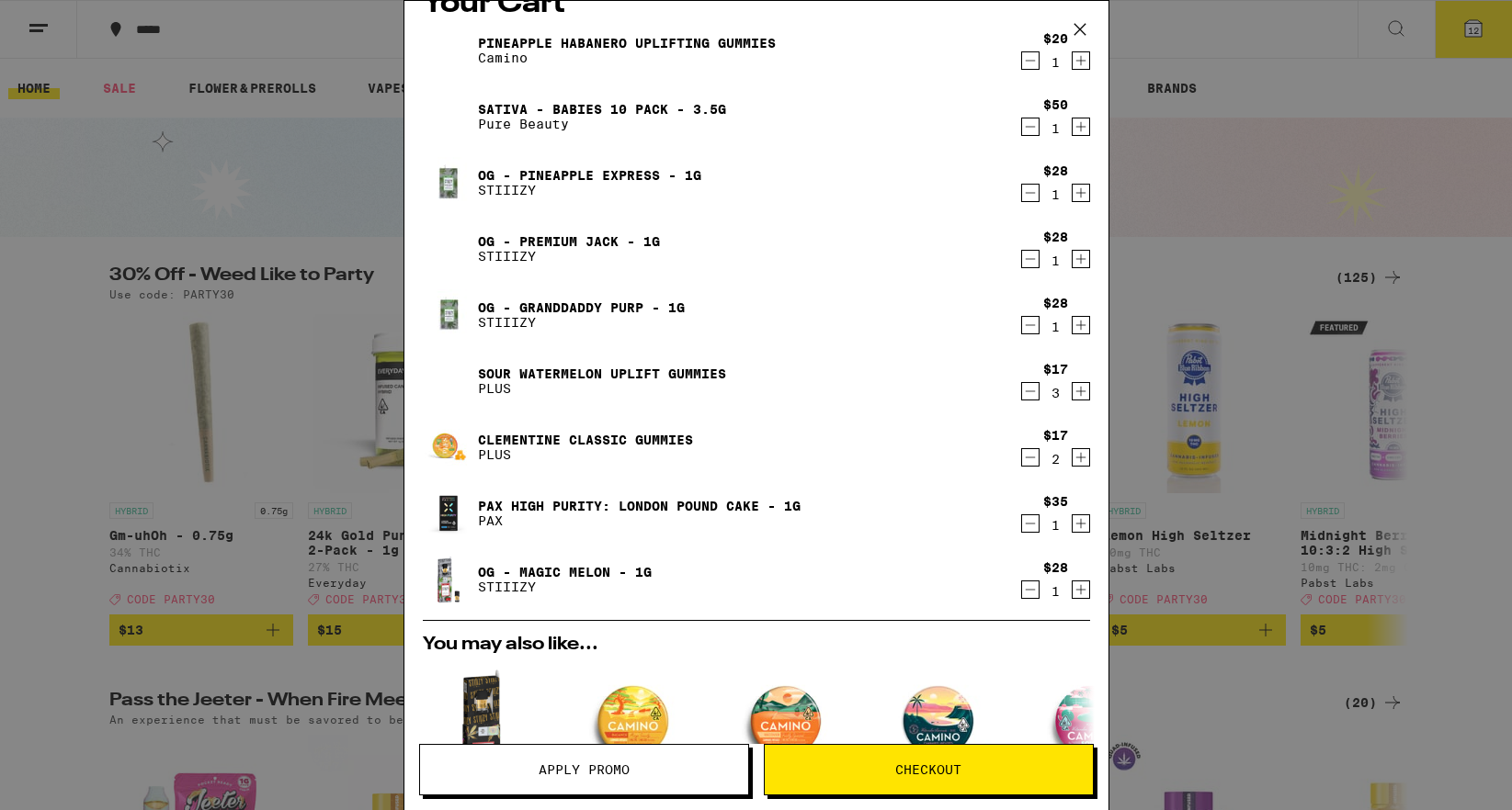
click at [1023, 529] on icon "Decrement" at bounding box center [1030, 523] width 17 height 22
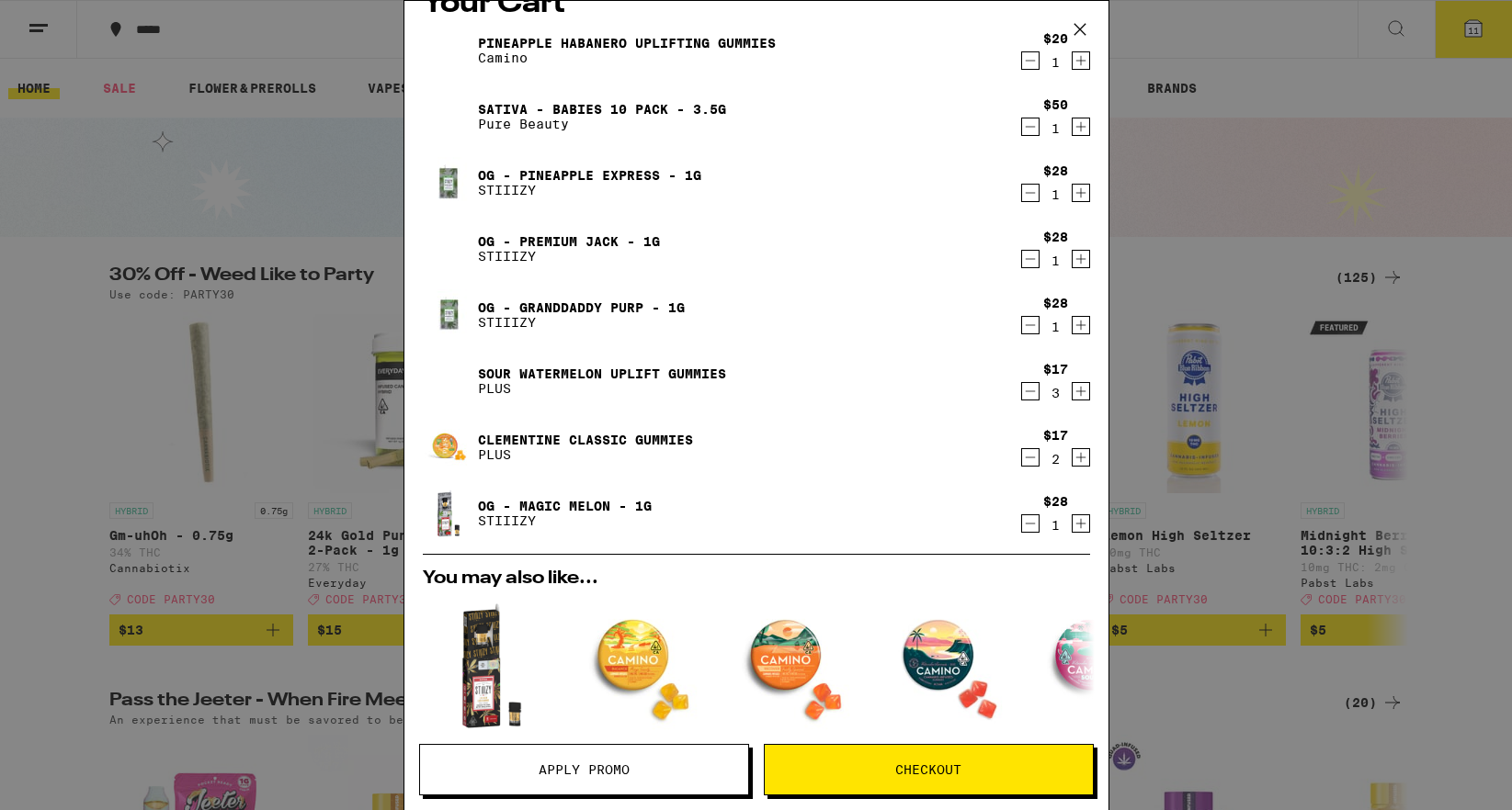
click at [1031, 60] on icon "Decrement" at bounding box center [1030, 61] width 17 height 22
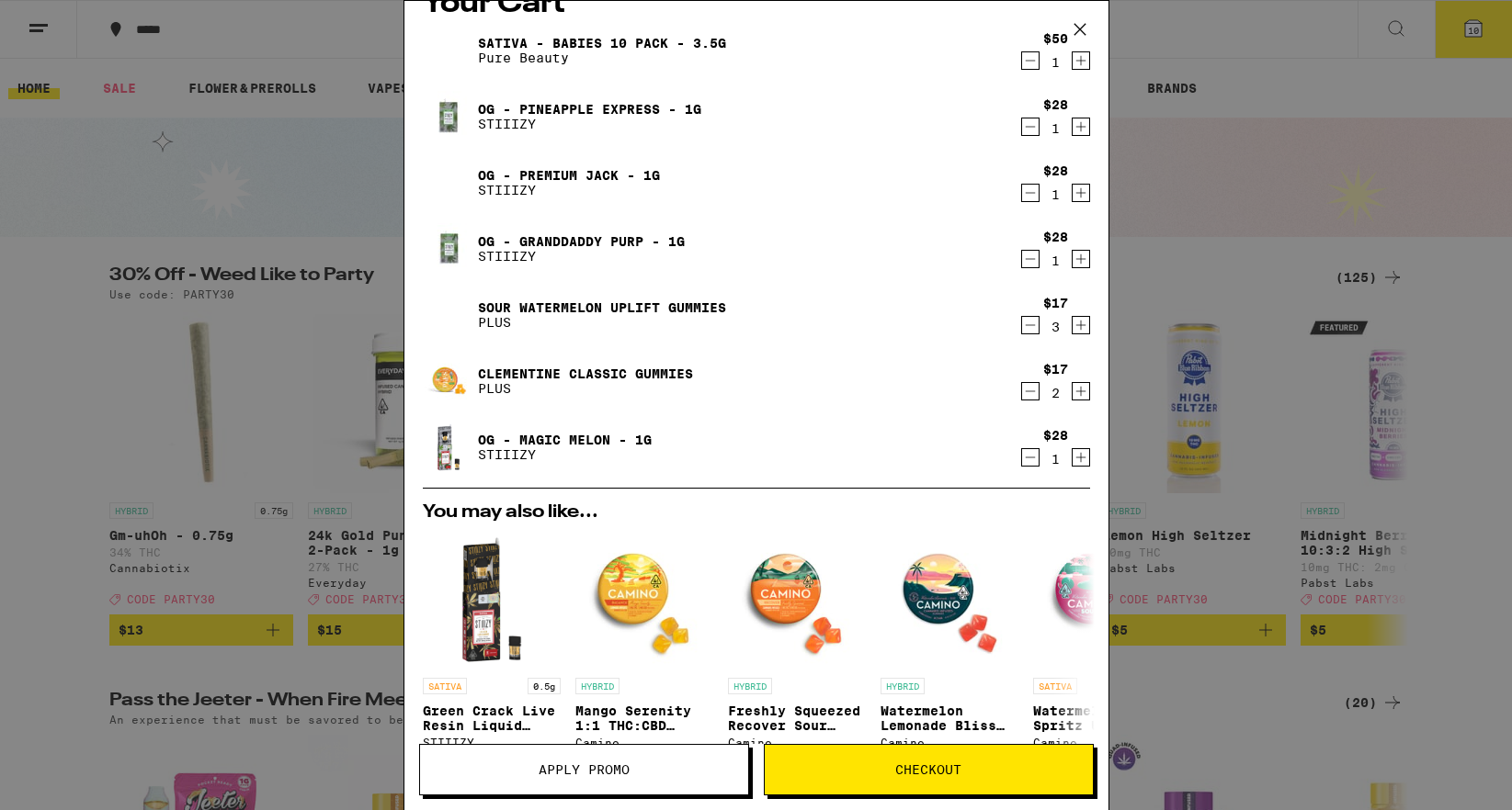
click at [1023, 328] on icon "Decrement" at bounding box center [1030, 325] width 17 height 22
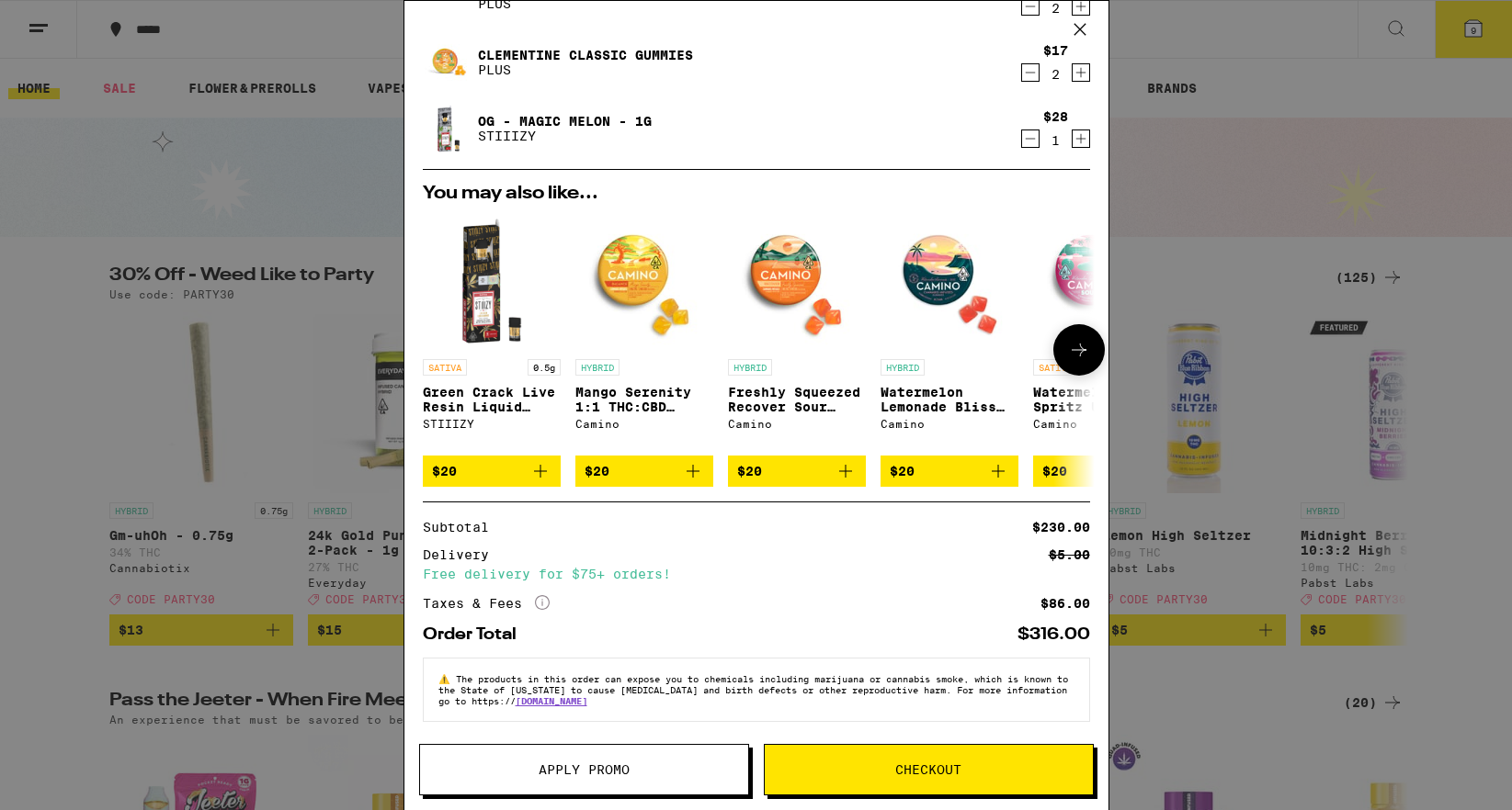
scroll to position [0, 0]
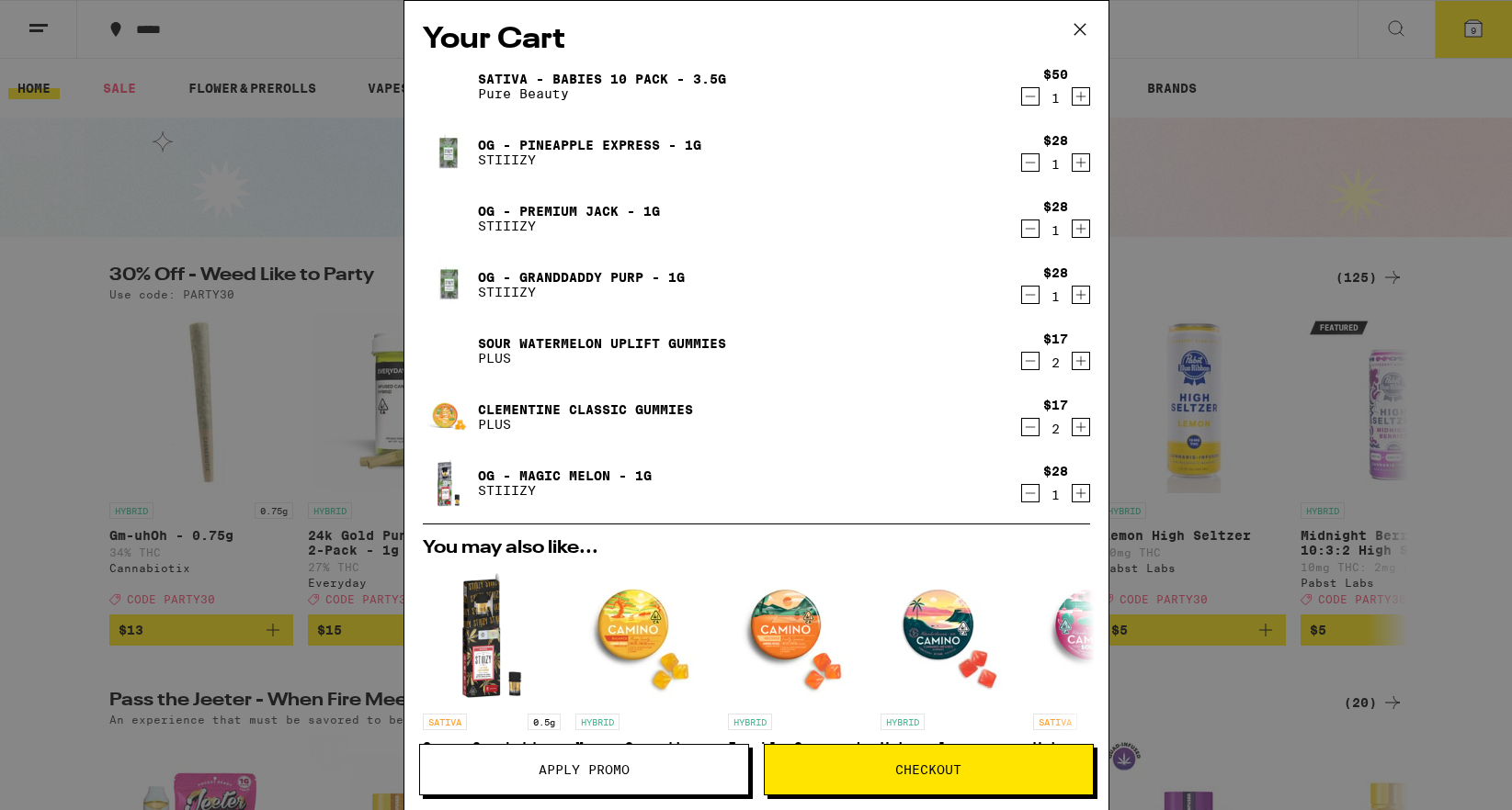
click at [1085, 370] on icon "Increment" at bounding box center [1080, 361] width 17 height 22
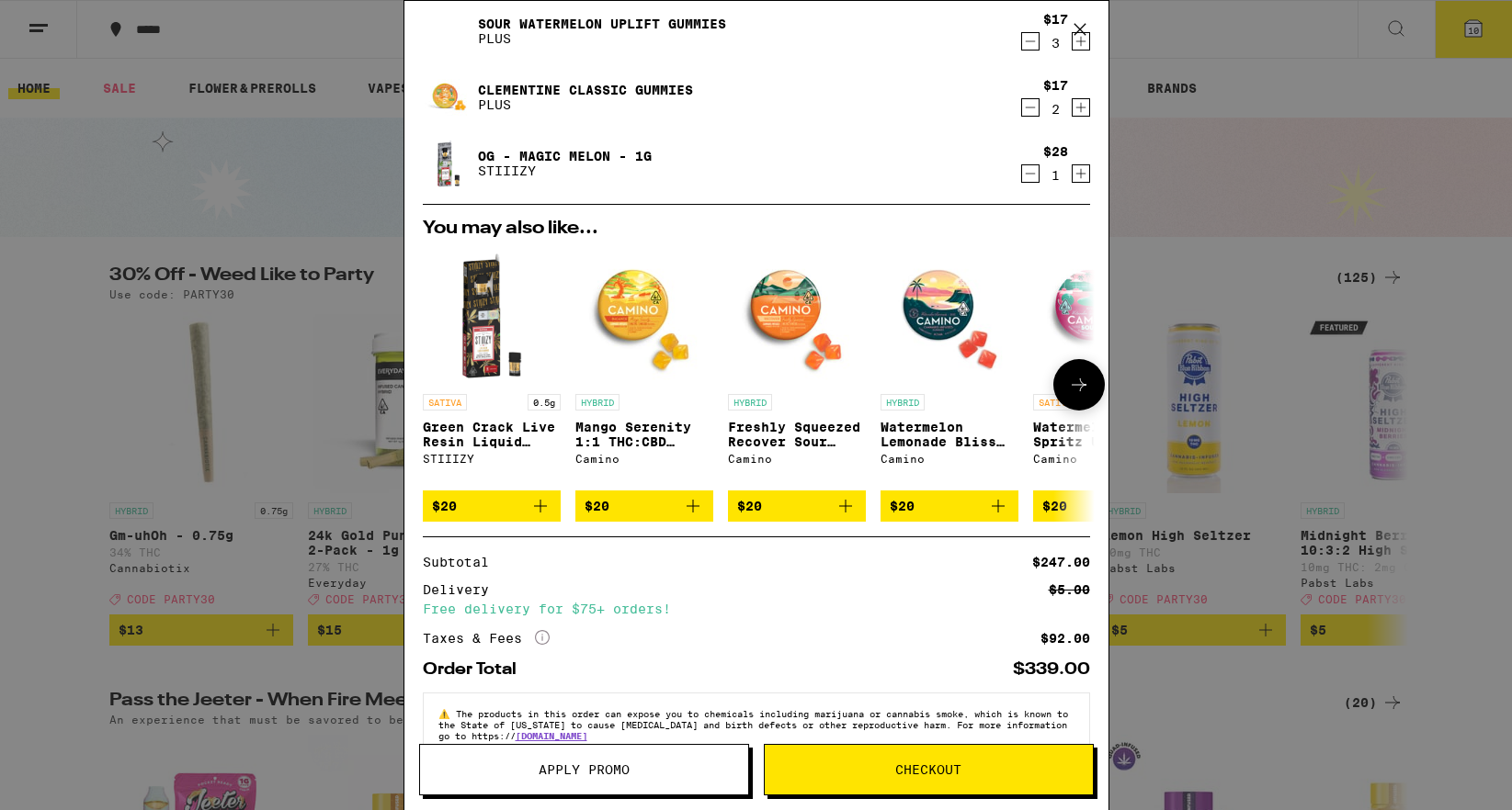
scroll to position [368, 0]
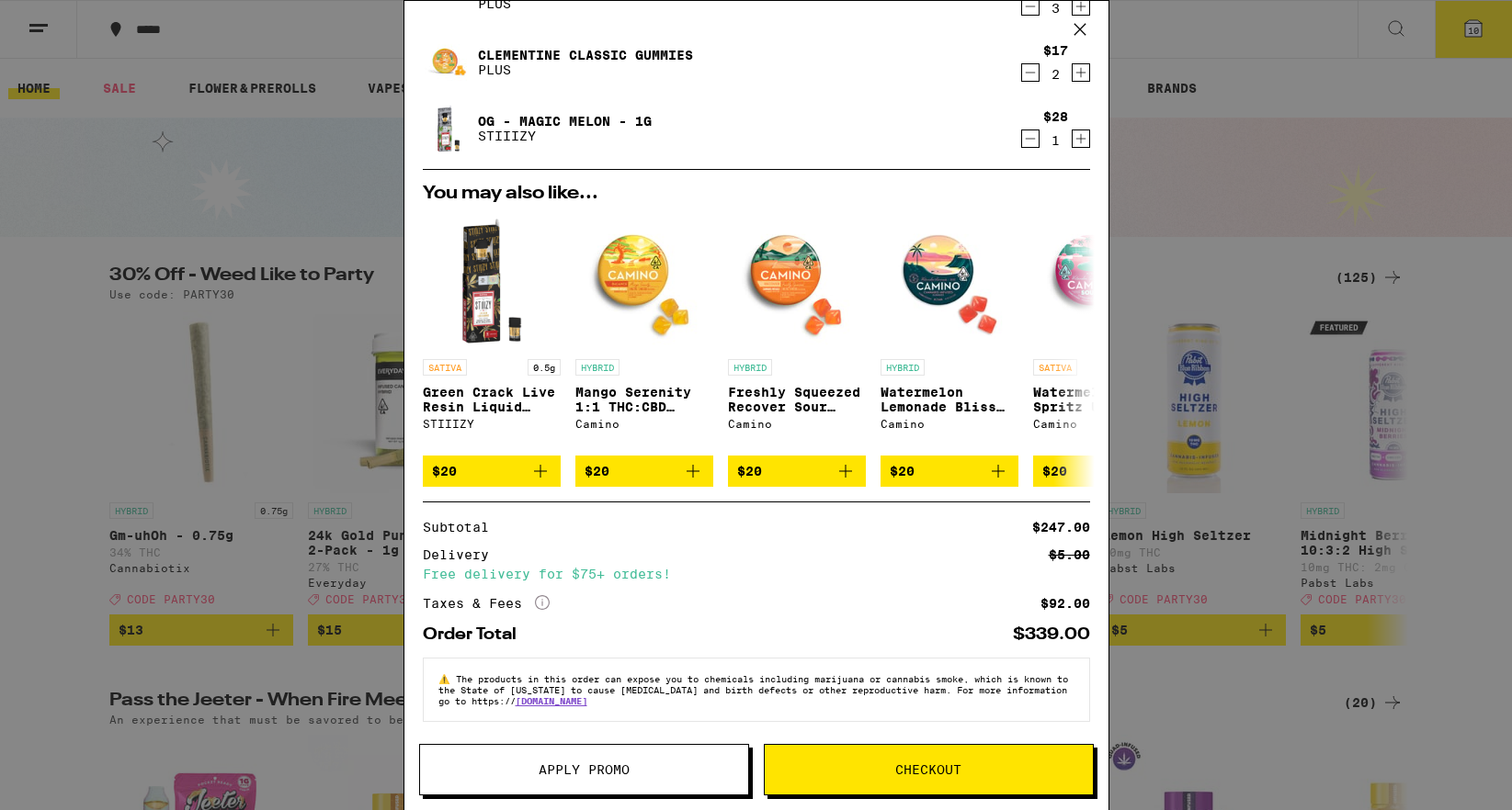
click at [696, 765] on span "Apply Promo" at bounding box center [584, 769] width 328 height 13
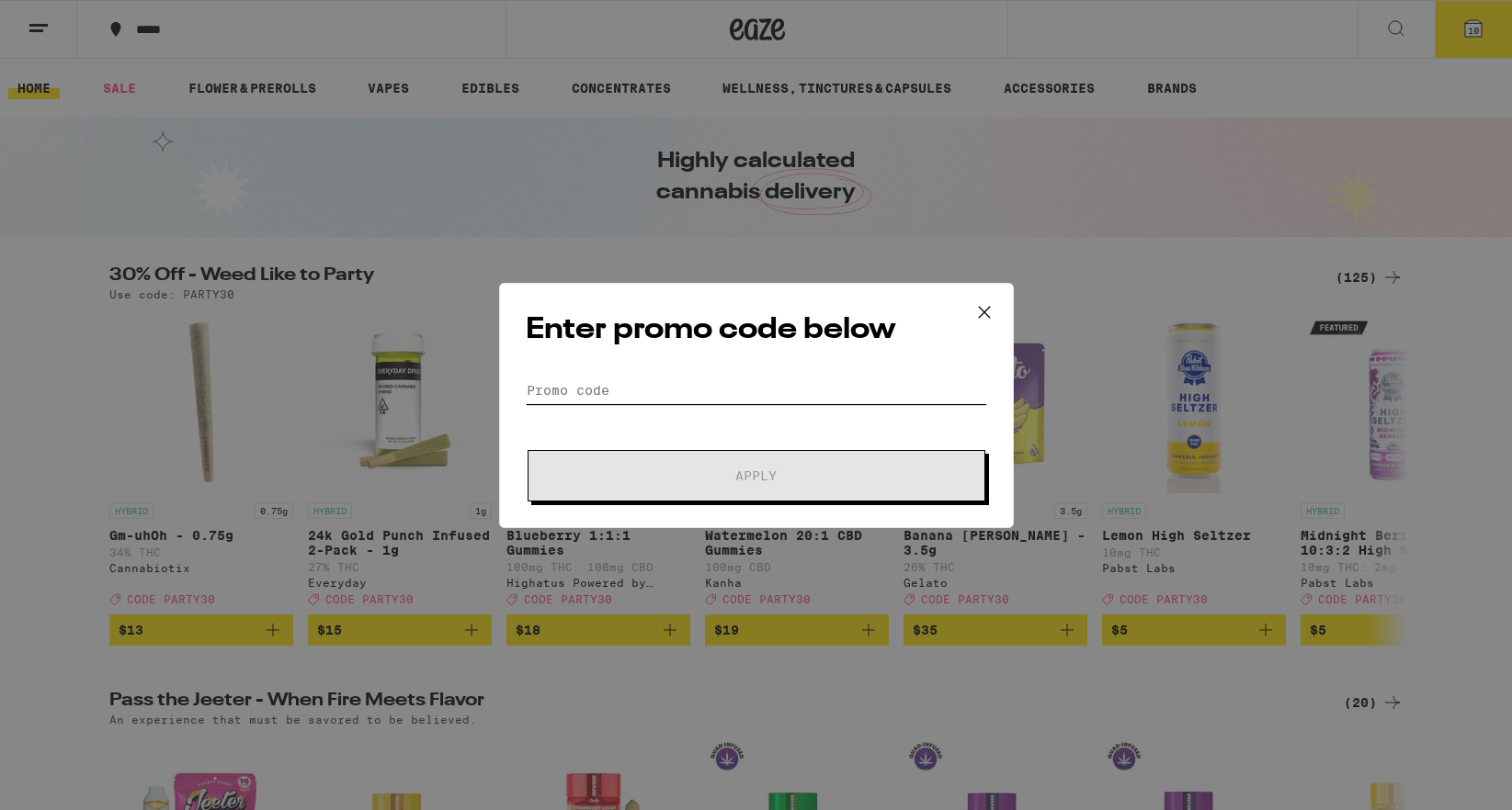
click at [694, 394] on input "Promo Code" at bounding box center [756, 391] width 462 height 28
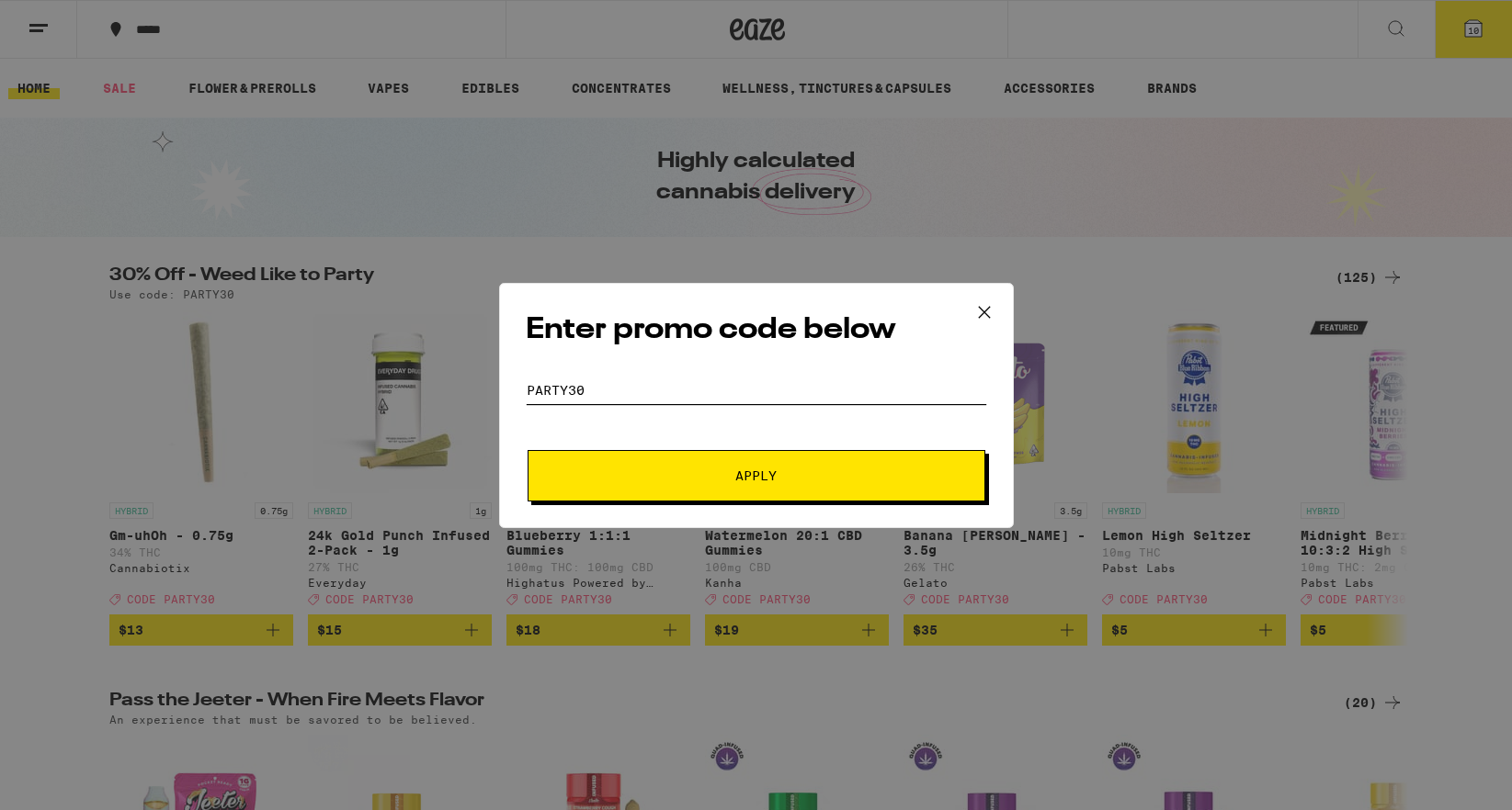
type input "PARTY30"
click at [678, 466] on button "Apply" at bounding box center [756, 475] width 458 height 51
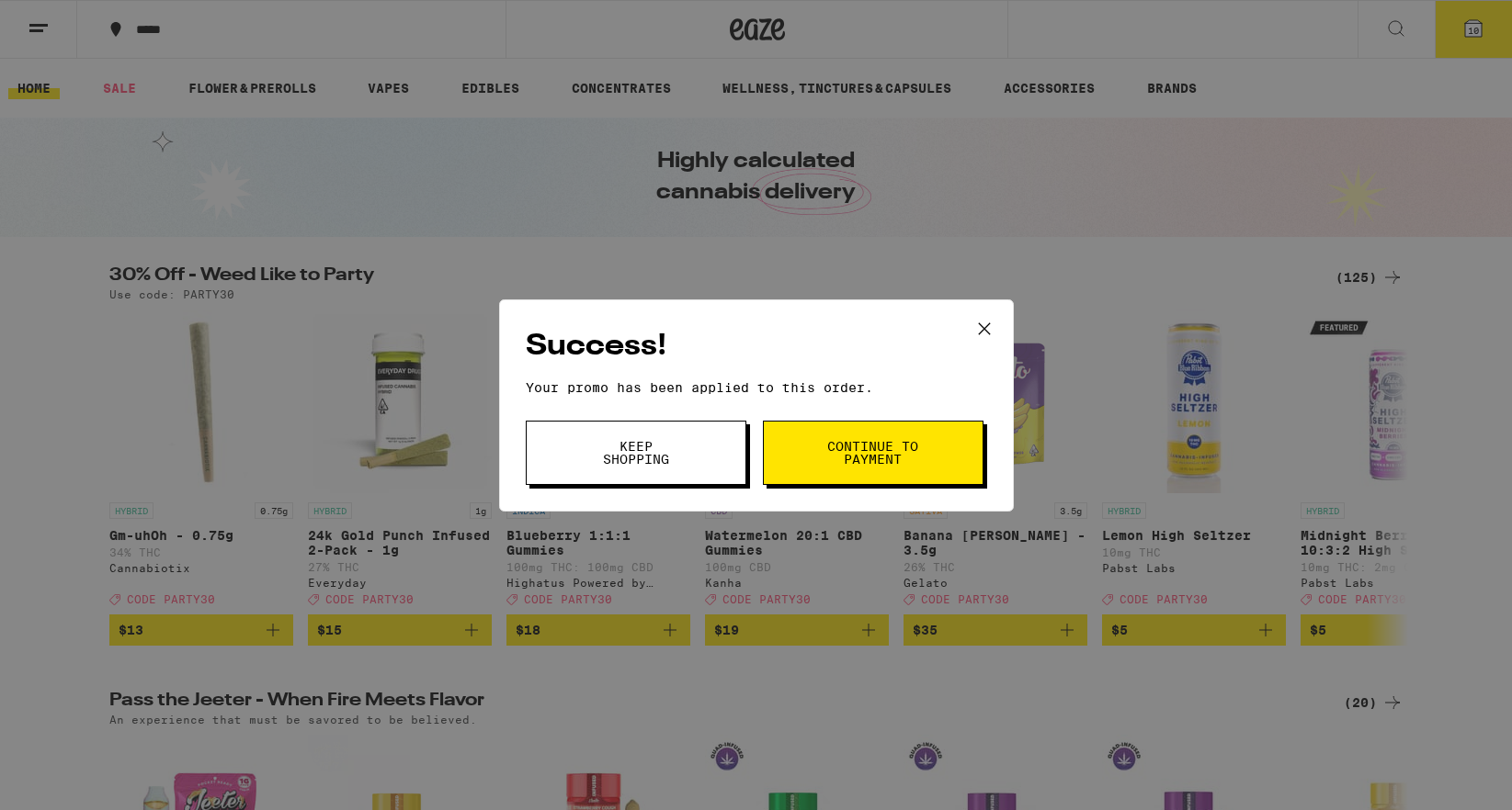
click at [865, 454] on span "Continue to payment" at bounding box center [873, 452] width 94 height 26
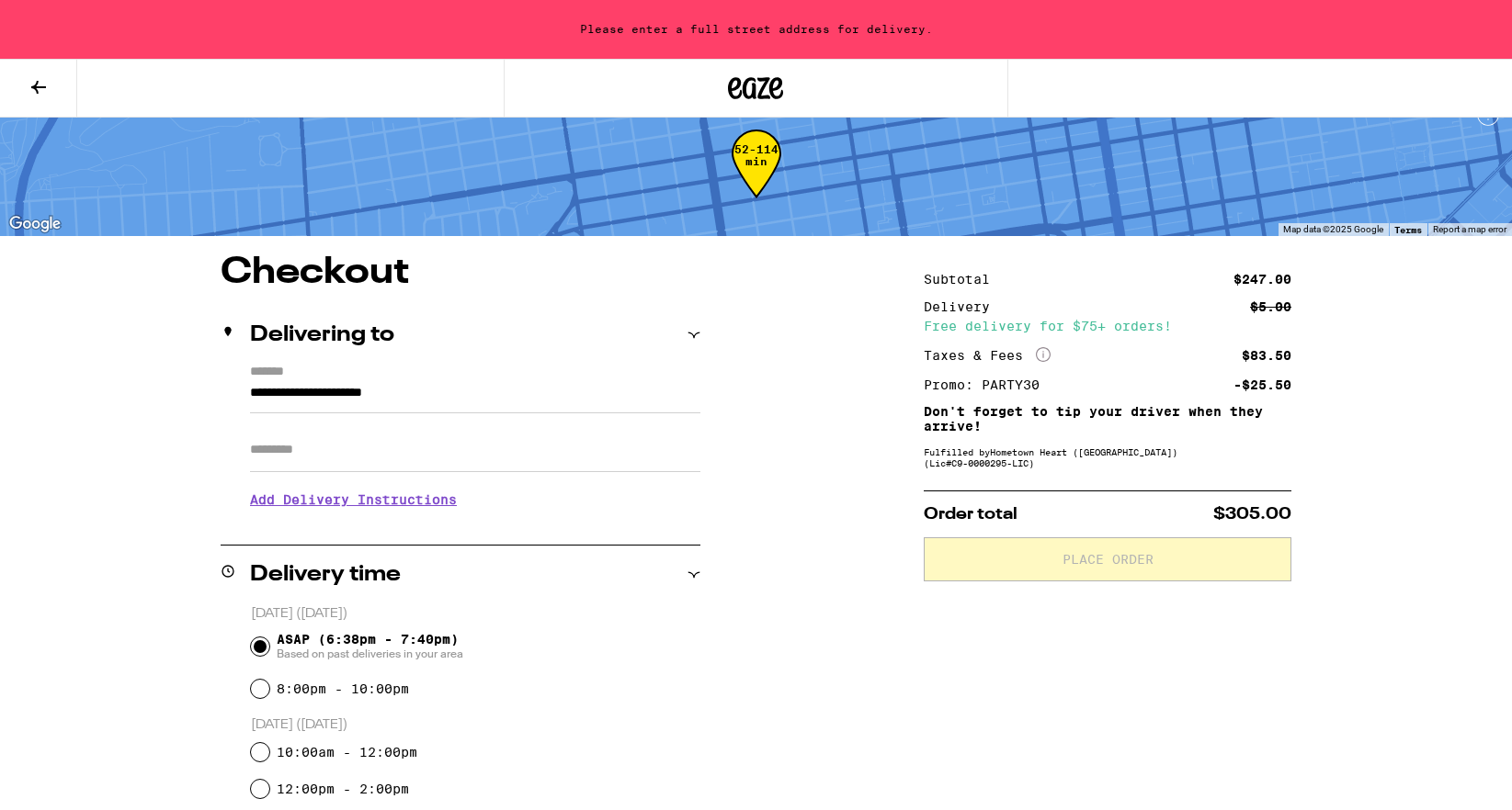
scroll to position [34, 0]
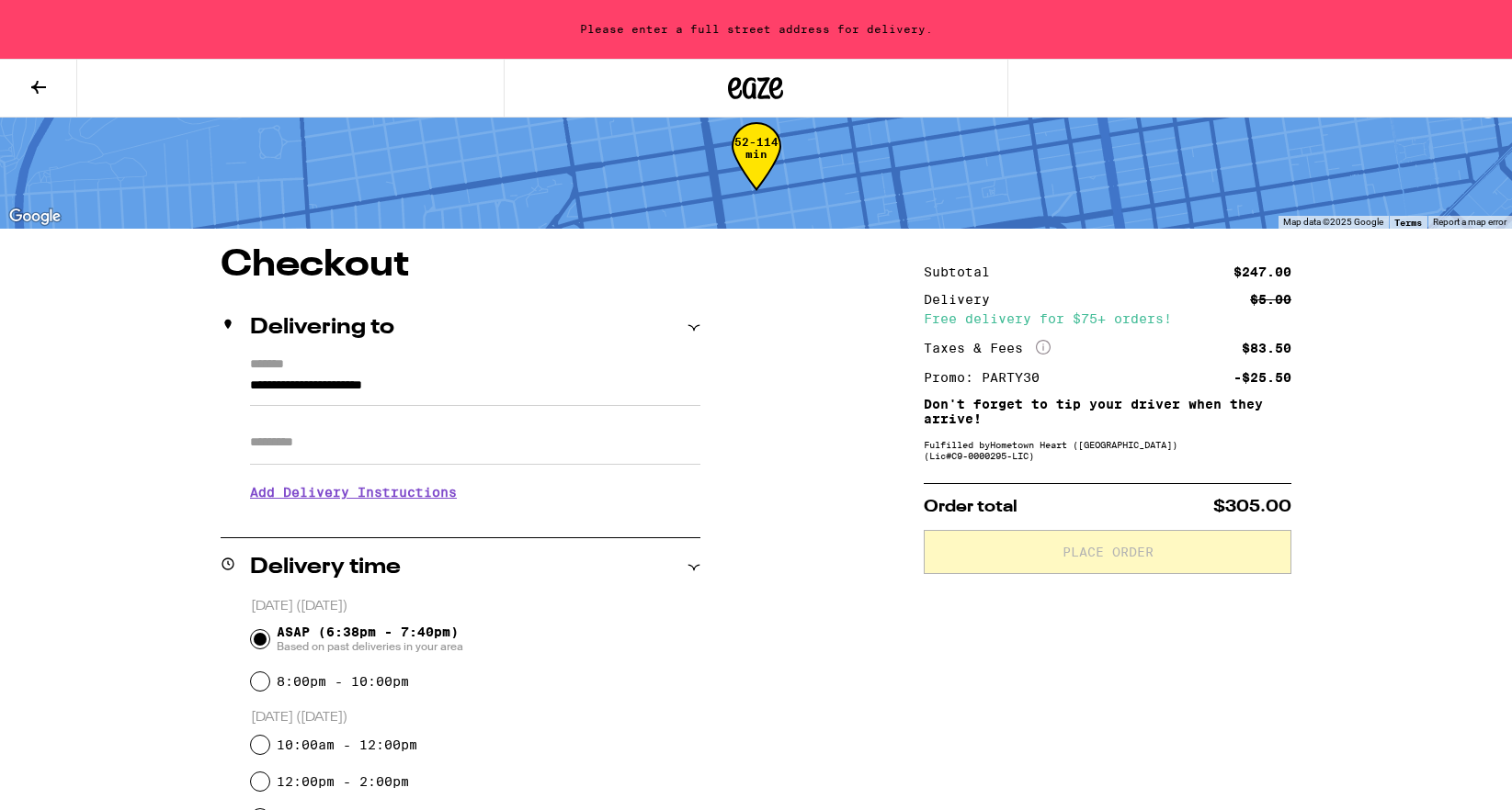
click at [1045, 349] on icon "More Info" at bounding box center [1042, 347] width 15 height 15
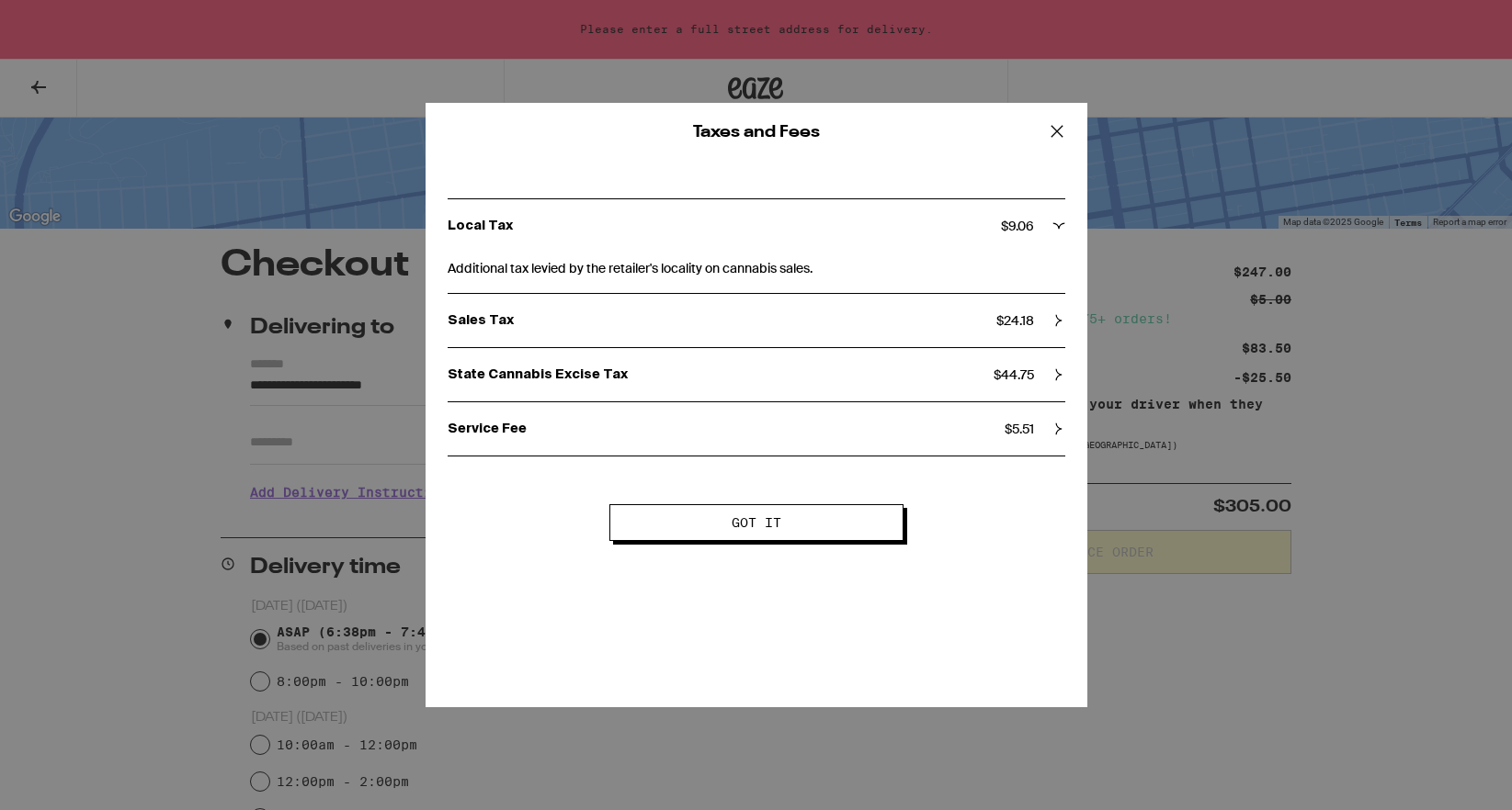
click at [1056, 141] on icon at bounding box center [1057, 132] width 28 height 28
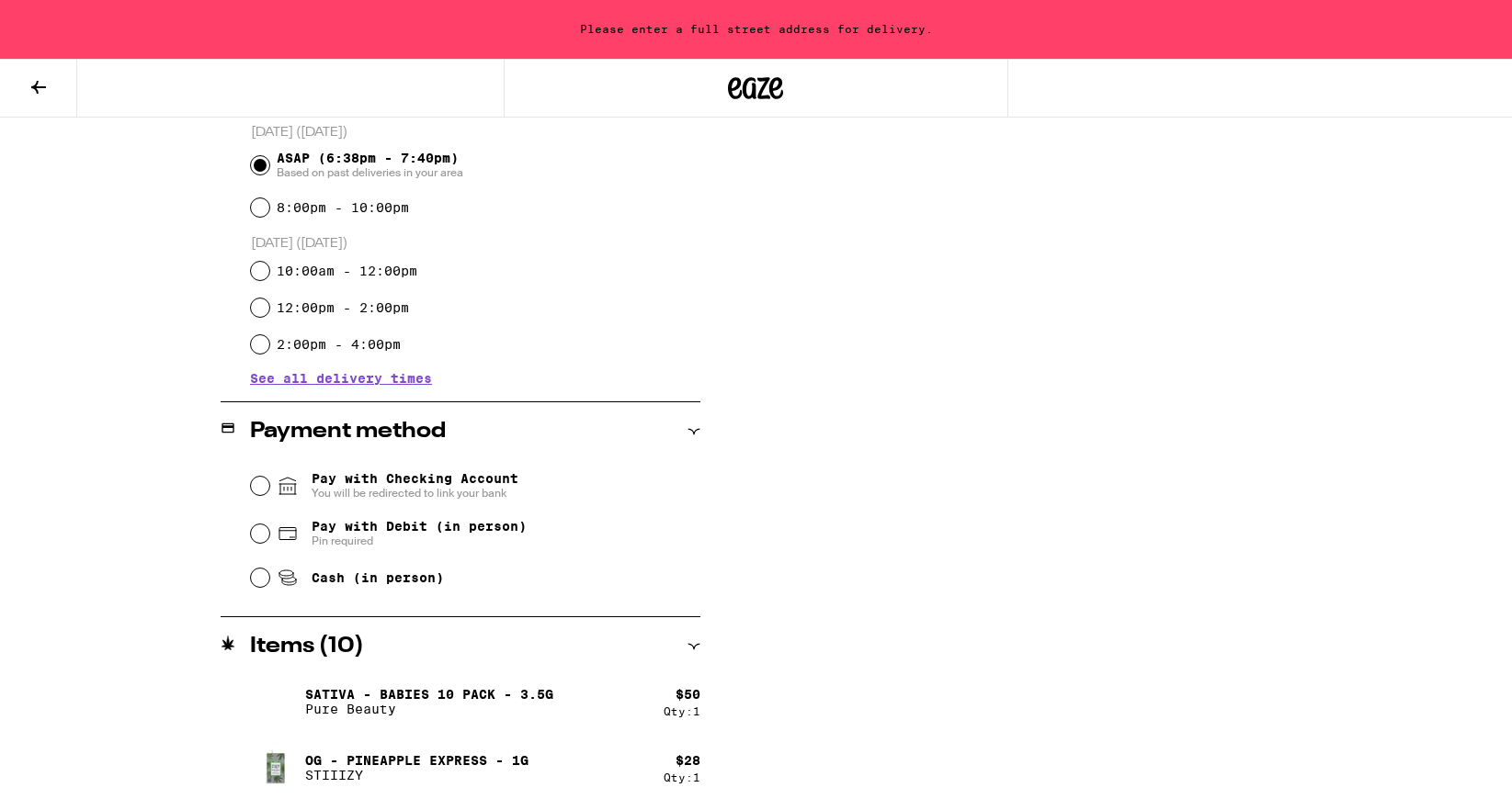
scroll to position [838, 0]
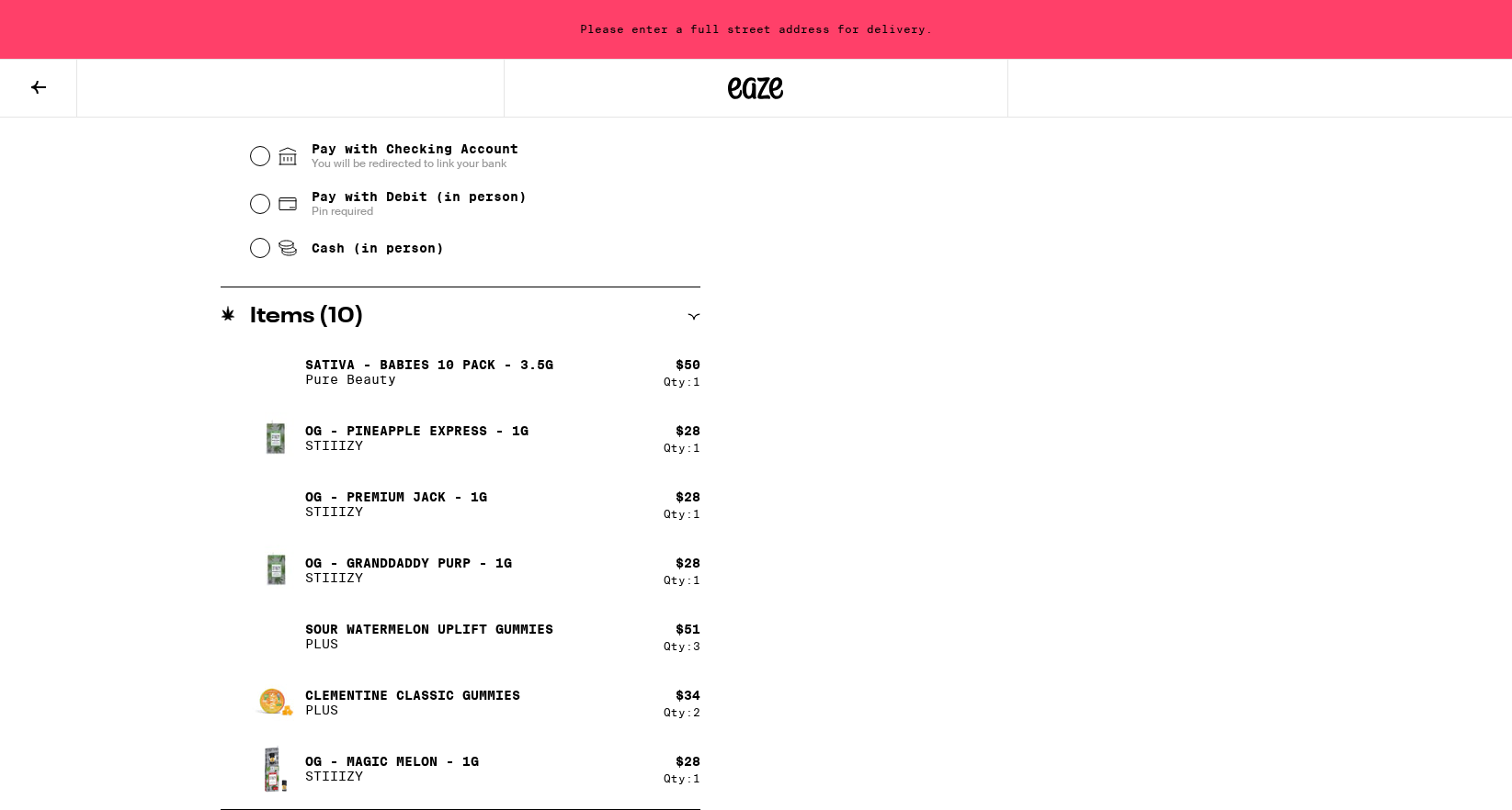
click at [935, 446] on div "Subtotal $247.00 Delivery $5.00 Free delivery for $75+ orders! Taxes & Fees Mor…" at bounding box center [1107, 127] width 368 height 1366
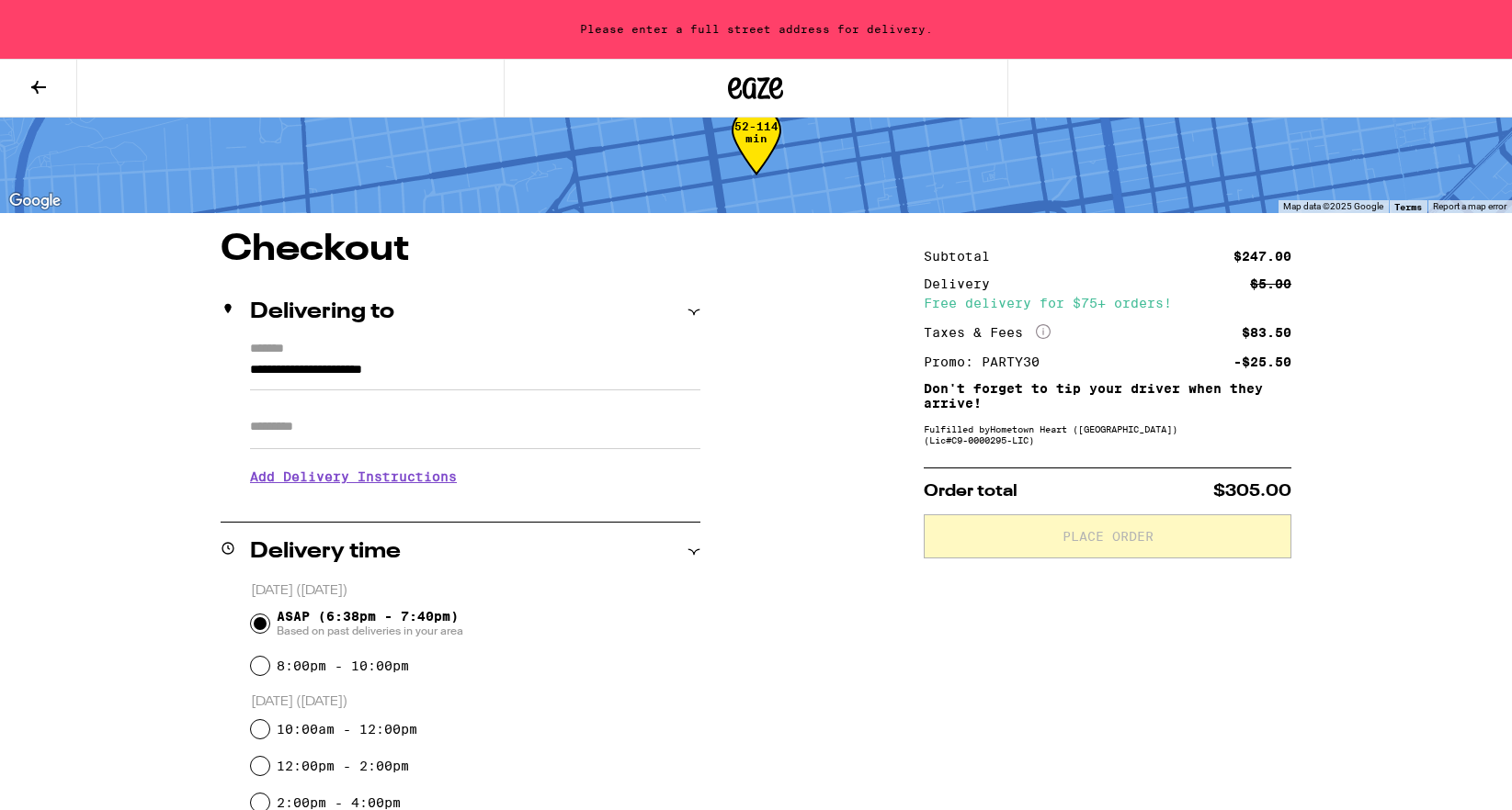
scroll to position [56, 0]
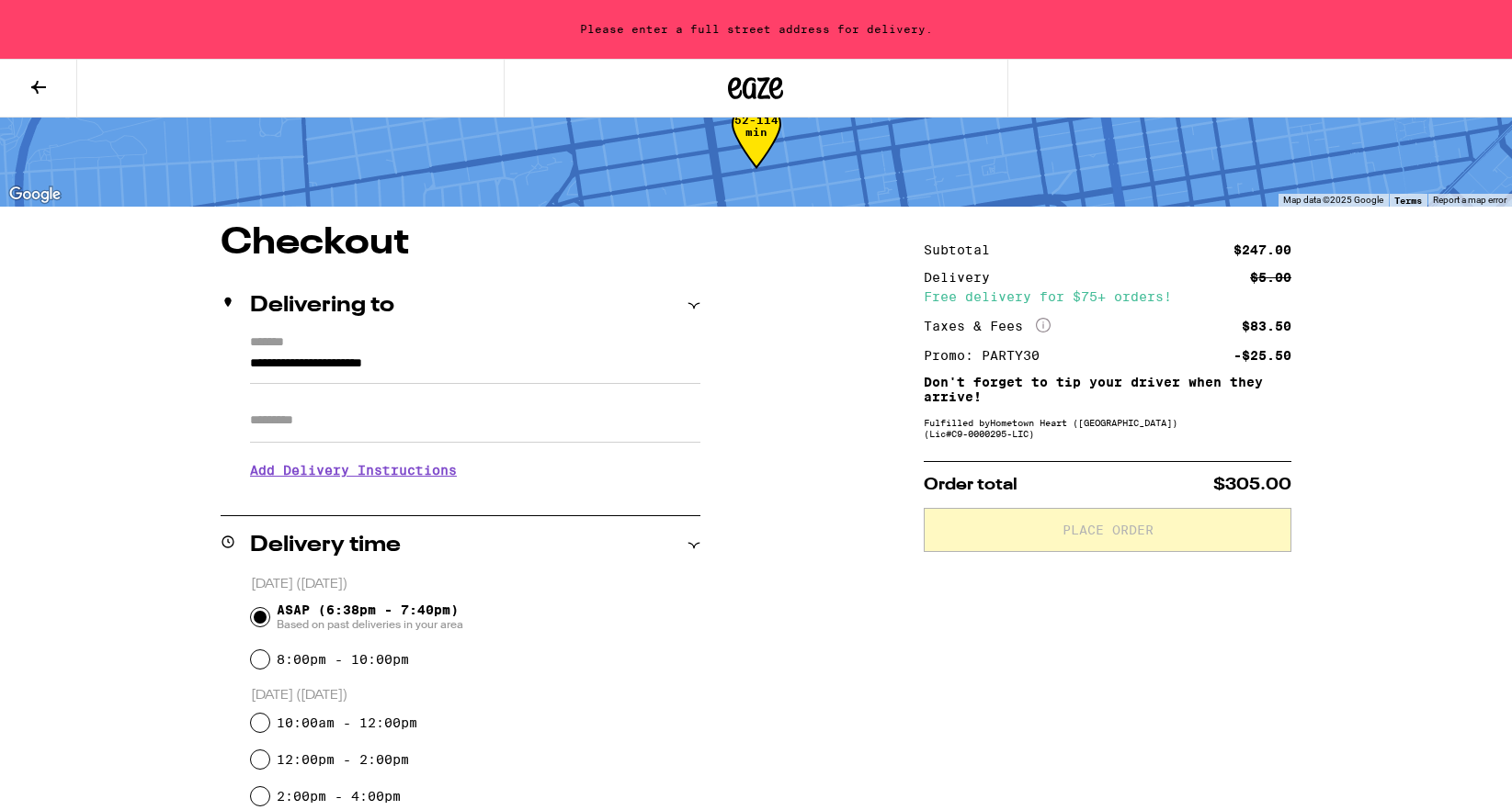
click at [468, 370] on input "**********" at bounding box center [475, 368] width 451 height 31
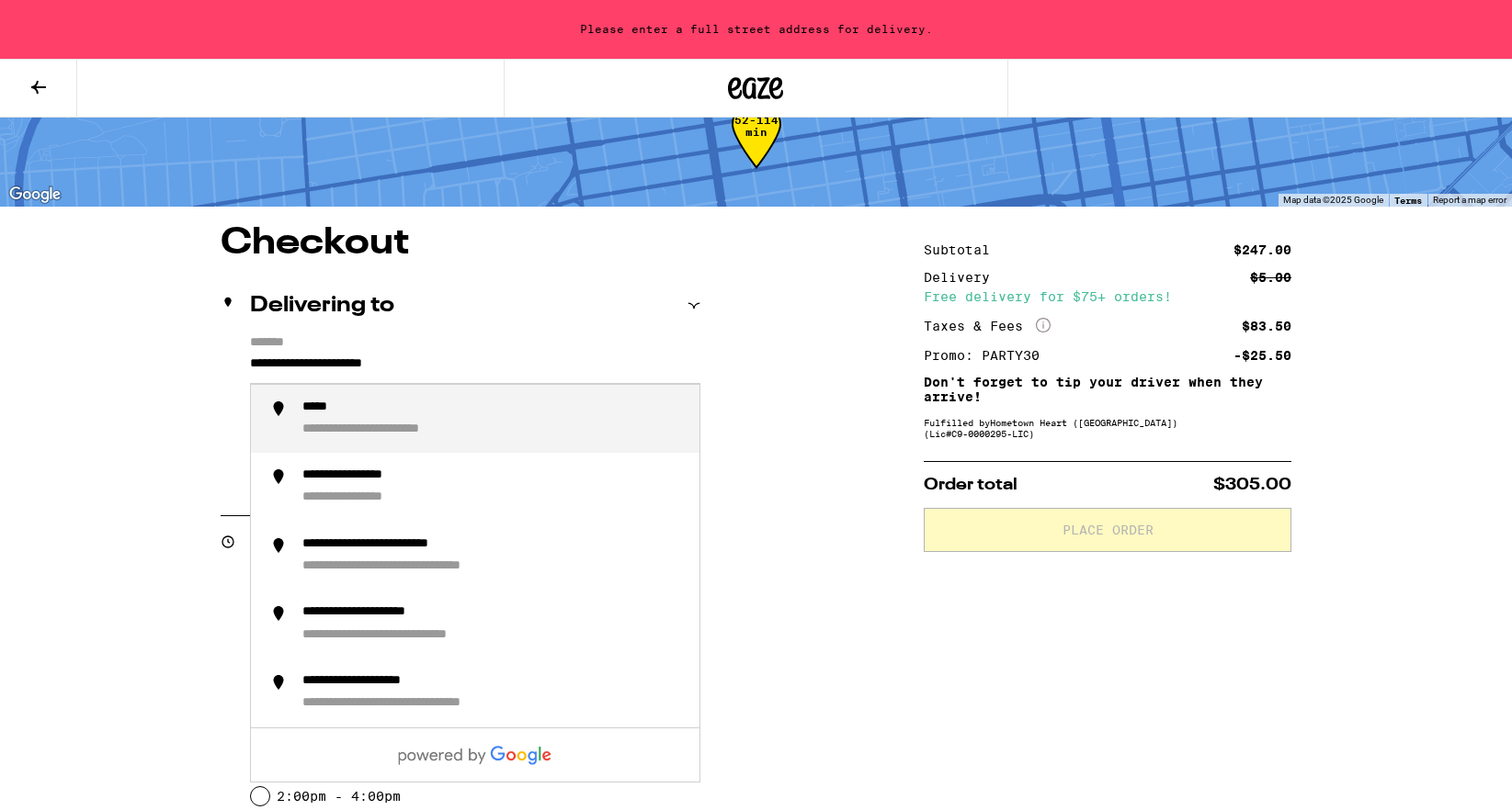
click at [436, 360] on input "**********" at bounding box center [475, 368] width 451 height 31
click at [482, 428] on div "**********" at bounding box center [494, 419] width 383 height 40
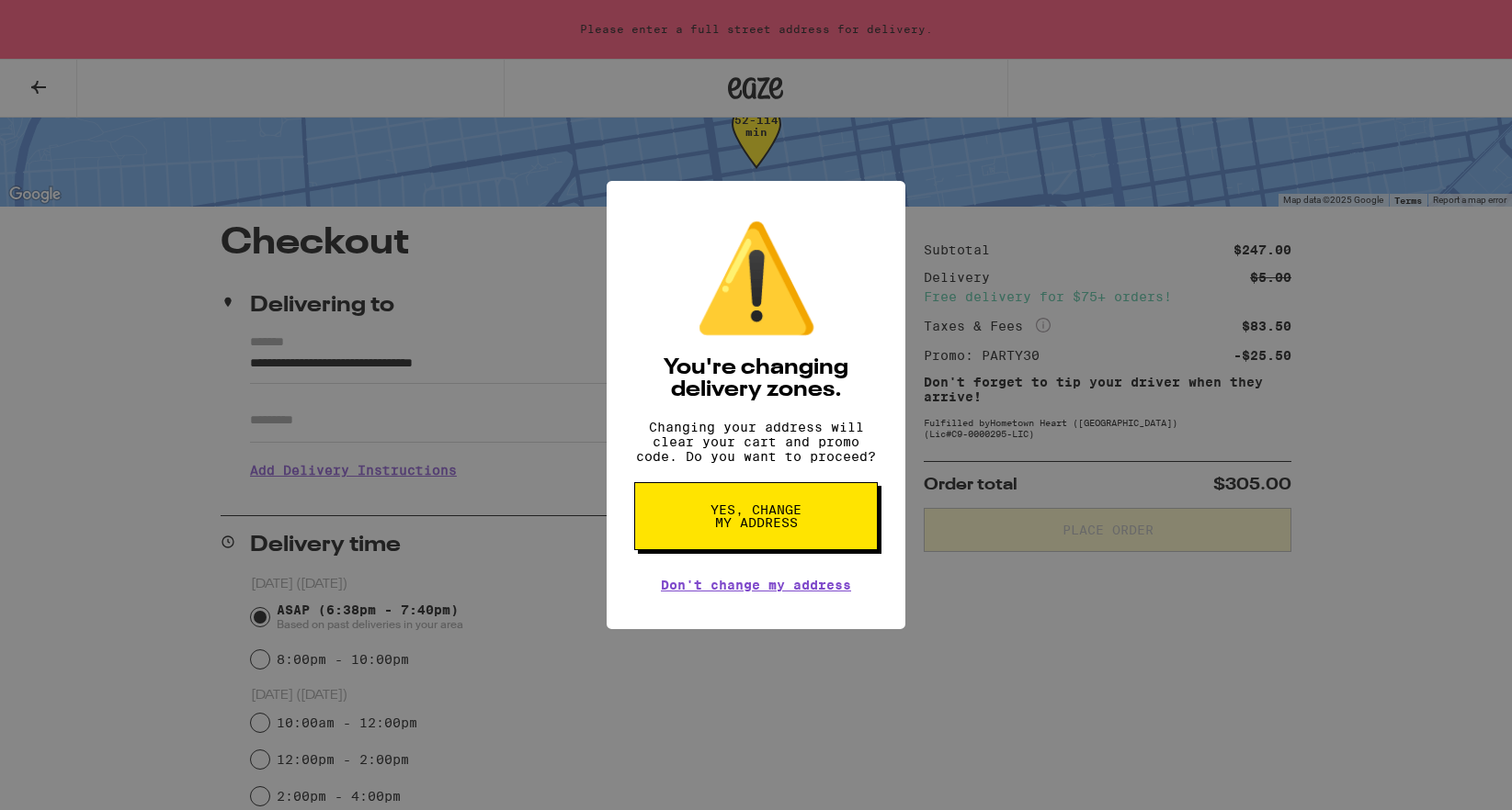
click at [792, 520] on span "Yes, change my address" at bounding box center [756, 516] width 95 height 26
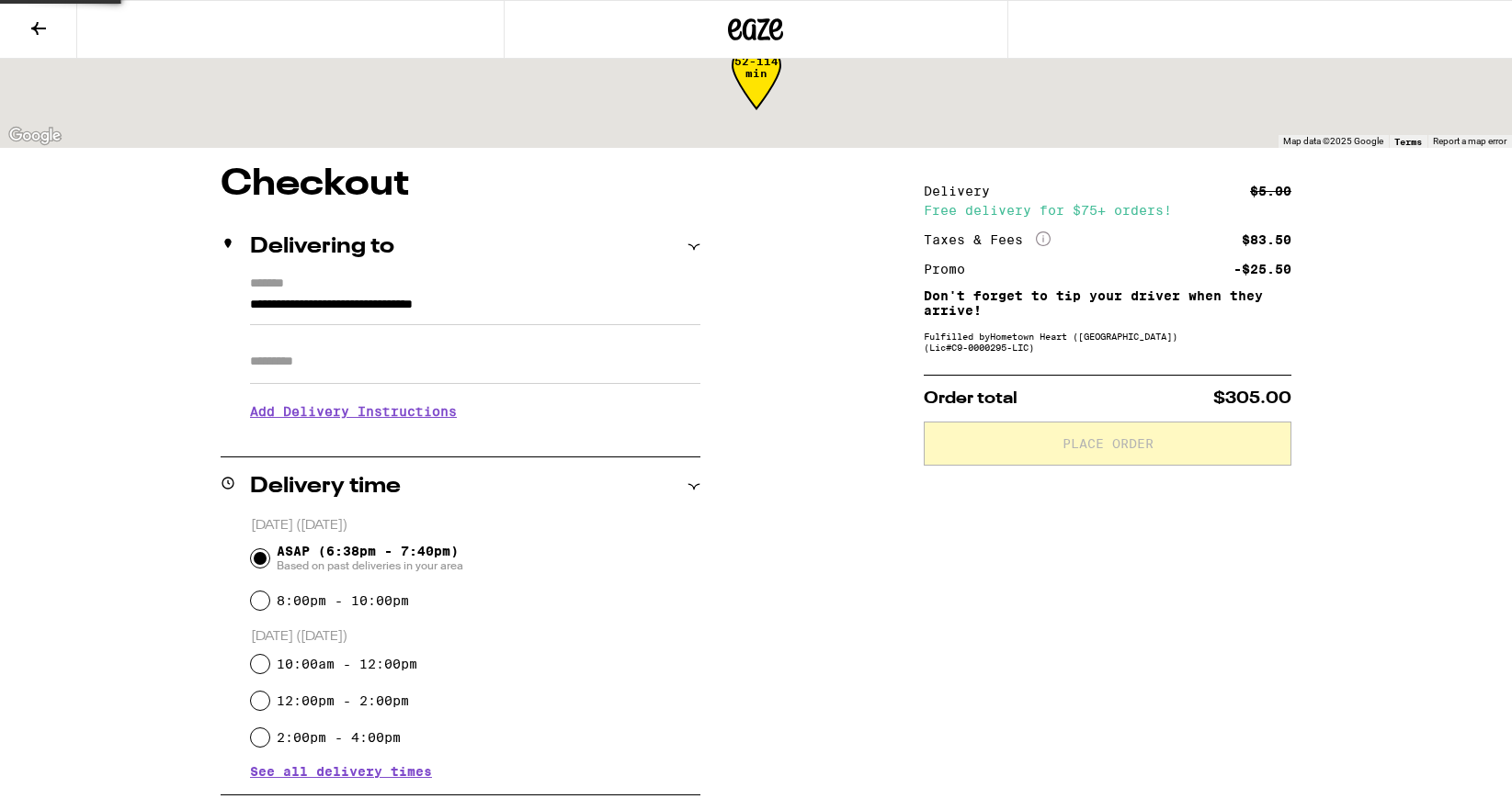
type input "**********"
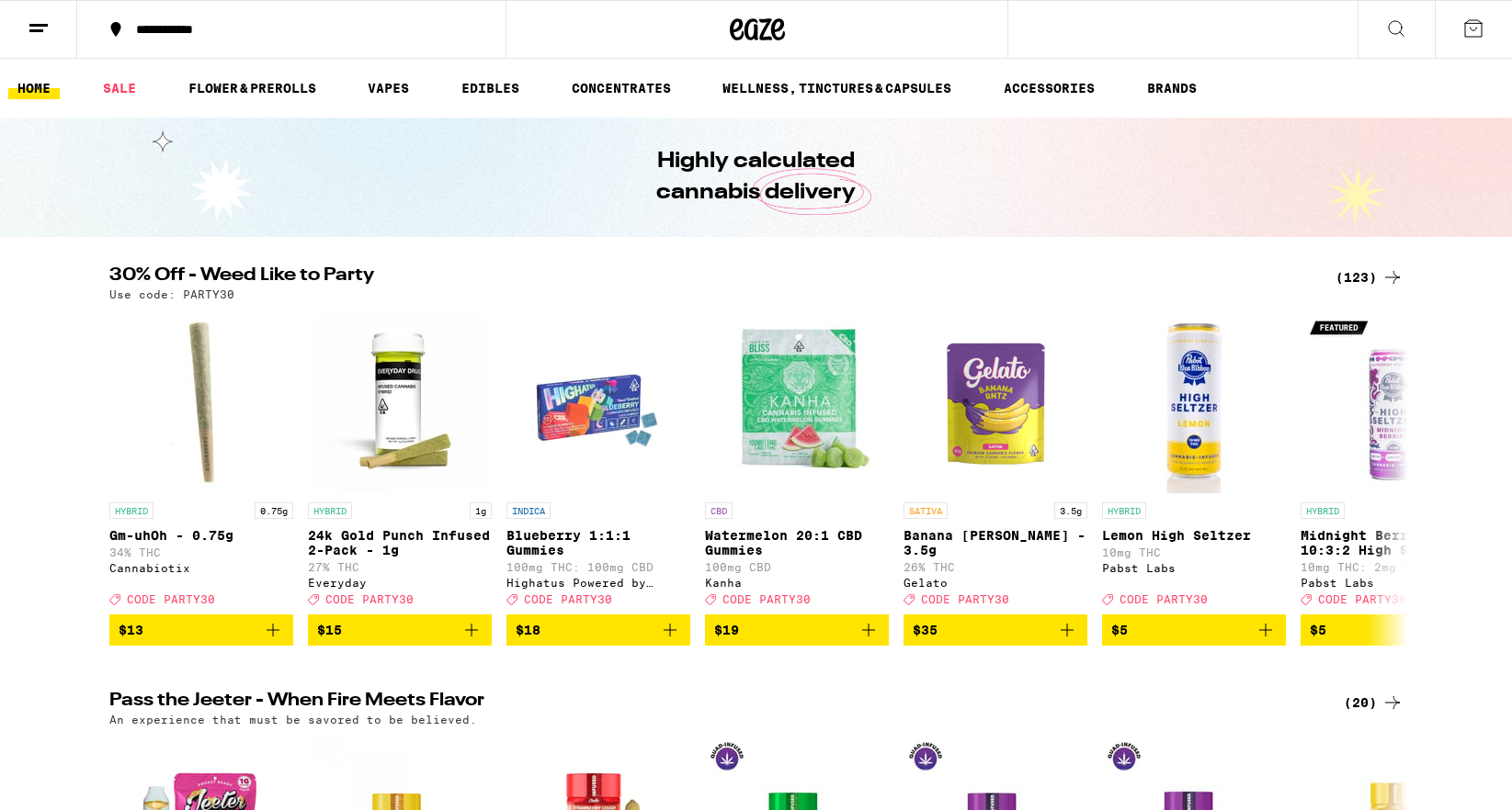
click at [1367, 284] on div "(123)" at bounding box center [1369, 278] width 68 height 22
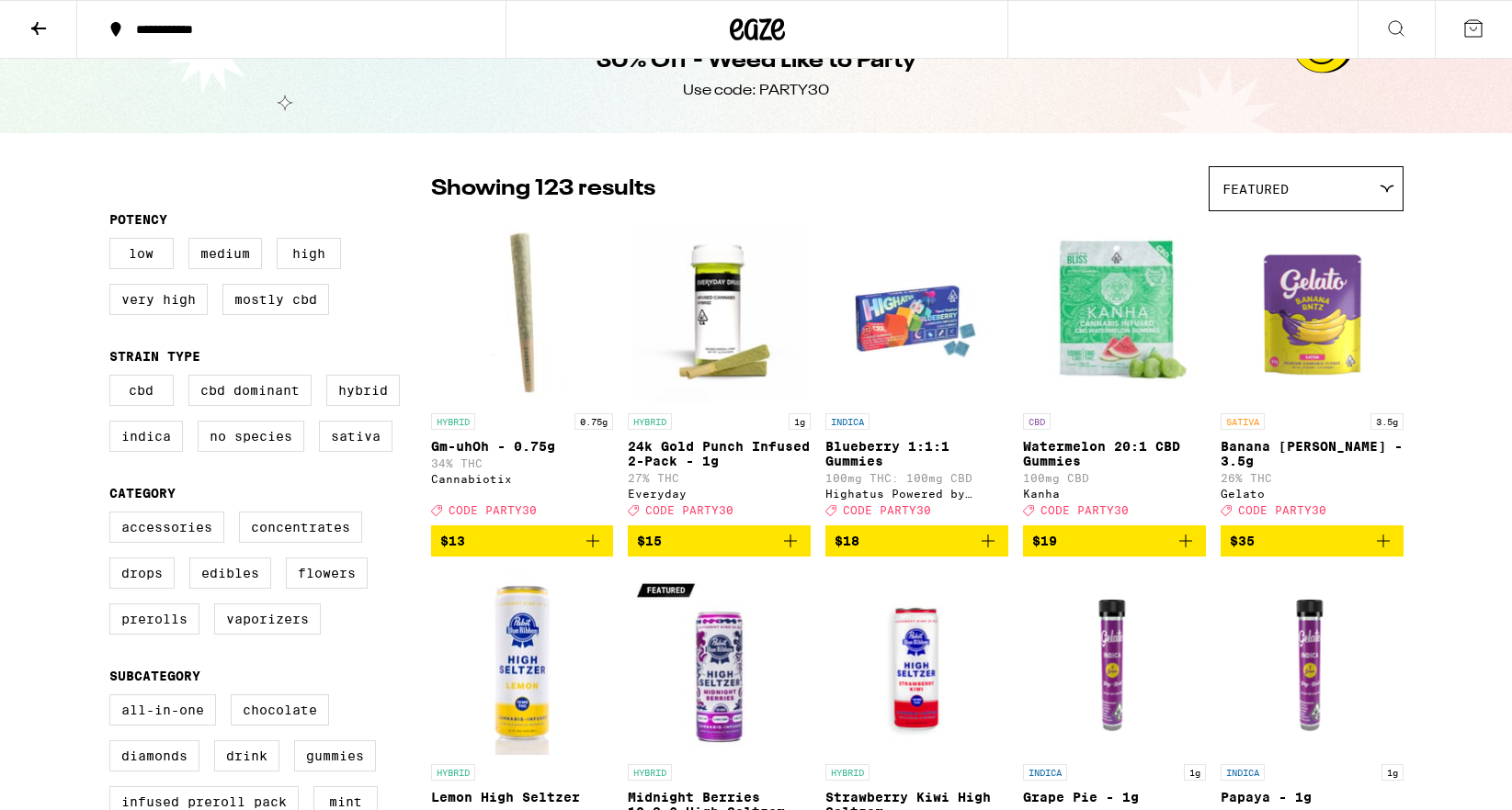
scroll to position [50, 0]
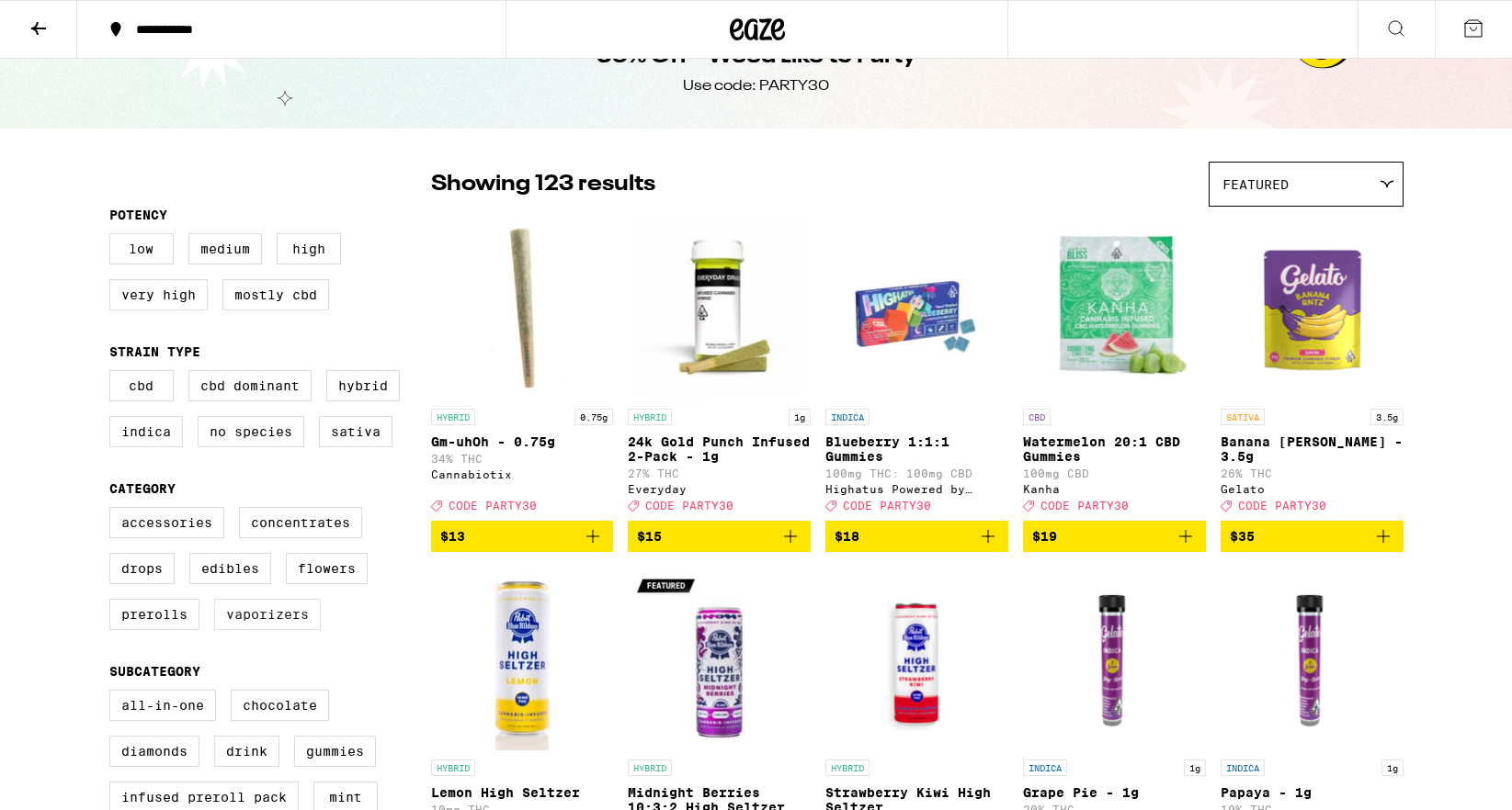
click at [288, 630] on label "Vaporizers" at bounding box center [267, 614] width 107 height 31
click at [114, 510] on input "Vaporizers" at bounding box center [113, 509] width 1 height 1
checkbox input "true"
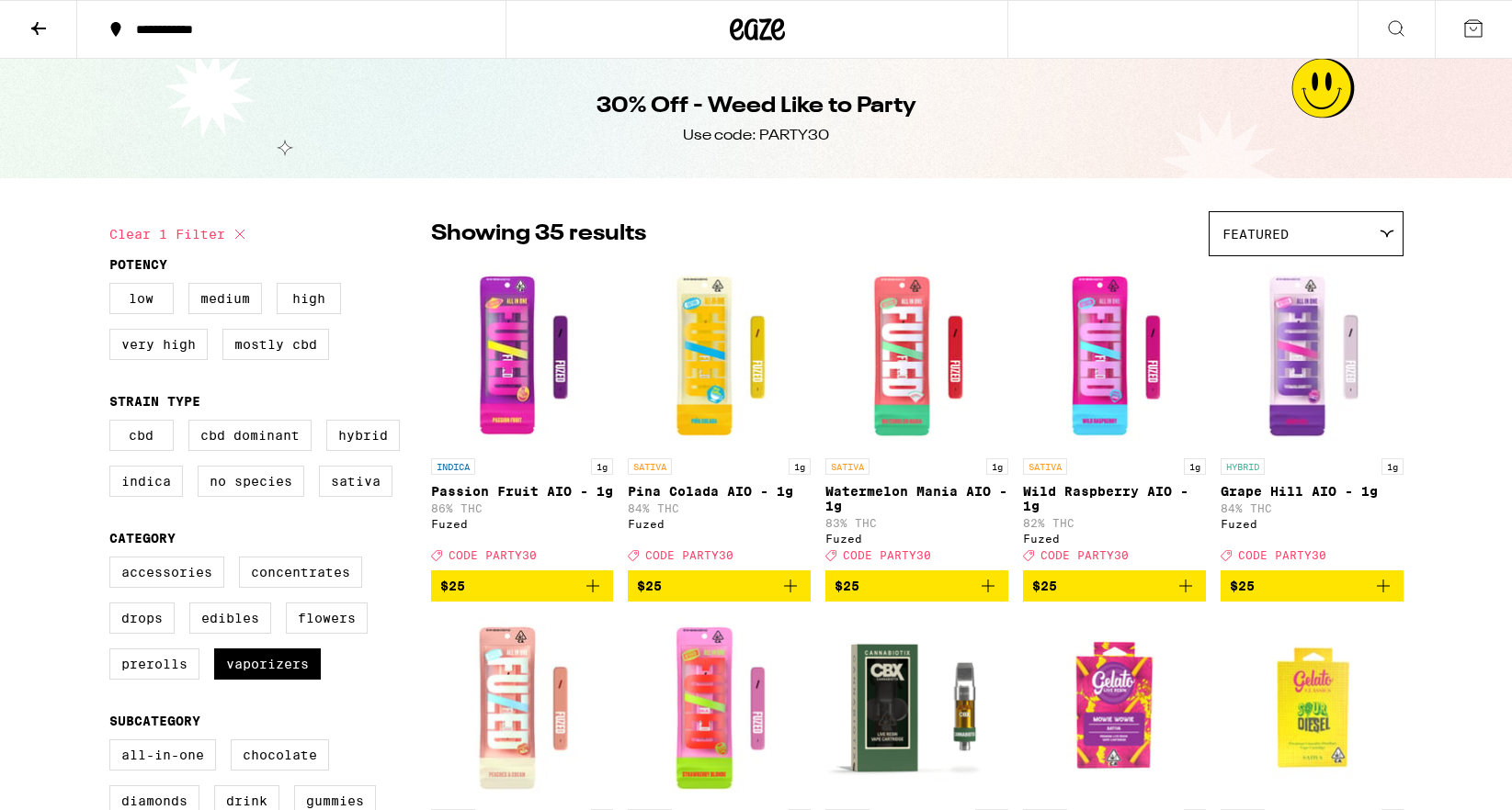
click at [1458, 20] on button at bounding box center [1472, 29] width 77 height 57
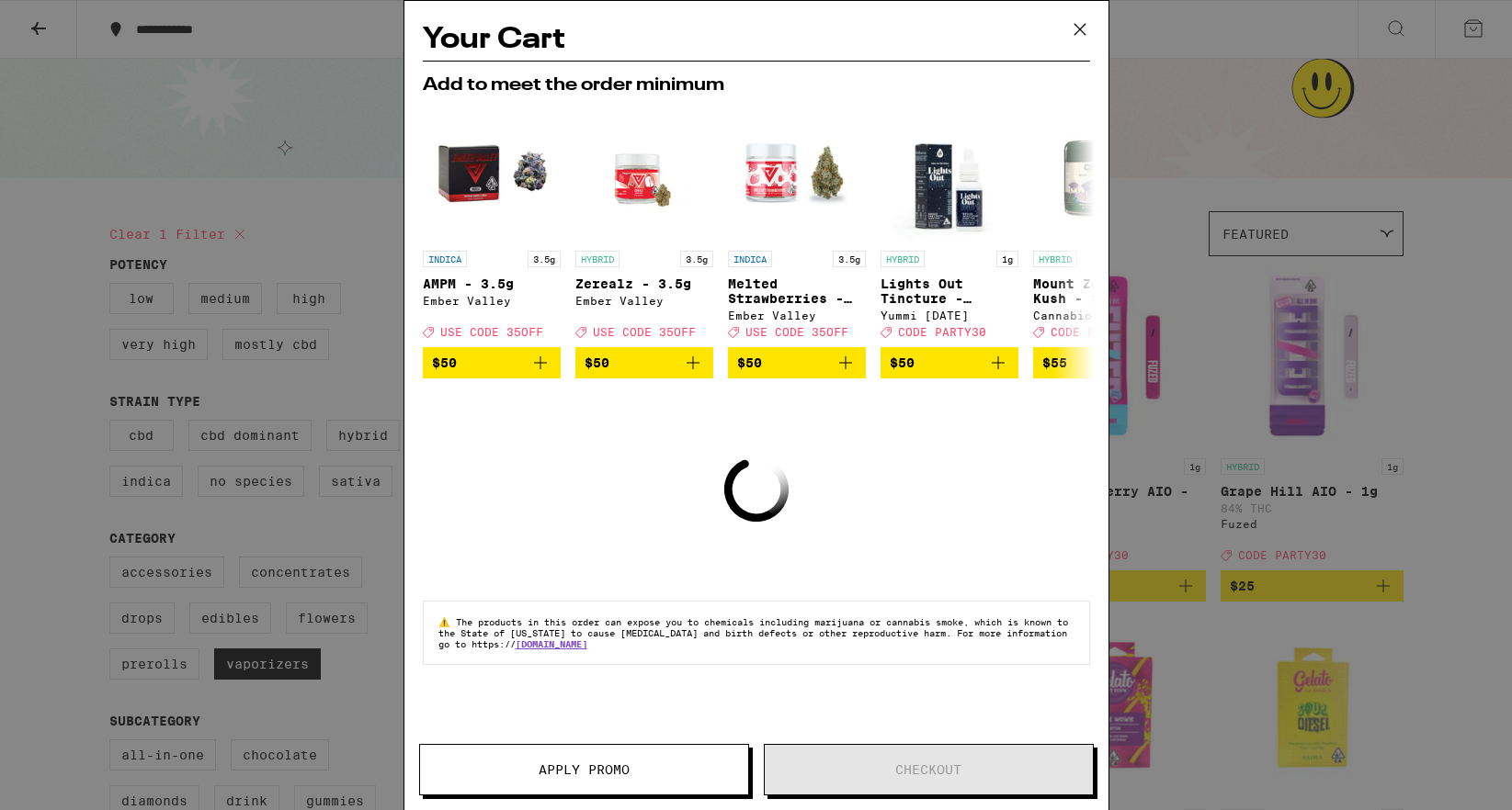
click at [1391, 132] on div "Your Cart Add to meet the order minimum INDICA 3.5g AMPM - 3.5g Ember Valley De…" at bounding box center [756, 405] width 1512 height 810
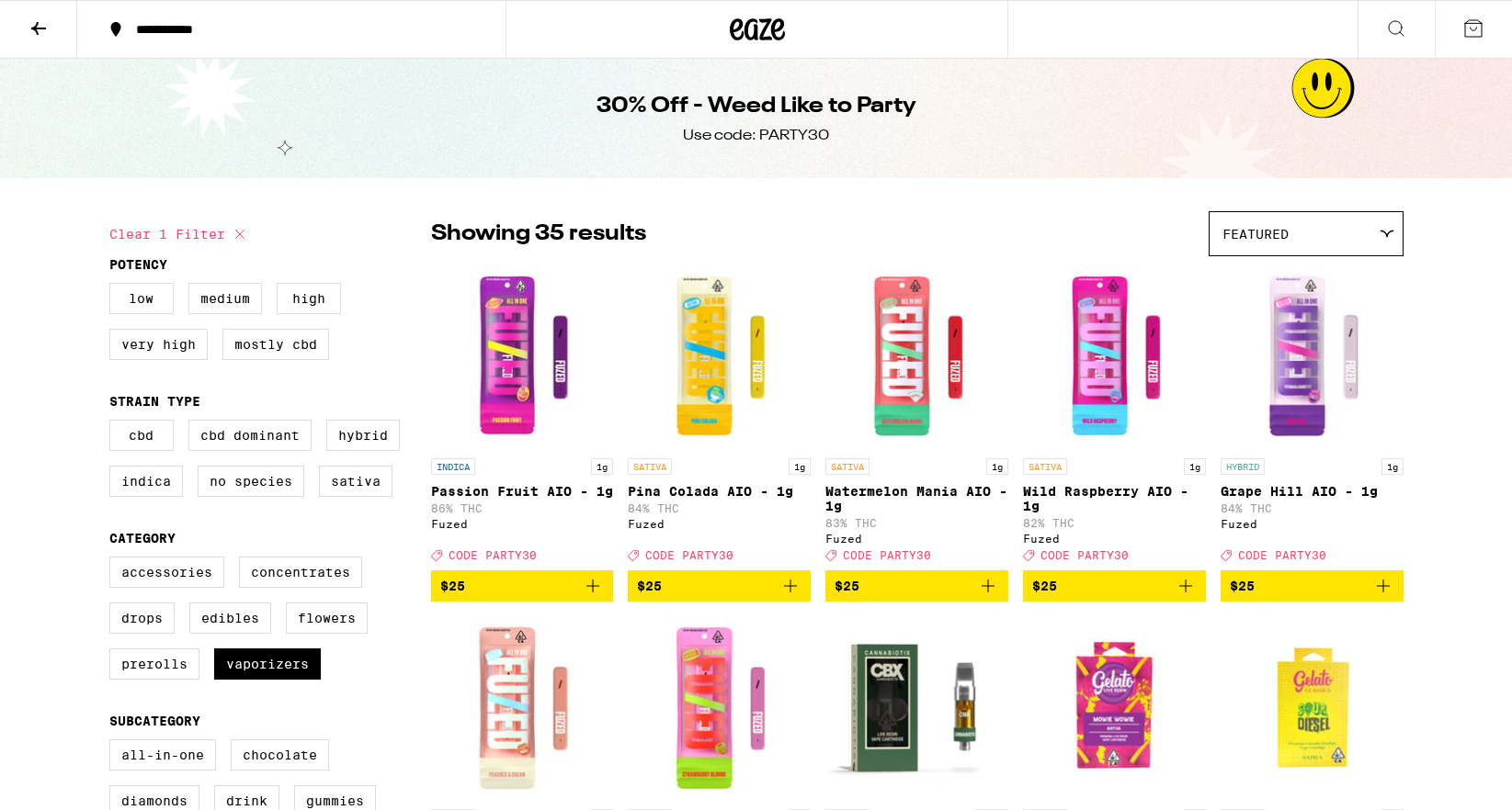
click at [37, 26] on icon at bounding box center [39, 28] width 22 height 22
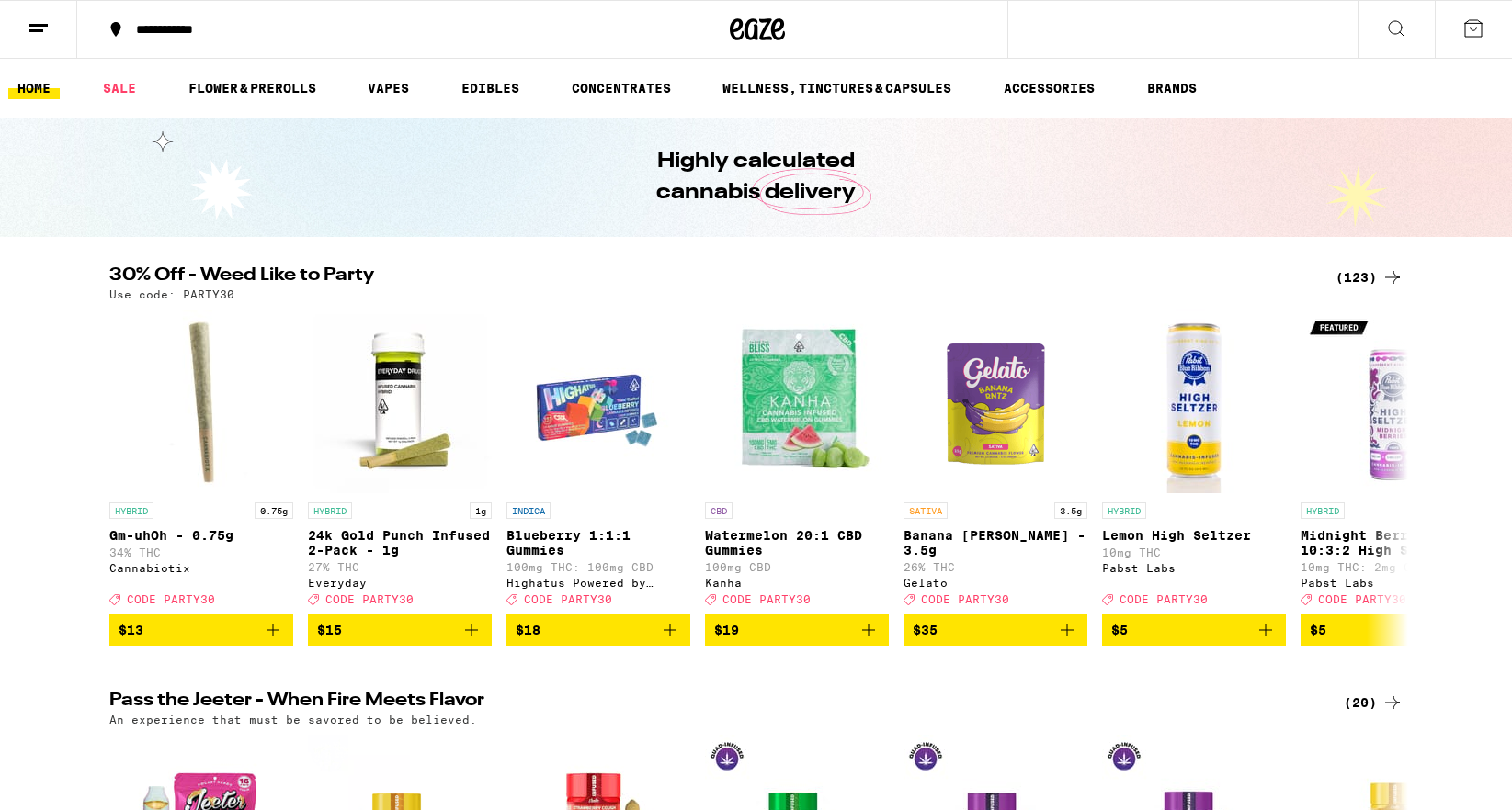
click at [1464, 24] on icon at bounding box center [1473, 28] width 22 height 22
click at [1467, 29] on icon at bounding box center [1473, 28] width 22 height 22
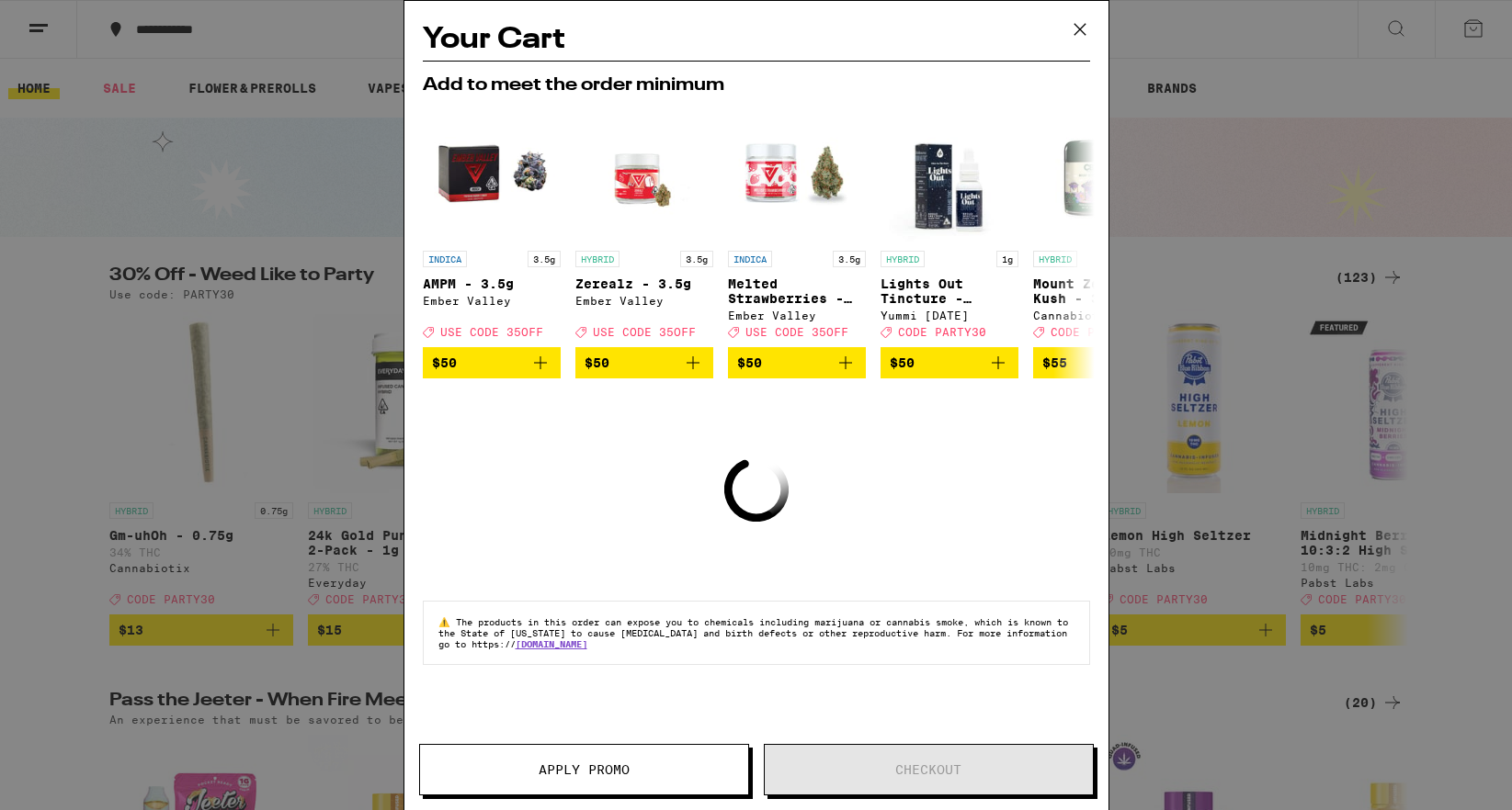
click at [1071, 27] on icon at bounding box center [1080, 30] width 28 height 28
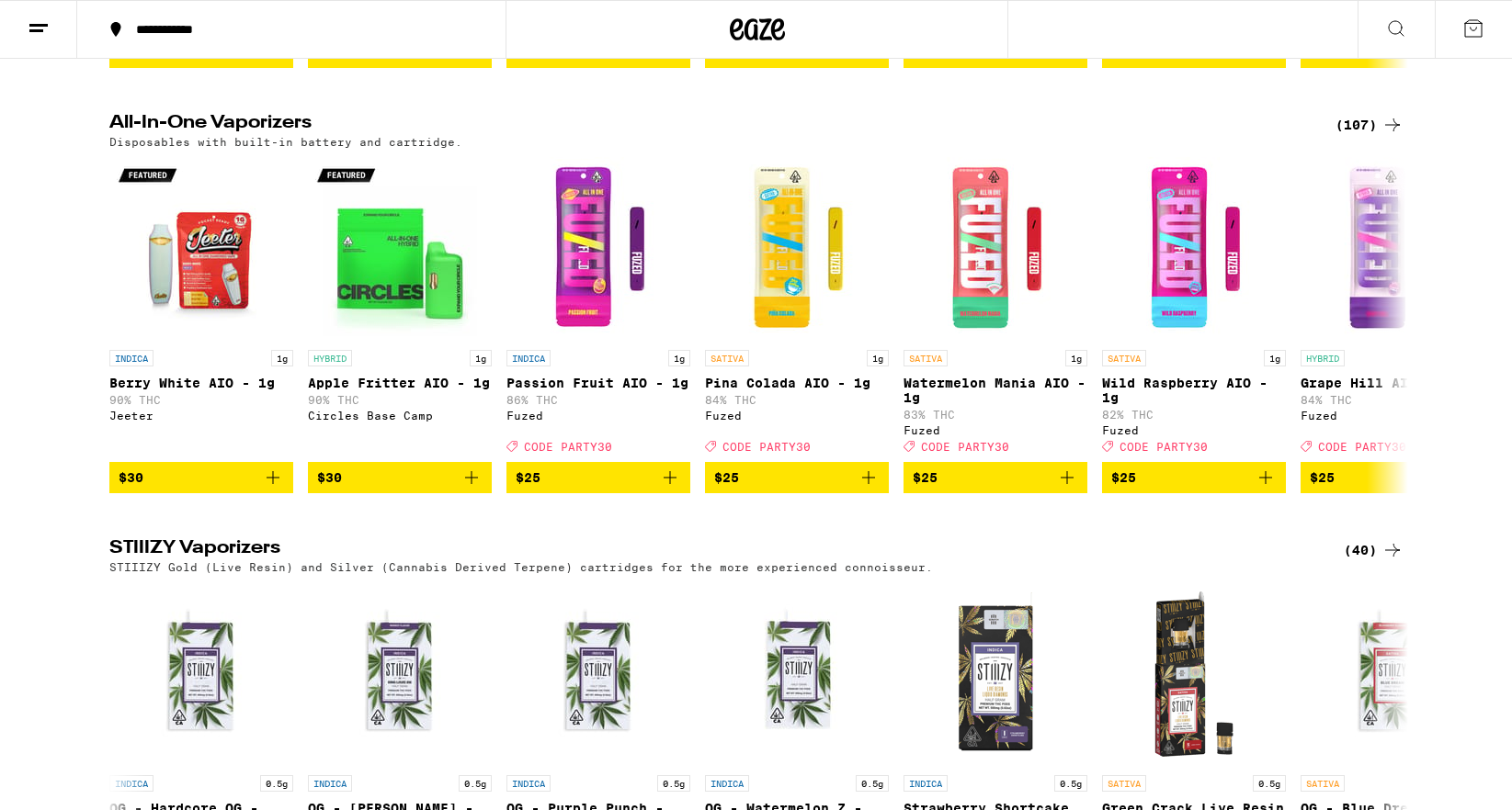
scroll to position [2861, 0]
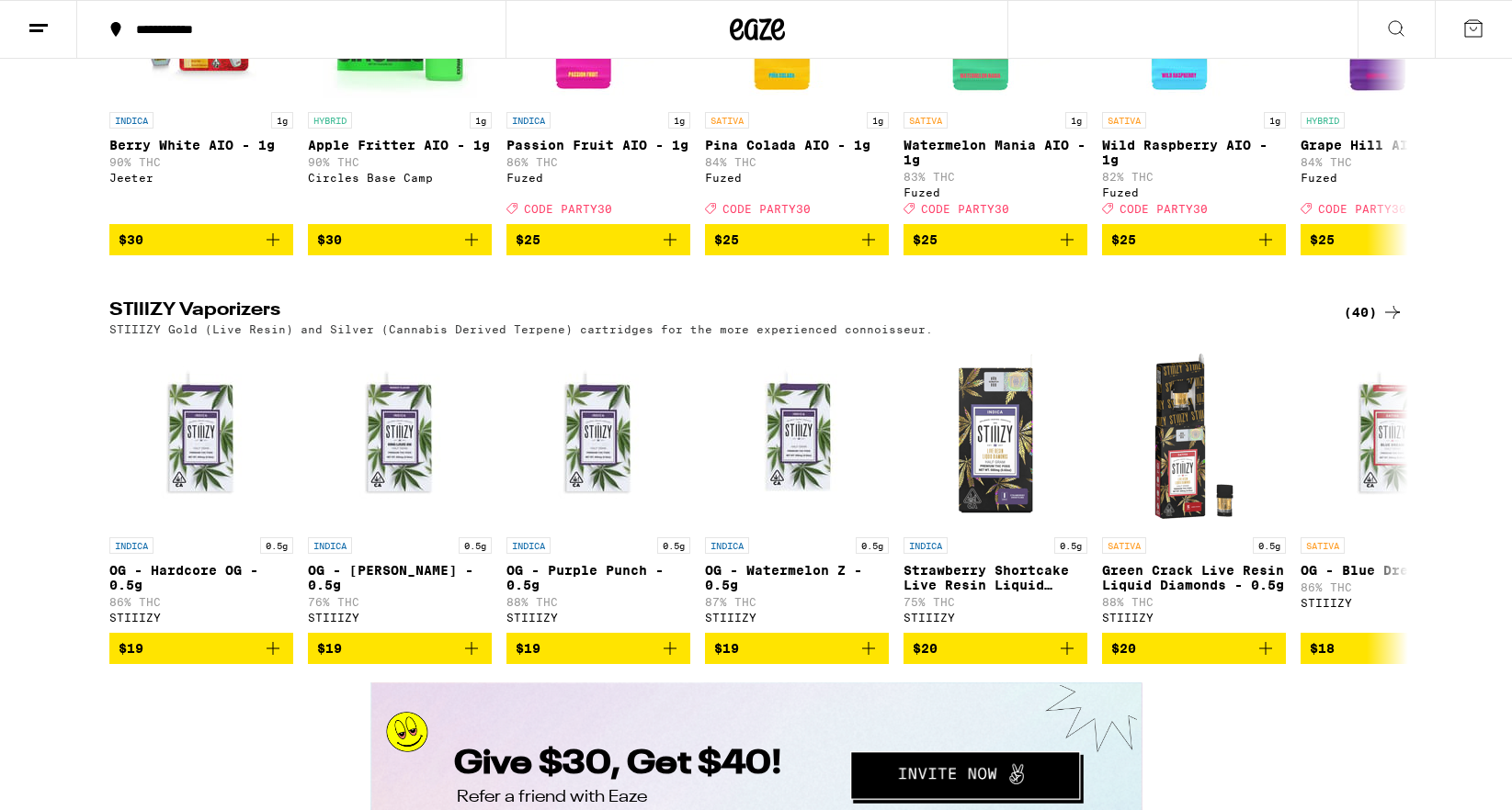
click at [1365, 324] on div "(40)" at bounding box center [1373, 313] width 60 height 22
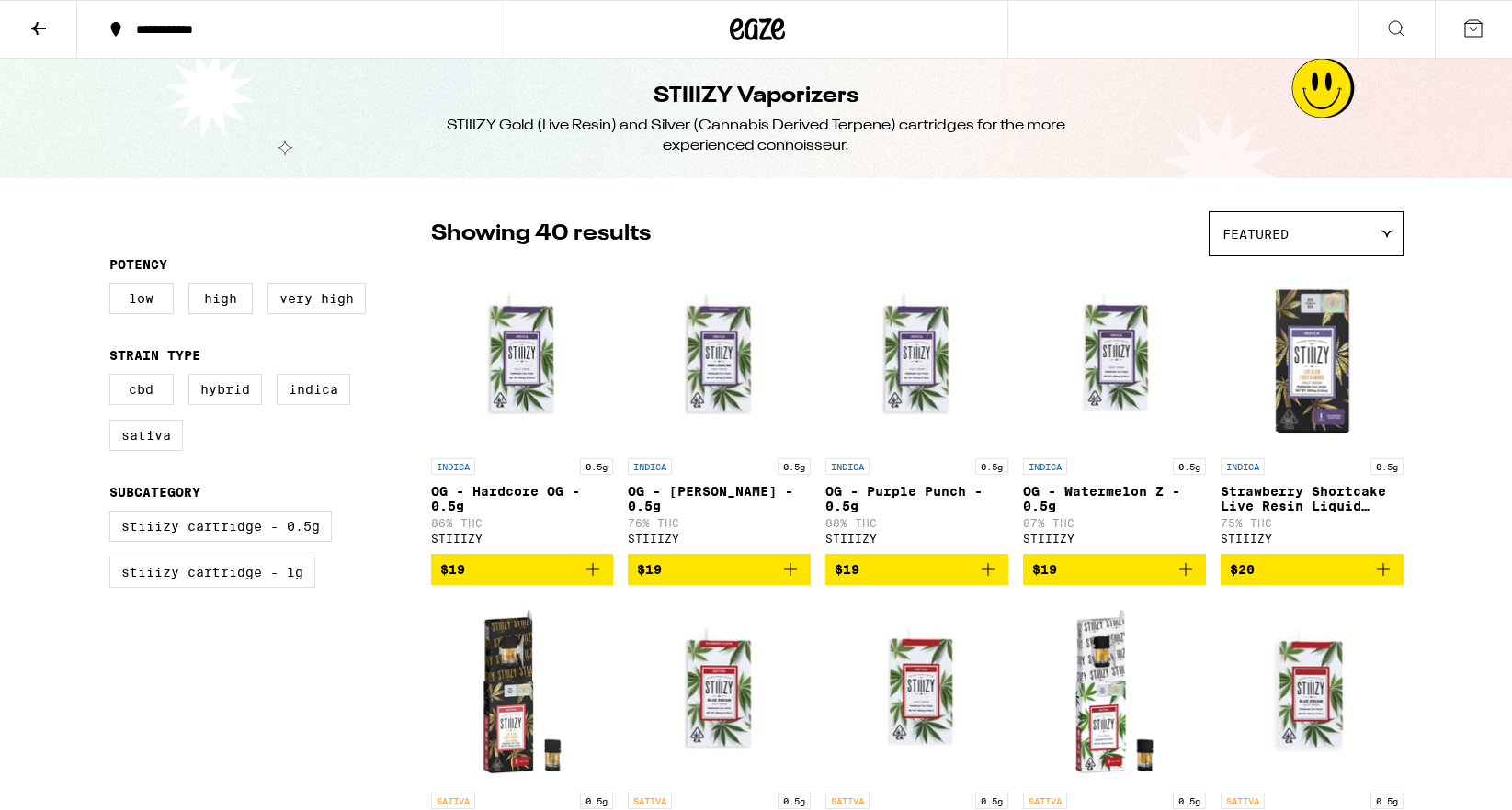
click at [1478, 19] on icon at bounding box center [1473, 28] width 22 height 22
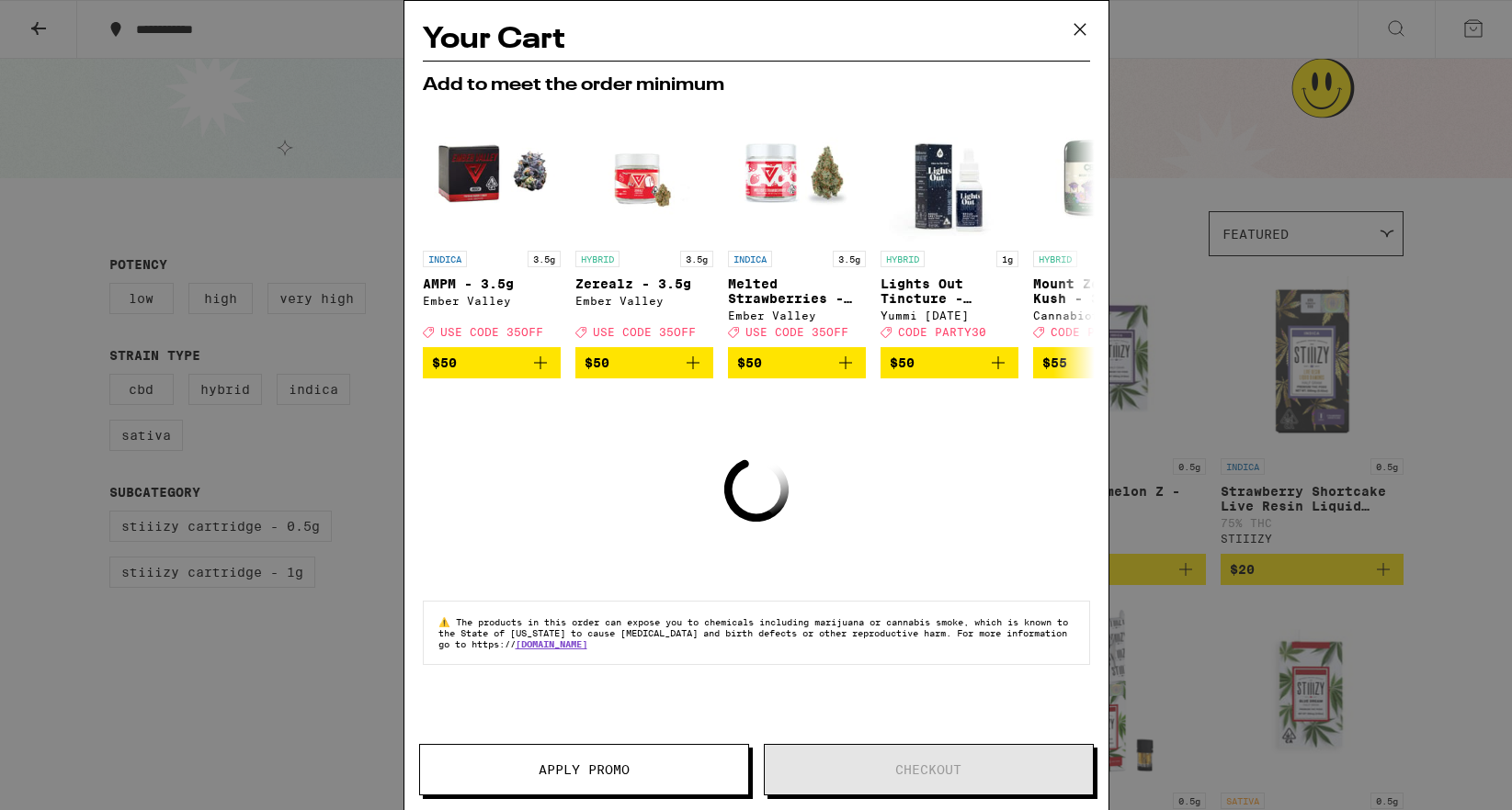
click at [1268, 188] on div "Your Cart Add to meet the order minimum INDICA 3.5g AMPM - 3.5g Ember Valley De…" at bounding box center [756, 405] width 1512 height 810
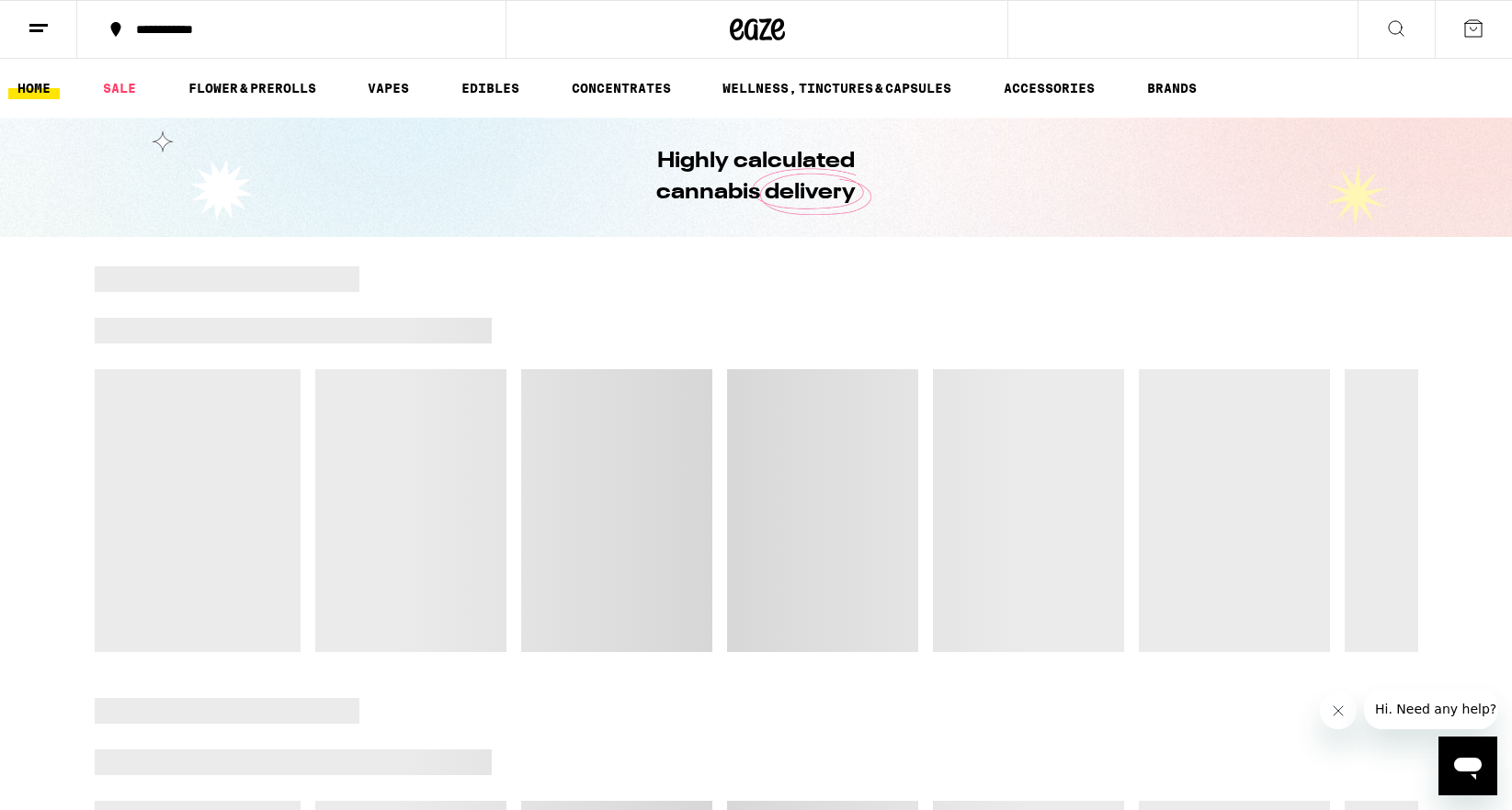
scroll to position [35, 0]
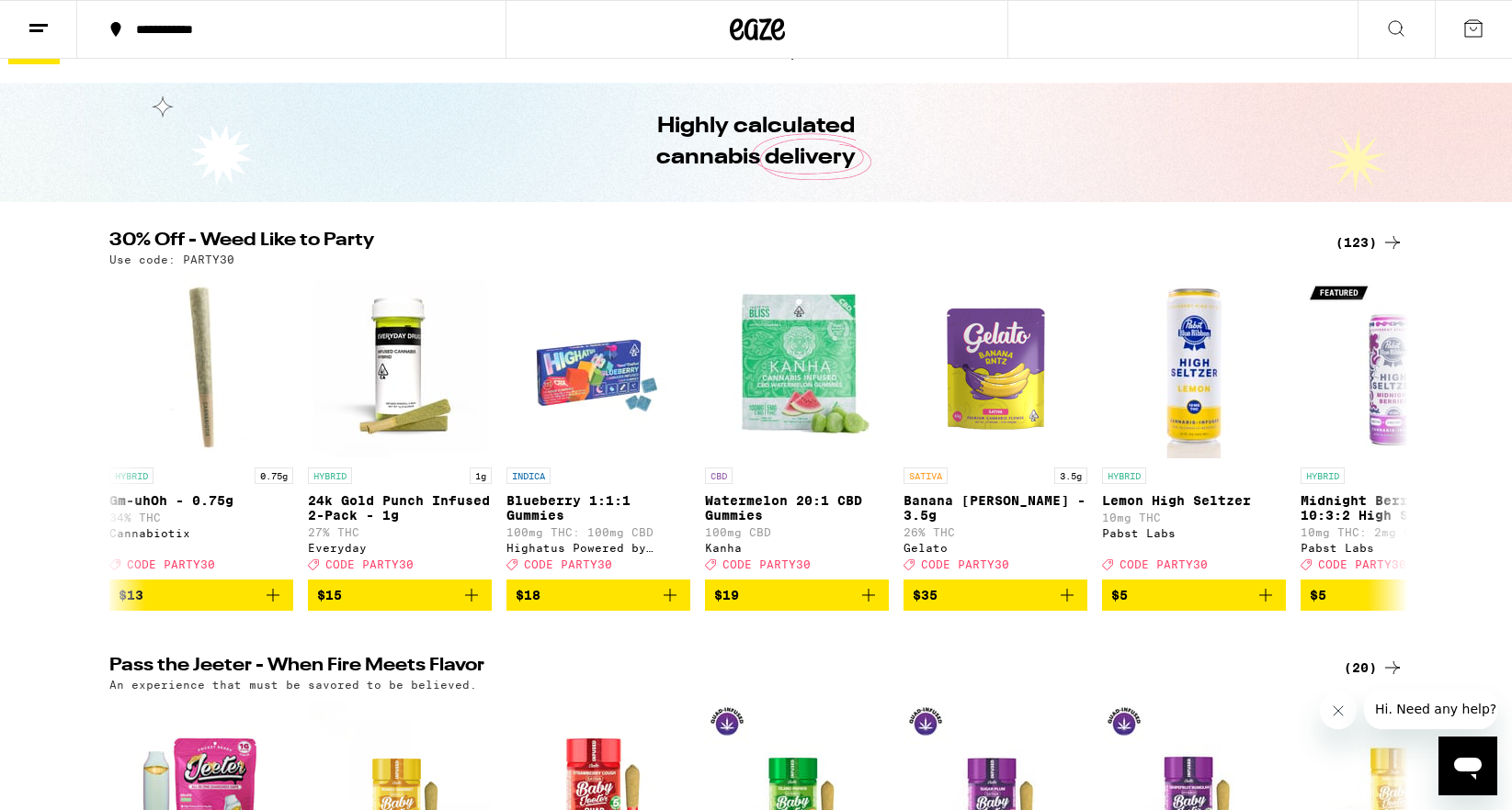
click at [1481, 25] on icon at bounding box center [1473, 28] width 17 height 17
click at [1475, 25] on icon at bounding box center [1473, 28] width 22 height 22
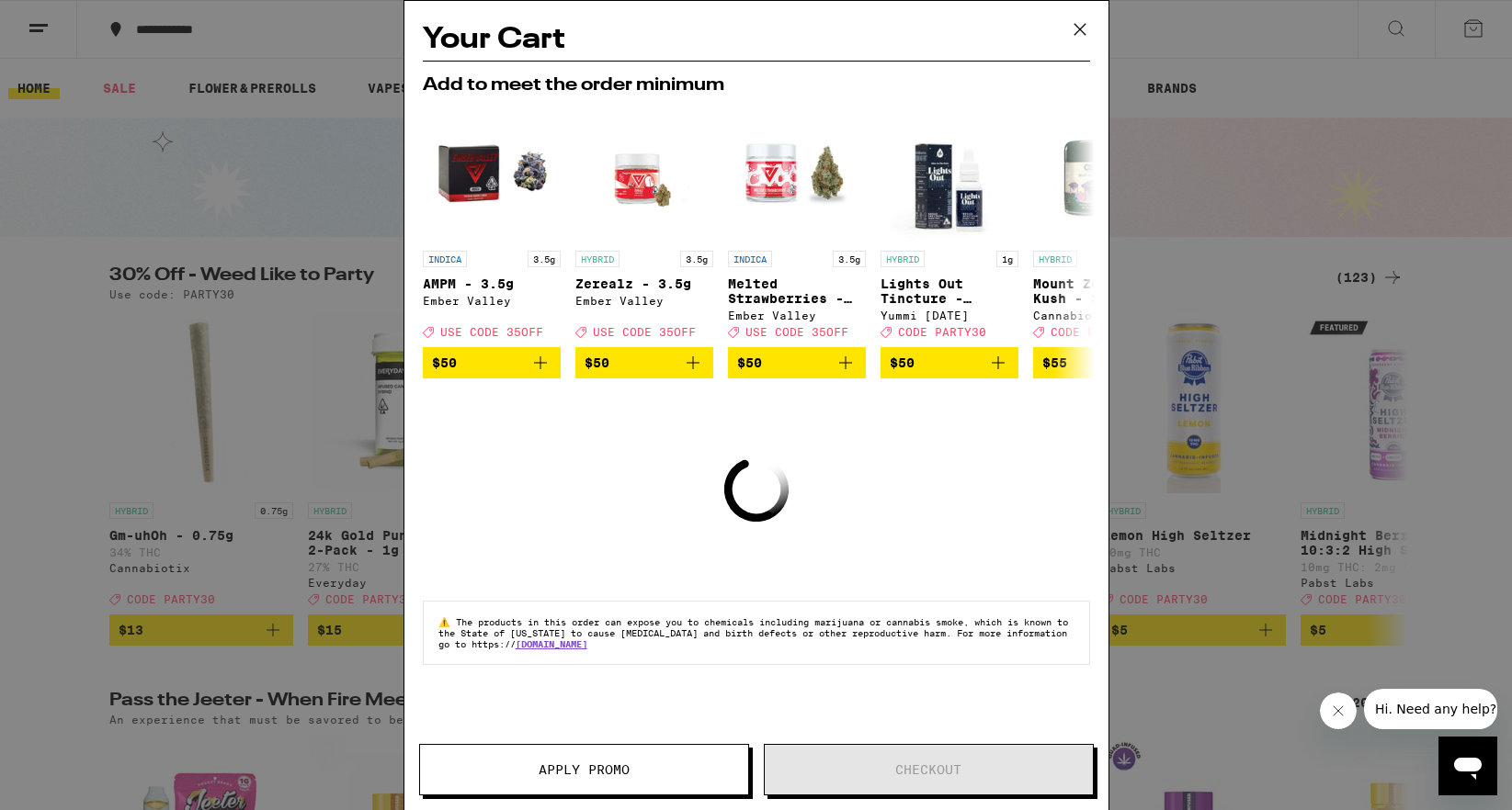
click at [609, 772] on span "Apply Promo" at bounding box center [584, 769] width 91 height 13
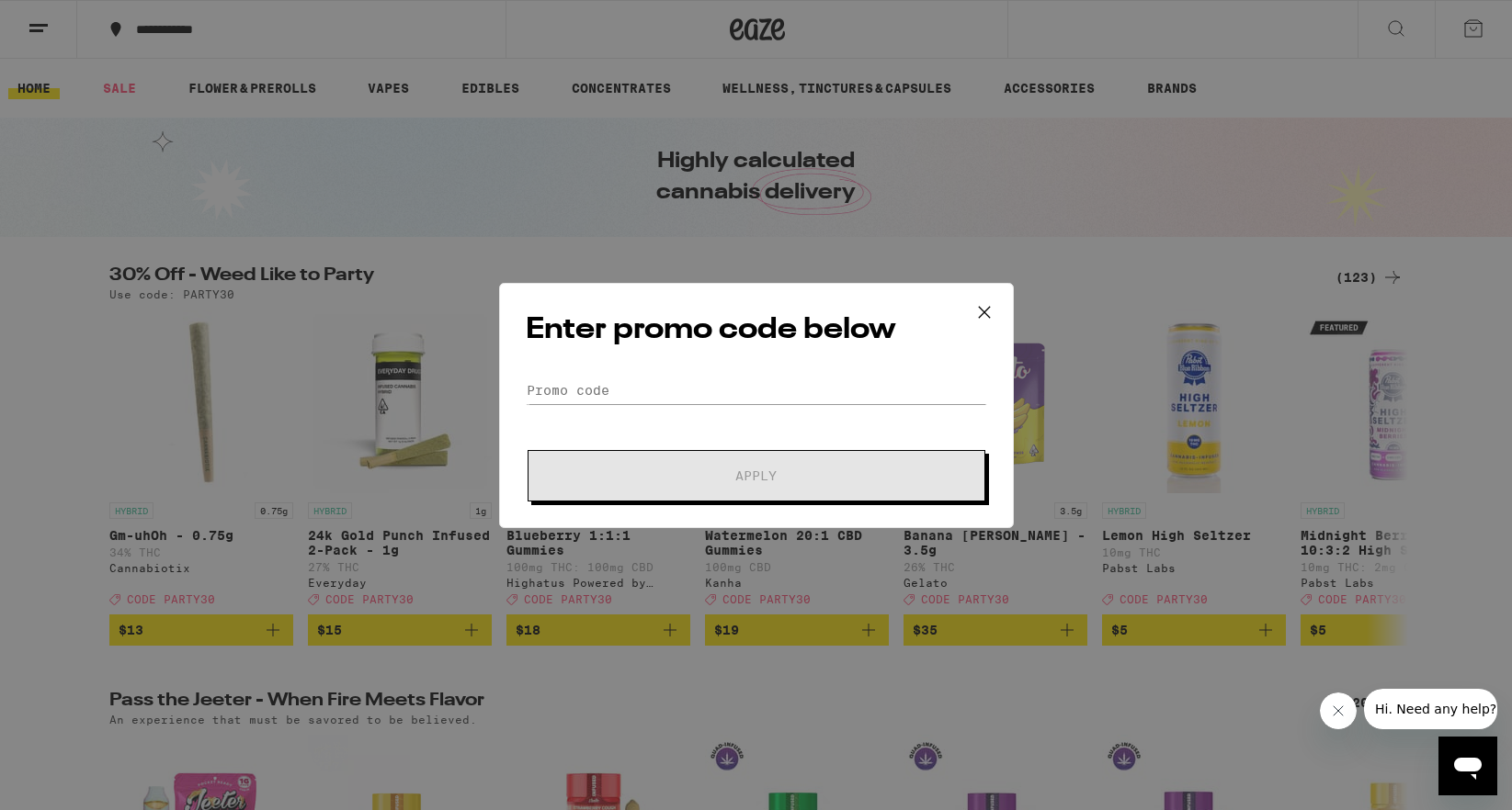
click at [972, 312] on icon at bounding box center [984, 313] width 28 height 28
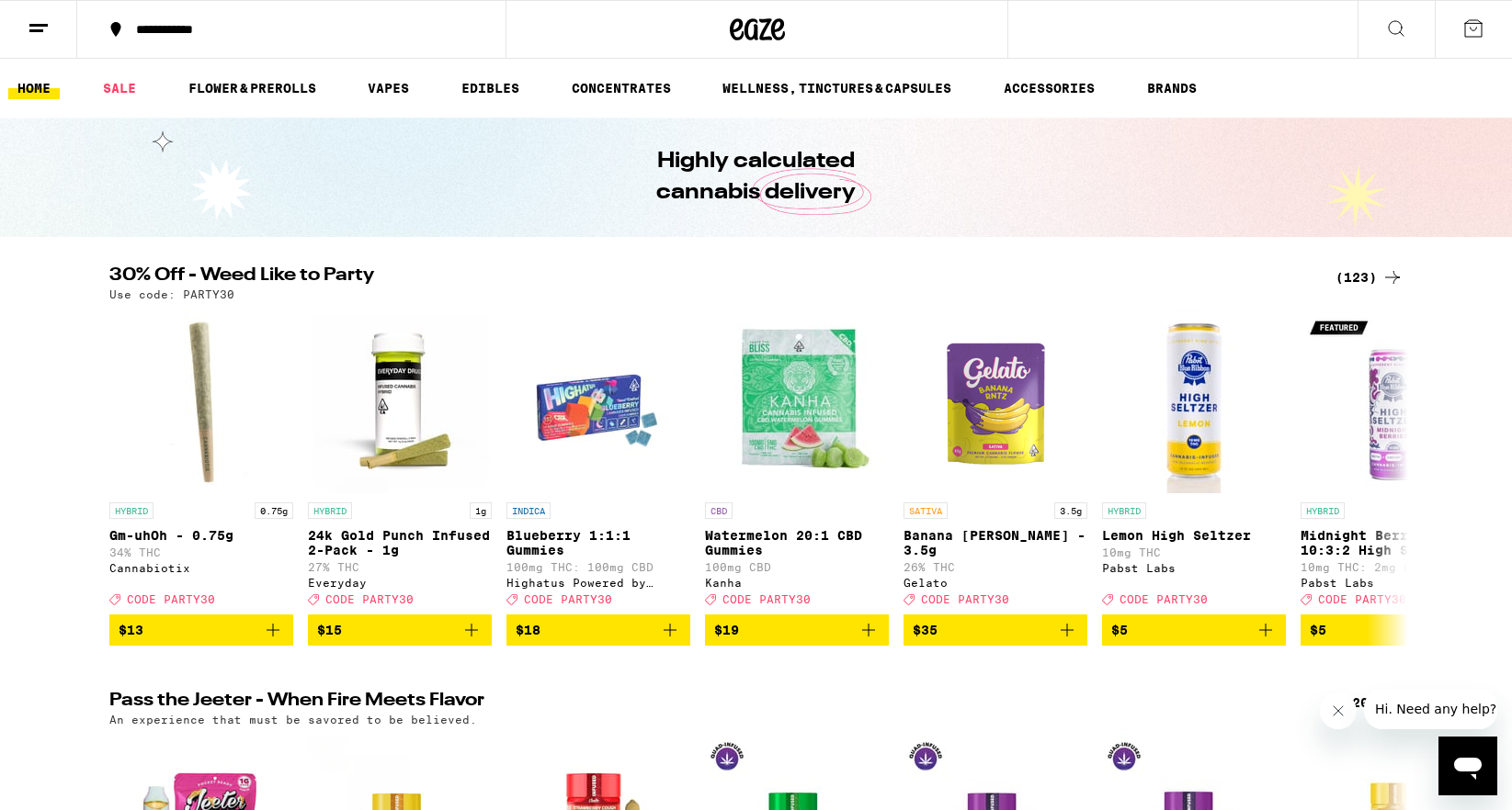
scroll to position [2, 0]
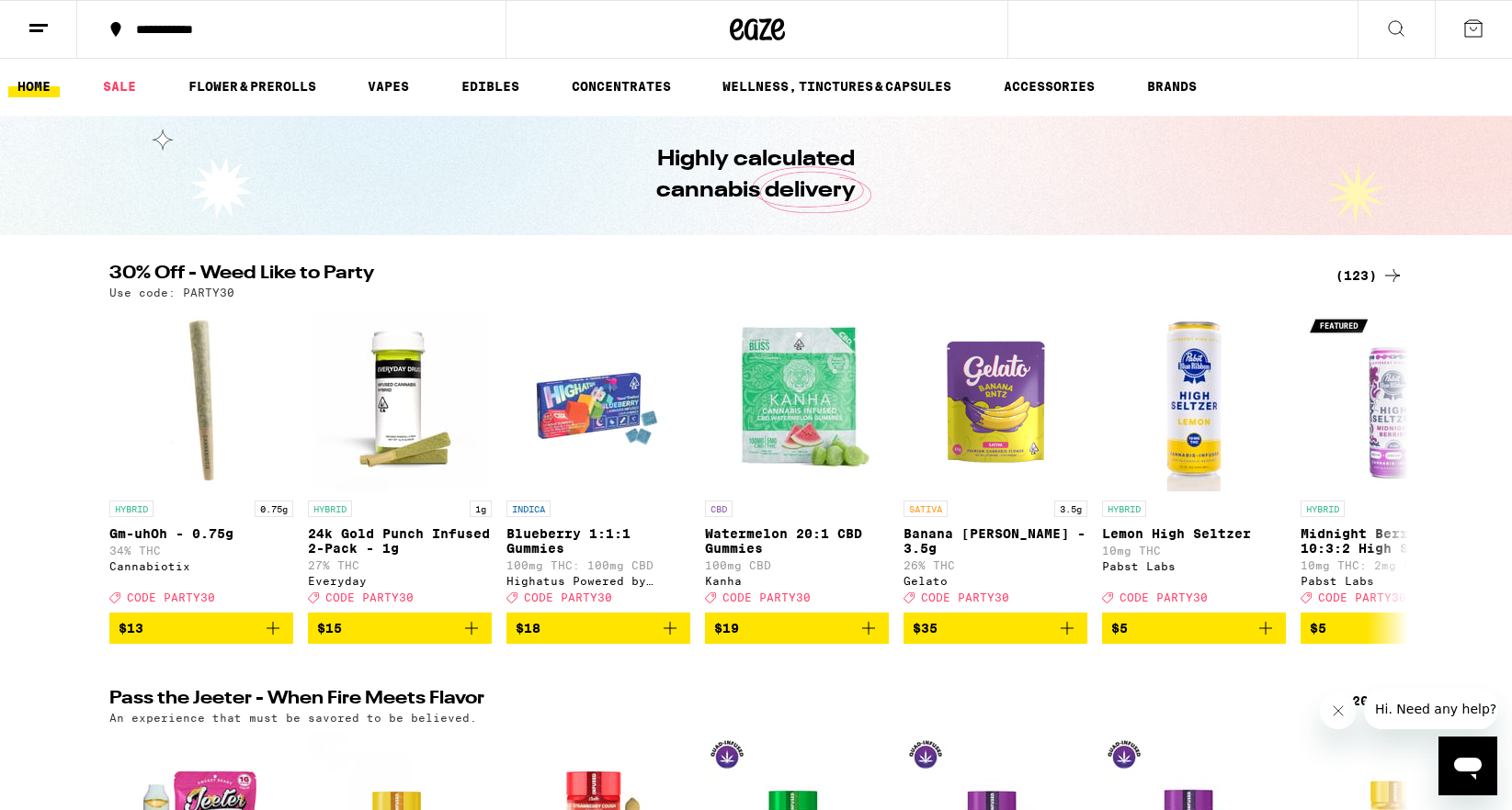
click at [23, 30] on button at bounding box center [38, 30] width 77 height 58
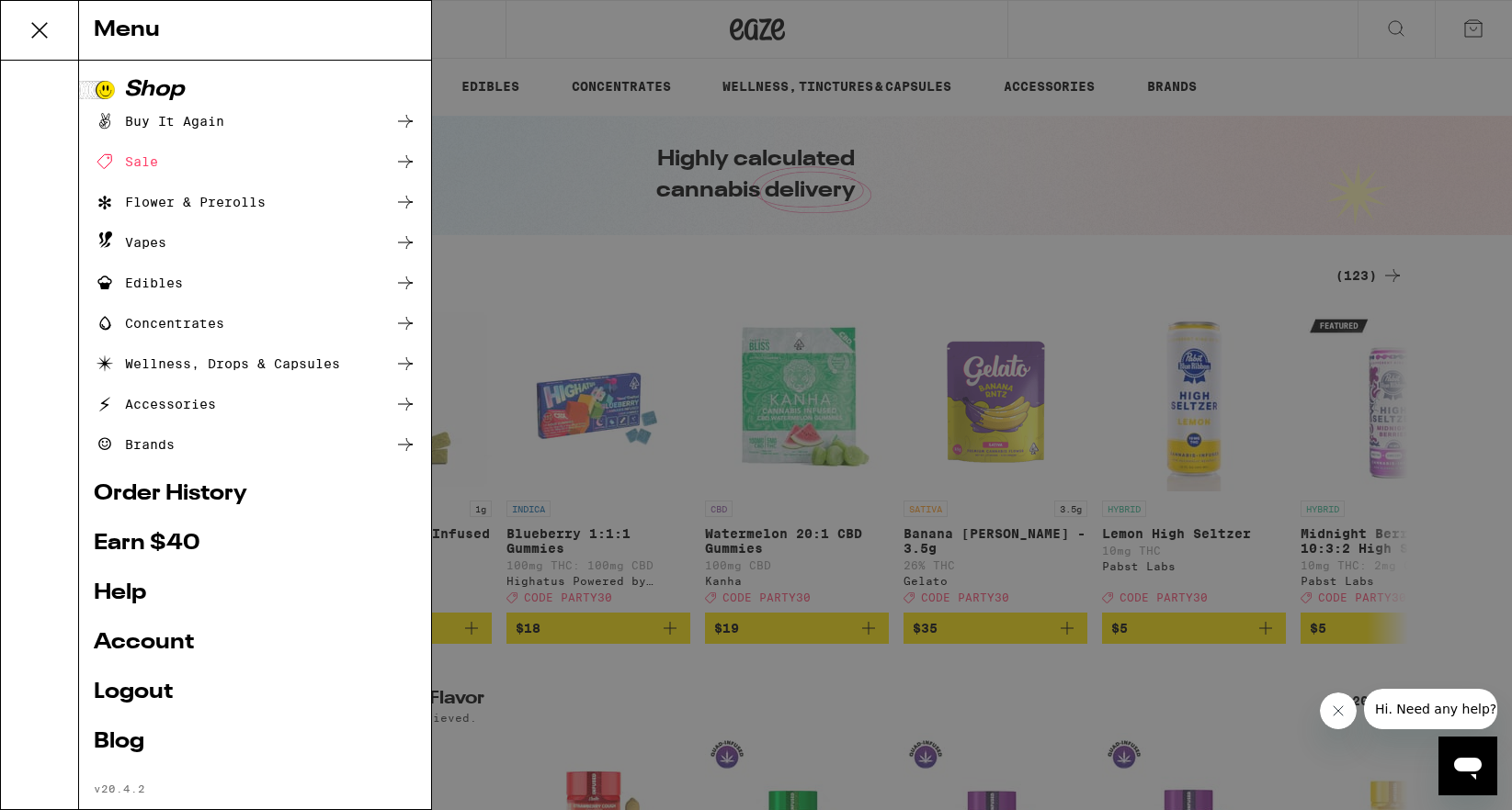
click at [170, 547] on link "Earn $ 40" at bounding box center [255, 543] width 323 height 22
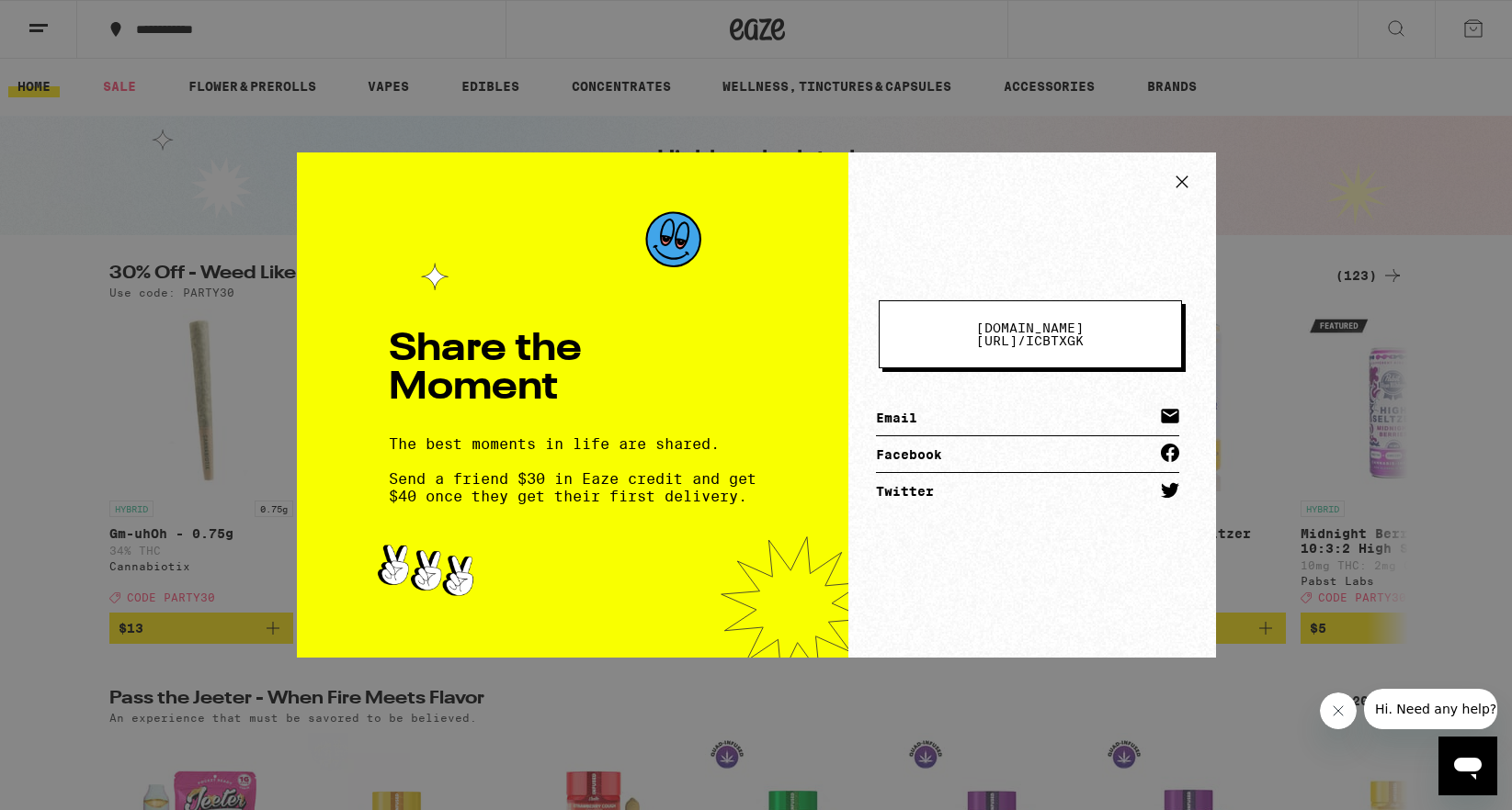
click at [1260, 150] on div "Share the Moment The best moments in life are shared. Send a friend $30 in Eaze…" at bounding box center [756, 405] width 1512 height 810
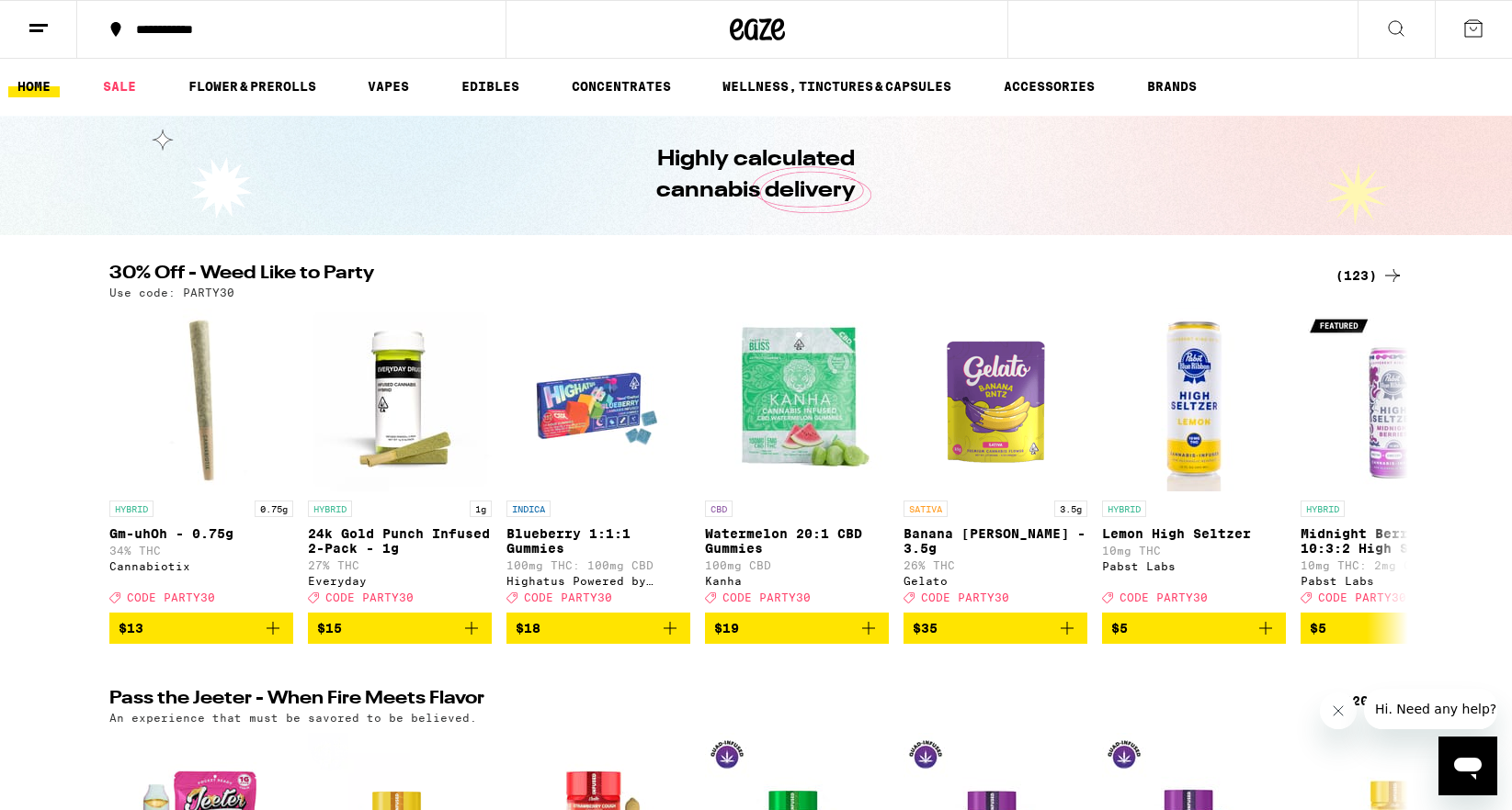
click at [1478, 22] on icon at bounding box center [1473, 28] width 17 height 17
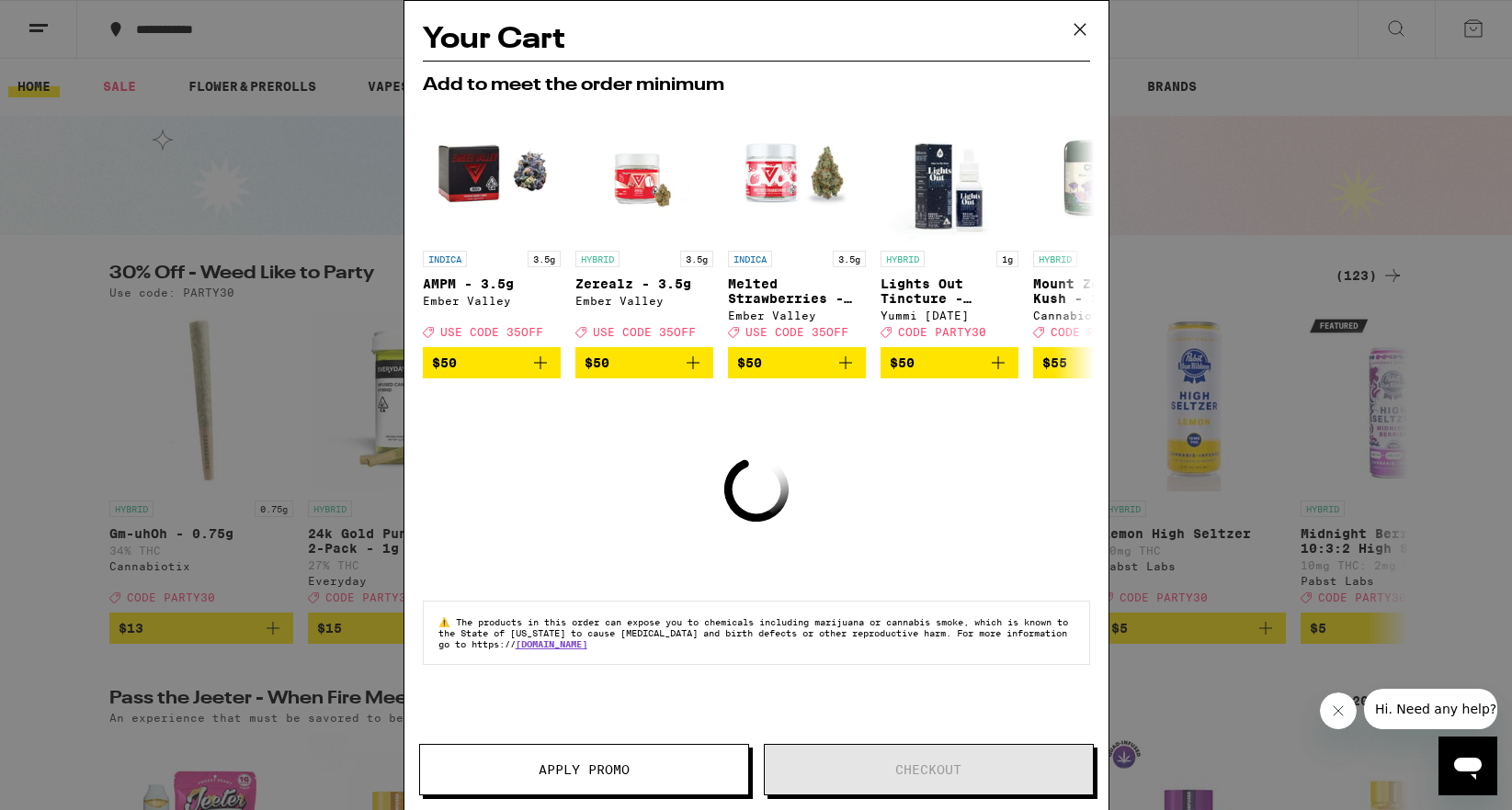
click at [749, 487] on icon "Loading" at bounding box center [756, 490] width 80 height 80
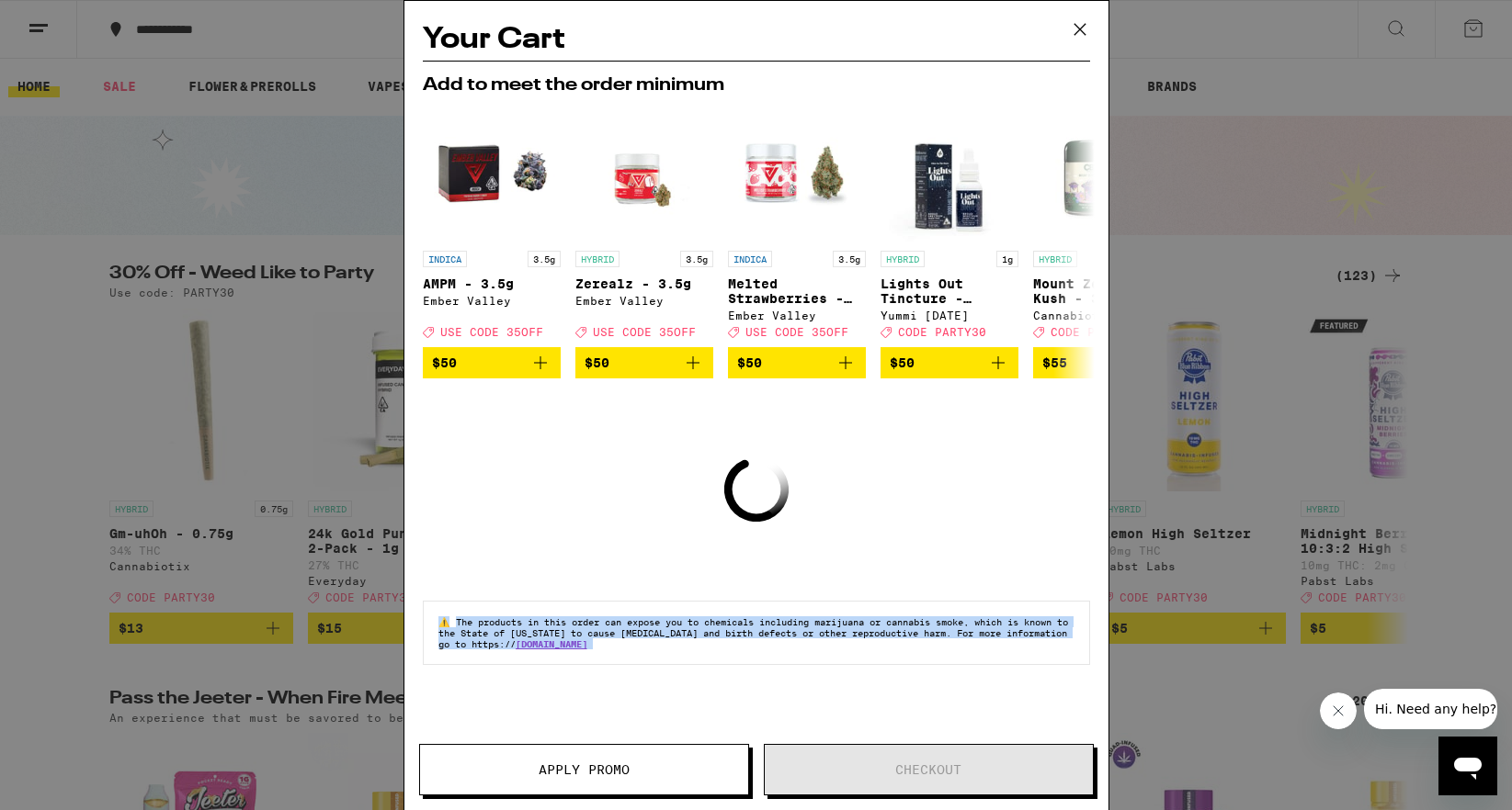
click at [749, 487] on icon "Loading" at bounding box center [756, 490] width 80 height 80
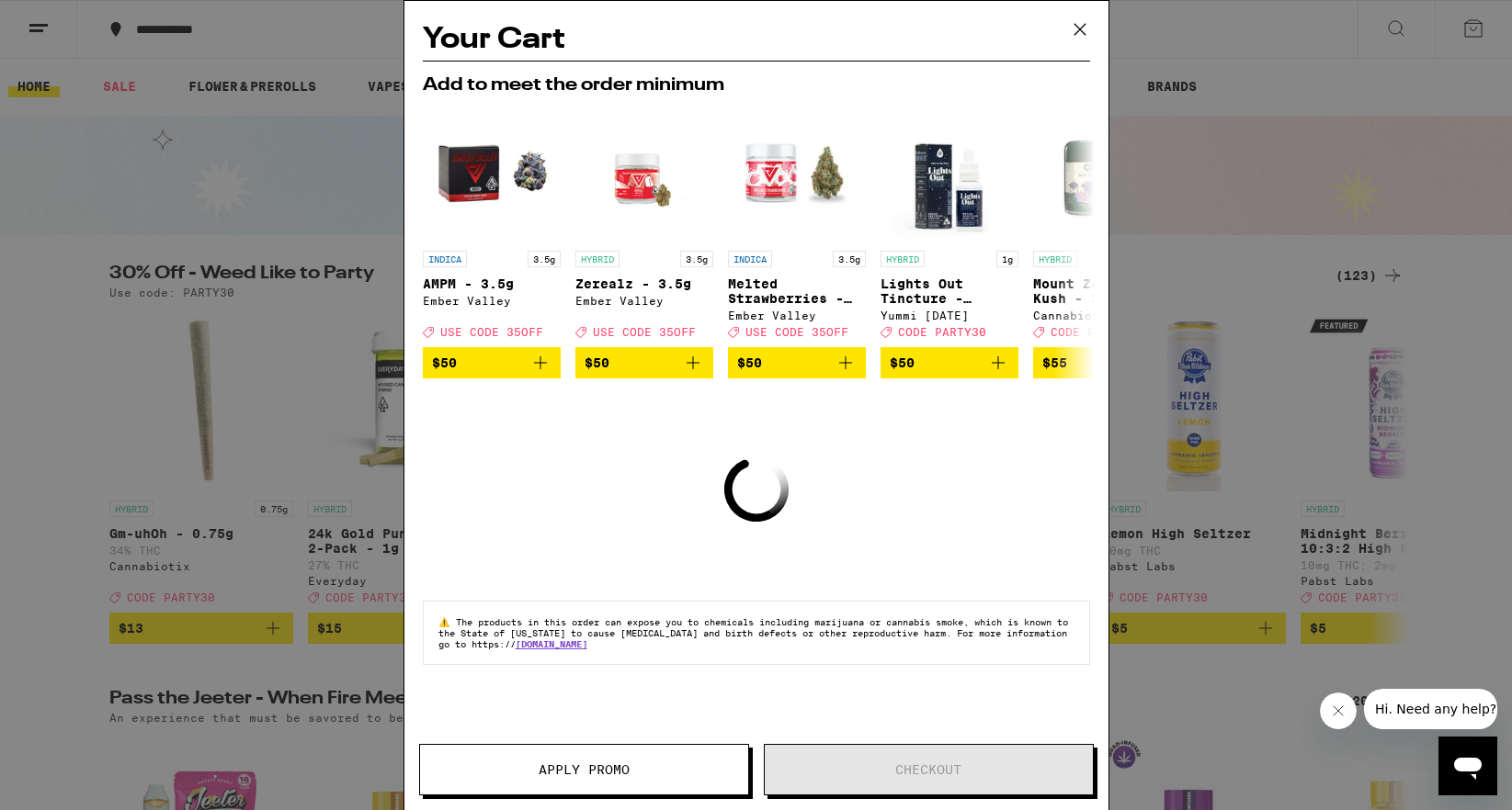
click at [749, 517] on icon "Loading" at bounding box center [756, 490] width 80 height 80
